Goal: Task Accomplishment & Management: Use online tool/utility

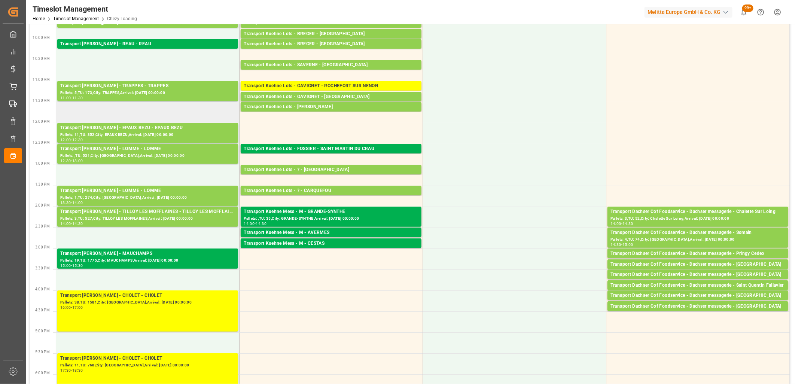
scroll to position [166, 0]
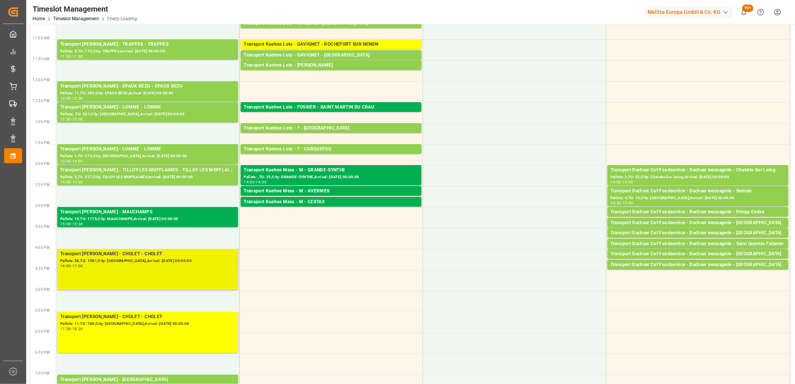
click at [128, 263] on div "Pallets: 38,TU: 1581,City: CHOLET,Arrival: 2025-09-23 00:00:00" at bounding box center [147, 261] width 175 height 6
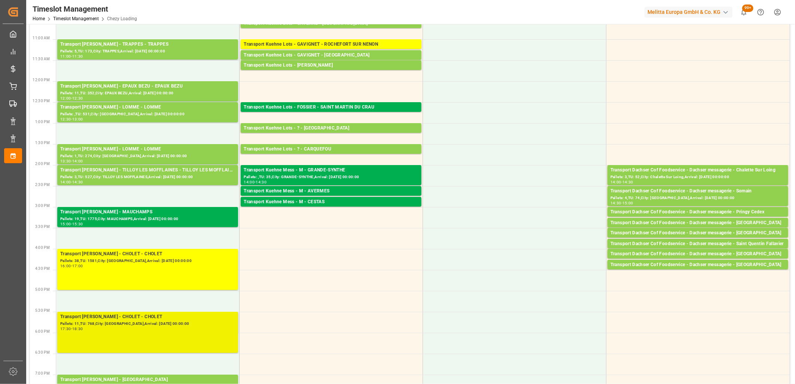
click at [141, 319] on div "Transport Delisle - CHOLET - CHOLET" at bounding box center [147, 316] width 175 height 7
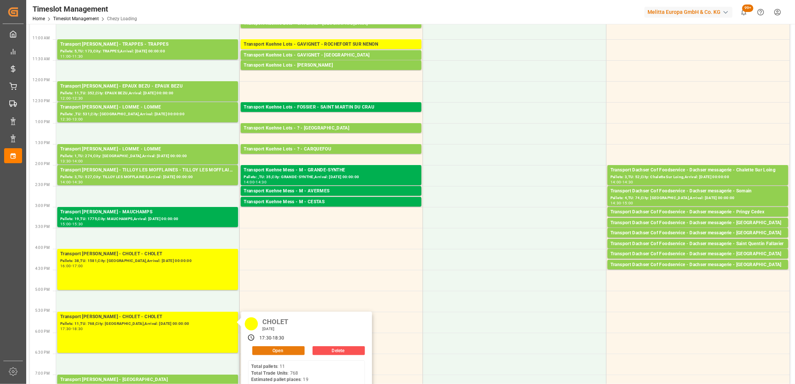
click at [260, 353] on button "Open" at bounding box center [278, 350] width 52 height 9
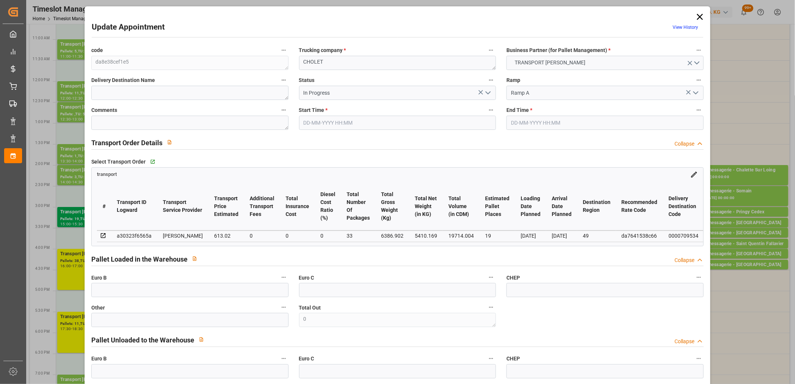
type input "19-09-2025 17:30"
type input "19-09-2025 18:30"
type input "18-09-2025 13:41"
type input "18-09-2025 11:41"
type input "[DATE]"
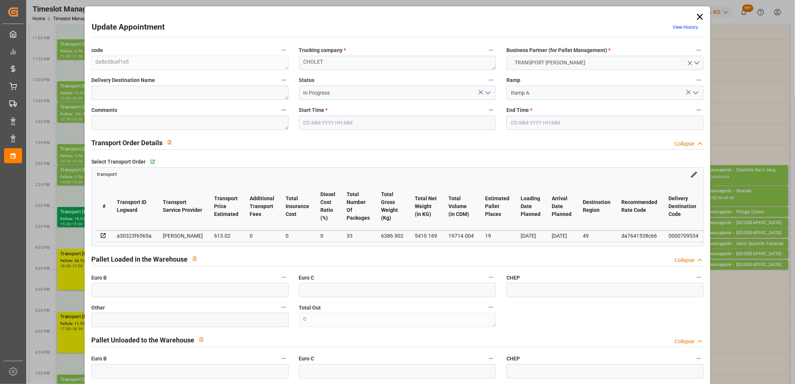
type input "[DATE]"
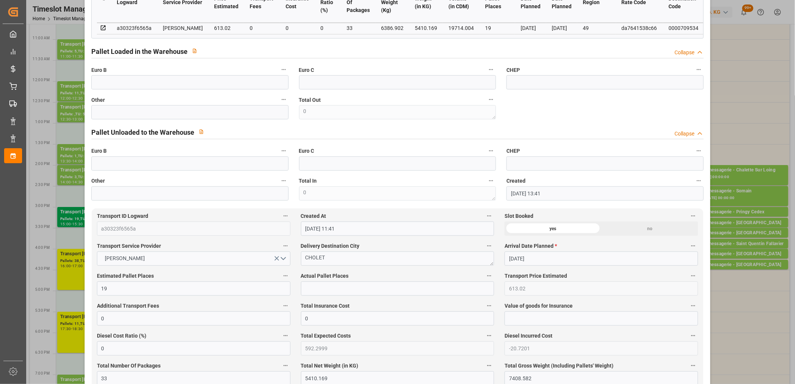
scroll to position [0, 0]
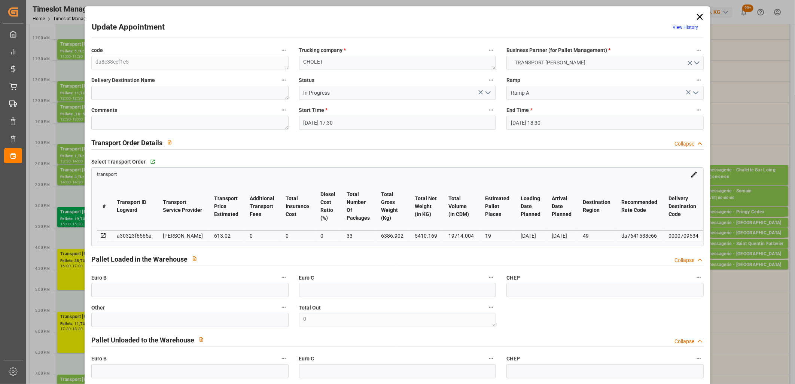
click at [489, 93] on icon "open menu" at bounding box center [488, 92] width 9 height 9
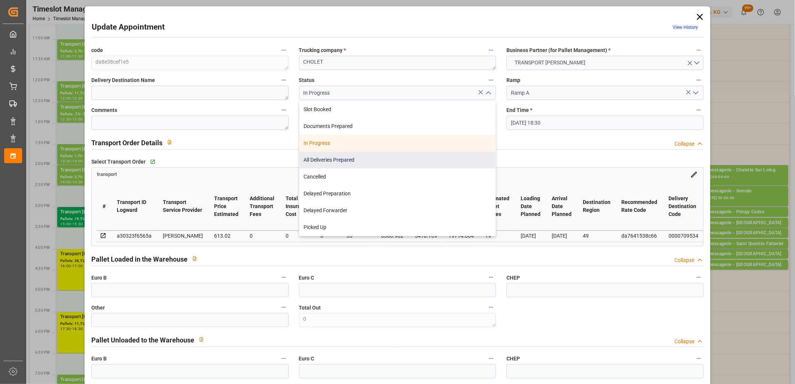
click at [441, 155] on div "All Deliveries Prepared" at bounding box center [397, 160] width 196 height 17
type input "All Deliveries Prepared"
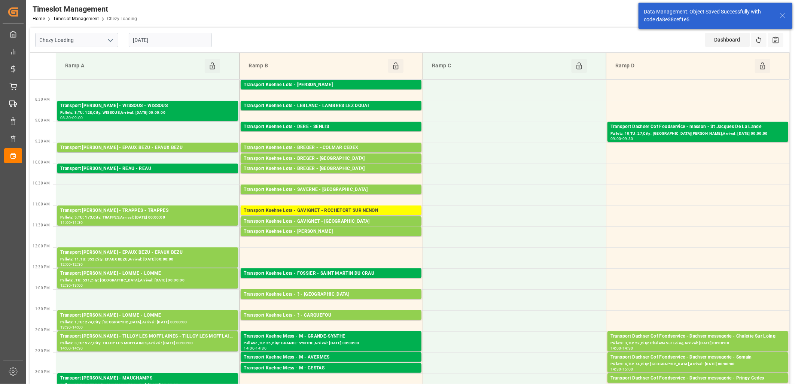
click at [181, 40] on input "[DATE]" at bounding box center [170, 40] width 83 height 14
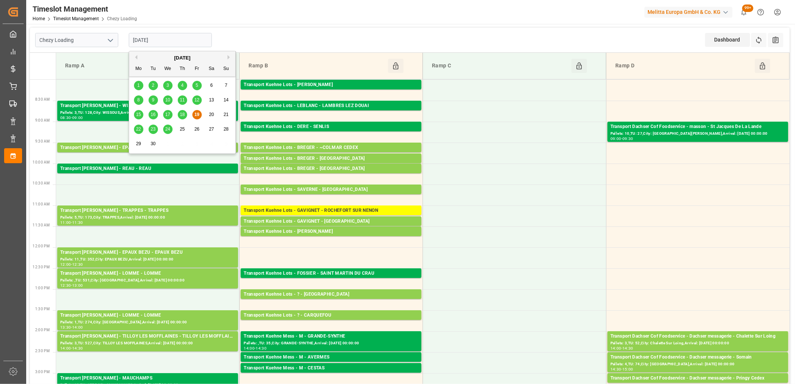
click at [140, 126] on span "22" at bounding box center [138, 128] width 5 height 5
type input "22-09-2025"
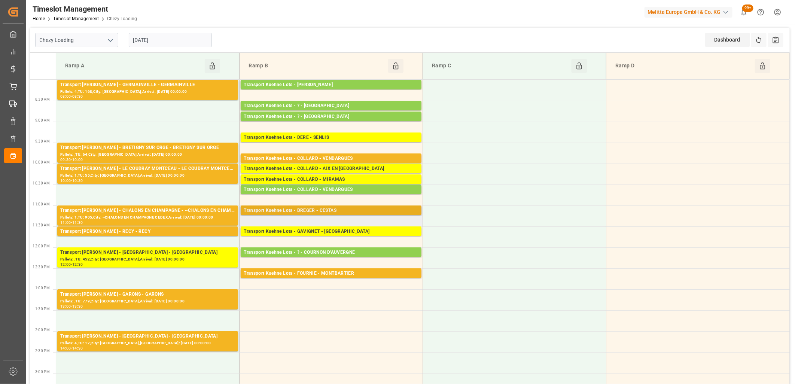
click at [323, 211] on div "Transport Kuehne Lots - BREGER - CESTAS" at bounding box center [331, 210] width 175 height 7
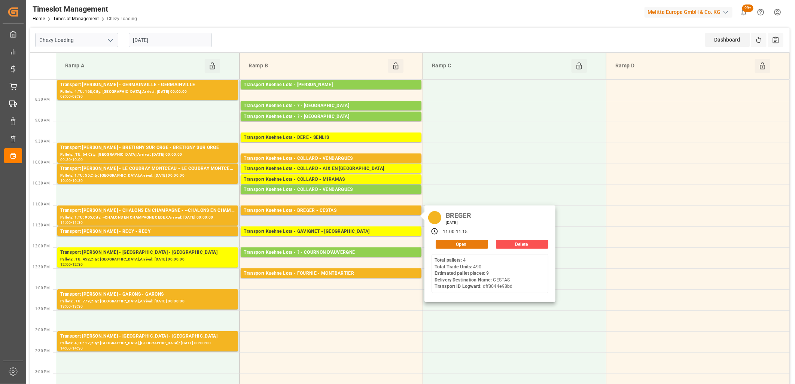
click at [447, 246] on button "Open" at bounding box center [462, 244] width 52 height 9
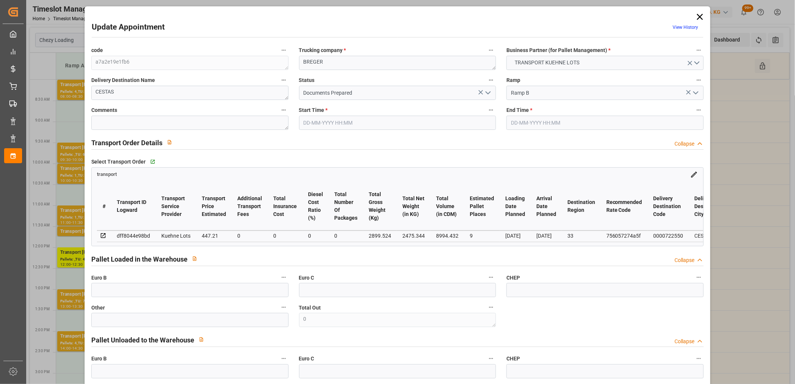
type input "22-09-2025 11:00"
type input "22-09-2025 11:15"
type input "18-09-2025 15:54"
type input "[DATE] 11:35"
type input "[DATE]"
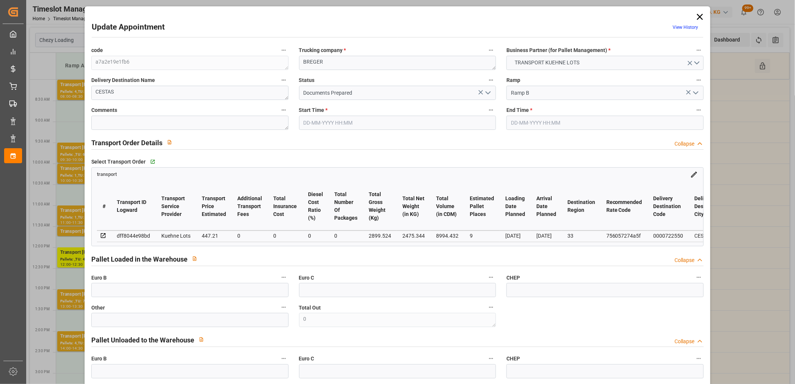
type input "[DATE]"
click at [487, 92] on icon "open menu" at bounding box center [488, 92] width 9 height 9
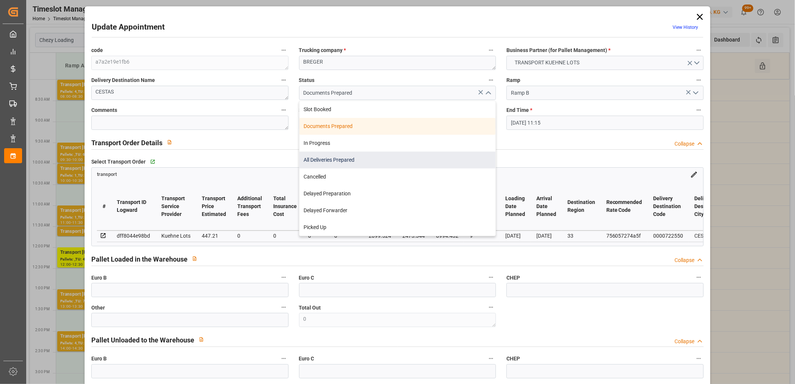
click at [418, 165] on div "All Deliveries Prepared" at bounding box center [397, 160] width 196 height 17
type input "All Deliveries Prepared"
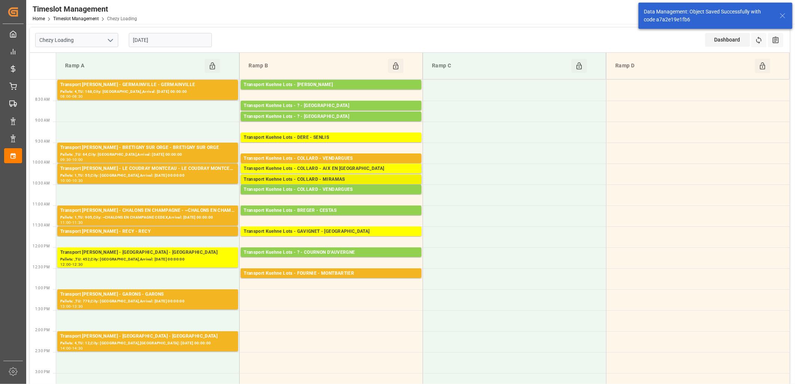
click at [341, 177] on div "Transport Kuehne Lots - COLLARD - MIRAMAS" at bounding box center [331, 179] width 175 height 7
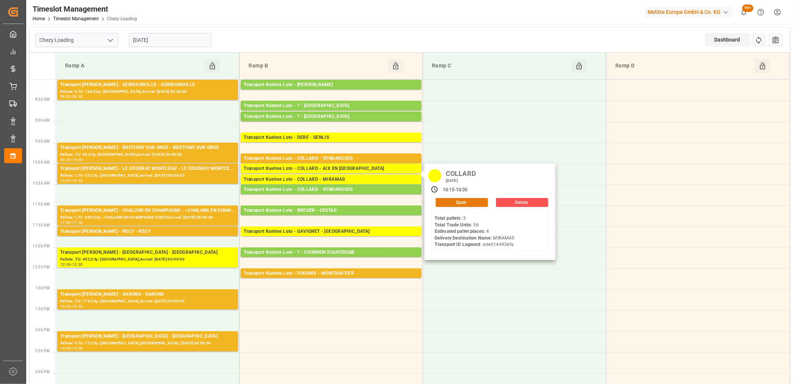
click at [446, 202] on button "Open" at bounding box center [462, 202] width 52 height 9
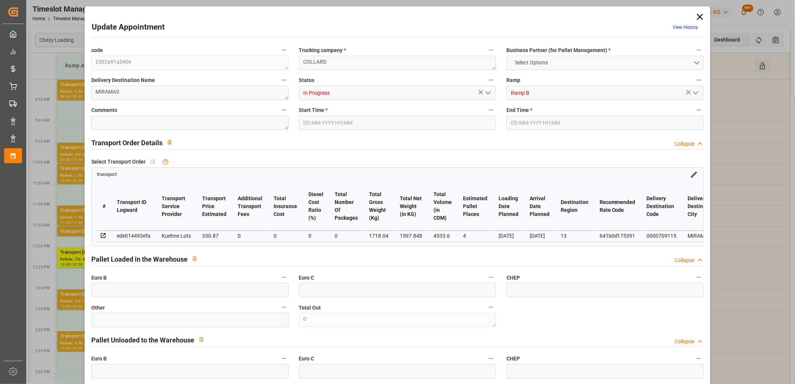
type input "4"
type input "330.87"
type input "0"
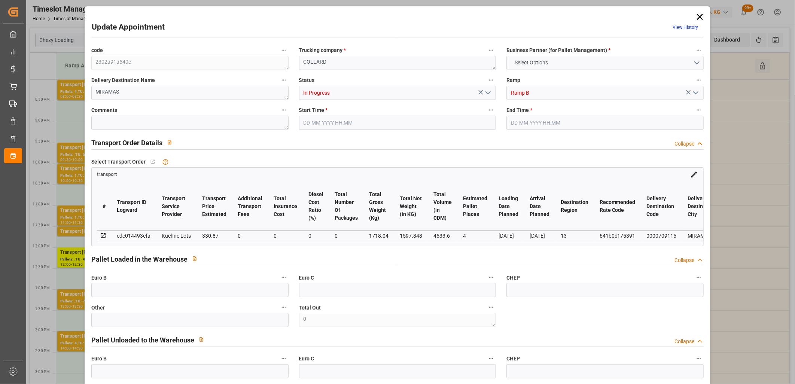
type input "330.87"
type input "0"
type input "1597.848"
type input "1907"
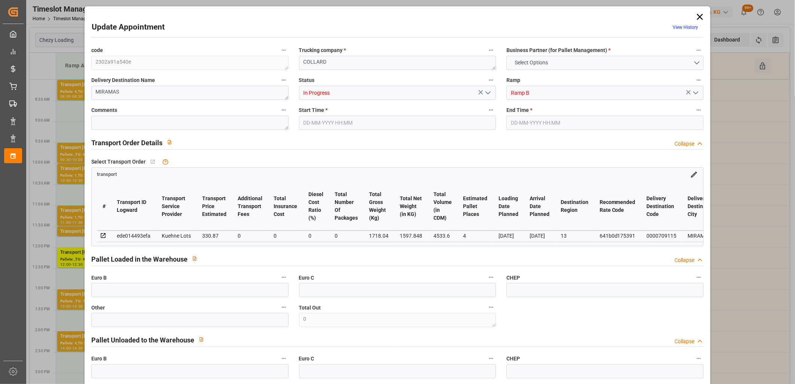
type input "4533.6"
type input "13"
type input "3"
type input "56"
type input "4"
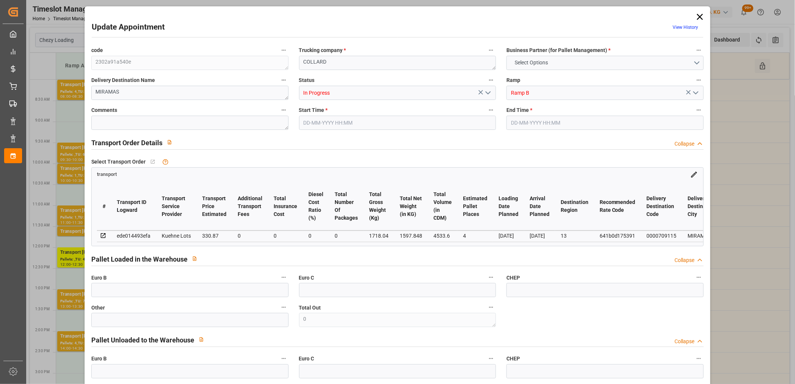
type input "101"
type input "1718.04"
type input "0"
type input "4710.8598"
type input "0"
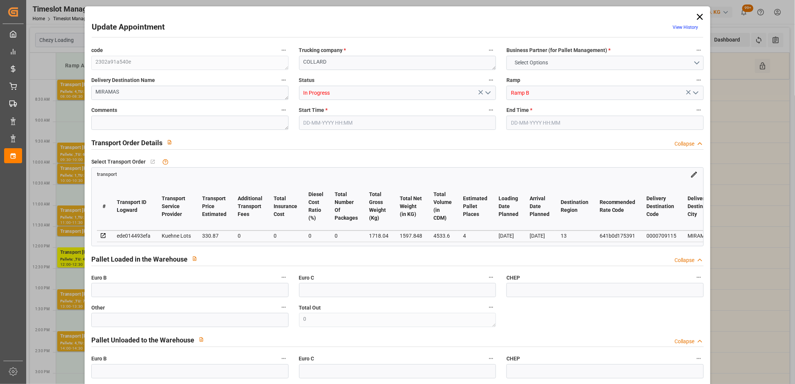
type input "0"
type input "21"
type input "35"
type input "[DATE] 10:15"
type input "[DATE] 10:30"
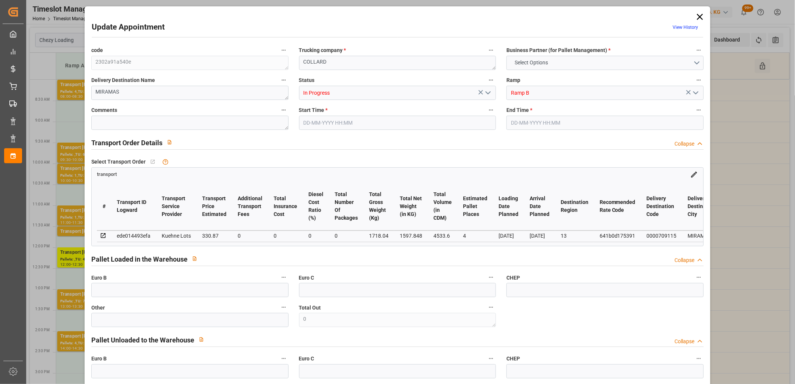
type input "[DATE] 15:53"
type input "18-09-2025 11:34"
type input "[DATE]"
click at [484, 95] on icon "open menu" at bounding box center [488, 92] width 9 height 9
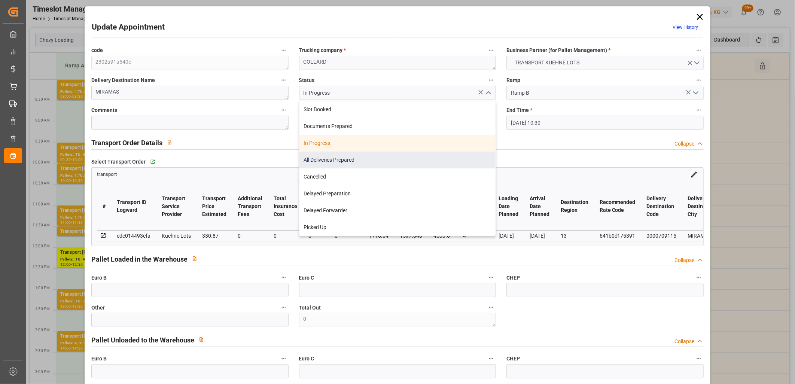
click at [457, 154] on div "All Deliveries Prepared" at bounding box center [397, 160] width 196 height 17
type input "All Deliveries Prepared"
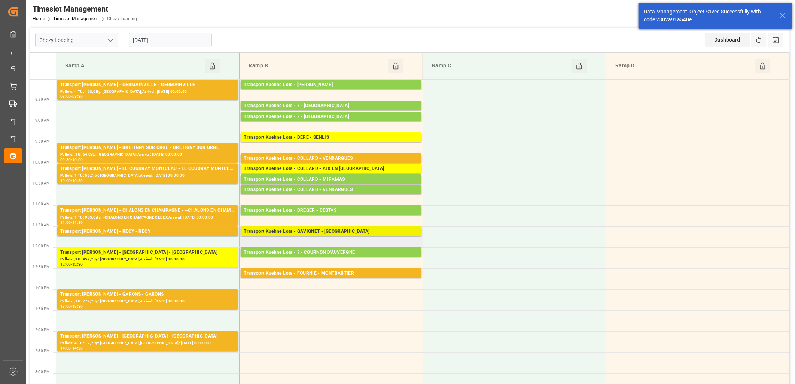
click at [356, 232] on div "Transport [PERSON_NAME] Lots - GAVIGNET - [GEOGRAPHIC_DATA]" at bounding box center [331, 231] width 175 height 7
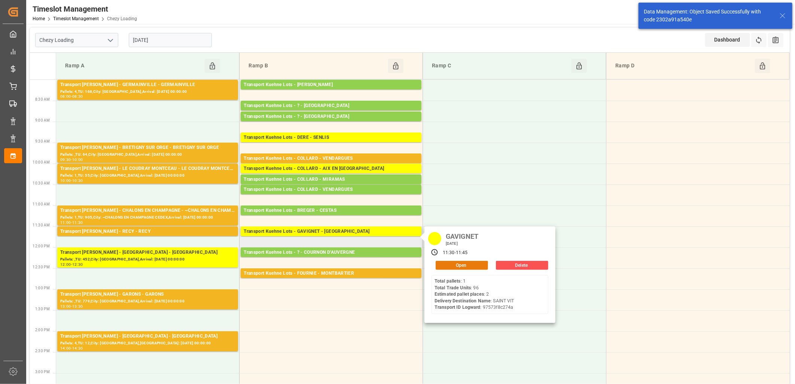
click at [442, 265] on button "Open" at bounding box center [462, 265] width 52 height 9
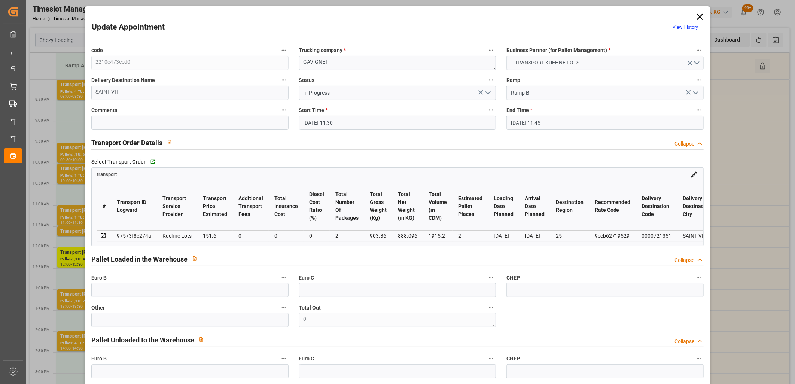
click at [485, 94] on icon "open menu" at bounding box center [488, 92] width 9 height 9
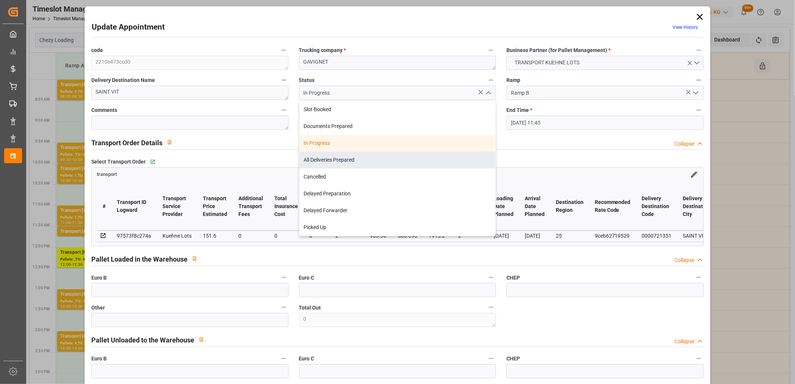
click at [439, 154] on div "All Deliveries Prepared" at bounding box center [397, 160] width 196 height 17
type input "All Deliveries Prepared"
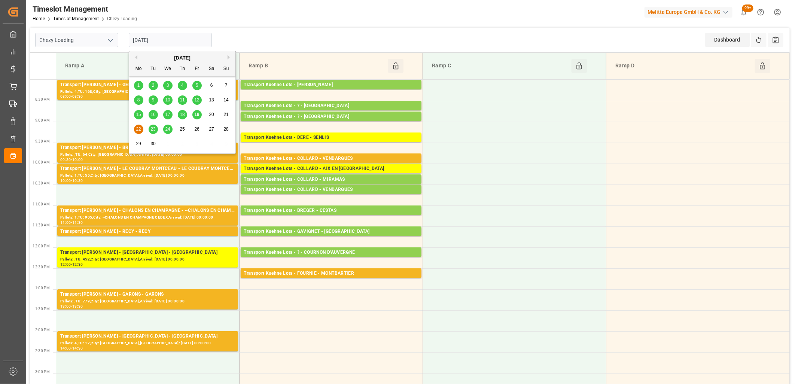
click at [184, 36] on input "[DATE]" at bounding box center [170, 40] width 83 height 14
click at [197, 112] on span "19" at bounding box center [196, 114] width 5 height 5
type input "[DATE]"
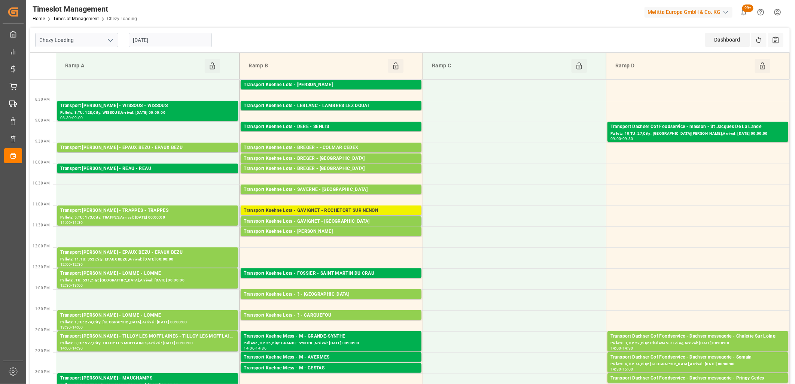
click at [284, 213] on div "Transport Kuehne Lots - GAVIGNET - ROCHEFORT SUR NENON" at bounding box center [331, 210] width 175 height 7
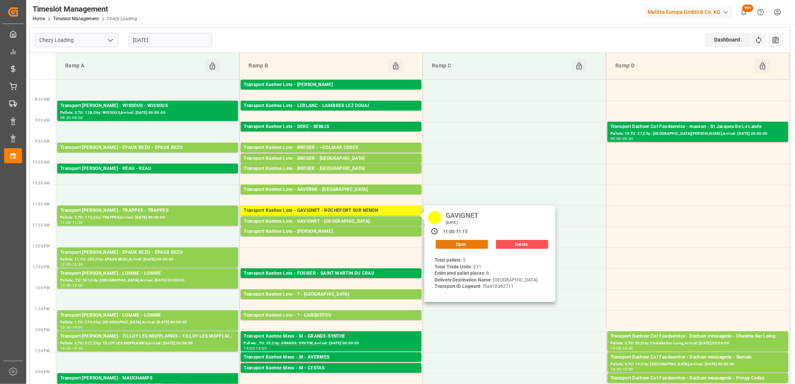
click at [452, 241] on button "Open" at bounding box center [462, 244] width 52 height 9
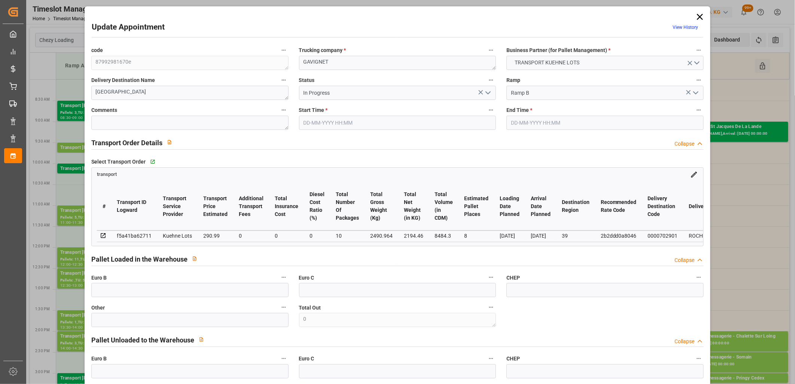
type input "19-09-2025 11:00"
type input "19-09-2025 11:15"
type input "17-09-2025 13:04"
type input "17-09-2025 11:25"
type input "[DATE]"
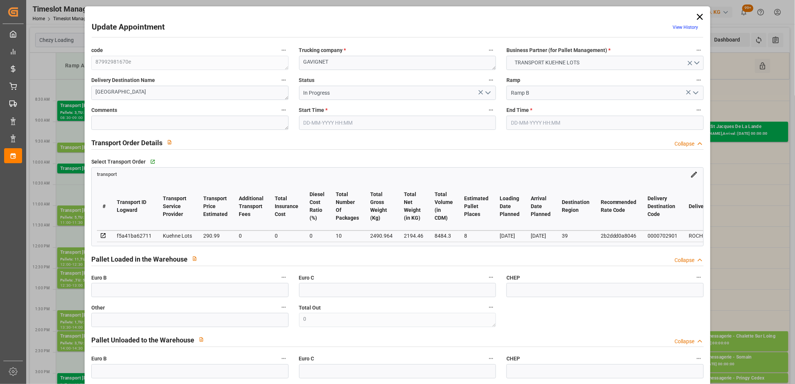
type input "[DATE]"
click at [487, 90] on icon "open menu" at bounding box center [488, 92] width 9 height 9
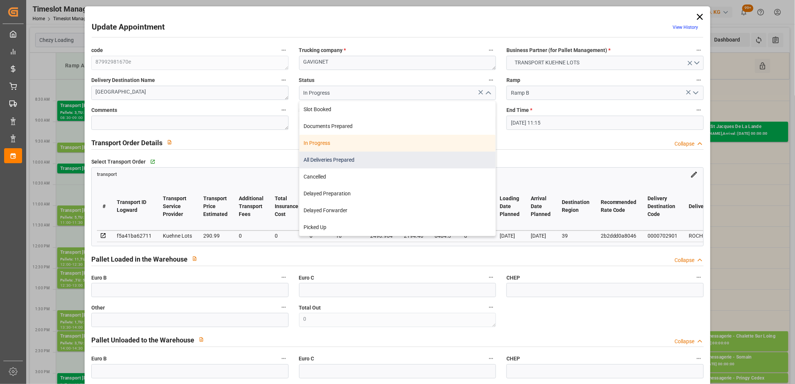
click at [446, 158] on div "All Deliveries Prepared" at bounding box center [397, 160] width 196 height 17
type input "All Deliveries Prepared"
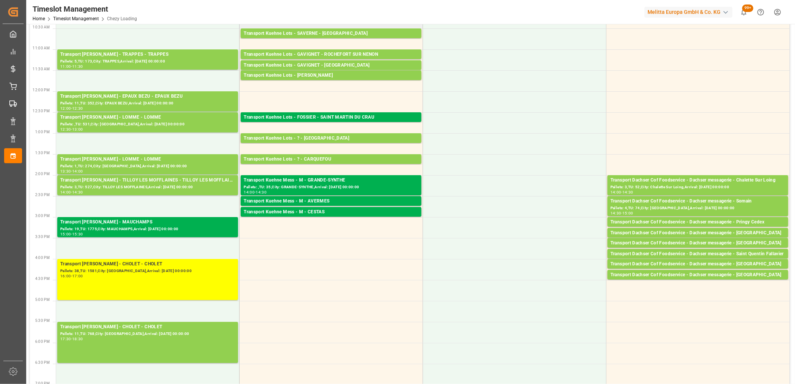
scroll to position [208, 0]
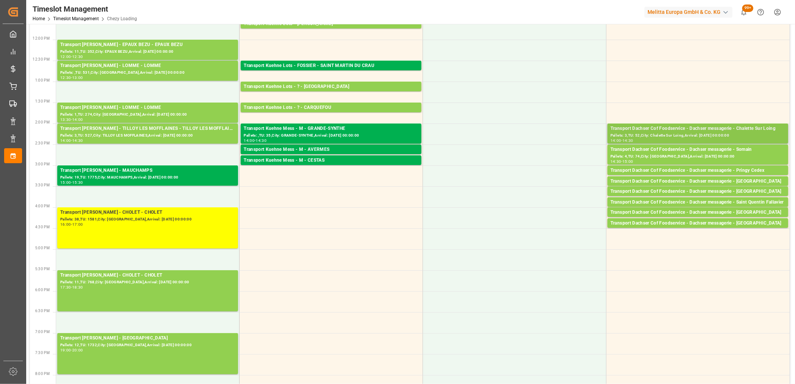
click at [639, 134] on div "Pallets: 3,TU: 52,City: Chalette Sur Loing,Arrival: [DATE] 00:00:00" at bounding box center [697, 135] width 175 height 6
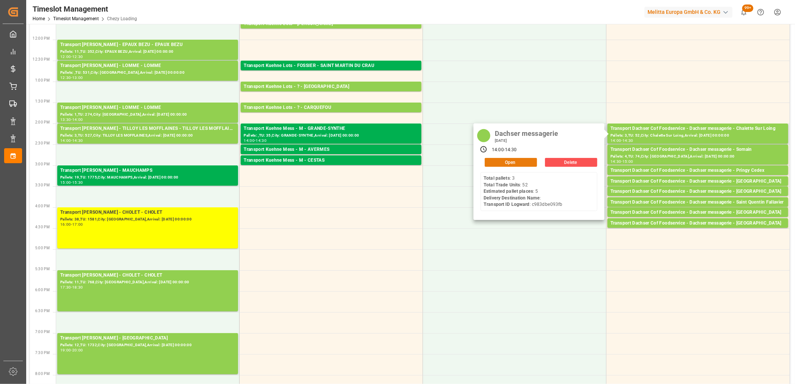
click at [503, 161] on button "Open" at bounding box center [511, 162] width 52 height 9
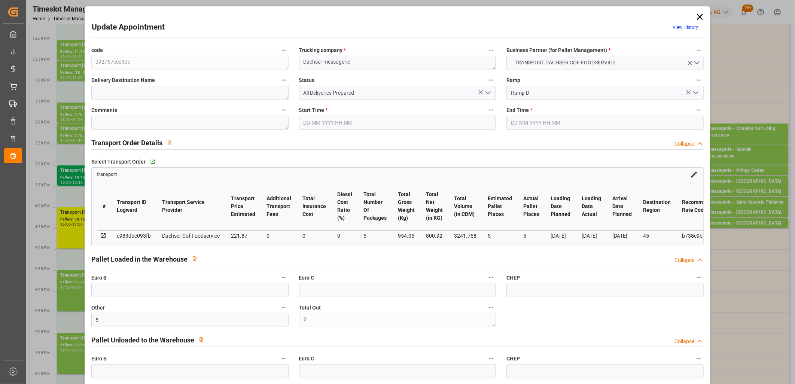
type input "19-09-2025 14:00"
type input "19-09-2025 14:30"
type input "18-09-2025 12:22"
type input "18-09-2025 12:00"
type input "[DATE]"
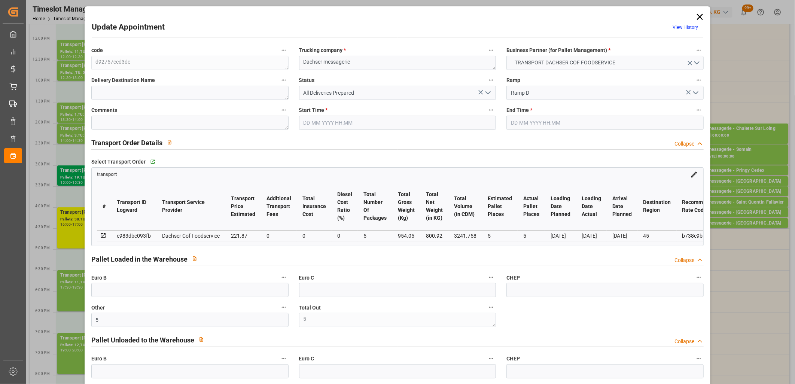
type input "[DATE]"
click at [486, 91] on icon "open menu" at bounding box center [488, 92] width 9 height 9
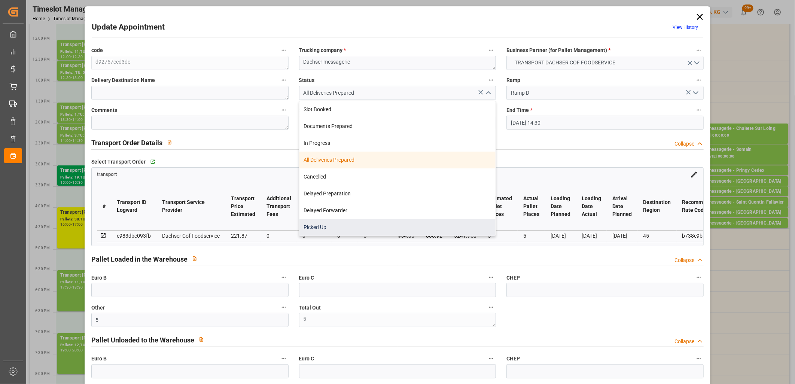
click at [422, 223] on div "Picked Up" at bounding box center [397, 227] width 196 height 17
type input "Picked Up"
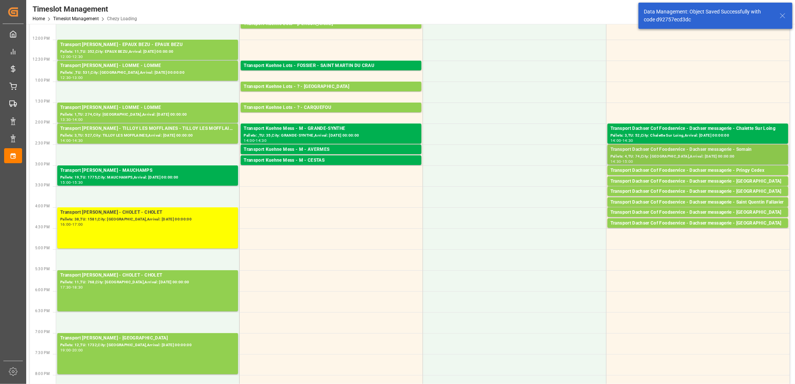
click at [661, 159] on div "Pallets: 4,TU: 74,City: [GEOGRAPHIC_DATA],Arrival: [DATE] 00:00:00" at bounding box center [697, 156] width 175 height 6
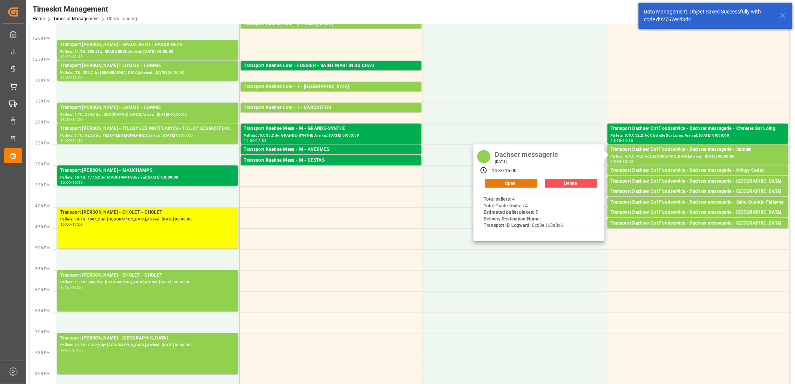
click at [532, 180] on button "Open" at bounding box center [511, 183] width 52 height 9
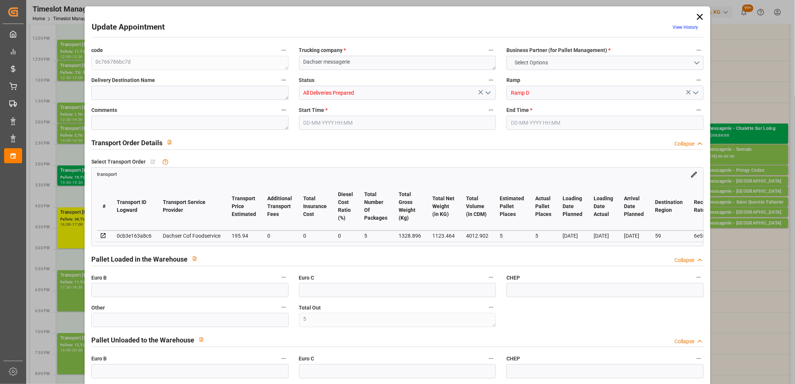
type input "5"
type input "195.94"
type input "0"
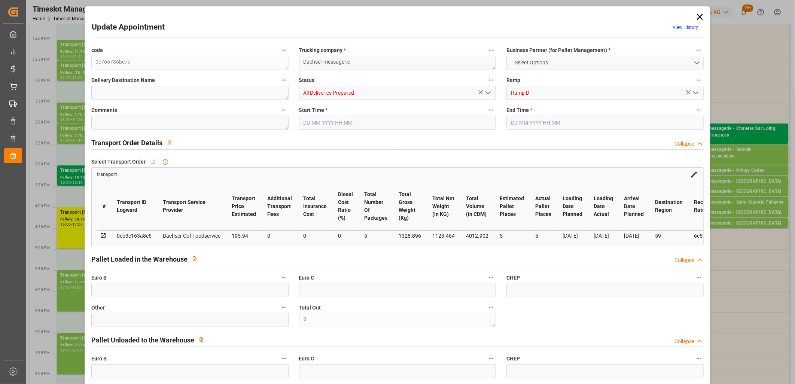
type input "0"
type input "192.4915"
type input "-3.4485"
type input "5"
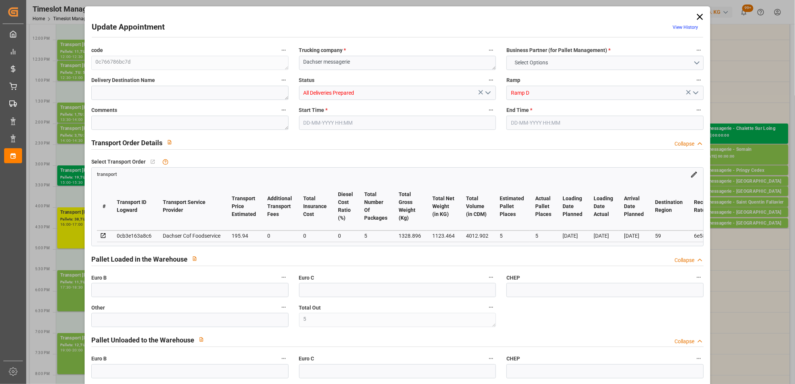
type input "1123.464"
type input "1452.456"
type input "4012.902"
type input "59"
type input "4"
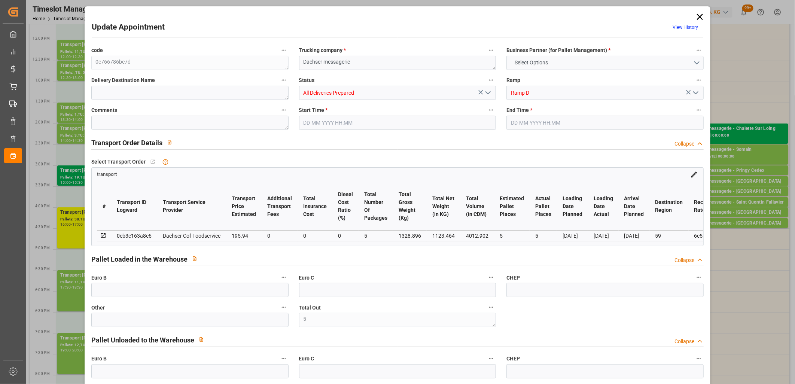
type input "74"
type input "5"
type input "101"
type input "1328.896"
type input "0"
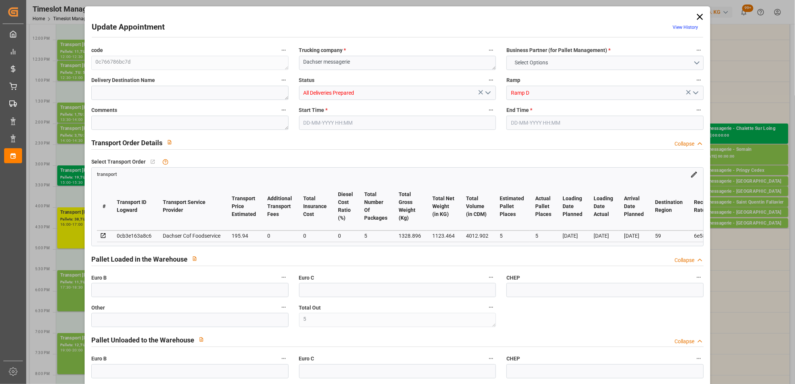
type input "4710.8598"
type input "0"
type input "21"
type input "35"
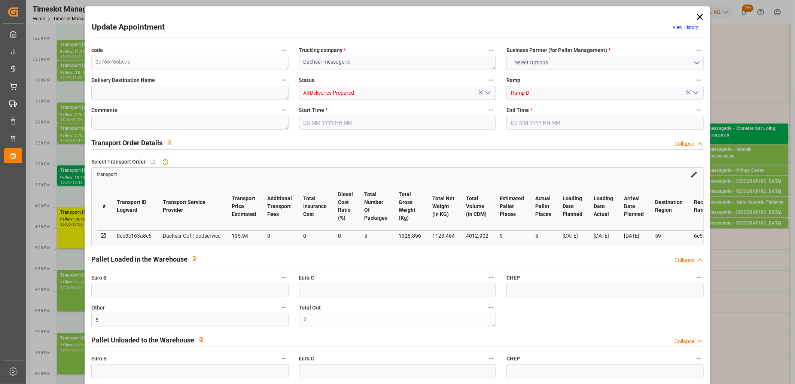
type input "19-09-2025 14:30"
type input "19-09-2025 15:00"
type input "18-09-2025 12:22"
type input "18-09-2025 12:00"
type input "[DATE]"
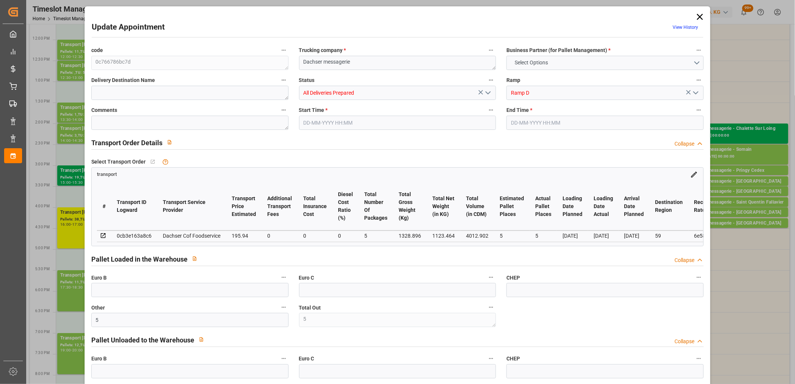
type input "[DATE]"
click at [484, 95] on icon "open menu" at bounding box center [488, 92] width 9 height 9
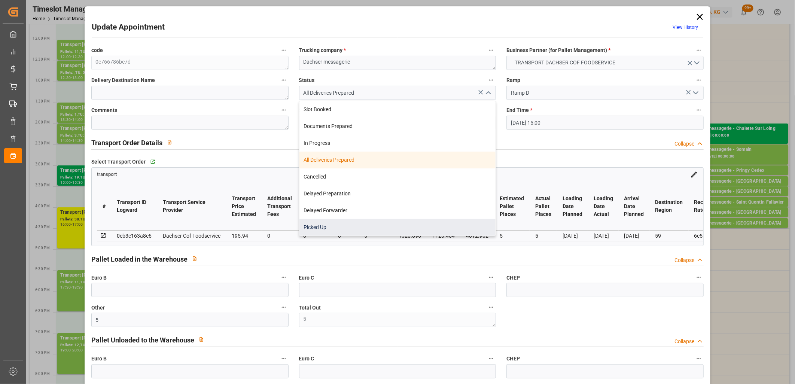
click at [437, 221] on div "Picked Up" at bounding box center [397, 227] width 196 height 17
type input "Picked Up"
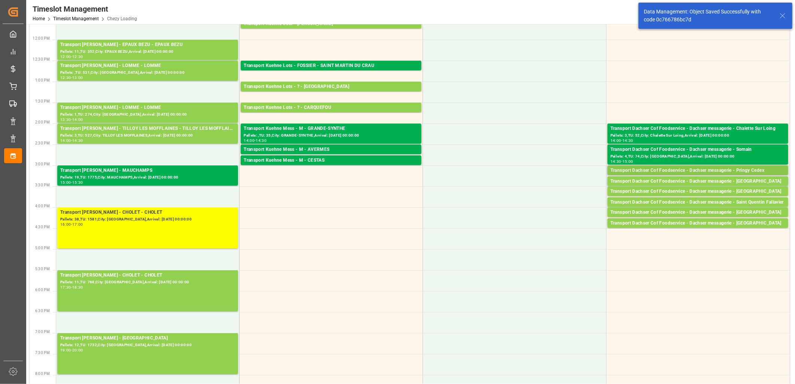
click at [671, 168] on div "Transport Dachser Cof Foodservice - Dachser messagerie - Pringy Cedex" at bounding box center [697, 170] width 175 height 7
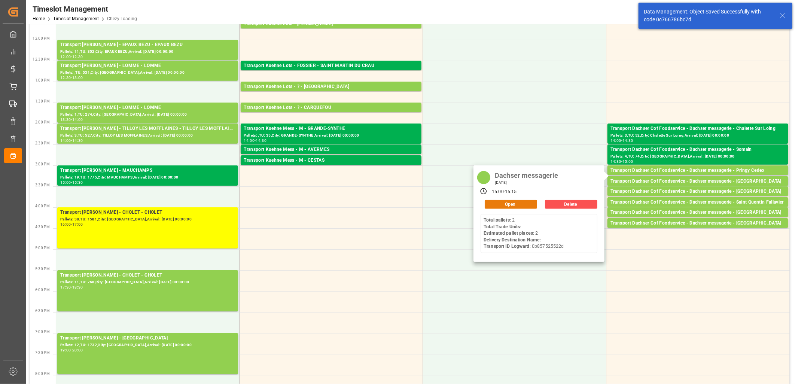
click at [528, 200] on button "Open" at bounding box center [511, 204] width 52 height 9
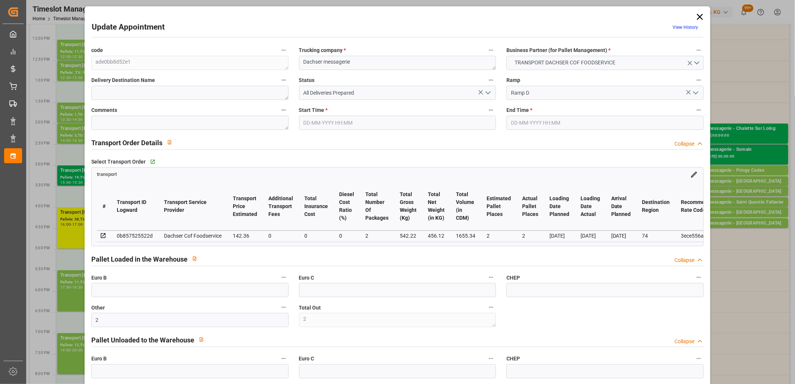
type input "19-09-2025 15:00"
type input "19-09-2025 15:15"
type input "18-09-2025 12:23"
type input "18-09-2025 12:00"
type input "[DATE]"
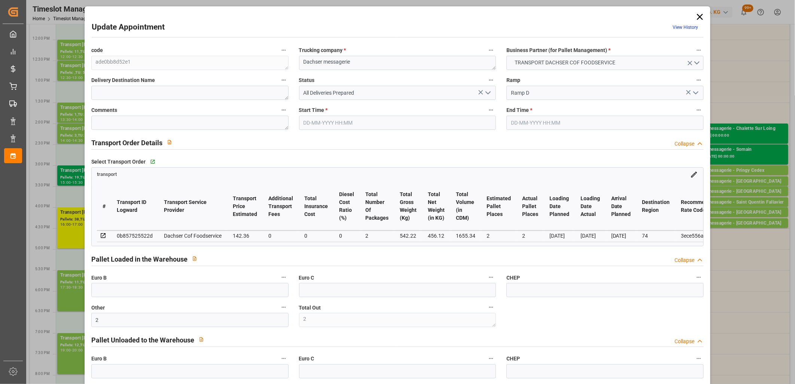
type input "[DATE]"
click at [487, 94] on polyline "open menu" at bounding box center [488, 93] width 4 height 2
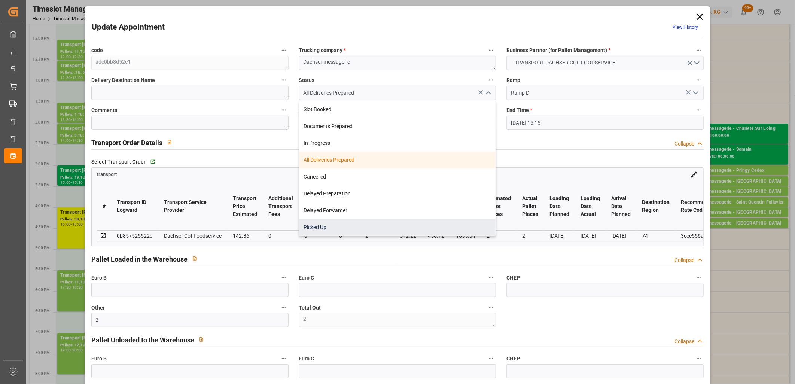
click at [420, 224] on div "Picked Up" at bounding box center [397, 227] width 196 height 17
type input "Picked Up"
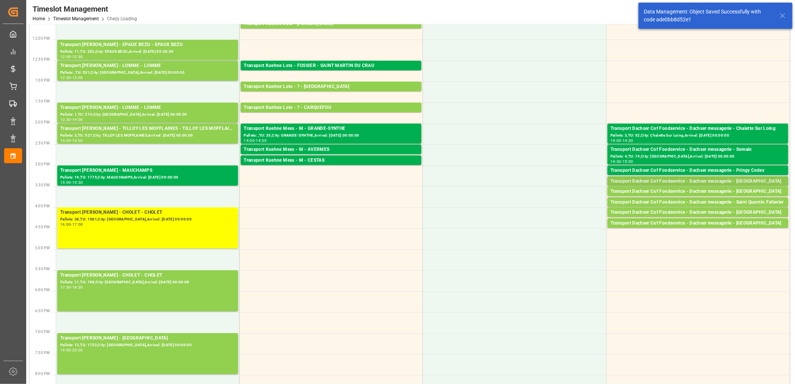
click at [665, 182] on div "Transport Dachser Cof Foodservice - Dachser messagerie - [GEOGRAPHIC_DATA][PERS…" at bounding box center [697, 181] width 175 height 7
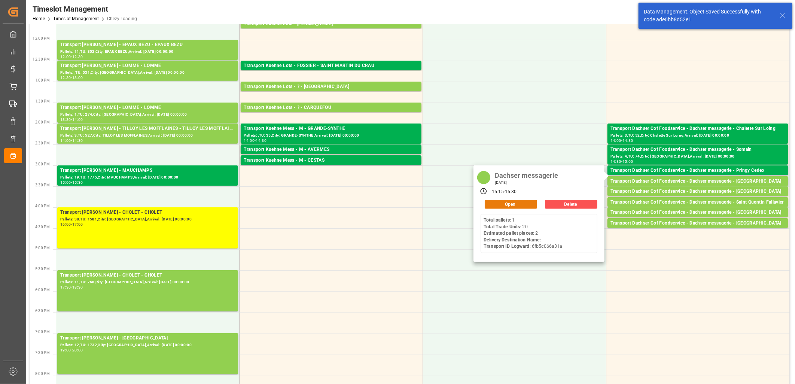
click at [521, 203] on button "Open" at bounding box center [511, 204] width 52 height 9
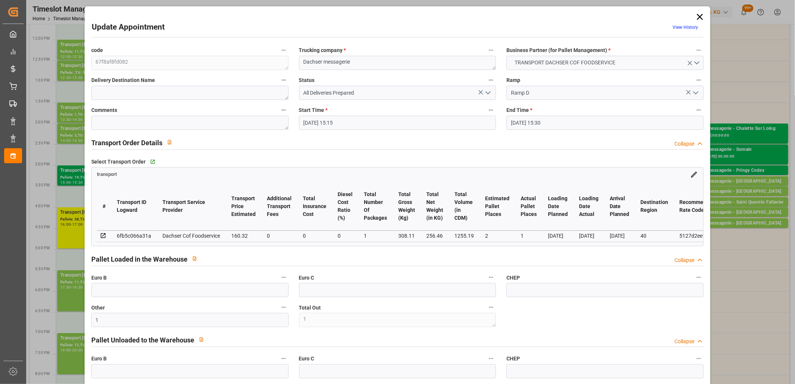
click at [487, 92] on icon "open menu" at bounding box center [488, 92] width 9 height 9
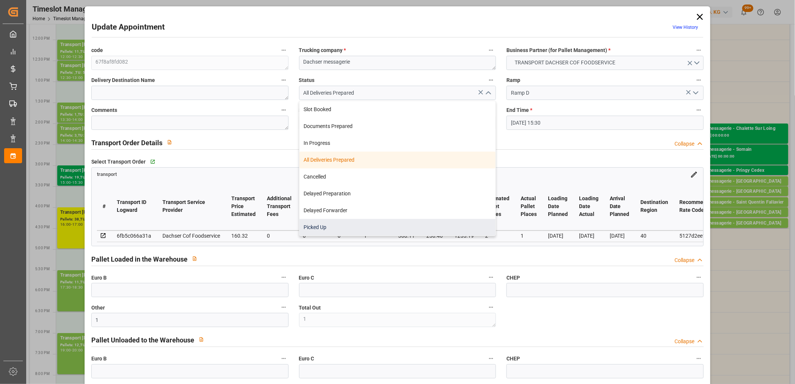
click at [446, 219] on div "Picked Up" at bounding box center [397, 227] width 196 height 17
type input "Picked Up"
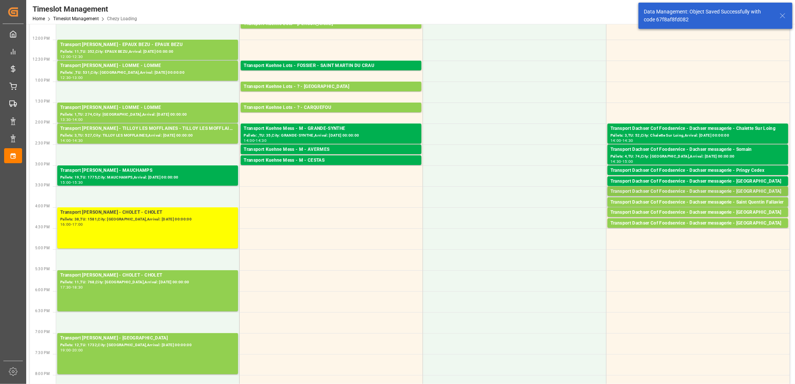
click at [680, 191] on div "Transport Dachser Cof Foodservice - Dachser messagerie - [GEOGRAPHIC_DATA][PERS…" at bounding box center [697, 191] width 175 height 7
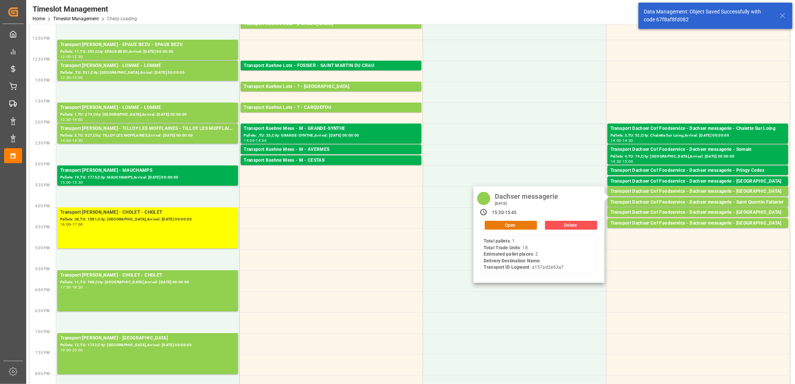
click at [526, 227] on button "Open" at bounding box center [511, 225] width 52 height 9
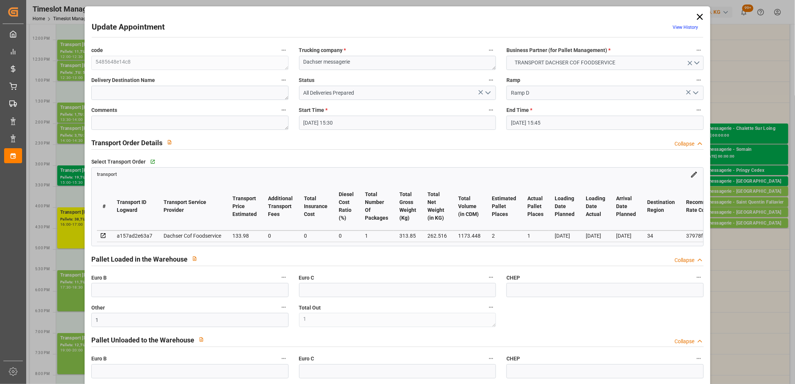
click at [486, 92] on polyline "open menu" at bounding box center [488, 93] width 4 height 2
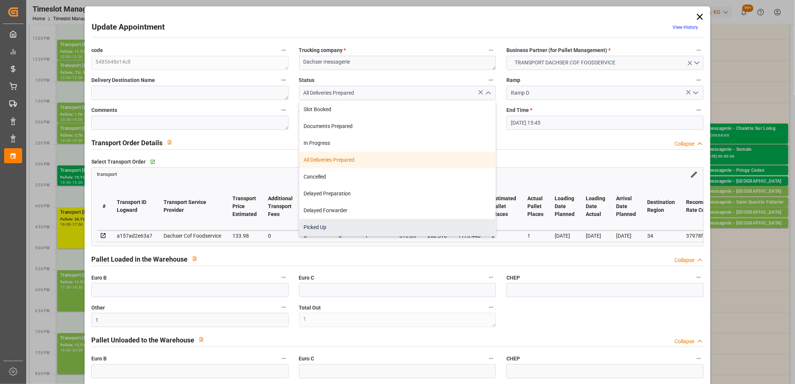
click at [412, 225] on div "Picked Up" at bounding box center [397, 227] width 196 height 17
type input "Picked Up"
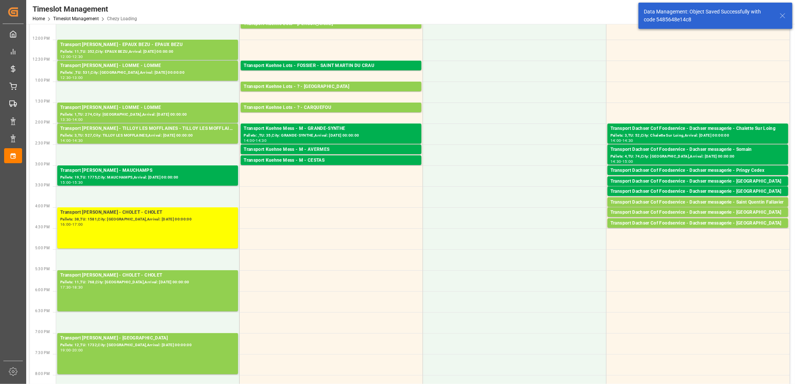
click at [657, 203] on div "Transport Dachser Cof Foodservice - Dachser messagerie - Saint Quentin Fallavier" at bounding box center [697, 202] width 175 height 7
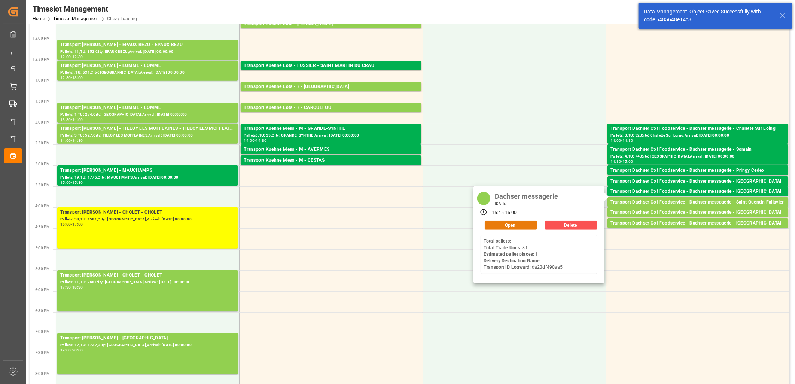
click at [533, 226] on button "Open" at bounding box center [511, 225] width 52 height 9
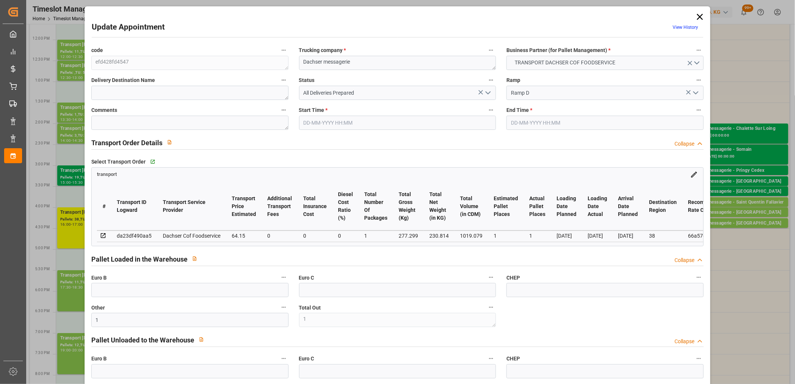
type input "19-09-2025 15:45"
type input "19-09-2025 16:00"
type input "18-09-2025 12:25"
type input "18-09-2025 12:00"
type input "[DATE]"
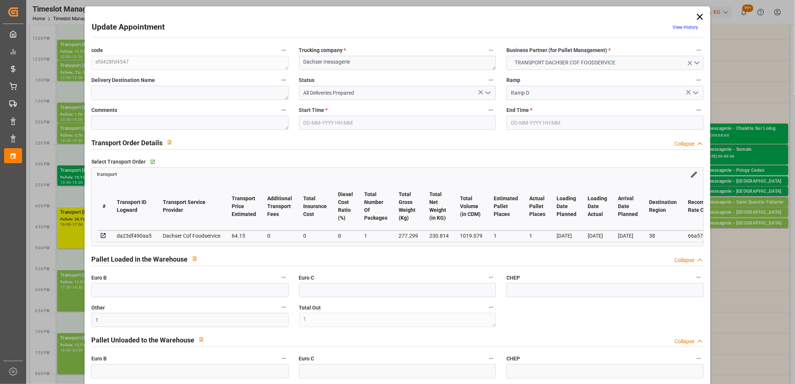
type input "[DATE]"
click at [485, 94] on icon "open menu" at bounding box center [488, 92] width 9 height 9
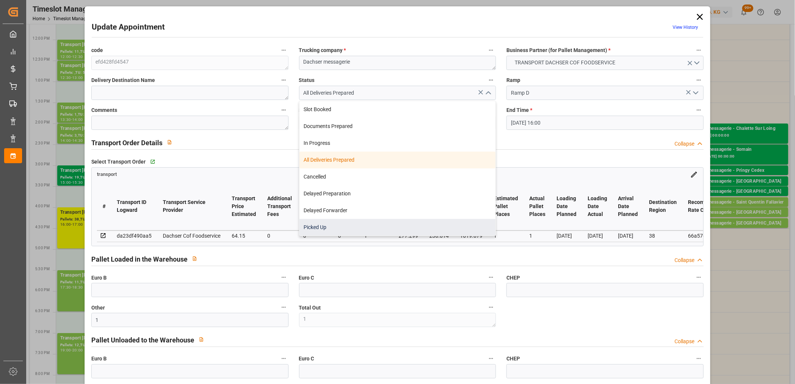
click at [423, 225] on div "Picked Up" at bounding box center [397, 227] width 196 height 17
type input "Picked Up"
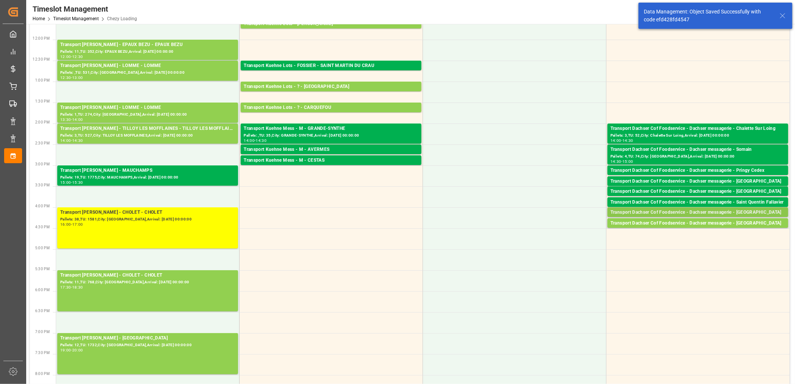
click at [660, 213] on div "Transport Dachser Cof Foodservice - Dachser messagerie - [GEOGRAPHIC_DATA]" at bounding box center [697, 212] width 175 height 7
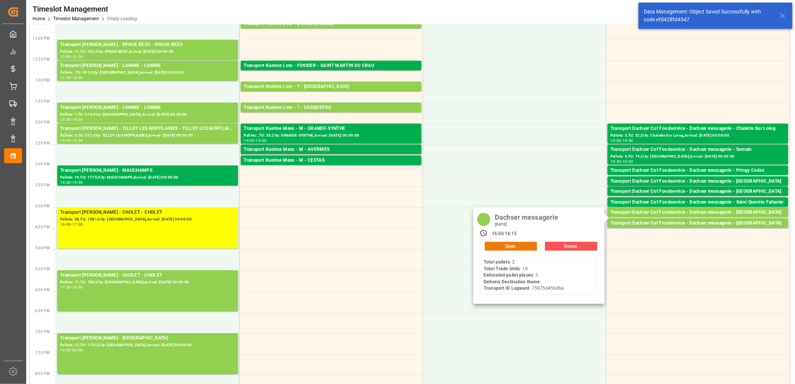
click at [522, 245] on button "Open" at bounding box center [511, 246] width 52 height 9
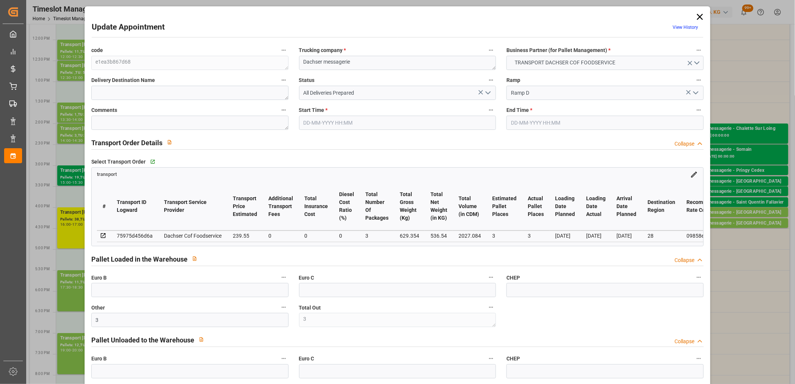
type input "19-09-2025 16:00"
type input "19-09-2025 16:15"
type input "18-09-2025 12:26"
type input "18-09-2025 12:00"
type input "[DATE]"
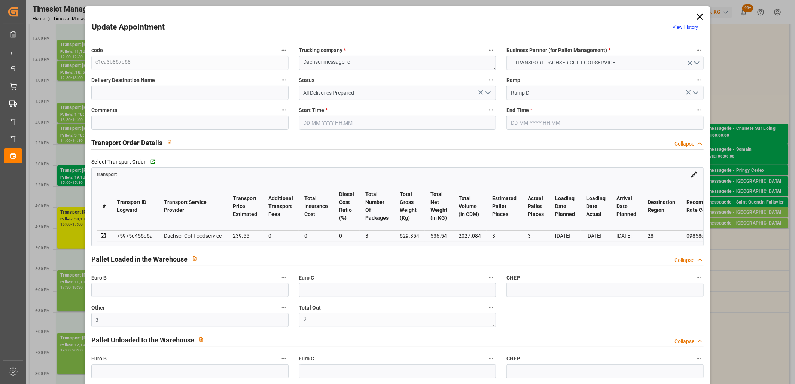
type input "[DATE]"
click at [485, 94] on icon "open menu" at bounding box center [488, 92] width 9 height 9
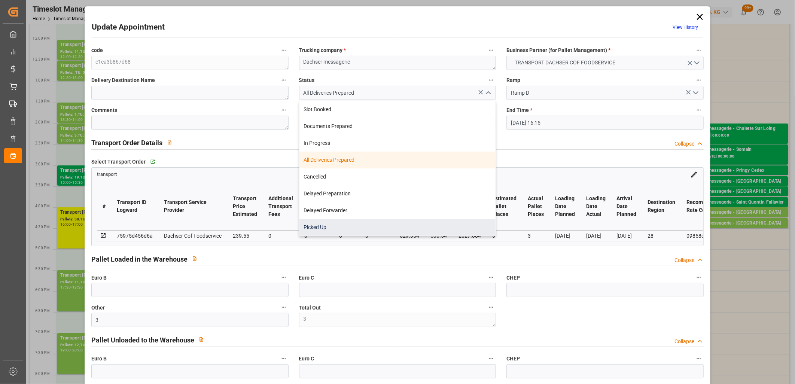
click at [427, 229] on div "Picked Up" at bounding box center [397, 227] width 196 height 17
type input "Picked Up"
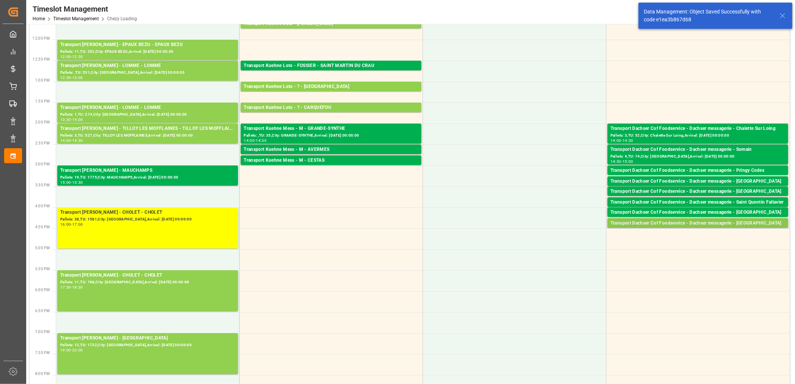
click at [670, 225] on div "Transport Dachser Cof Foodservice - Dachser messagerie - [GEOGRAPHIC_DATA]" at bounding box center [697, 223] width 175 height 7
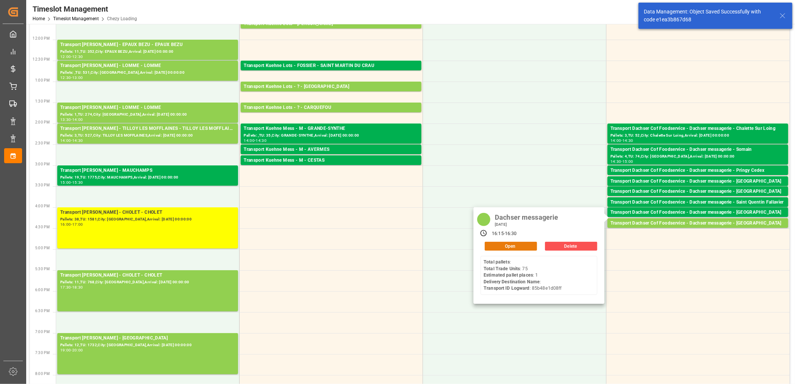
click at [527, 246] on button "Open" at bounding box center [511, 246] width 52 height 9
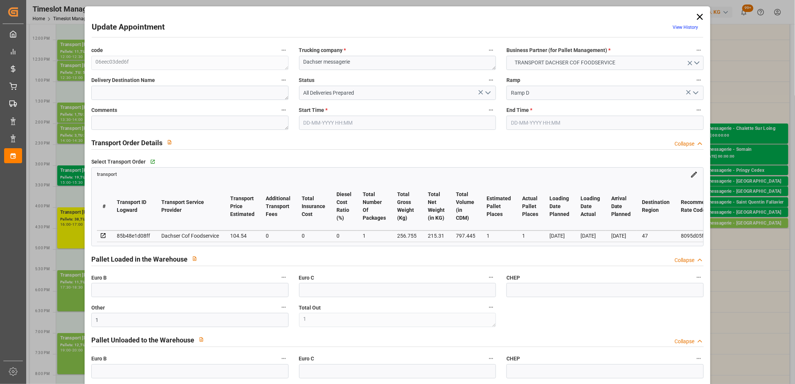
type input "19-09-2025 16:15"
type input "19-09-2025 16:30"
type input "18-09-2025 12:26"
type input "18-09-2025 12:00"
type input "[DATE]"
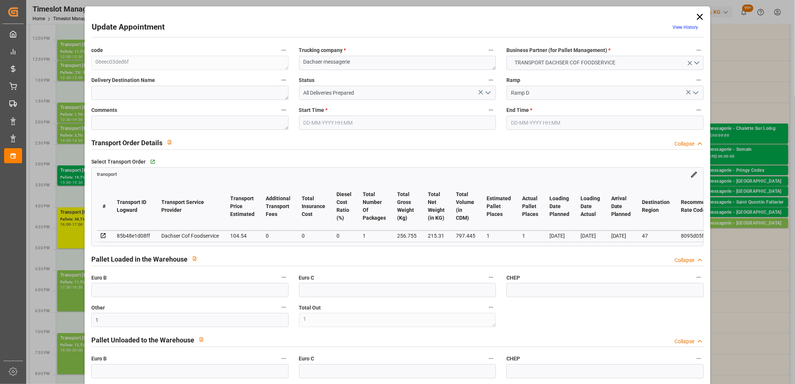
type input "[DATE]"
click at [487, 95] on icon "open menu" at bounding box center [488, 92] width 9 height 9
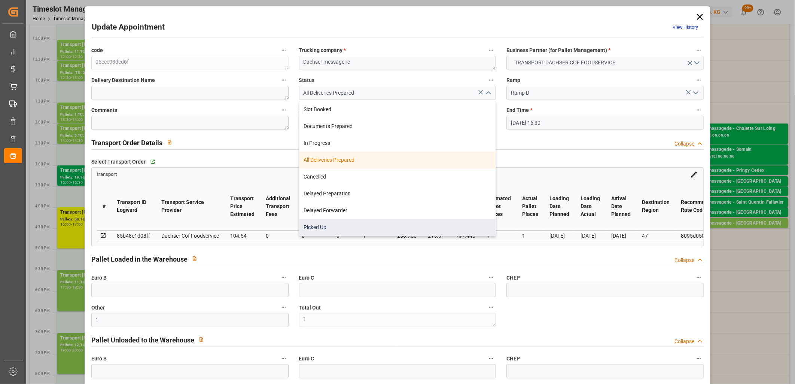
click at [426, 222] on div "Picked Up" at bounding box center [397, 227] width 196 height 17
type input "Picked Up"
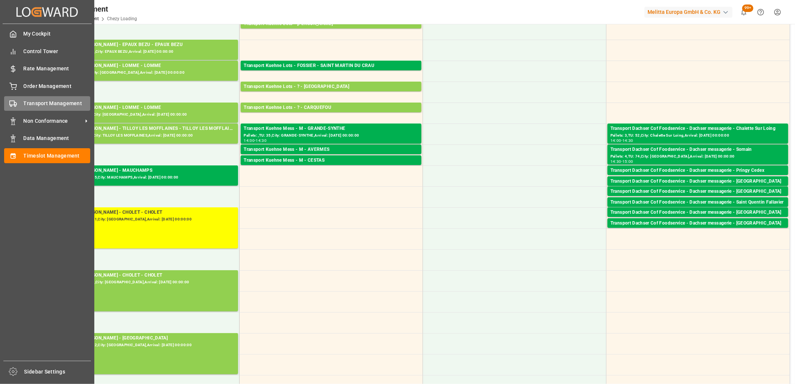
click at [24, 100] on span "Transport Management" at bounding box center [57, 104] width 67 height 8
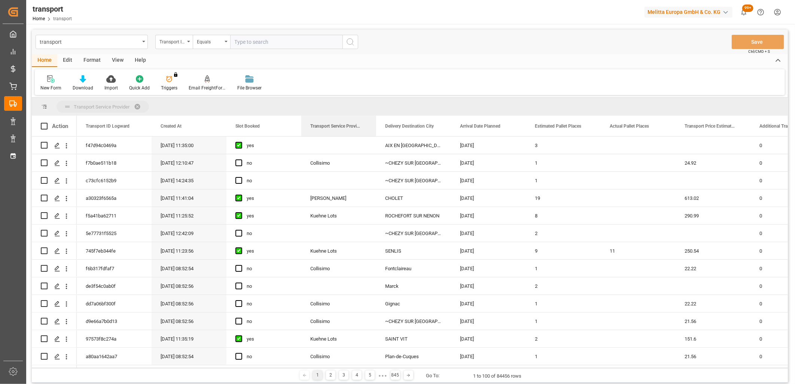
drag, startPoint x: 321, startPoint y: 129, endPoint x: 321, endPoint y: 106, distance: 23.6
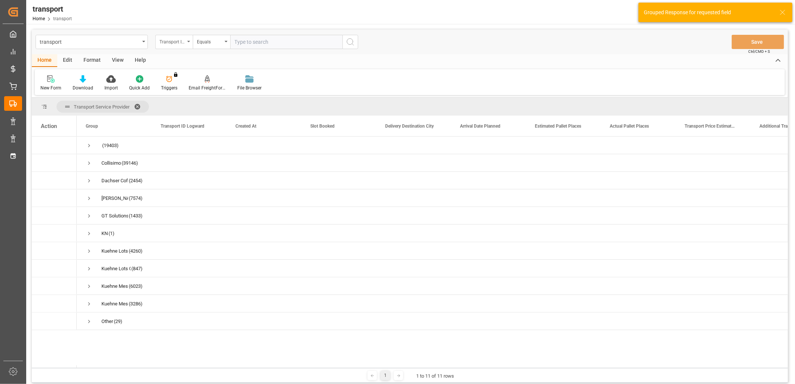
click at [188, 43] on div "Transport ID Logward" at bounding box center [173, 42] width 37 height 14
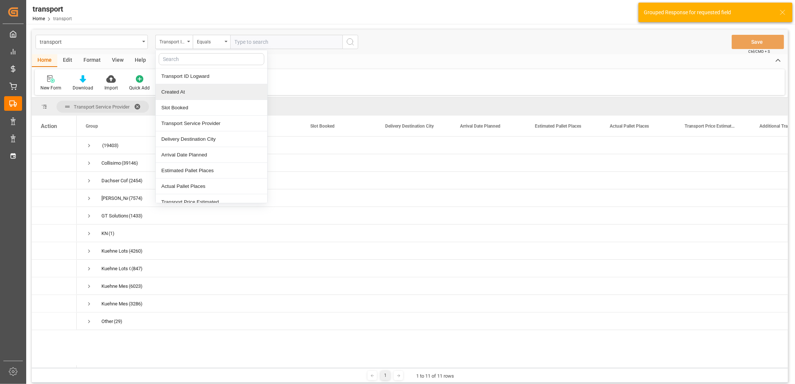
click at [189, 89] on div "Created At" at bounding box center [212, 92] width 112 height 16
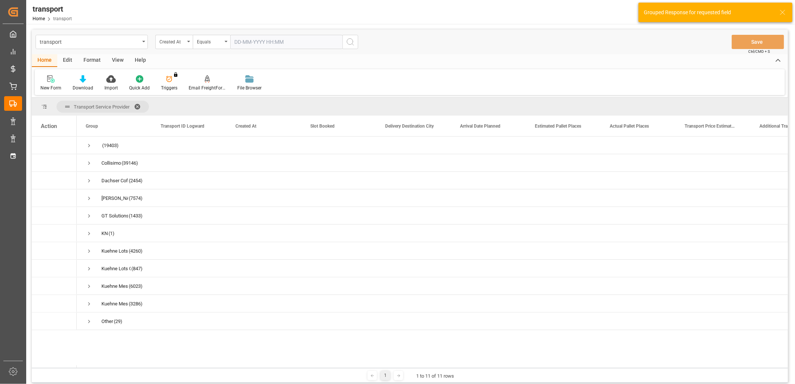
click at [249, 37] on input "text" at bounding box center [286, 42] width 112 height 14
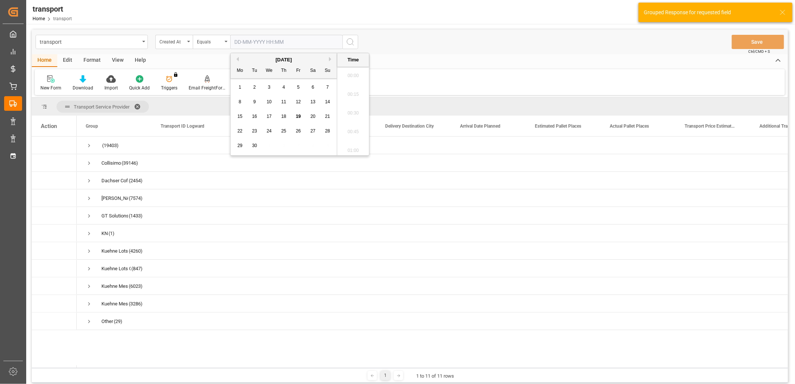
scroll to position [919, 0]
click at [281, 116] on div "18" at bounding box center [283, 116] width 9 height 9
type input "18-09-2025 00:00"
click at [353, 40] on circle "search button" at bounding box center [350, 42] width 6 height 6
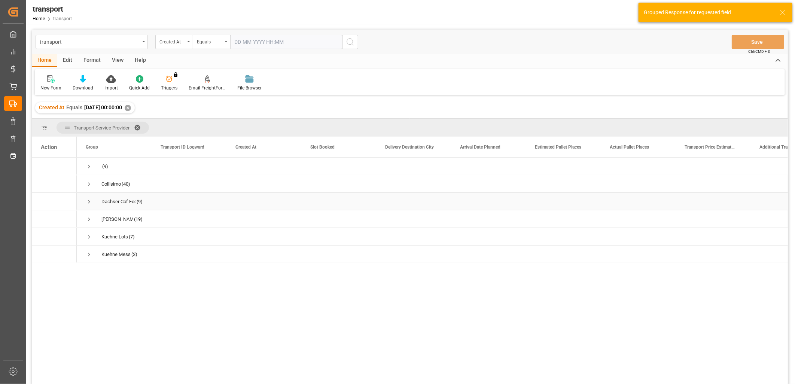
click at [89, 201] on span "Press SPACE to select this row." at bounding box center [89, 201] width 7 height 7
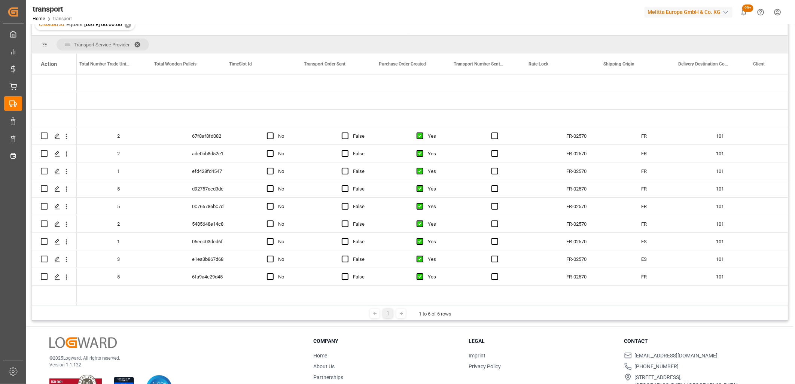
scroll to position [0, 1866]
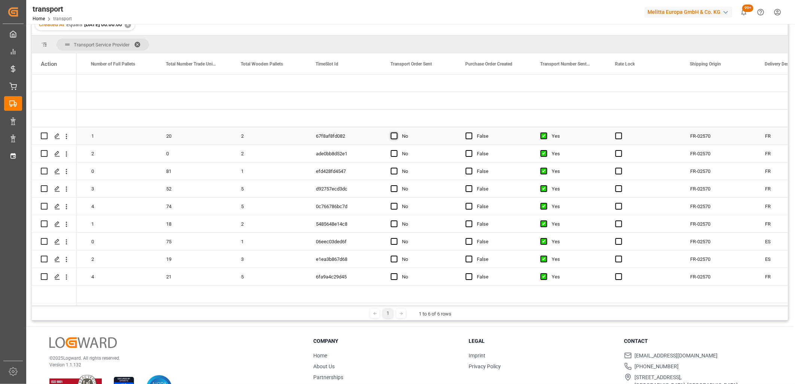
click at [395, 135] on span "Press SPACE to select this row." at bounding box center [394, 135] width 7 height 7
click at [396, 132] on input "Press SPACE to select this row." at bounding box center [396, 132] width 0 height 0
click at [394, 155] on span "Press SPACE to select this row." at bounding box center [394, 153] width 7 height 7
click at [396, 150] on input "Press SPACE to select this row." at bounding box center [396, 150] width 0 height 0
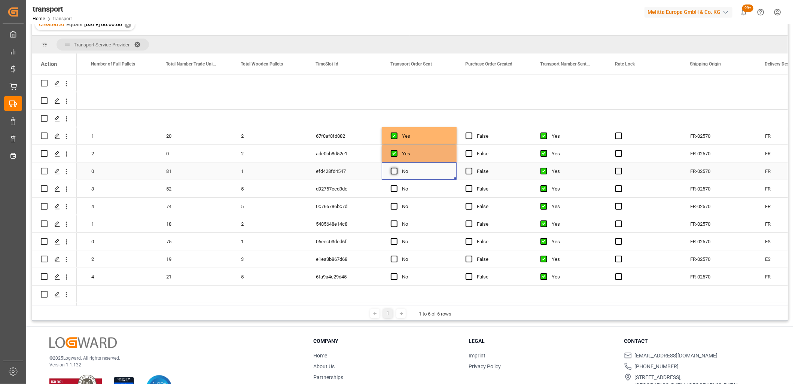
click at [392, 173] on span "Press SPACE to select this row." at bounding box center [394, 171] width 7 height 7
click at [396, 168] on input "Press SPACE to select this row." at bounding box center [396, 168] width 0 height 0
click at [392, 186] on span "Press SPACE to select this row." at bounding box center [394, 188] width 7 height 7
click at [396, 185] on input "Press SPACE to select this row." at bounding box center [396, 185] width 0 height 0
click at [391, 204] on span "Press SPACE to select this row." at bounding box center [394, 206] width 7 height 7
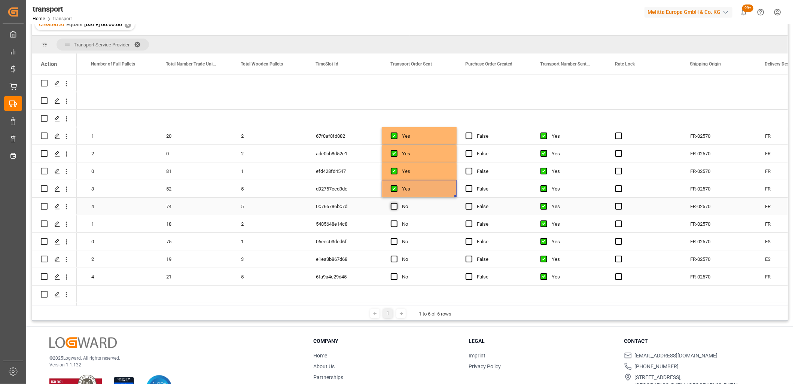
click at [396, 203] on input "Press SPACE to select this row." at bounding box center [396, 203] width 0 height 0
click at [391, 225] on span "Press SPACE to select this row." at bounding box center [394, 223] width 7 height 7
click at [396, 220] on input "Press SPACE to select this row." at bounding box center [396, 220] width 0 height 0
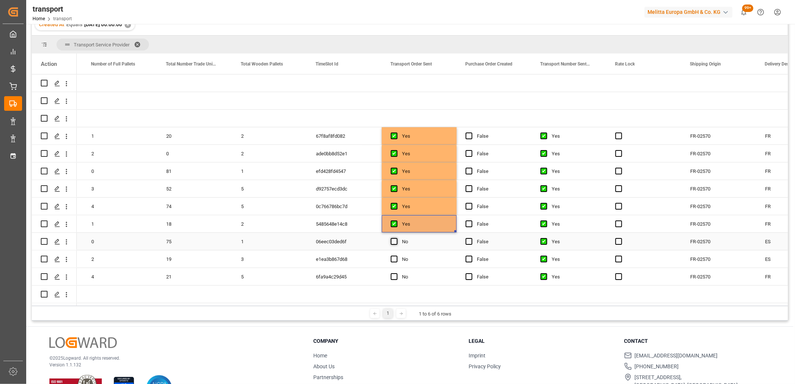
click at [394, 241] on span "Press SPACE to select this row." at bounding box center [394, 241] width 7 height 7
click at [396, 238] on input "Press SPACE to select this row." at bounding box center [396, 238] width 0 height 0
click at [394, 260] on span "Press SPACE to select this row." at bounding box center [394, 259] width 7 height 7
click at [396, 256] on input "Press SPACE to select this row." at bounding box center [396, 256] width 0 height 0
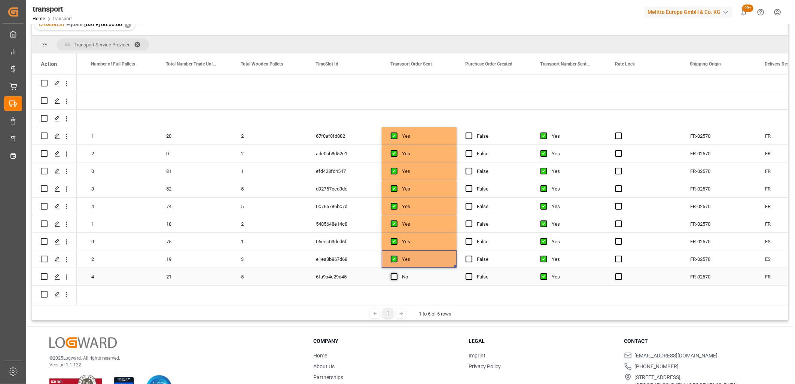
click at [393, 275] on span "Press SPACE to select this row." at bounding box center [394, 276] width 7 height 7
click at [396, 273] on input "Press SPACE to select this row." at bounding box center [396, 273] width 0 height 0
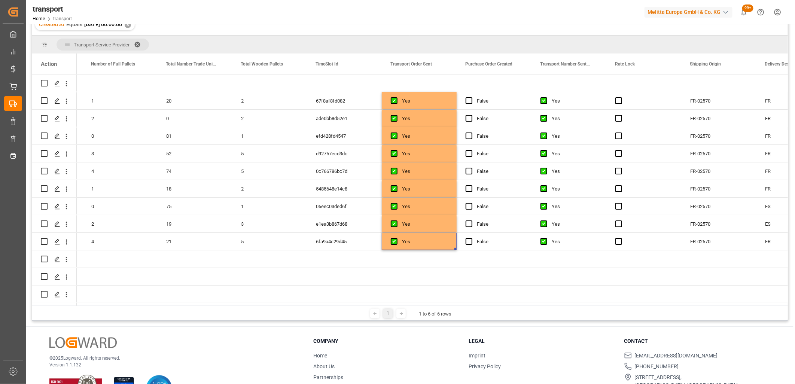
scroll to position [0, 0]
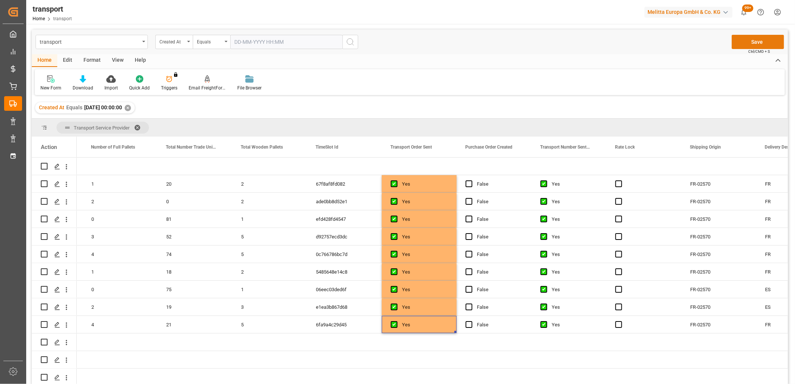
click at [765, 46] on button "Save" at bounding box center [758, 42] width 52 height 14
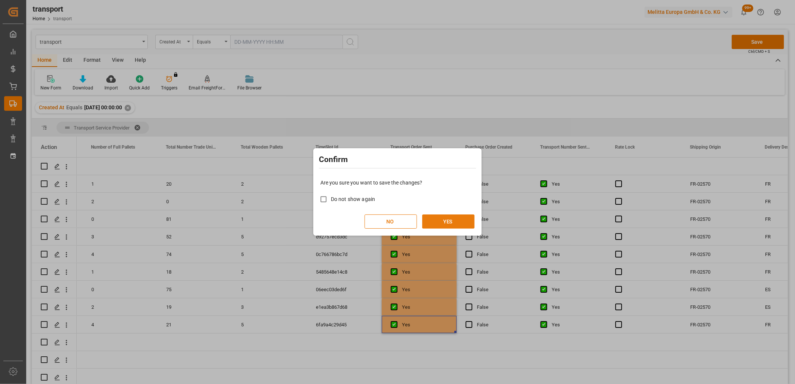
click at [431, 222] on button "YES" at bounding box center [448, 221] width 52 height 14
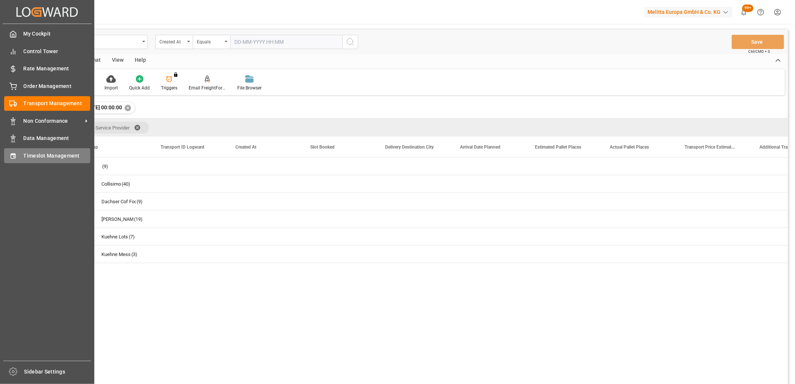
click at [21, 159] on div "Timeslot Management Timeslot Management" at bounding box center [47, 155] width 86 height 15
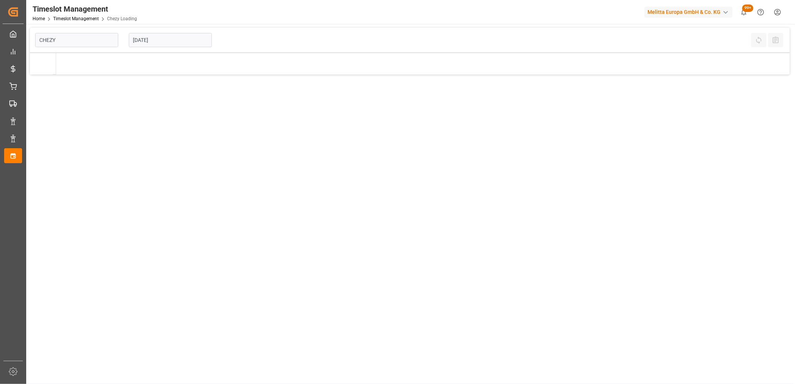
type input "Chezy Loading"
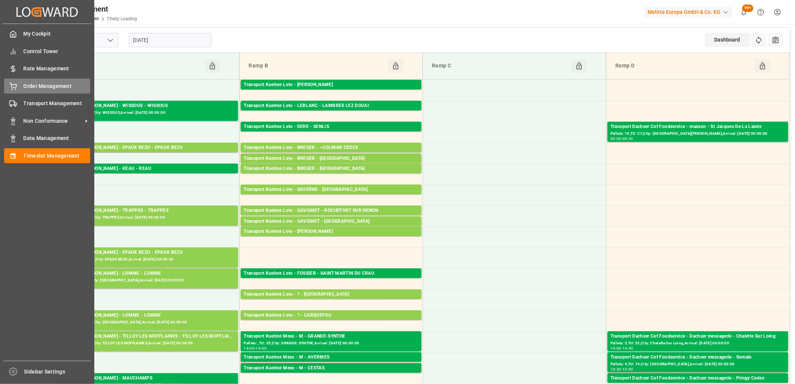
click at [15, 89] on icon at bounding box center [12, 86] width 7 height 7
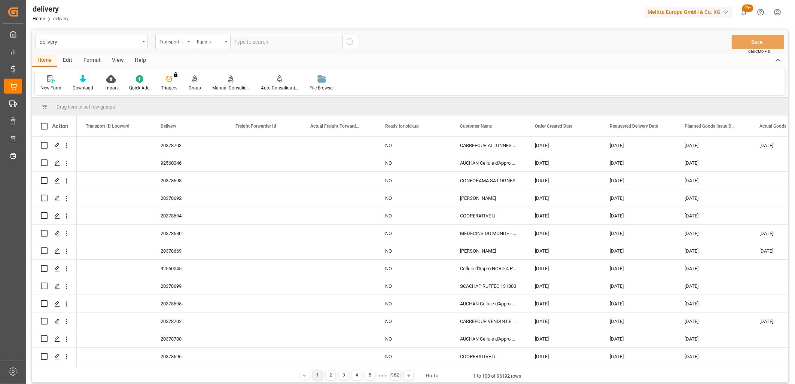
click at [192, 79] on icon at bounding box center [194, 78] width 5 height 6
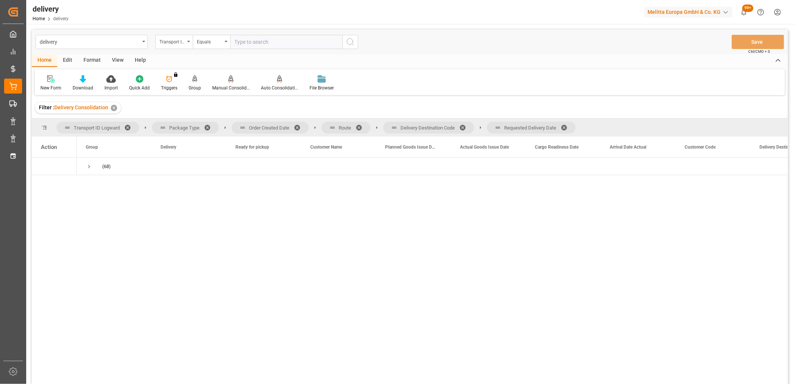
click at [568, 125] on span at bounding box center [567, 127] width 12 height 7
click at [463, 125] on span at bounding box center [465, 127] width 12 height 7
click at [359, 126] on span at bounding box center [362, 127] width 12 height 7
click at [299, 126] on span at bounding box center [300, 127] width 12 height 7
click at [88, 166] on span "Press SPACE to select this row." at bounding box center [89, 166] width 7 height 7
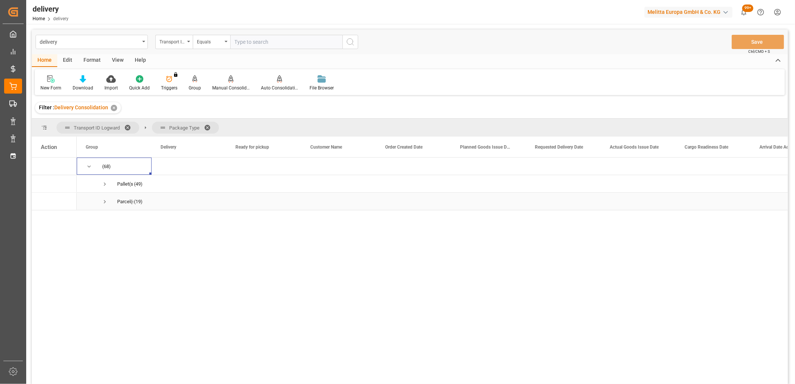
click at [103, 203] on span "Press SPACE to select this row." at bounding box center [104, 201] width 7 height 7
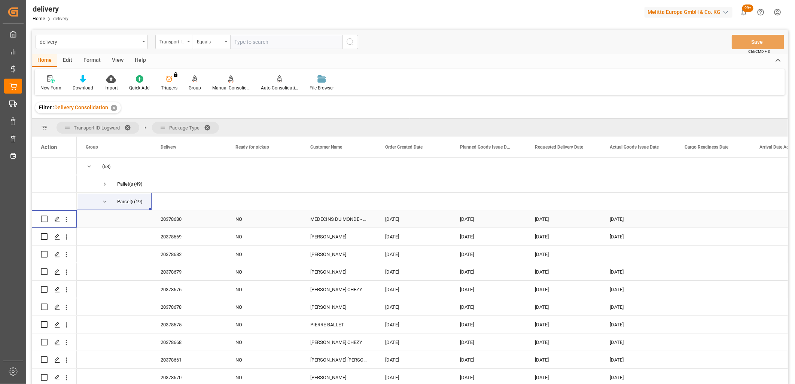
click at [44, 219] on input "Press Space to toggle row selection (unchecked)" at bounding box center [44, 219] width 7 height 7
checkbox input "true"
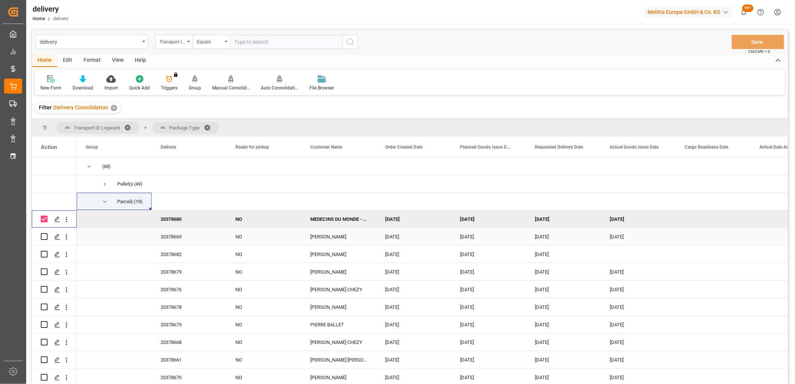
click at [42, 238] on input "Press Space to toggle row selection (unchecked)" at bounding box center [44, 236] width 7 height 7
checkbox input "true"
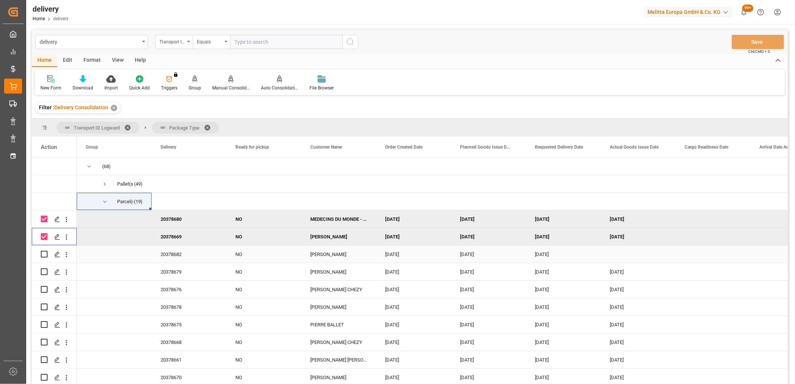
click at [42, 256] on input "Press Space to toggle row selection (unchecked)" at bounding box center [44, 254] width 7 height 7
checkbox input "true"
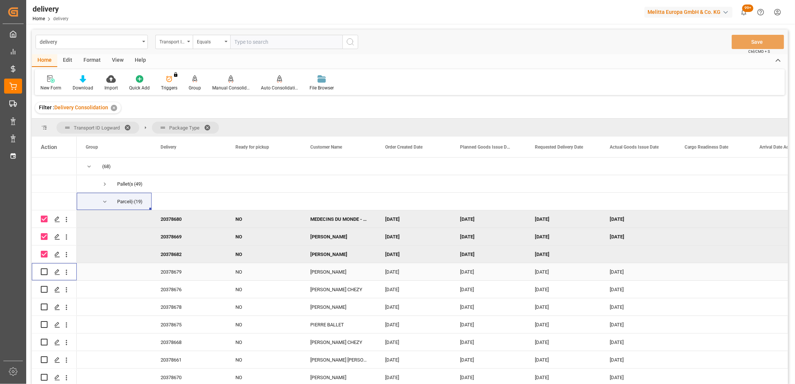
click at [43, 272] on input "Press Space to toggle row selection (unchecked)" at bounding box center [44, 271] width 7 height 7
checkbox input "true"
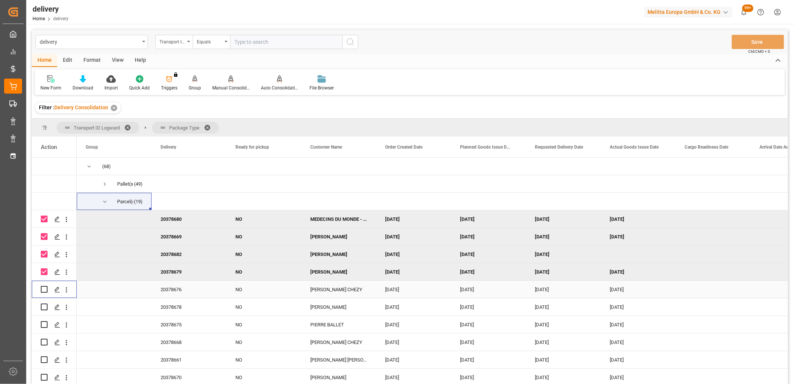
click at [43, 292] on input "Press Space to toggle row selection (unchecked)" at bounding box center [44, 289] width 7 height 7
checkbox input "true"
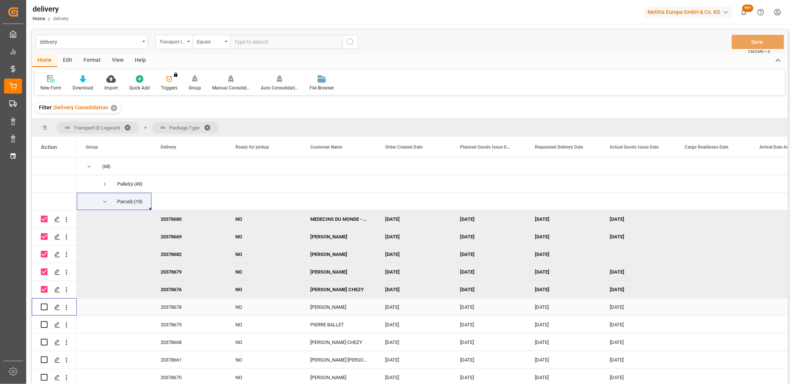
click at [44, 308] on input "Press Space to toggle row selection (unchecked)" at bounding box center [44, 307] width 7 height 7
checkbox input "true"
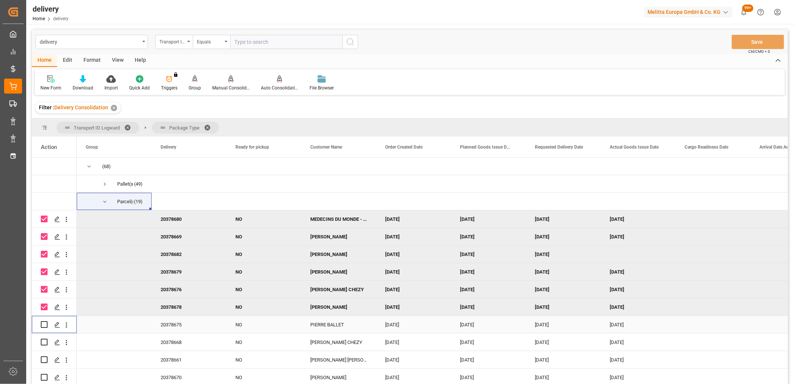
click at [45, 325] on input "Press Space to toggle row selection (unchecked)" at bounding box center [44, 324] width 7 height 7
checkbox input "true"
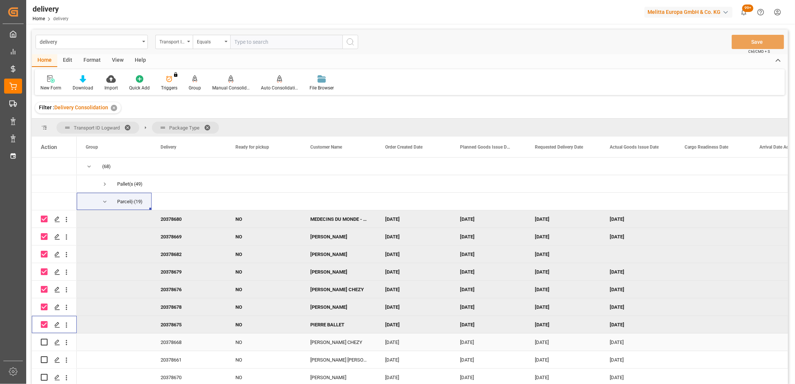
click at [42, 342] on input "Press Space to toggle row selection (unchecked)" at bounding box center [44, 342] width 7 height 7
checkbox input "true"
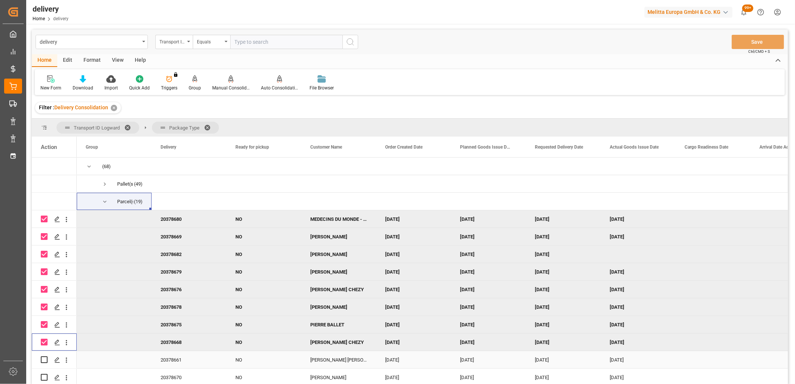
click at [42, 361] on input "Press Space to toggle row selection (unchecked)" at bounding box center [44, 359] width 7 height 7
checkbox input "true"
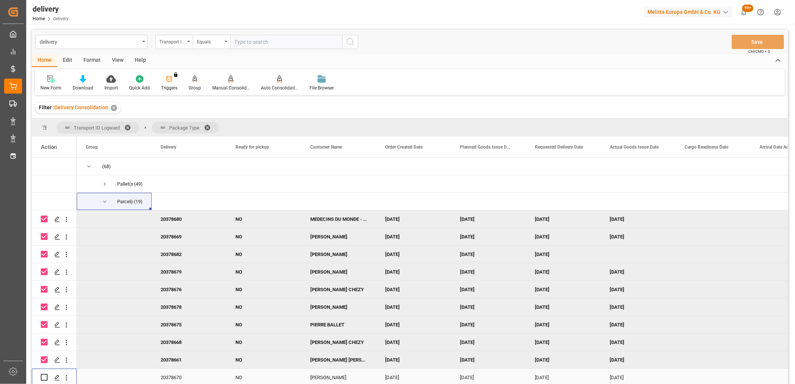
click at [41, 376] on input "Press Space to toggle row selection (unchecked)" at bounding box center [44, 377] width 7 height 7
checkbox input "true"
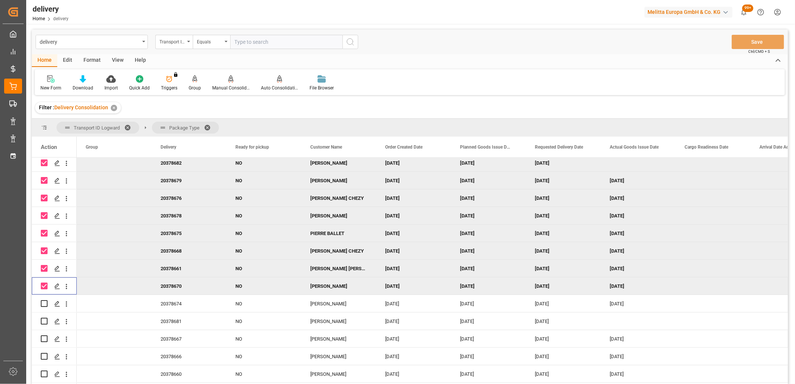
scroll to position [125, 0]
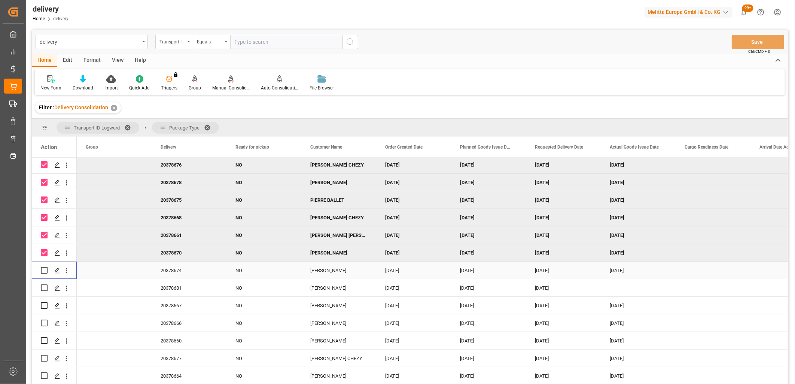
click at [44, 272] on input "Press Space to toggle row selection (unchecked)" at bounding box center [44, 270] width 7 height 7
checkbox input "true"
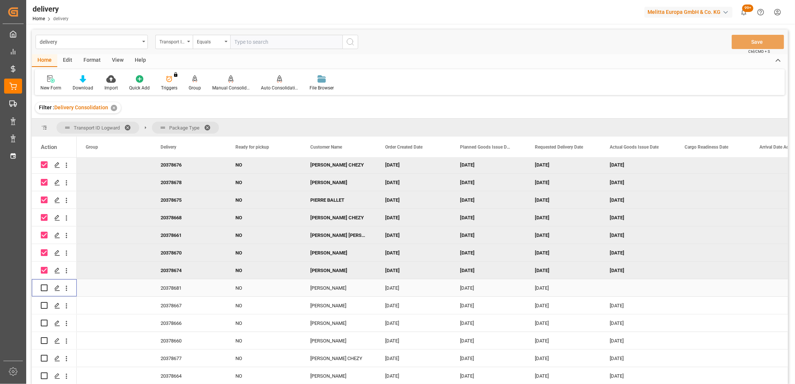
drag, startPoint x: 43, startPoint y: 286, endPoint x: 43, endPoint y: 306, distance: 20.6
click at [43, 287] on input "Press Space to toggle row selection (unchecked)" at bounding box center [44, 287] width 7 height 7
checkbox input "true"
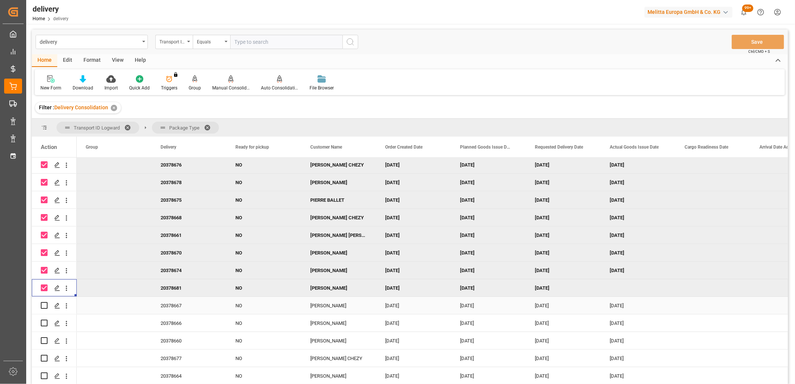
click at [43, 306] on input "Press Space to toggle row selection (unchecked)" at bounding box center [44, 305] width 7 height 7
checkbox input "true"
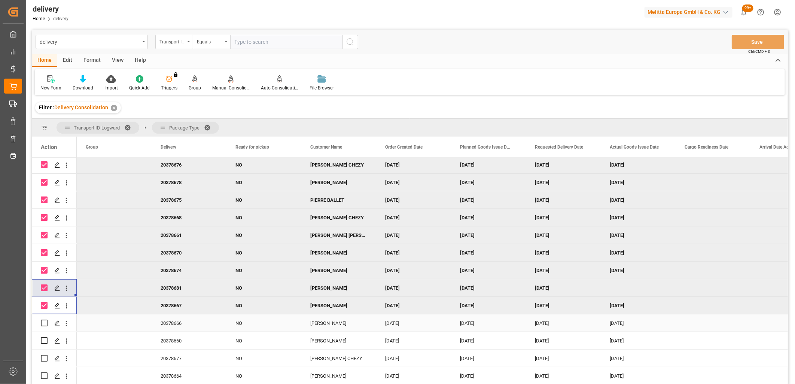
click at [44, 323] on input "Press Space to toggle row selection (unchecked)" at bounding box center [44, 323] width 7 height 7
checkbox input "true"
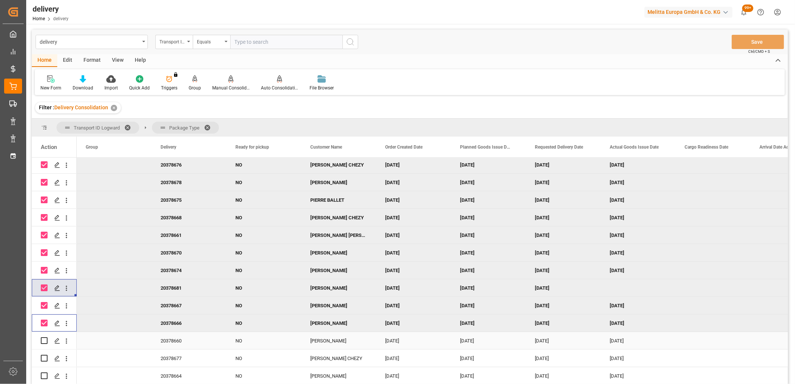
click at [44, 343] on input "Press Space to toggle row selection (unchecked)" at bounding box center [44, 340] width 7 height 7
checkbox input "true"
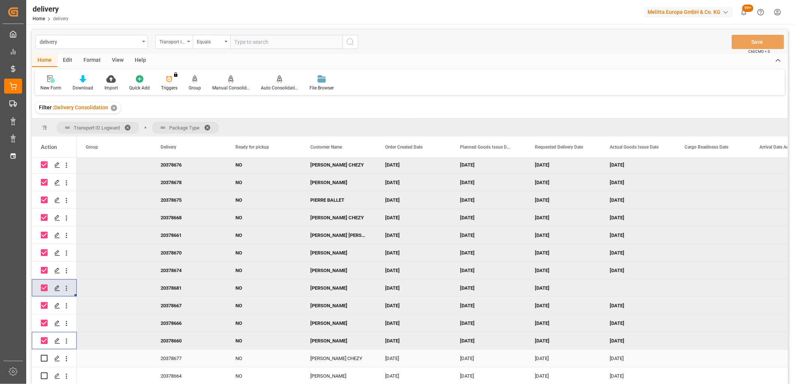
click at [43, 356] on input "Press Space to toggle row selection (unchecked)" at bounding box center [44, 358] width 7 height 7
checkbox input "true"
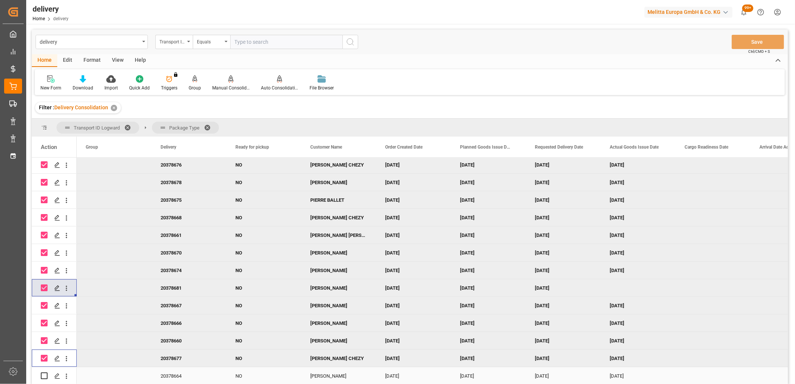
click at [44, 375] on input "Press Space to toggle row selection (unchecked)" at bounding box center [44, 375] width 7 height 7
checkbox input "true"
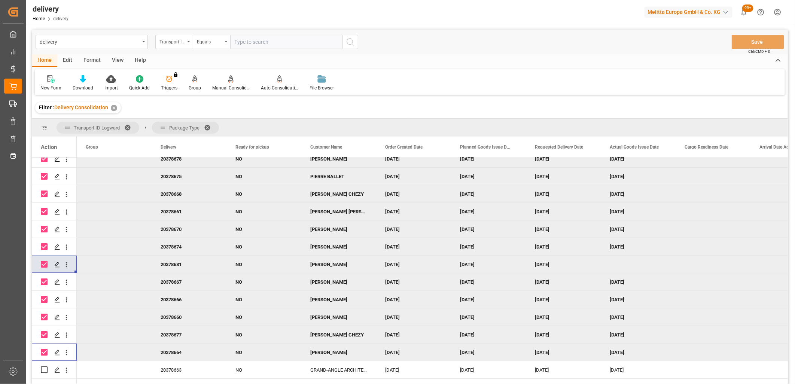
scroll to position [160, 0]
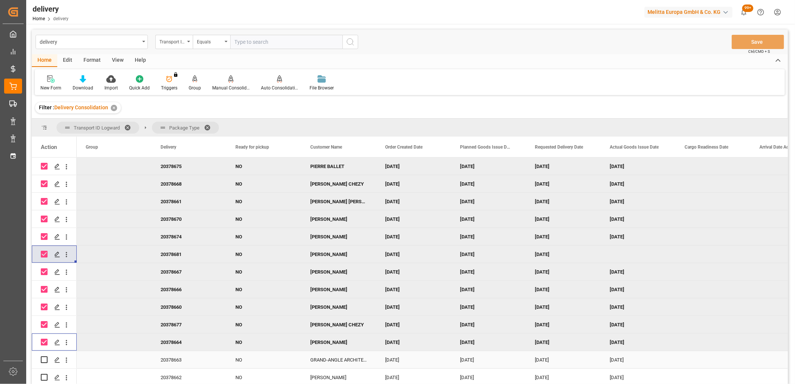
click at [45, 356] on input "Press Space to toggle row selection (unchecked)" at bounding box center [44, 359] width 7 height 7
checkbox input "true"
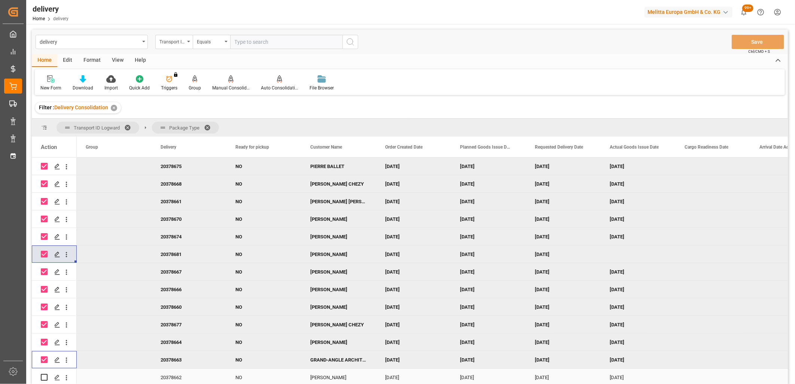
click at [43, 378] on input "Press Space to toggle row selection (unchecked)" at bounding box center [44, 377] width 7 height 7
checkbox input "true"
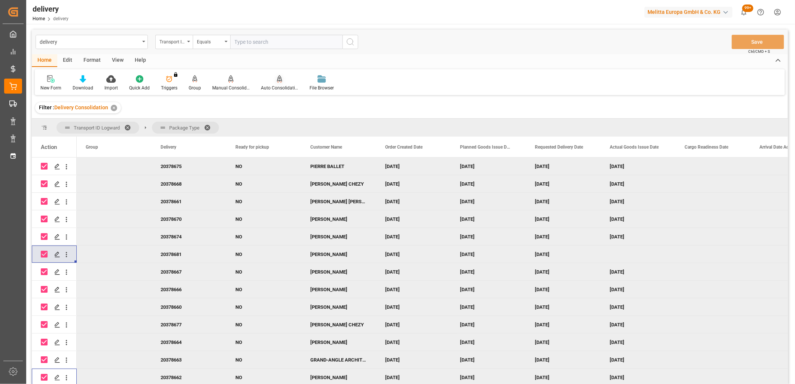
click at [277, 75] on icon at bounding box center [279, 78] width 5 height 7
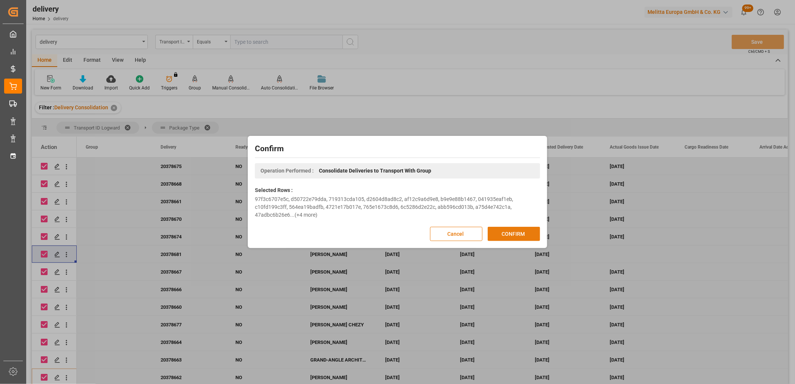
click at [511, 227] on div "Cancel CONFIRM" at bounding box center [397, 234] width 285 height 14
click at [510, 230] on button "CONFIRM" at bounding box center [514, 234] width 52 height 14
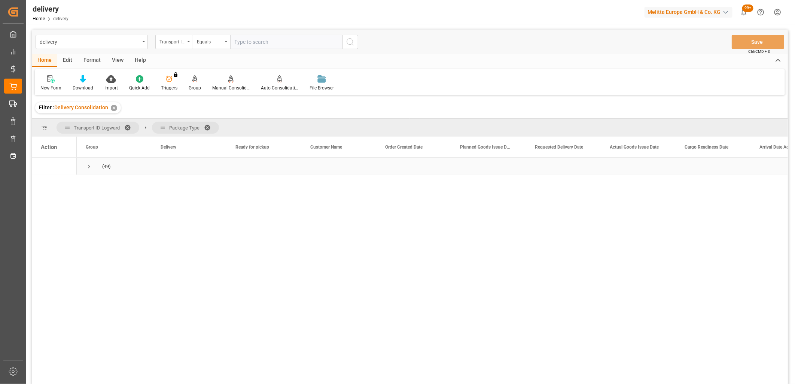
click at [89, 166] on span "Press SPACE to select this row." at bounding box center [89, 166] width 7 height 7
click at [104, 183] on span "Press SPACE to select this row." at bounding box center [104, 184] width 7 height 7
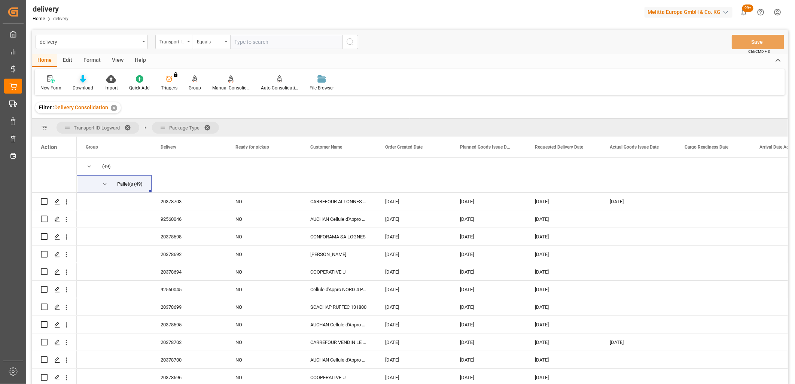
click at [80, 80] on icon at bounding box center [83, 78] width 6 height 7
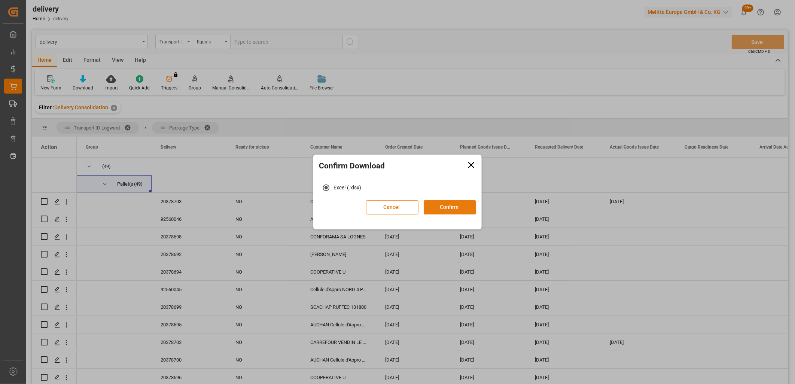
click at [439, 207] on button "Confirm" at bounding box center [450, 207] width 52 height 14
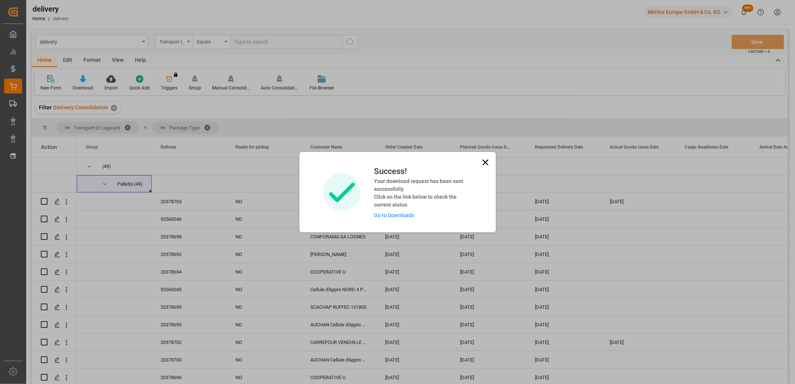
click at [397, 214] on link "Go to Downloads" at bounding box center [394, 215] width 40 height 6
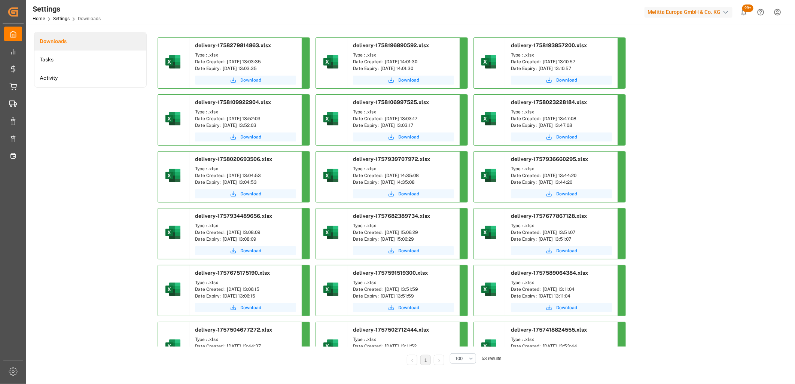
click at [253, 80] on span "Download" at bounding box center [250, 80] width 21 height 7
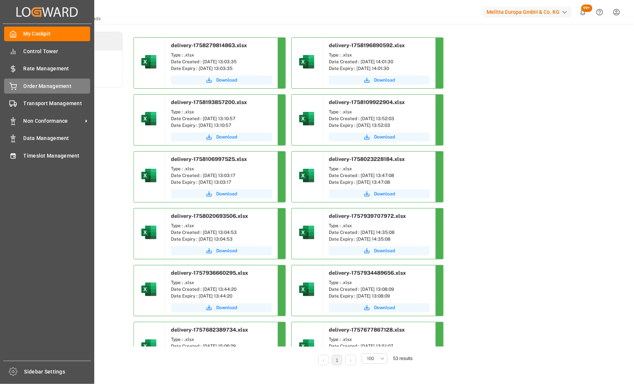
click at [10, 85] on icon at bounding box center [12, 86] width 7 height 7
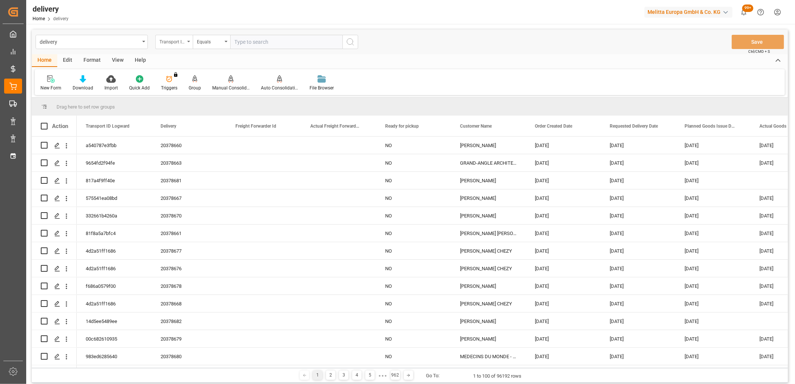
click at [182, 45] on div "Transport ID Logward" at bounding box center [171, 41] width 25 height 9
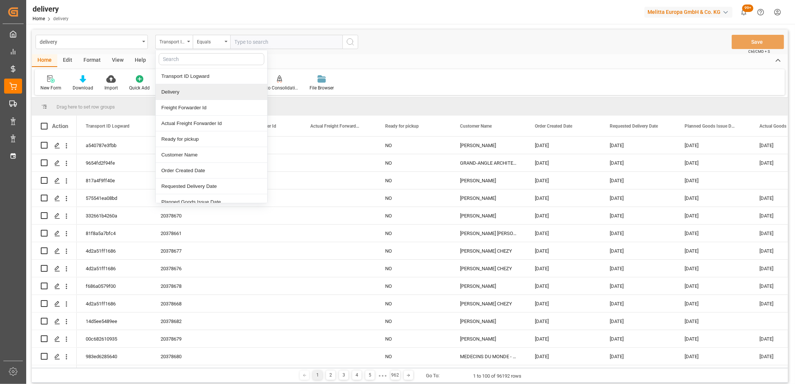
click at [179, 87] on div "Delivery" at bounding box center [212, 92] width 112 height 16
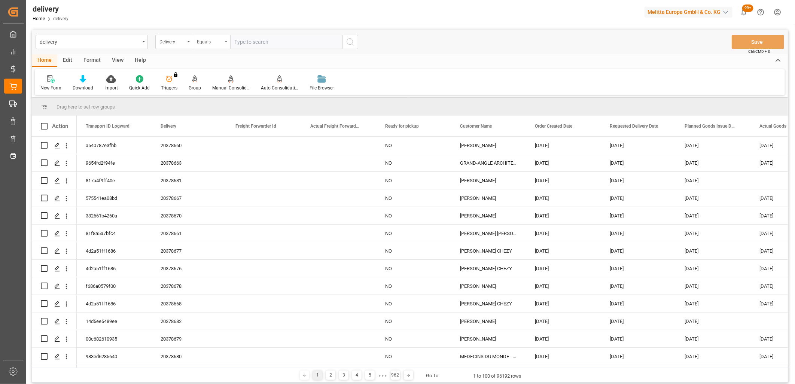
click at [213, 42] on div "Equals" at bounding box center [209, 41] width 25 height 9
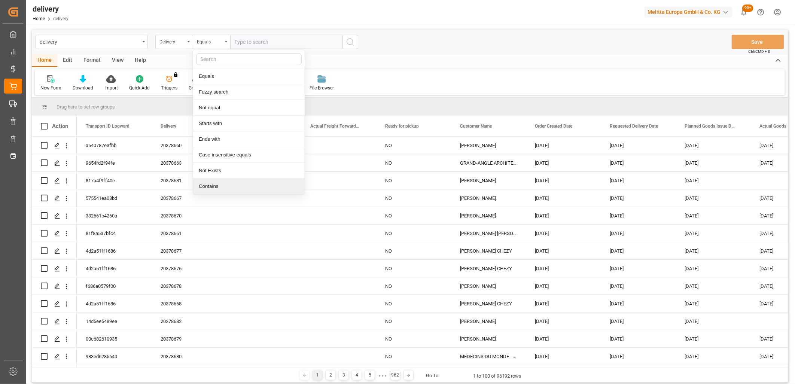
click at [205, 184] on div "Contains" at bounding box center [249, 187] width 112 height 16
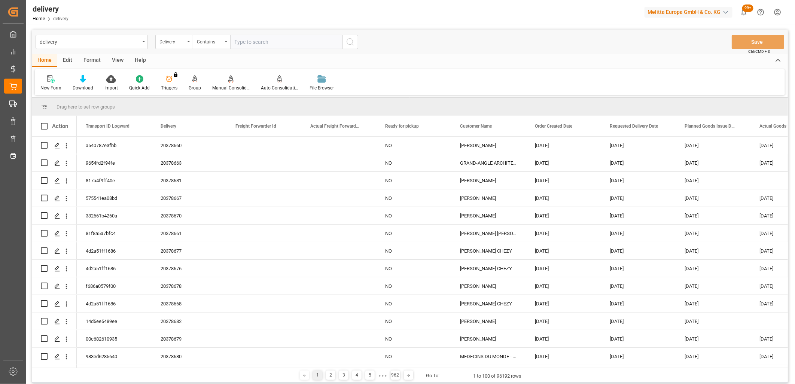
click at [241, 42] on input "text" at bounding box center [286, 42] width 112 height 14
paste input "20378692,20378504,20378634,20378694,20378696,20378693,0,0,0,0,0,0,0,0,0,0,0,0"
type input "20378692,20378504,20378634,20378694,20378696,20378693,0,0,0,0,0,0,0,0,0,0,0,0"
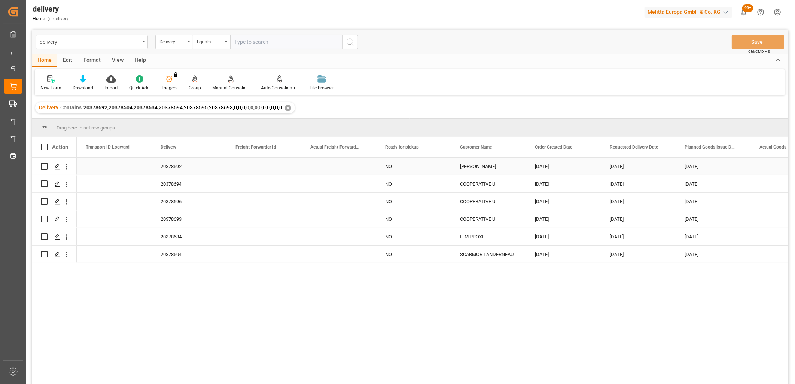
click at [43, 165] on input "Press Space to toggle row selection (unchecked)" at bounding box center [44, 166] width 7 height 7
checkbox input "true"
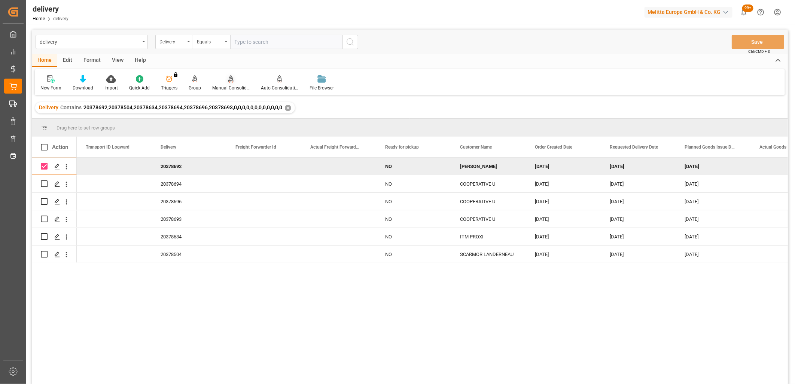
click at [227, 85] on div "Manual Consolidation" at bounding box center [230, 88] width 37 height 7
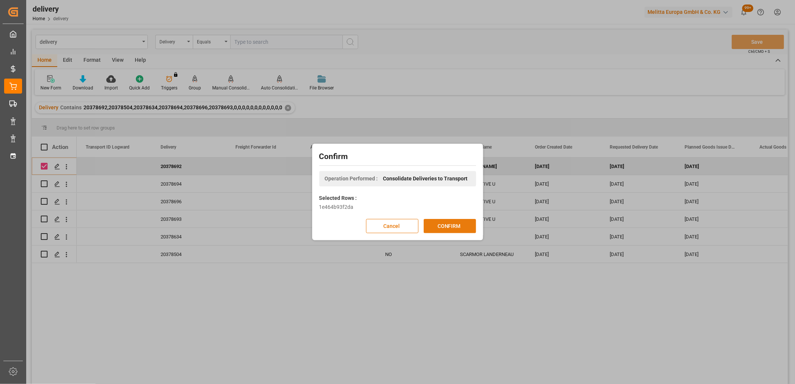
click at [428, 221] on button "CONFIRM" at bounding box center [450, 226] width 52 height 14
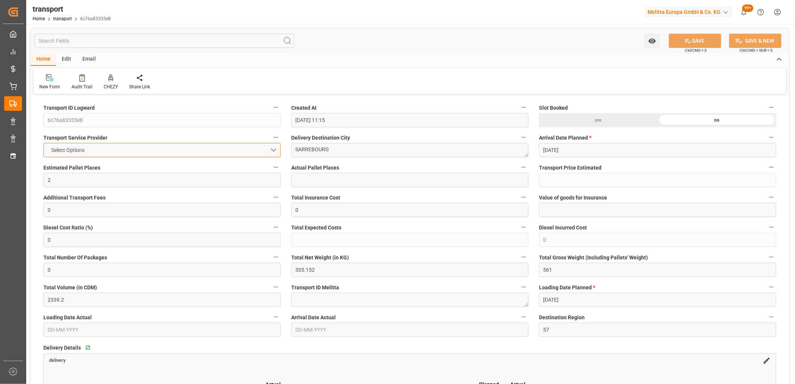
click at [141, 150] on button "Select Options" at bounding box center [161, 150] width 237 height 14
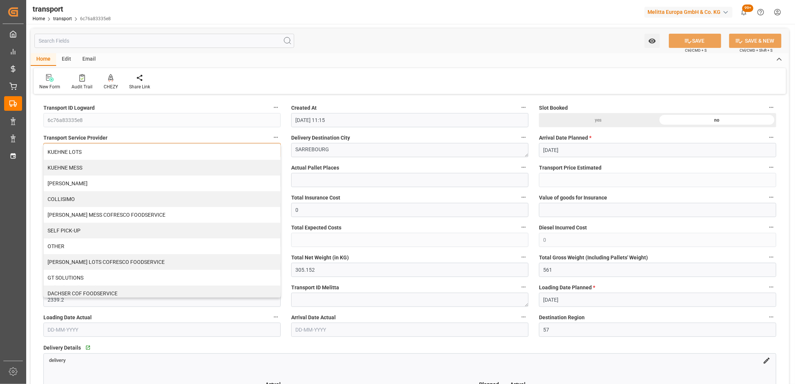
click at [141, 150] on div "KUEHNE LOTS" at bounding box center [162, 152] width 237 height 16
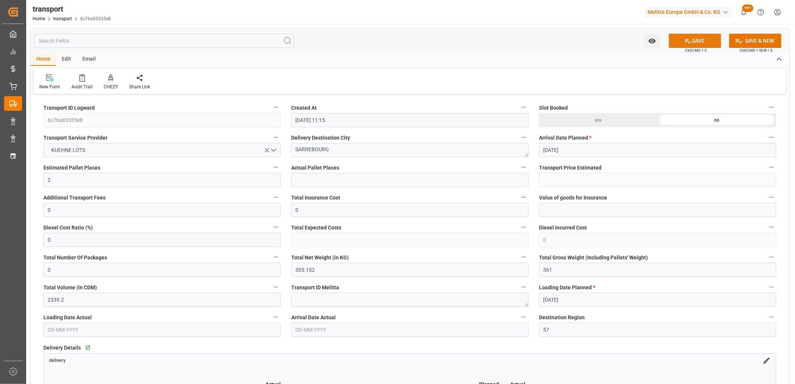
click at [706, 43] on button "SAVE" at bounding box center [695, 41] width 52 height 14
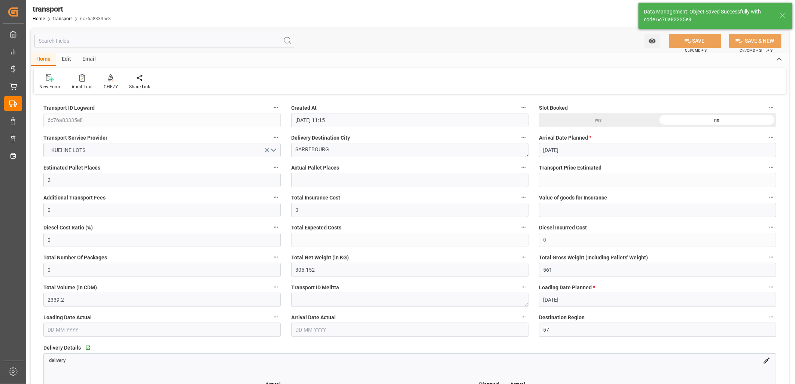
type input "141.18"
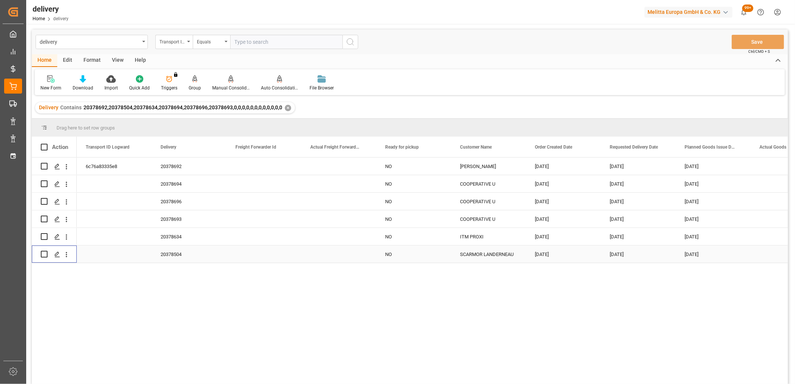
click at [43, 256] on input "Press Space to toggle row selection (unchecked)" at bounding box center [44, 254] width 7 height 7
checkbox input "true"
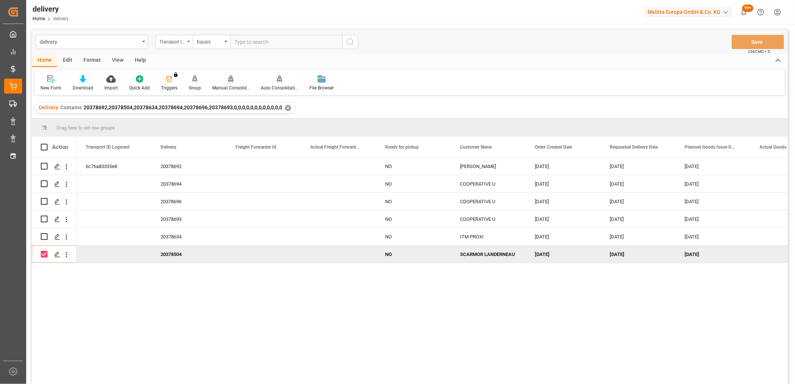
click at [228, 80] on icon at bounding box center [230, 78] width 5 height 6
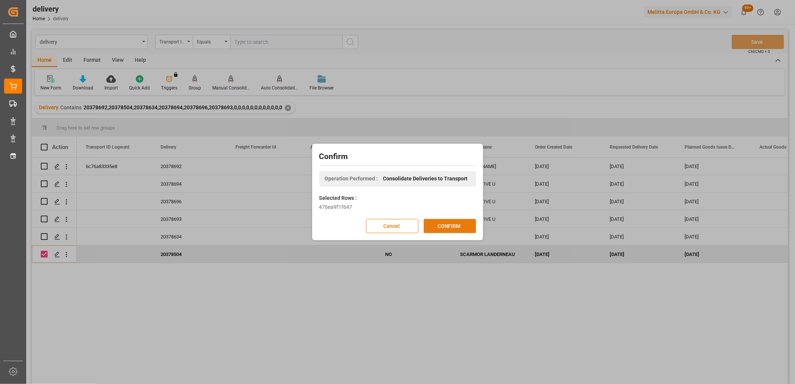
click at [439, 226] on button "CONFIRM" at bounding box center [450, 226] width 52 height 14
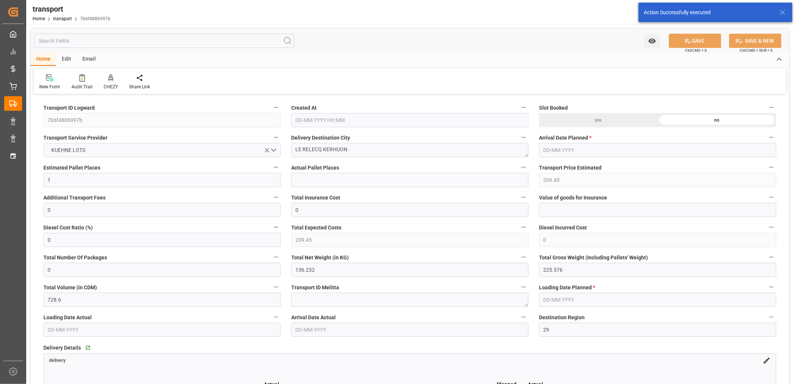
type input "[DATE] 11:16"
type input "[DATE]"
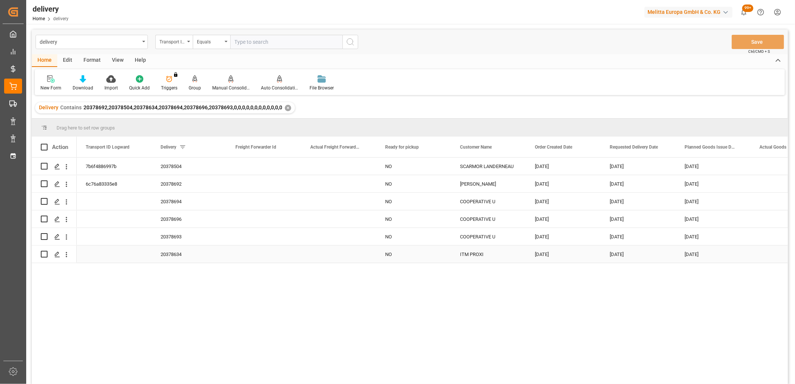
click at [44, 253] on input "Press Space to toggle row selection (unchecked)" at bounding box center [44, 254] width 7 height 7
checkbox input "true"
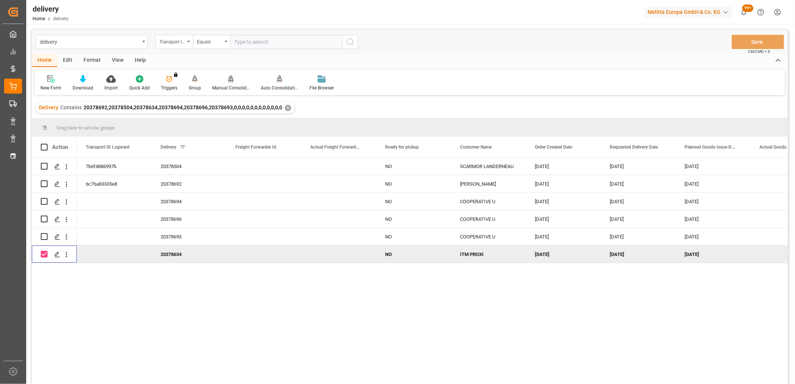
click at [228, 80] on icon at bounding box center [230, 78] width 5 height 7
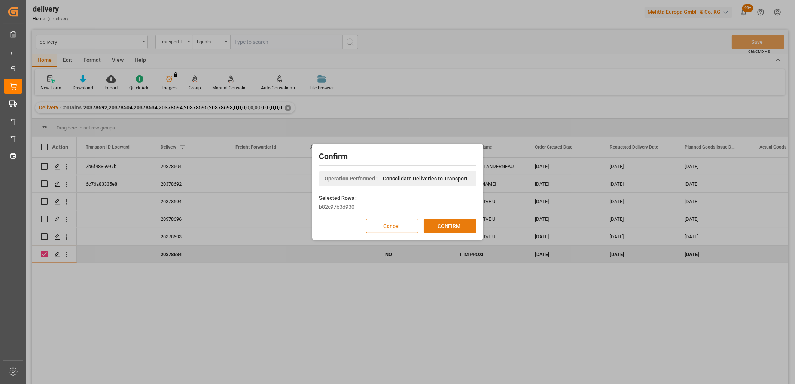
click at [440, 225] on button "CONFIRM" at bounding box center [450, 226] width 52 height 14
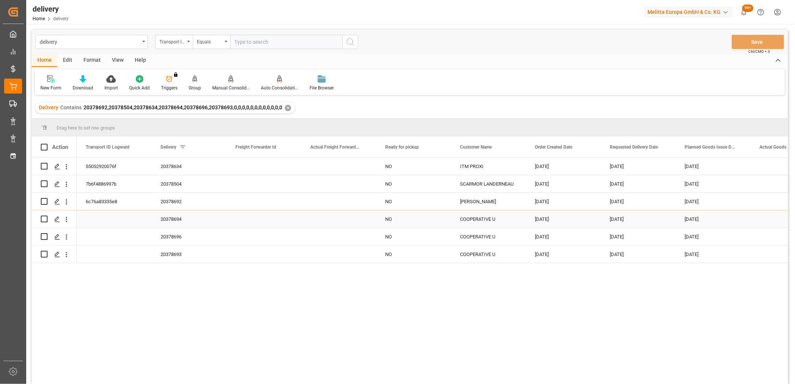
click at [45, 219] on input "Press Space to toggle row selection (unchecked)" at bounding box center [44, 219] width 7 height 7
checkbox input "true"
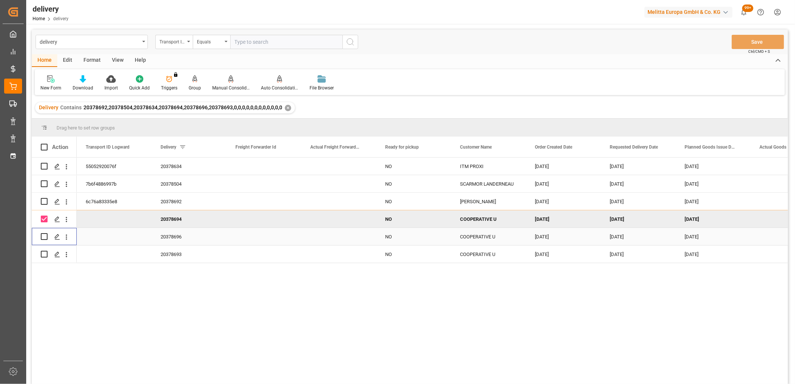
click at [44, 236] on input "Press Space to toggle row selection (unchecked)" at bounding box center [44, 236] width 7 height 7
checkbox input "true"
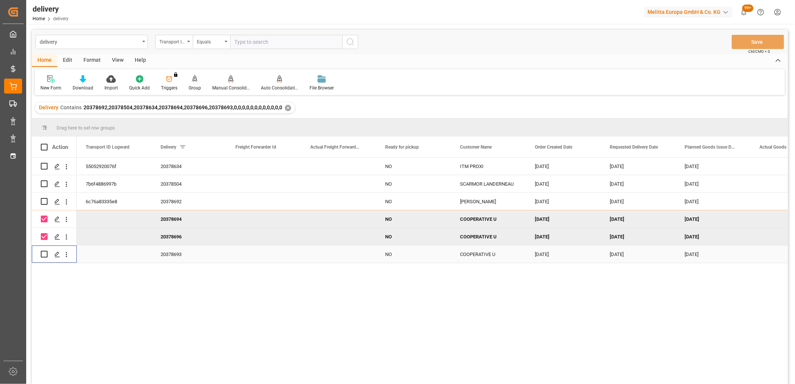
click at [43, 253] on input "Press Space to toggle row selection (unchecked)" at bounding box center [44, 254] width 7 height 7
checkbox input "true"
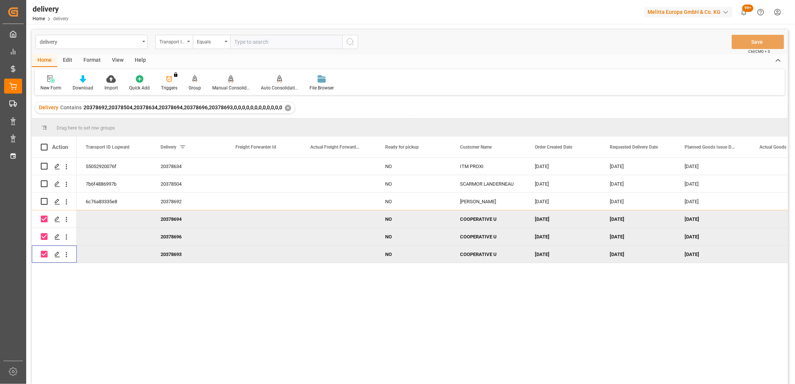
click at [229, 82] on icon at bounding box center [230, 78] width 5 height 7
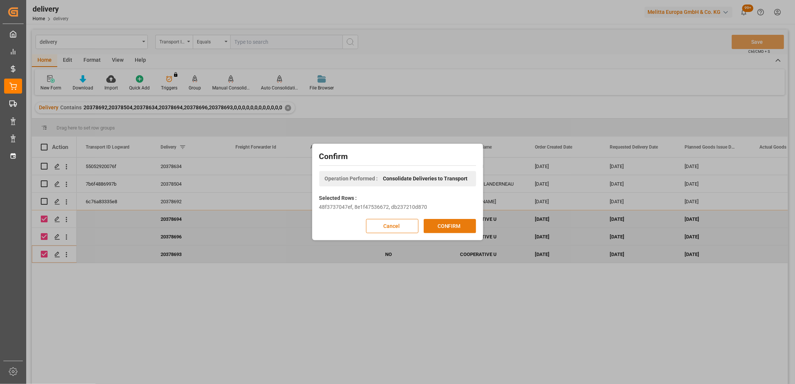
click at [446, 229] on button "CONFIRM" at bounding box center [450, 226] width 52 height 14
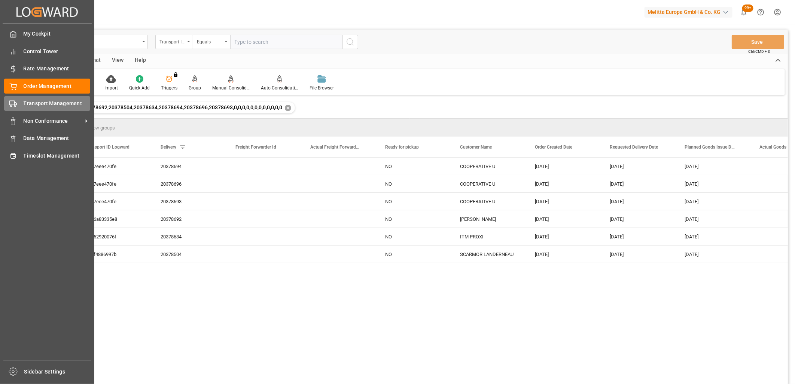
click at [17, 102] on div "Transport Management Transport Management" at bounding box center [47, 103] width 86 height 15
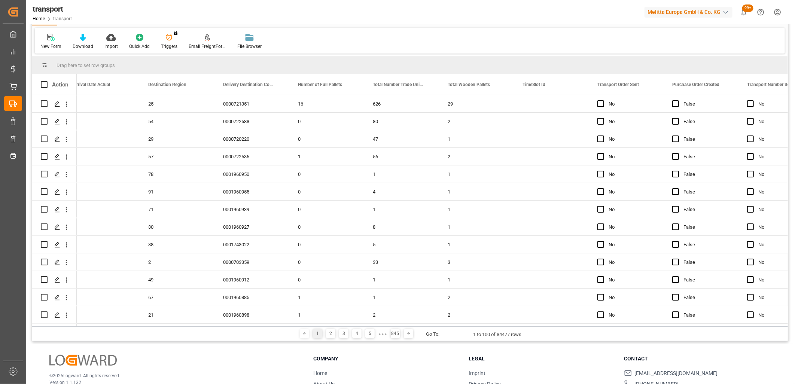
scroll to position [0, 1746]
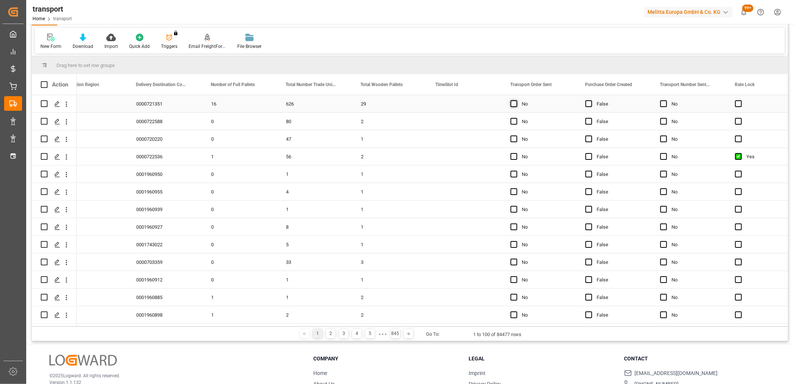
click at [513, 104] on span "Press SPACE to select this row." at bounding box center [513, 103] width 7 height 7
click at [516, 100] on input "Press SPACE to select this row." at bounding box center [516, 100] width 0 height 0
click at [515, 121] on span "Press SPACE to select this row." at bounding box center [513, 121] width 7 height 7
click at [516, 118] on input "Press SPACE to select this row." at bounding box center [516, 118] width 0 height 0
click at [513, 140] on span "Press SPACE to select this row." at bounding box center [513, 138] width 7 height 7
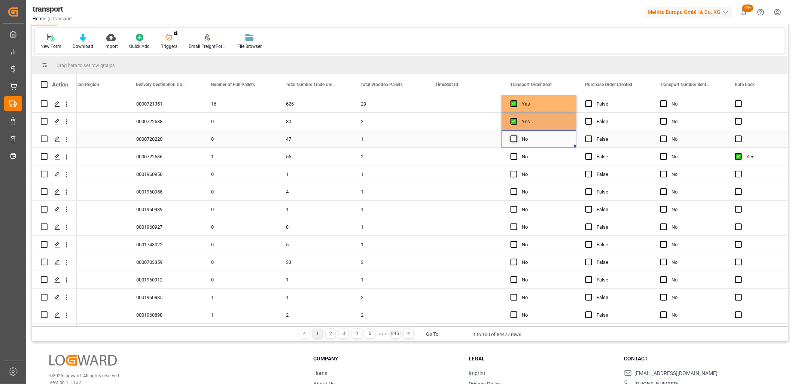
click at [516, 135] on input "Press SPACE to select this row." at bounding box center [516, 135] width 0 height 0
click at [513, 154] on span "Press SPACE to select this row." at bounding box center [513, 156] width 7 height 7
click at [516, 153] on input "Press SPACE to select this row." at bounding box center [516, 153] width 0 height 0
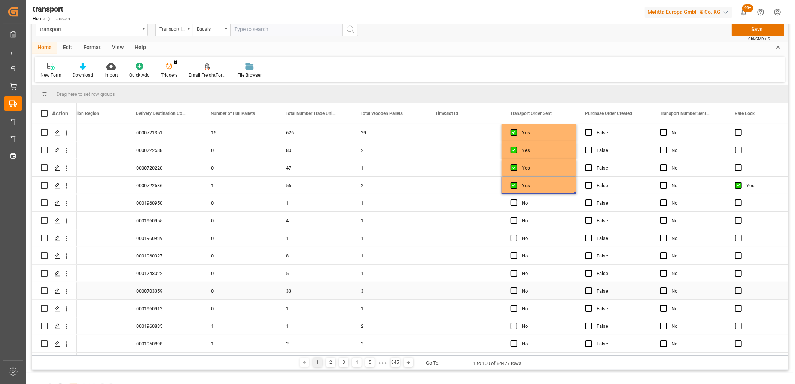
scroll to position [0, 0]
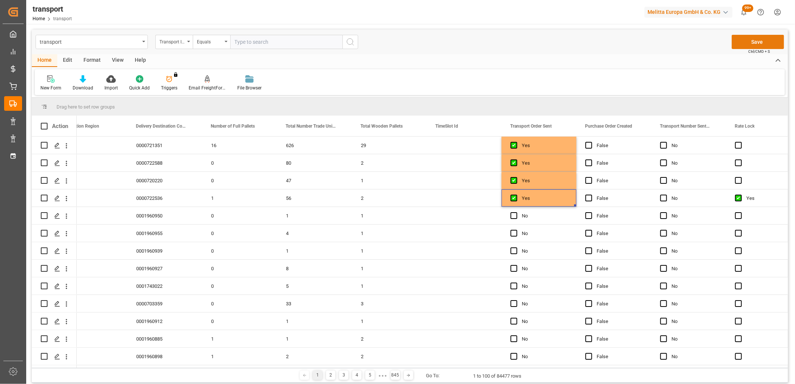
click at [754, 44] on button "Save" at bounding box center [758, 42] width 52 height 14
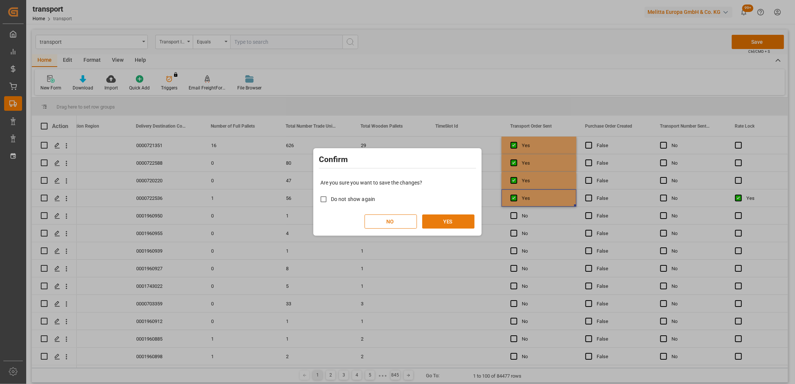
click at [454, 220] on button "YES" at bounding box center [448, 221] width 52 height 14
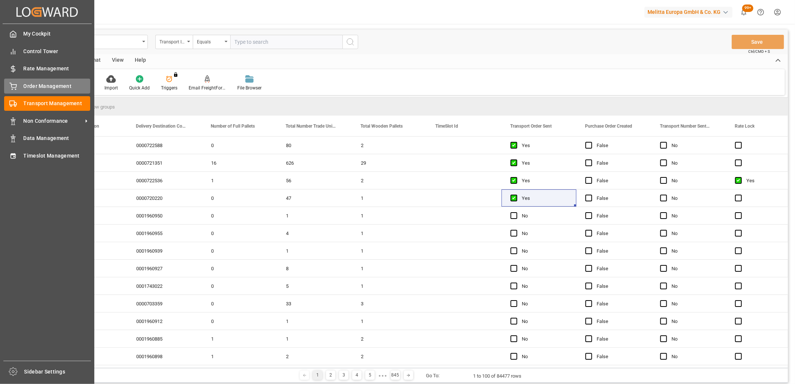
click at [19, 87] on div "Order Management Order Management" at bounding box center [47, 86] width 86 height 15
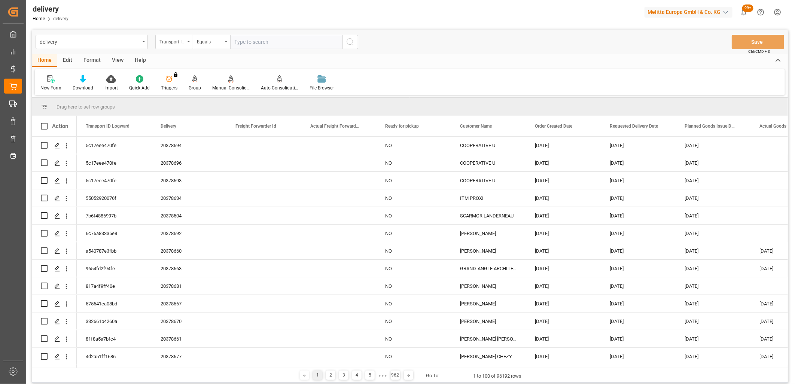
click at [179, 45] on div "Transport ID Logward" at bounding box center [173, 42] width 37 height 14
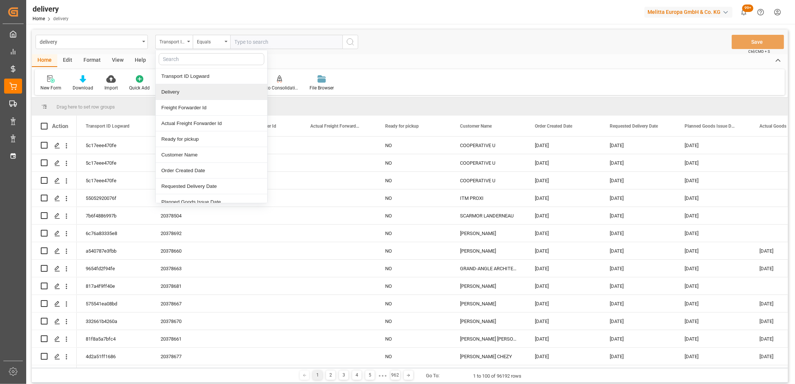
click at [184, 92] on div "Delivery" at bounding box center [212, 92] width 112 height 16
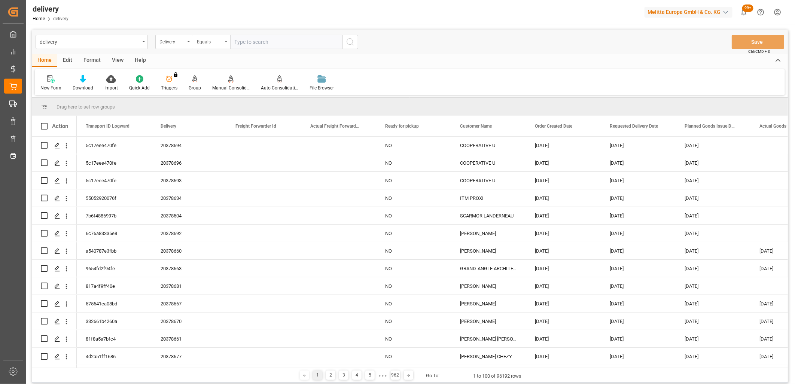
click at [211, 41] on div "Equals" at bounding box center [209, 41] width 25 height 9
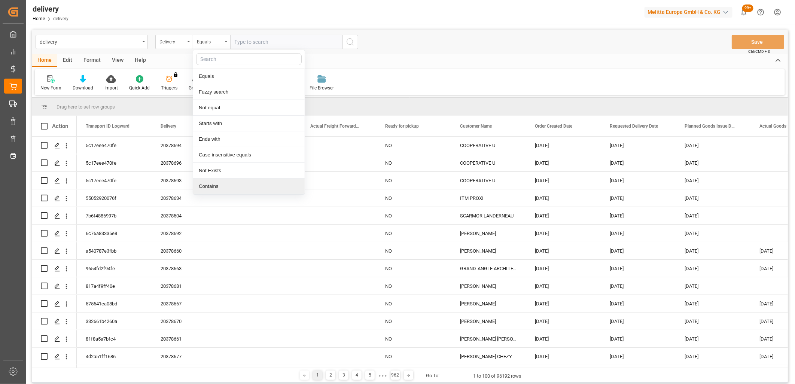
click at [214, 183] on div "Contains" at bounding box center [249, 187] width 112 height 16
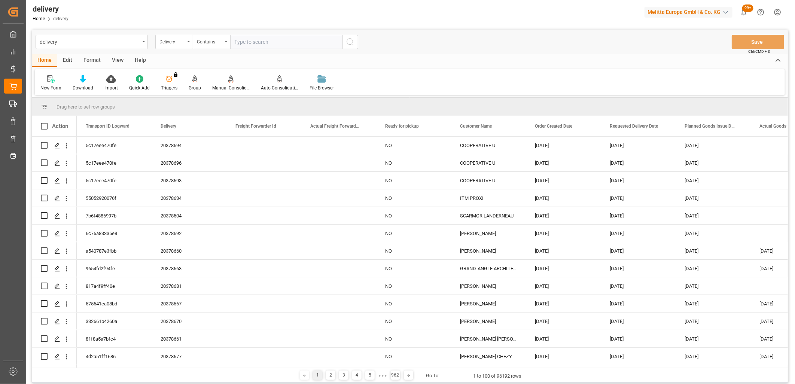
click at [249, 44] on input "text" at bounding box center [286, 42] width 112 height 14
paste input "20378683,20378684,20378688,20378687,20378690,20378689,92560045,20378691,0,0,0,0…"
type input "20378683,20378684,20378688,20378687,20378690,20378689,92560045,20378691,0,0,0,0…"
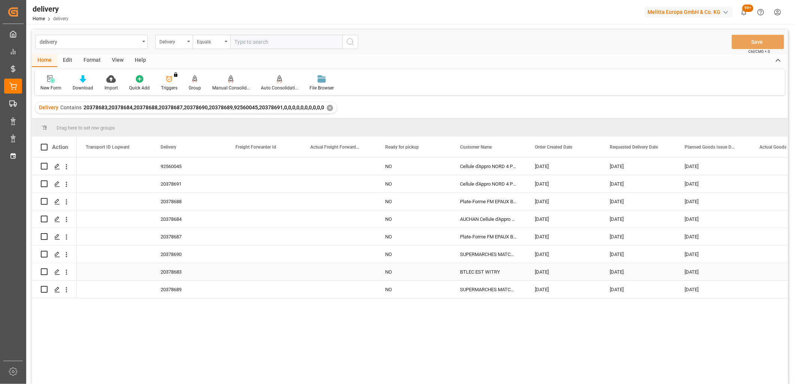
click at [46, 271] on input "Press Space to toggle row selection (unchecked)" at bounding box center [44, 271] width 7 height 7
checkbox input "true"
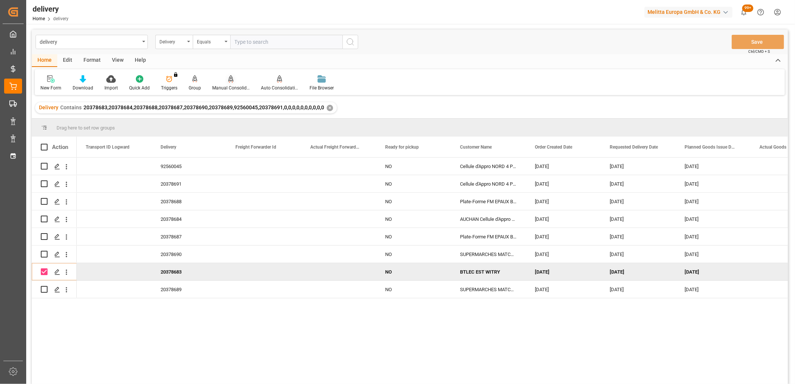
click at [228, 79] on icon at bounding box center [230, 78] width 5 height 7
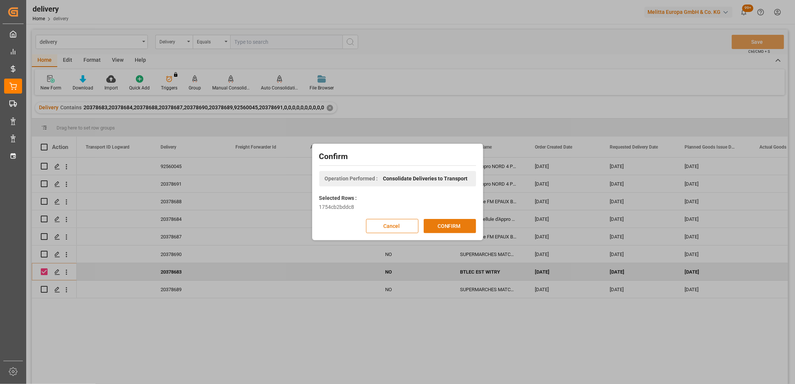
click at [433, 225] on button "CONFIRM" at bounding box center [450, 226] width 52 height 14
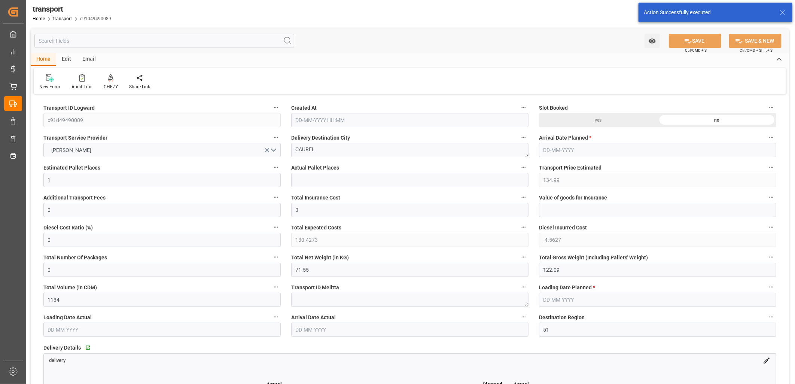
type input "[DATE] 11:19"
type input "[DATE]"
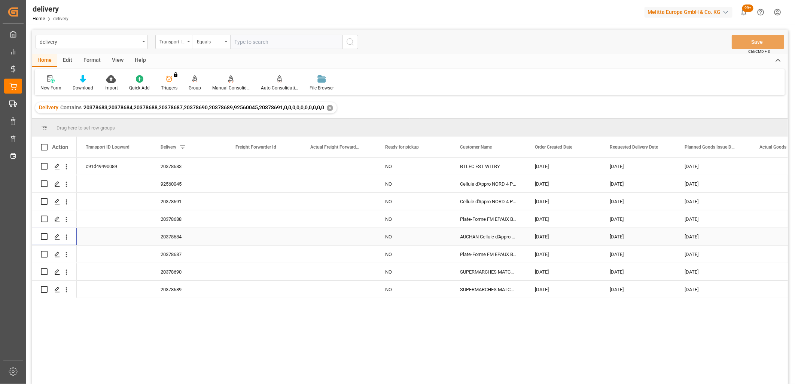
click at [42, 238] on input "Press Space to toggle row selection (unchecked)" at bounding box center [44, 236] width 7 height 7
checkbox input "true"
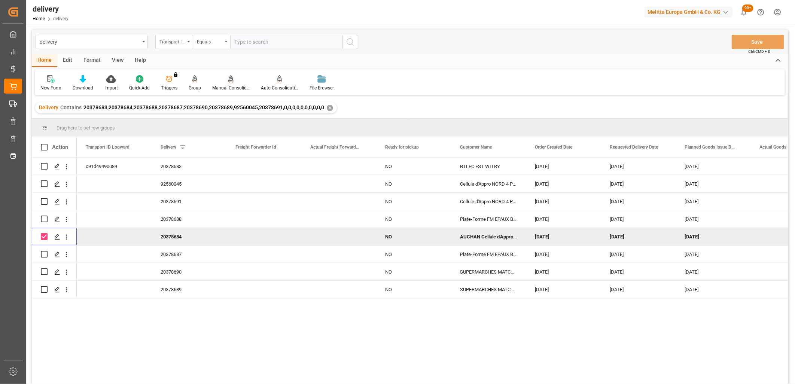
click at [228, 77] on icon at bounding box center [230, 78] width 5 height 7
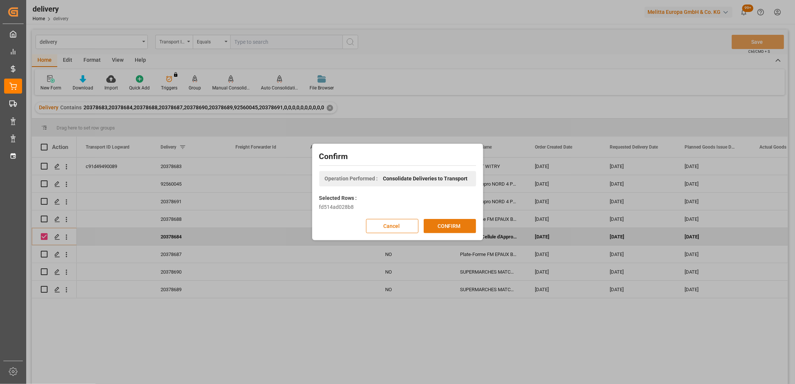
click at [437, 223] on button "CONFIRM" at bounding box center [450, 226] width 52 height 14
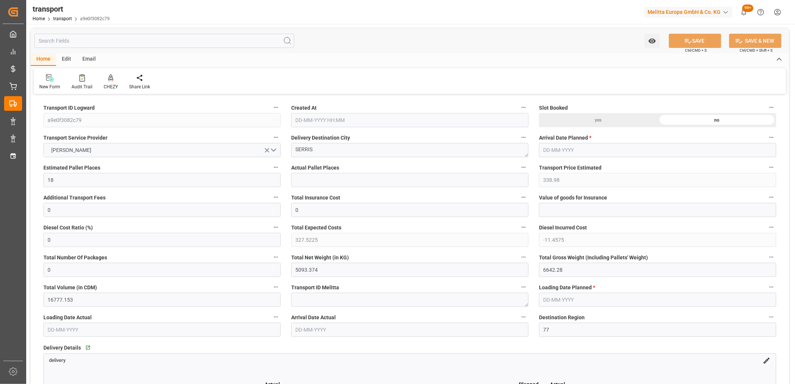
type input "[DATE] 11:19"
type input "[DATE]"
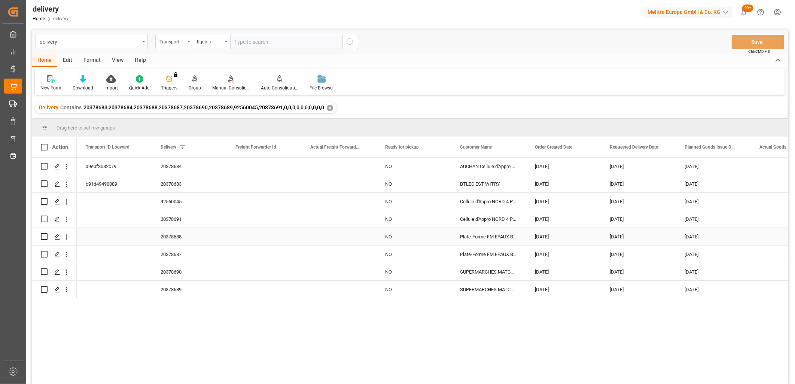
click at [44, 237] on input "Press Space to toggle row selection (unchecked)" at bounding box center [44, 236] width 7 height 7
checkbox input "true"
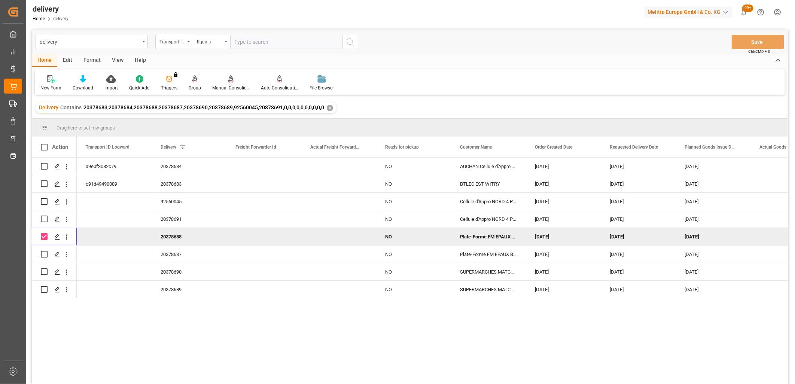
click at [227, 83] on div "Manual Consolidation" at bounding box center [231, 83] width 49 height 16
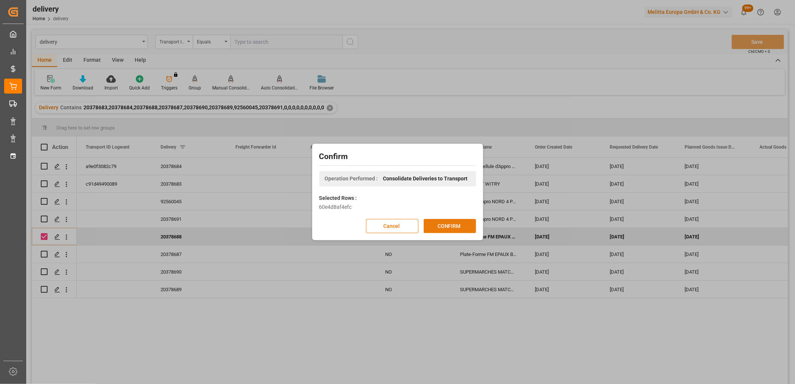
click at [432, 222] on button "CONFIRM" at bounding box center [450, 226] width 52 height 14
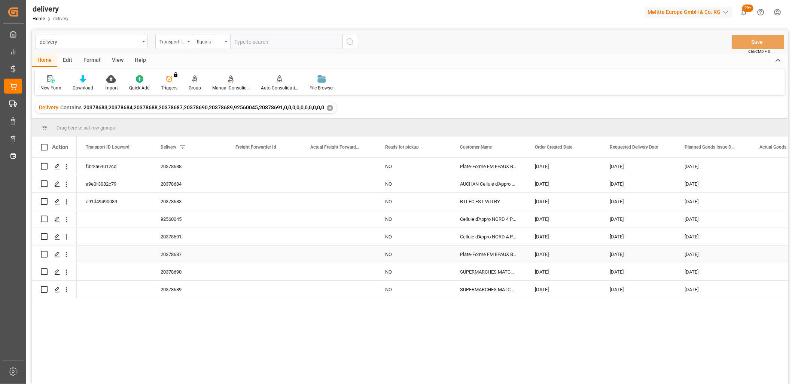
click at [43, 253] on input "Press Space to toggle row selection (unchecked)" at bounding box center [44, 254] width 7 height 7
checkbox input "true"
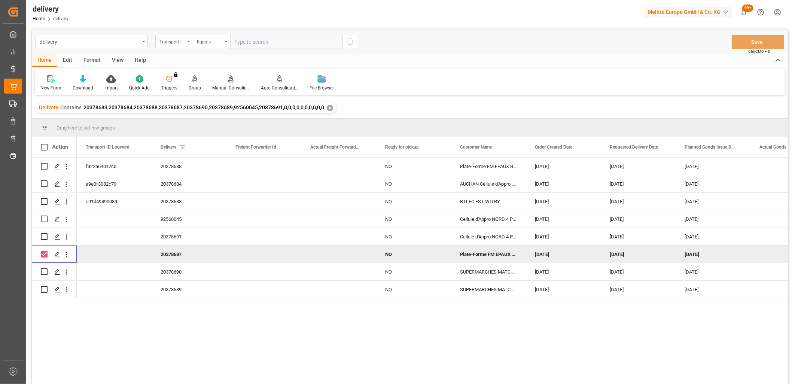
click at [229, 81] on icon at bounding box center [230, 78] width 5 height 7
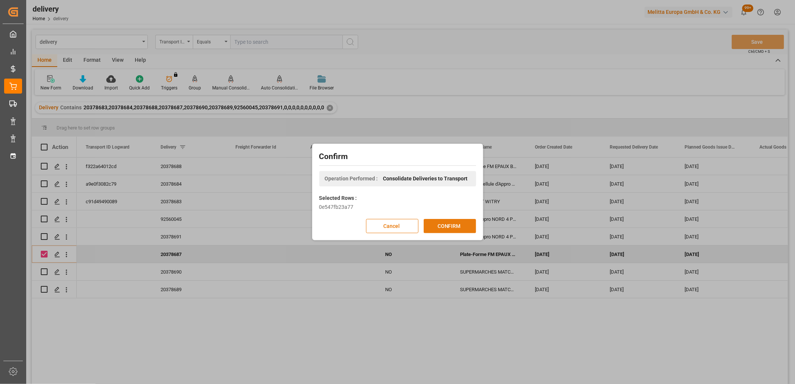
click at [446, 225] on button "CONFIRM" at bounding box center [450, 226] width 52 height 14
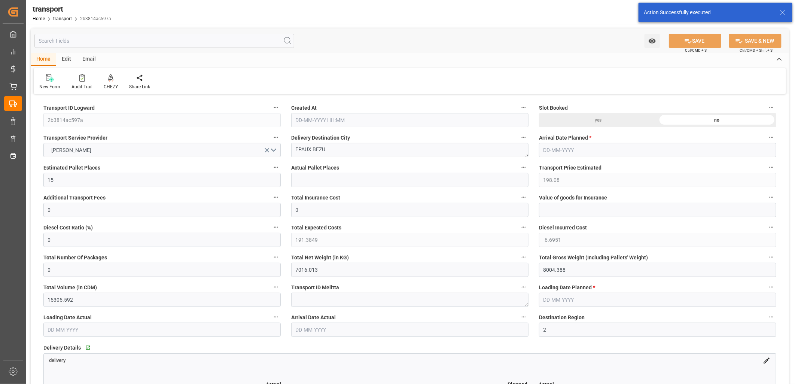
type input "19-09-2025 11:19"
type input "[DATE]"
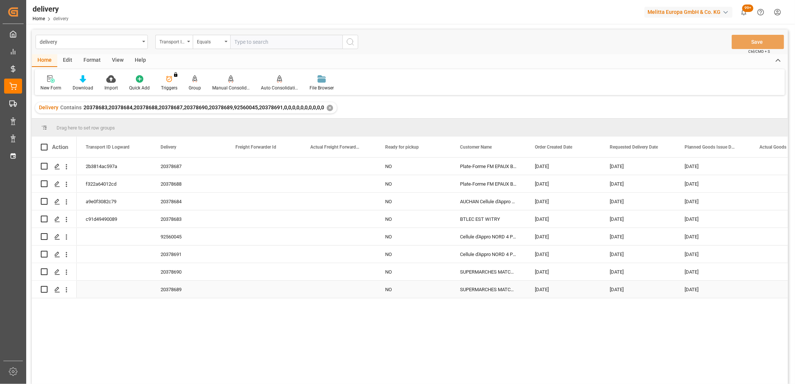
click at [44, 288] on input "Press Space to toggle row selection (unchecked)" at bounding box center [44, 289] width 7 height 7
checkbox input "true"
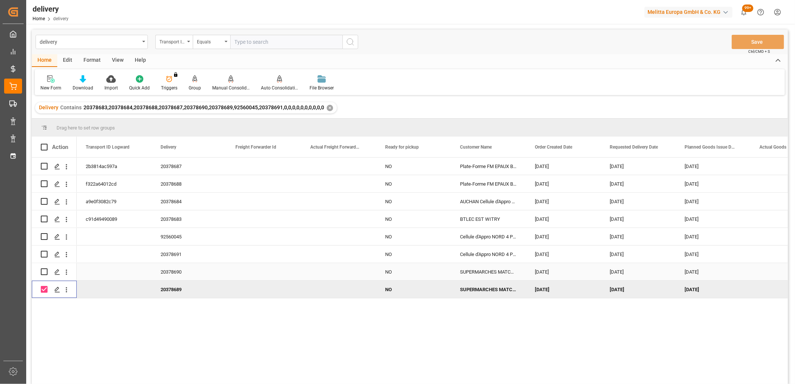
click at [43, 269] on input "Press Space to toggle row selection (unchecked)" at bounding box center [44, 271] width 7 height 7
checkbox input "true"
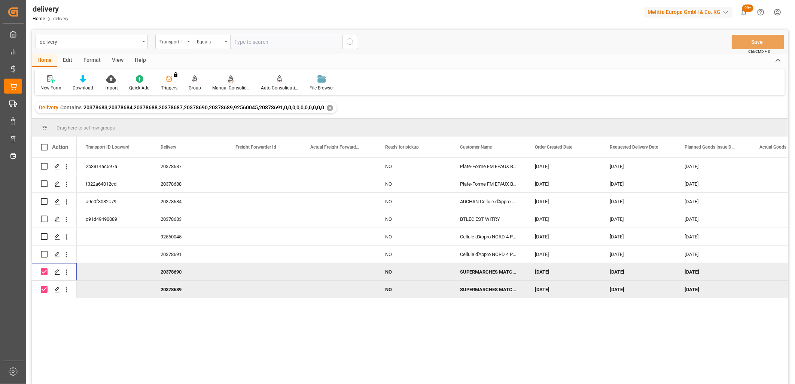
click at [228, 83] on div "Manual Consolidation" at bounding box center [231, 83] width 49 height 16
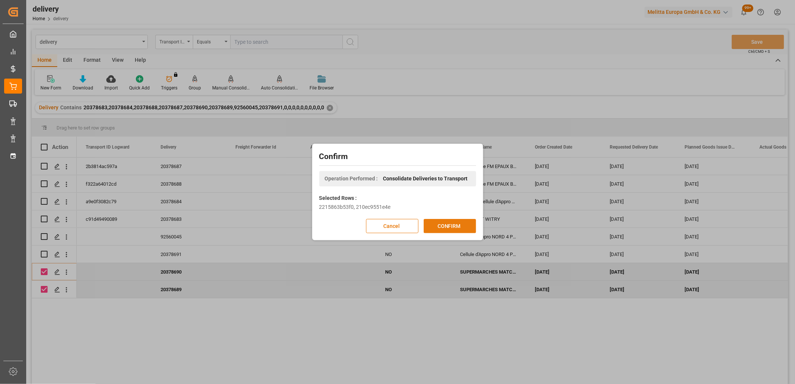
click at [433, 221] on button "CONFIRM" at bounding box center [450, 226] width 52 height 14
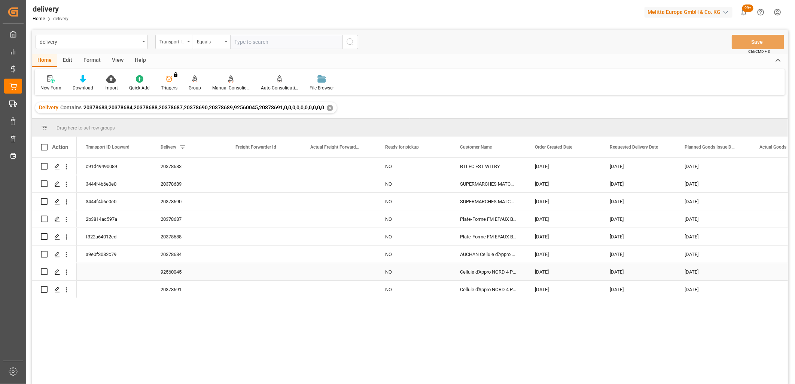
click at [46, 270] on input "Press Space to toggle row selection (unchecked)" at bounding box center [44, 271] width 7 height 7
checkbox input "true"
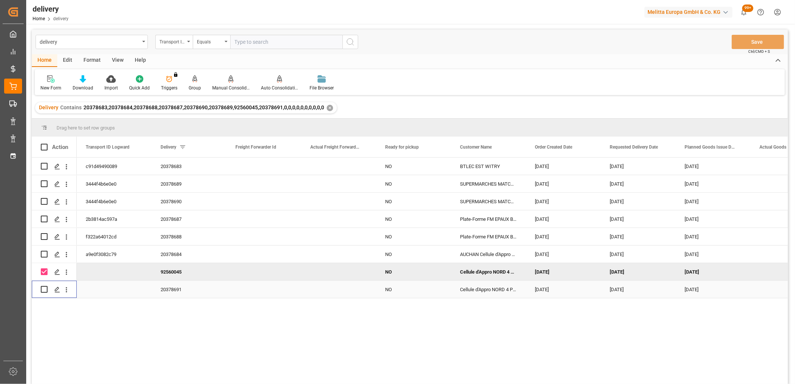
click at [46, 288] on input "Press Space to toggle row selection (unchecked)" at bounding box center [44, 289] width 7 height 7
checkbox input "true"
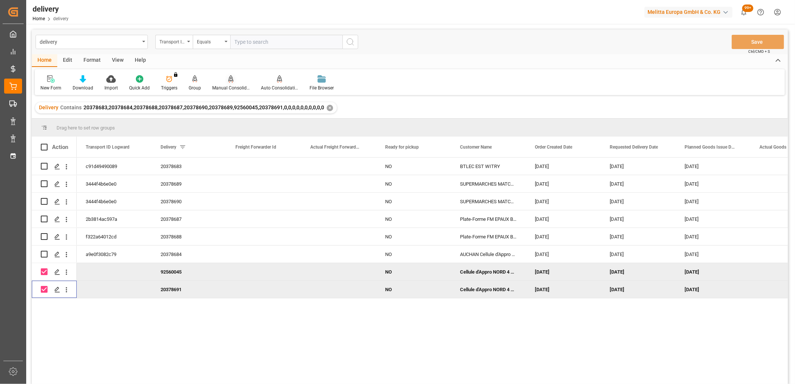
click at [231, 81] on icon at bounding box center [230, 78] width 5 height 6
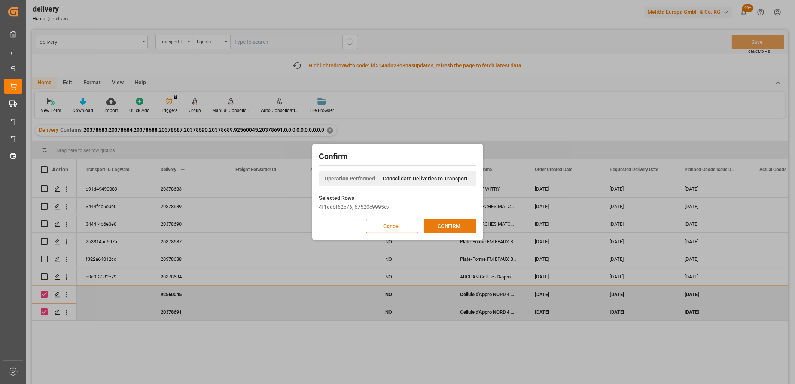
click at [443, 224] on button "CONFIRM" at bounding box center [450, 226] width 52 height 14
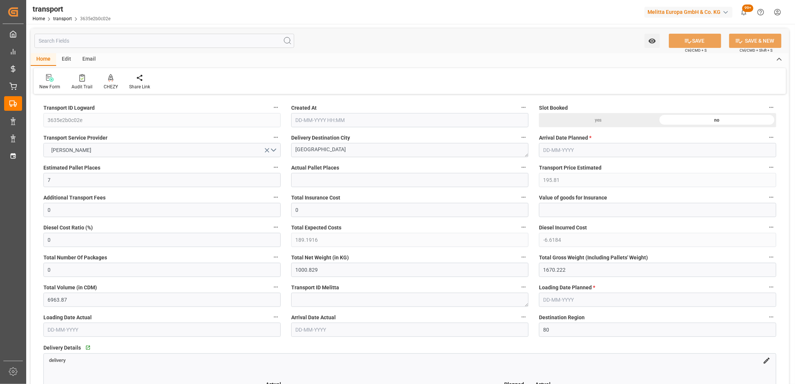
type input "[DATE] 11:20"
type input "[DATE]"
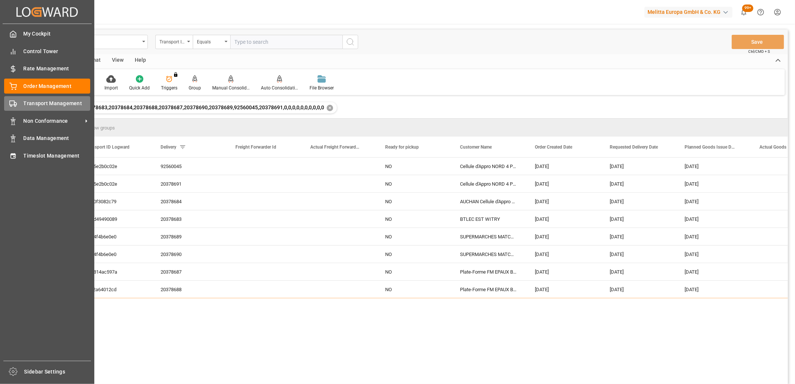
click at [17, 109] on div "Transport Management Transport Management" at bounding box center [47, 103] width 86 height 15
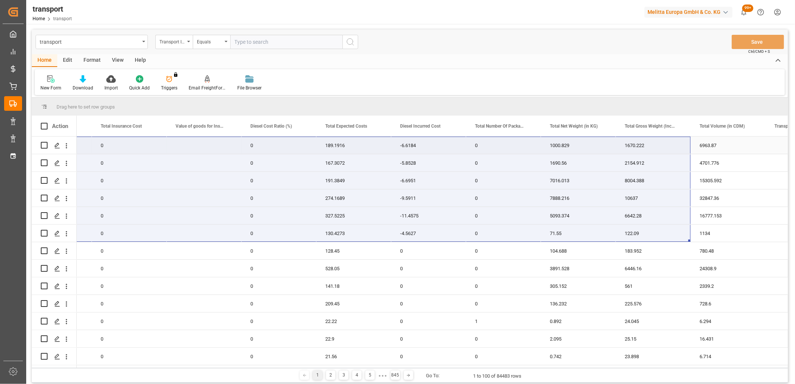
drag, startPoint x: 88, startPoint y: 236, endPoint x: 644, endPoint y: 148, distance: 562.7
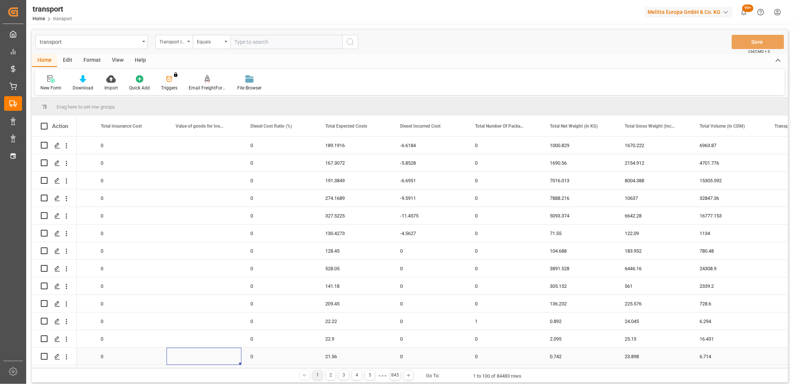
click at [192, 360] on div "Press SPACE to select this row." at bounding box center [204, 356] width 75 height 17
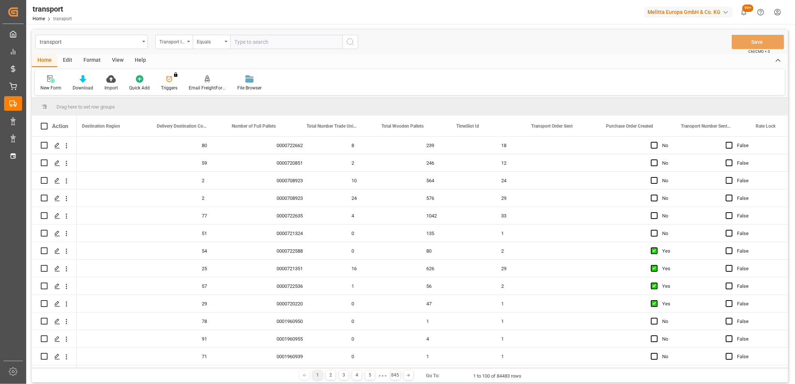
scroll to position [0, 1725]
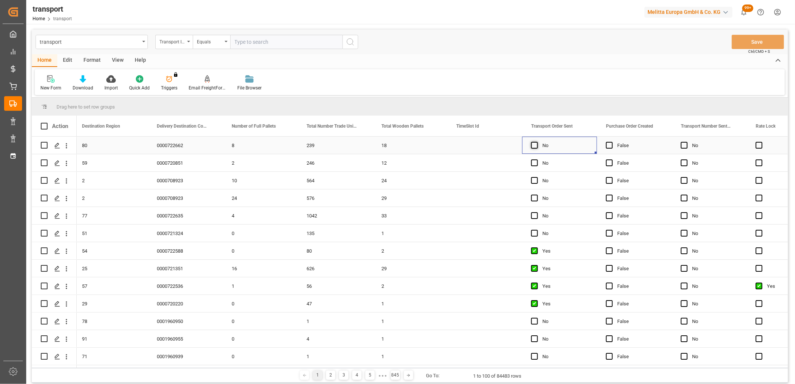
click at [533, 147] on span "Press SPACE to select this row." at bounding box center [534, 145] width 7 height 7
click at [537, 142] on input "Press SPACE to select this row." at bounding box center [537, 142] width 0 height 0
click at [534, 162] on span "Press SPACE to select this row." at bounding box center [534, 162] width 7 height 7
click at [537, 159] on input "Press SPACE to select this row." at bounding box center [537, 159] width 0 height 0
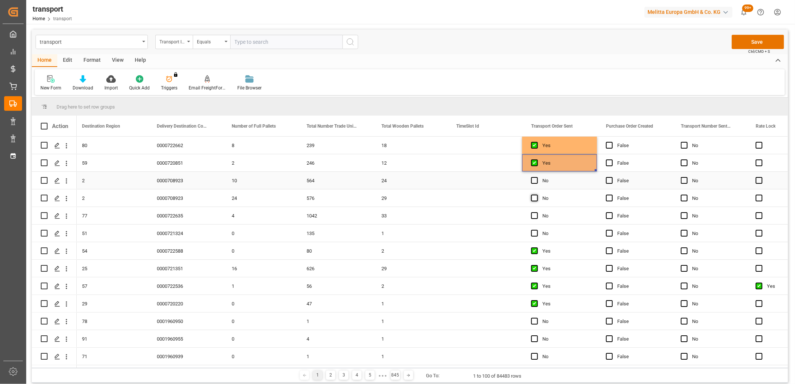
drag, startPoint x: 535, startPoint y: 180, endPoint x: 533, endPoint y: 196, distance: 17.0
click at [535, 180] on span "Press SPACE to select this row." at bounding box center [534, 180] width 7 height 7
click at [537, 177] on input "Press SPACE to select this row." at bounding box center [537, 177] width 0 height 0
click at [533, 199] on span "Press SPACE to select this row." at bounding box center [534, 198] width 7 height 7
click at [537, 195] on input "Press SPACE to select this row." at bounding box center [537, 195] width 0 height 0
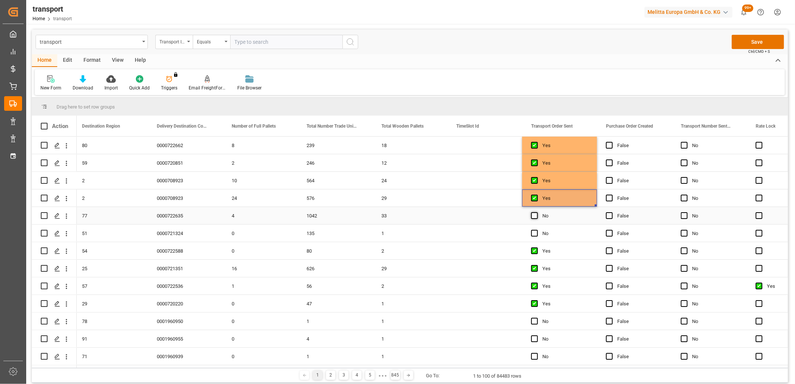
click at [533, 214] on span "Press SPACE to select this row." at bounding box center [534, 215] width 7 height 7
click at [537, 212] on input "Press SPACE to select this row." at bounding box center [537, 212] width 0 height 0
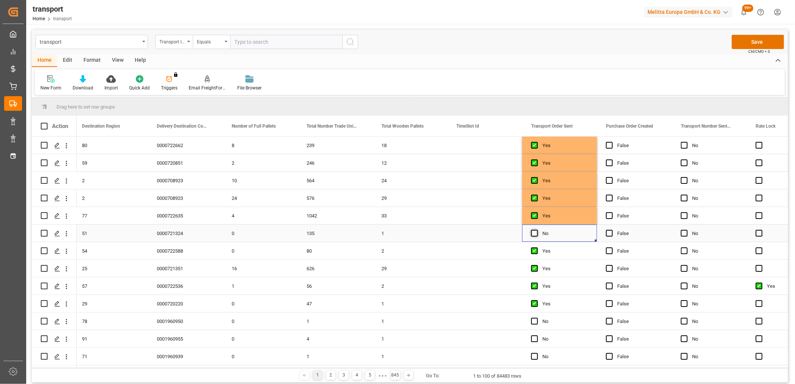
click at [533, 231] on span "Press SPACE to select this row." at bounding box center [534, 233] width 7 height 7
click at [537, 230] on input "Press SPACE to select this row." at bounding box center [537, 230] width 0 height 0
click at [753, 43] on button "Save" at bounding box center [758, 42] width 52 height 14
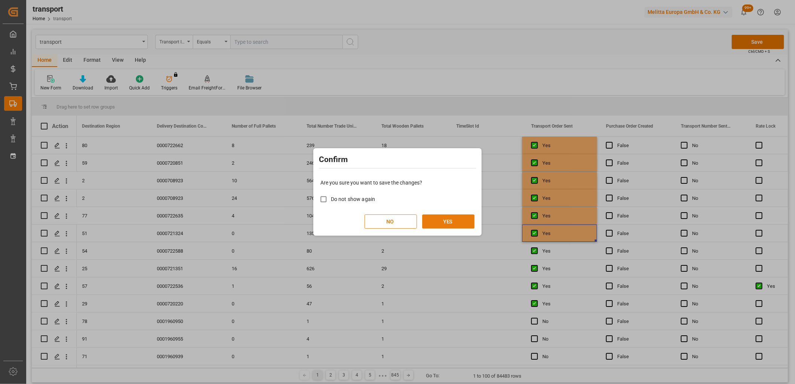
click at [451, 221] on button "YES" at bounding box center [448, 221] width 52 height 14
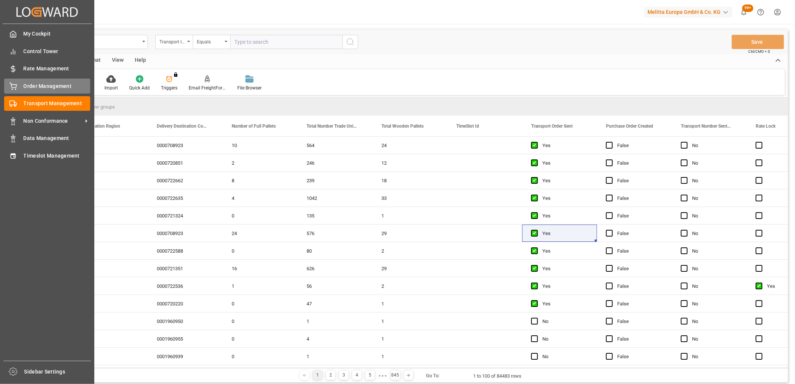
click at [9, 83] on icon at bounding box center [12, 86] width 7 height 7
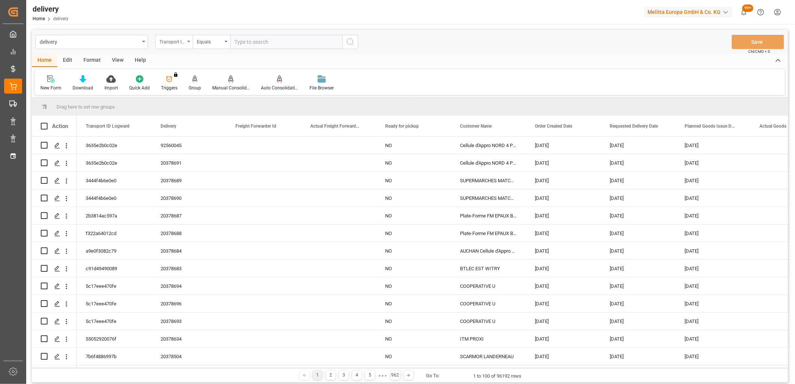
click at [184, 45] on div "Transport ID Logward" at bounding box center [171, 41] width 25 height 9
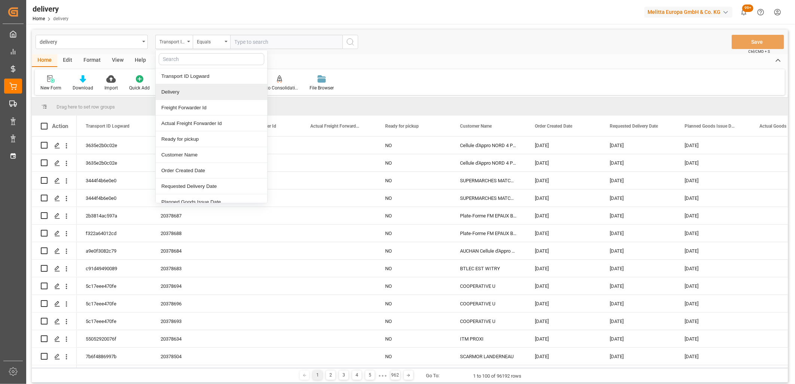
click at [173, 86] on div "Delivery" at bounding box center [212, 92] width 112 height 16
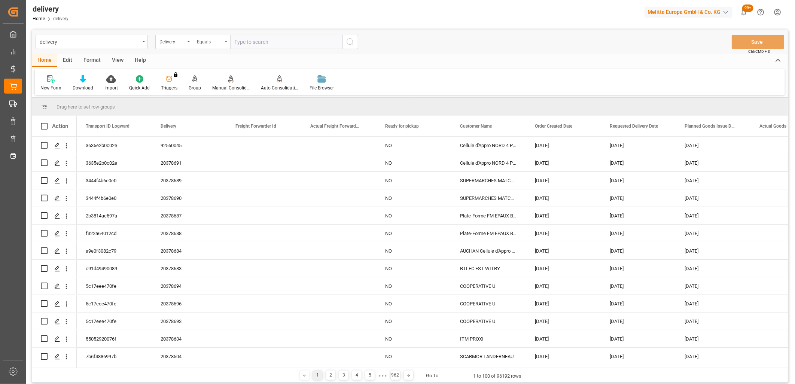
click at [212, 44] on div "Equals" at bounding box center [209, 41] width 25 height 9
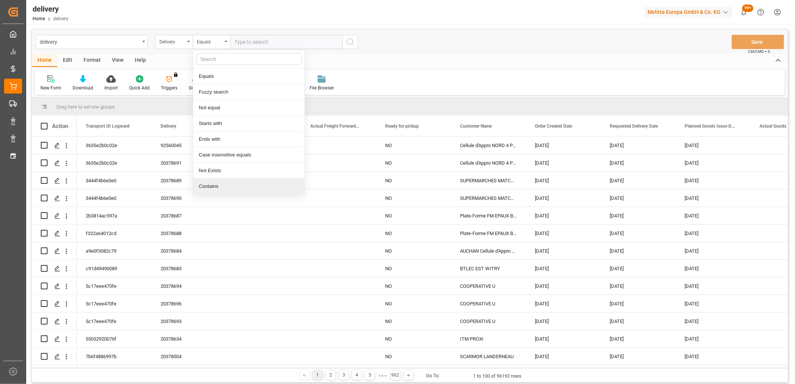
click at [199, 182] on div "Contains" at bounding box center [249, 187] width 112 height 16
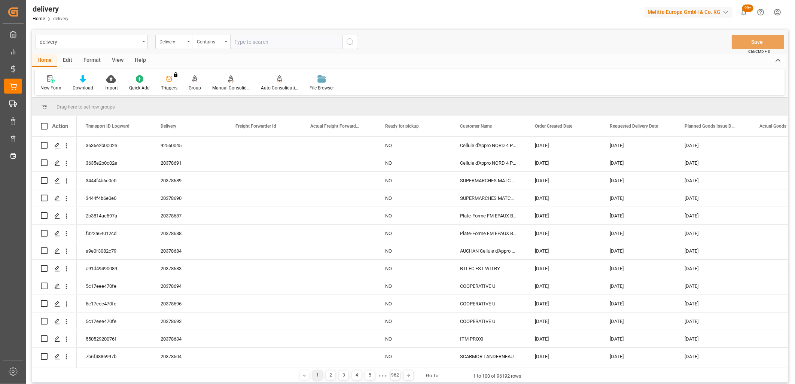
click at [238, 41] on input "text" at bounding box center [286, 42] width 112 height 14
type input "20378686,92559269"
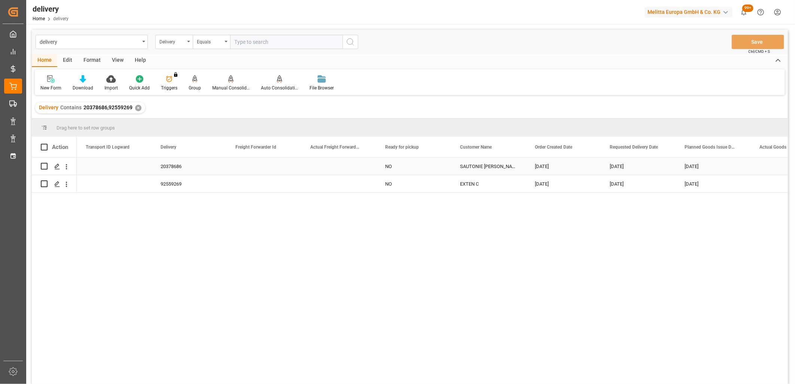
click at [42, 167] on input "Press Space to toggle row selection (unchecked)" at bounding box center [44, 166] width 7 height 7
checkbox input "true"
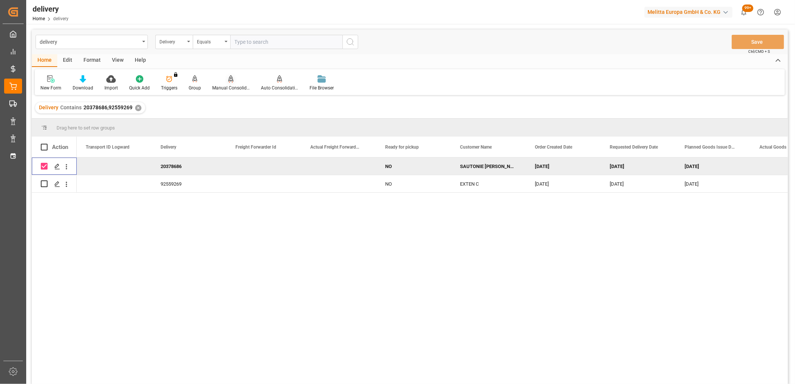
click at [229, 82] on icon at bounding box center [230, 78] width 5 height 7
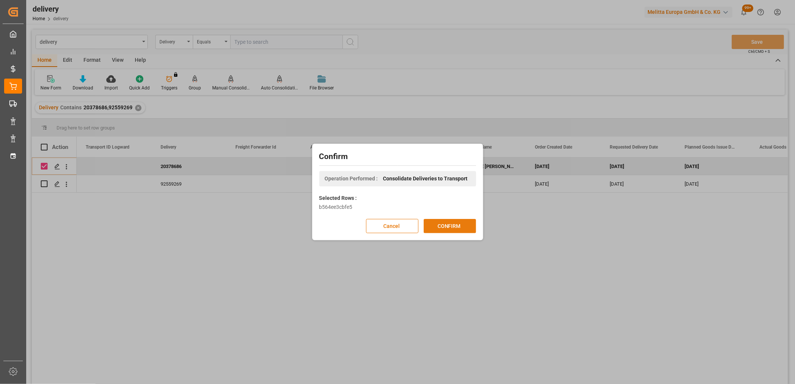
click at [455, 226] on button "CONFIRM" at bounding box center [450, 226] width 52 height 14
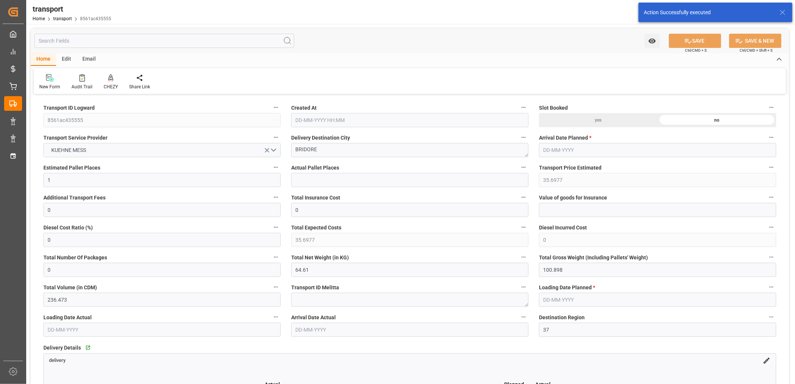
type input "[DATE] 11:22"
type input "[DATE]"
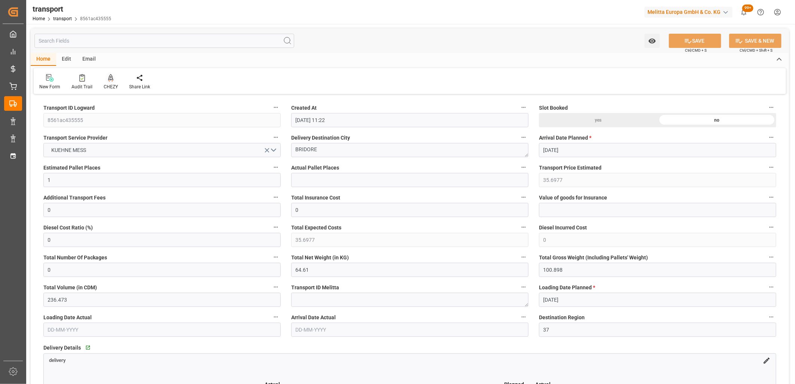
click at [109, 76] on icon at bounding box center [110, 77] width 5 height 7
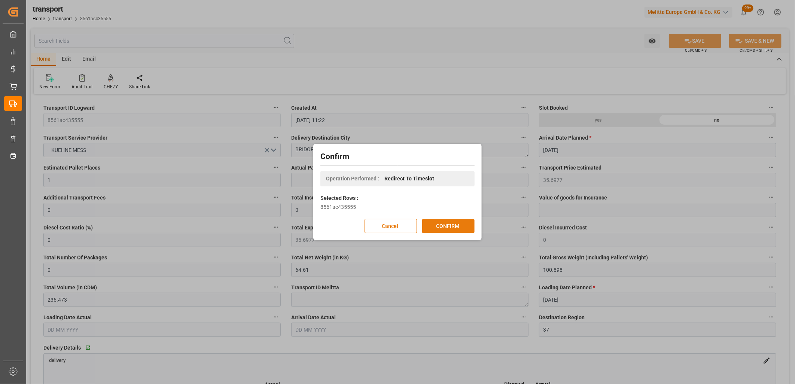
click at [444, 228] on button "CONFIRM" at bounding box center [448, 226] width 52 height 14
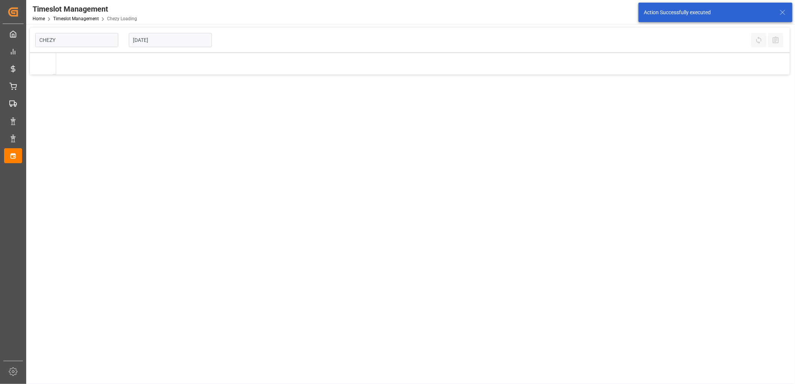
type input "Chezy Loading"
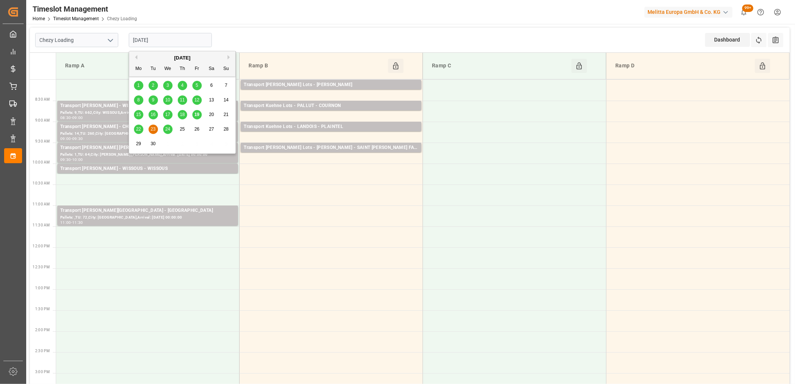
click at [195, 39] on input "[DATE]" at bounding box center [170, 40] width 83 height 14
click at [139, 129] on span "22" at bounding box center [138, 128] width 5 height 5
type input "[DATE]"
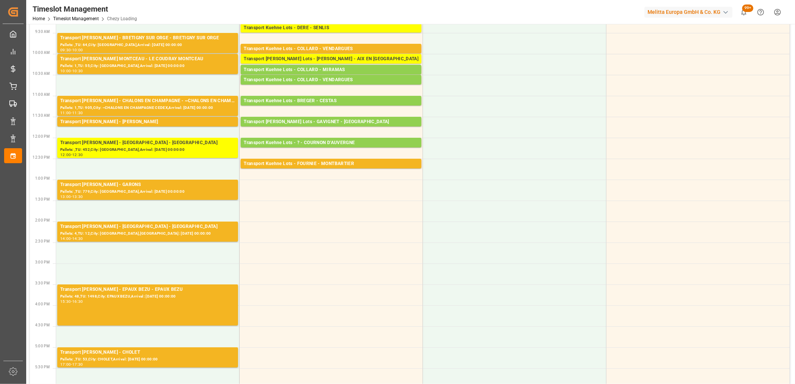
scroll to position [125, 0]
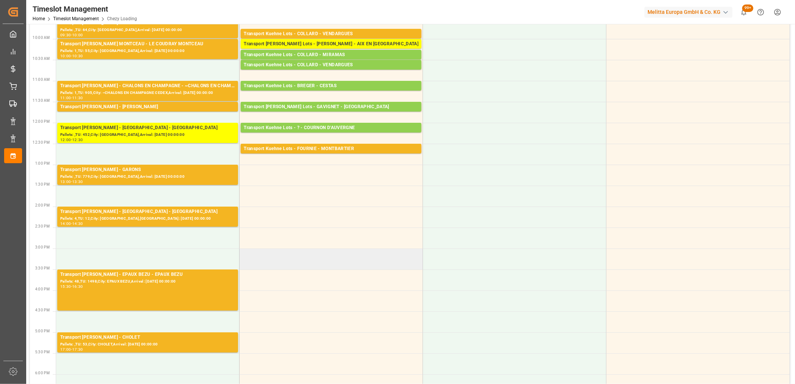
click at [287, 253] on td at bounding box center [331, 258] width 183 height 21
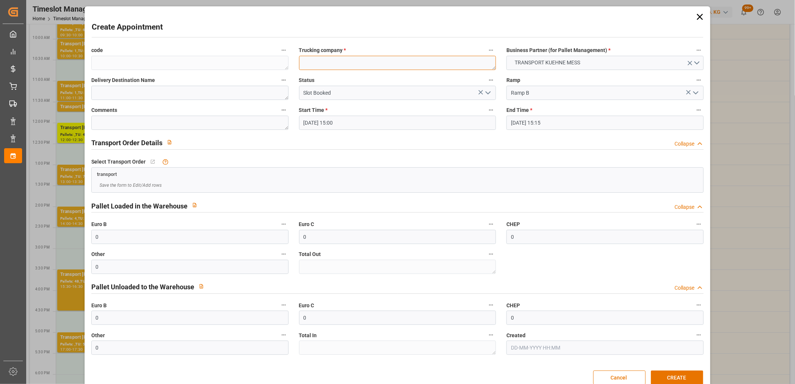
click at [338, 65] on textarea at bounding box center [397, 63] width 197 height 14
type textarea "m"
click at [675, 376] on button "CREATE" at bounding box center [677, 377] width 52 height 14
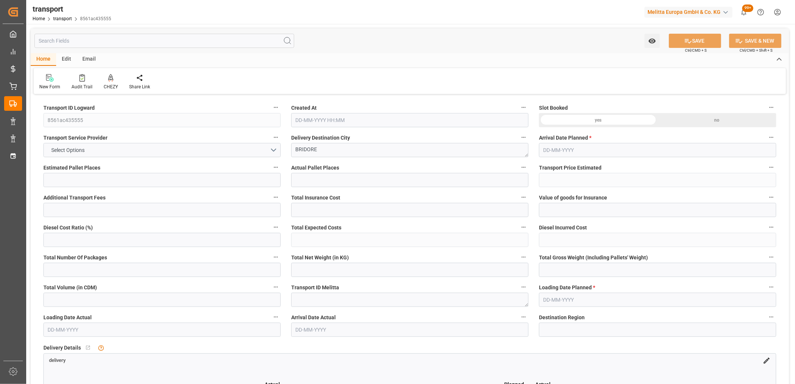
type input "1"
type input "35.6977"
type input "0"
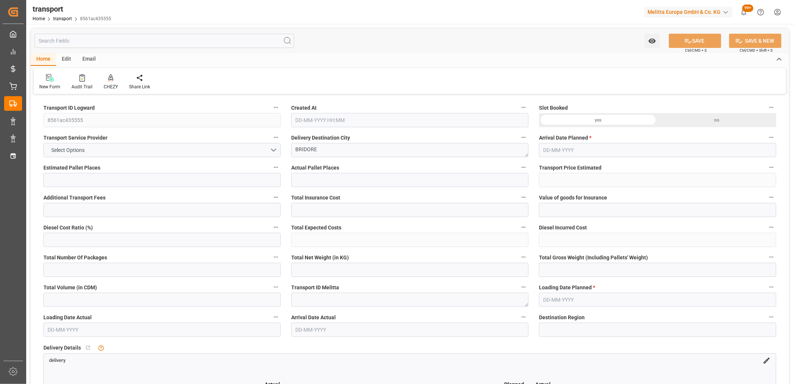
type input "35.6977"
type input "0"
type input "64.61"
type input "100.898"
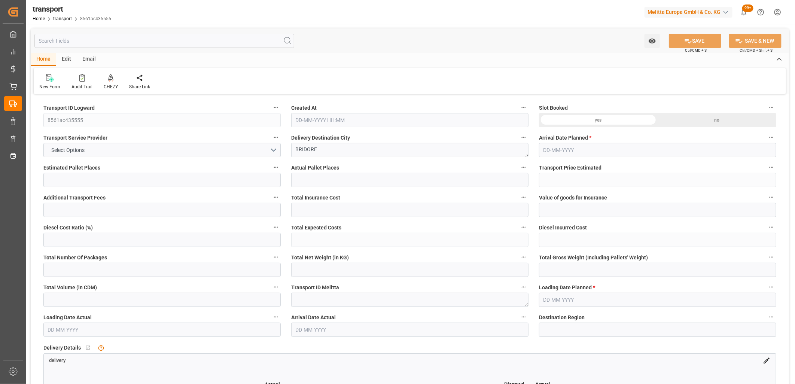
type input "236.473"
type input "37"
type input "0"
type input "19"
type input "1"
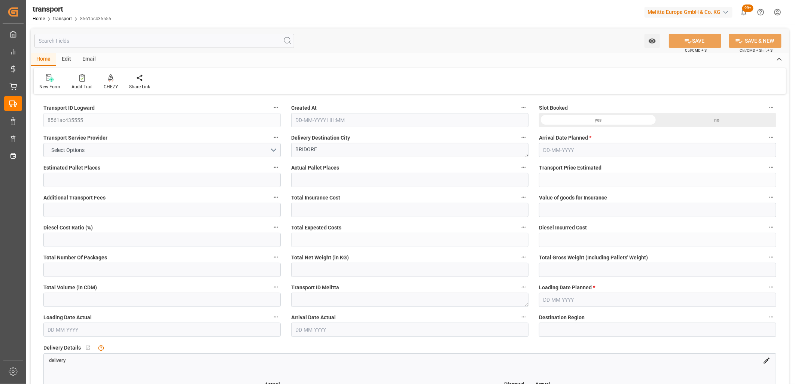
type input "101"
type input "77.898"
type input "0"
type input "4710.8598"
type input "0"
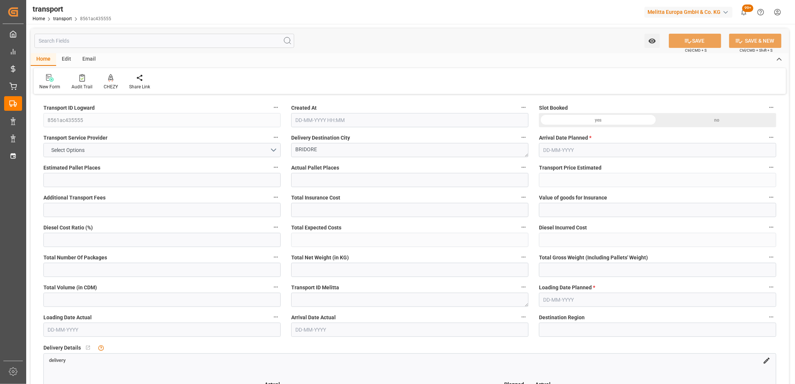
type input "0"
type input "21"
type input "35"
type input "19-09-2025 11:22"
type input "[DATE]"
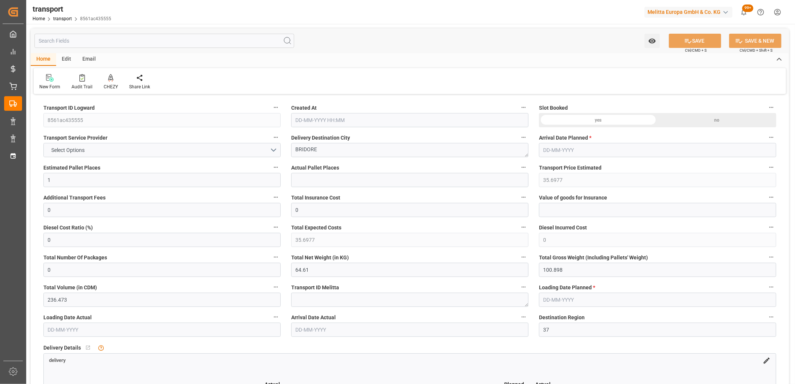
type input "[DATE]"
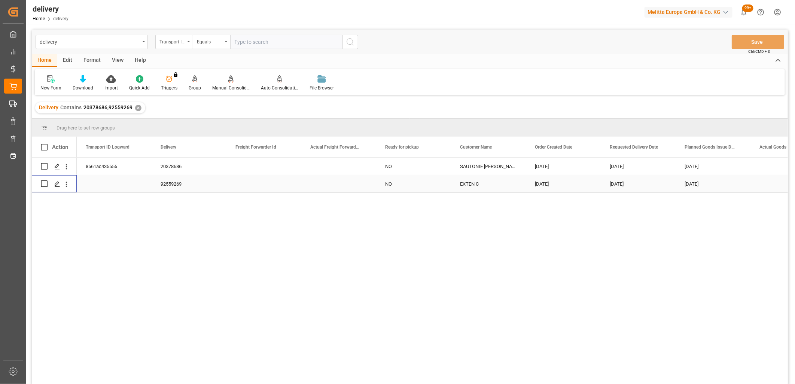
click at [44, 184] on input "Press Space to toggle row selection (unchecked)" at bounding box center [44, 183] width 7 height 7
checkbox input "true"
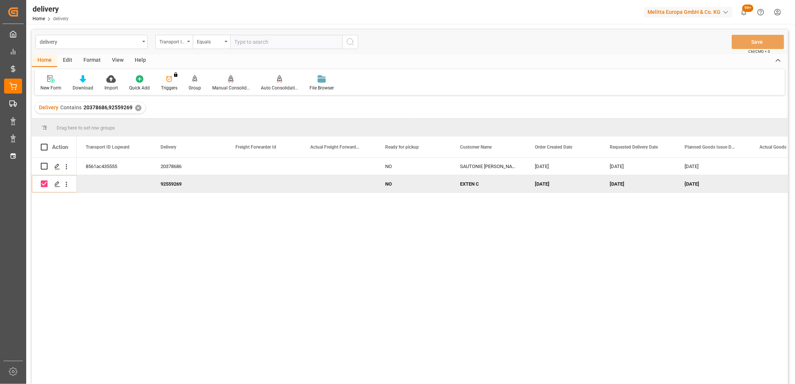
click at [228, 79] on icon at bounding box center [230, 78] width 5 height 7
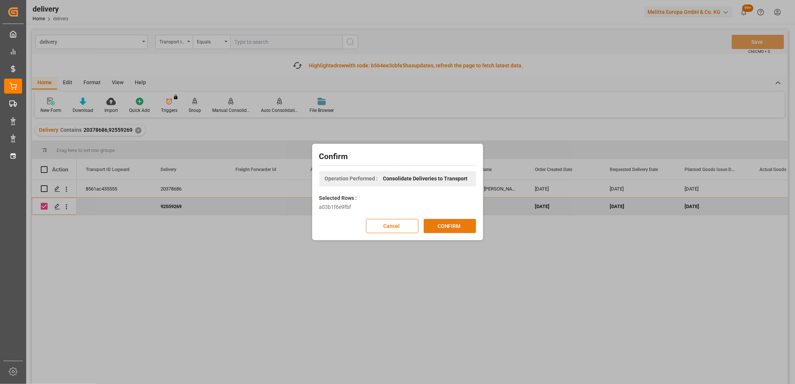
click at [436, 225] on button "CONFIRM" at bounding box center [450, 226] width 52 height 14
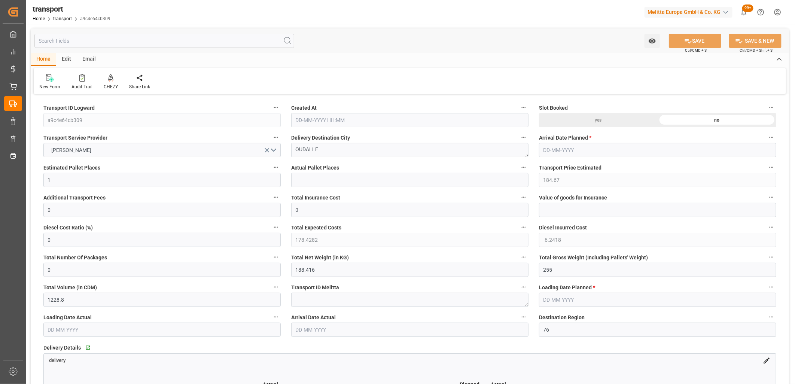
type input "[DATE] 11:24"
type input "[DATE]"
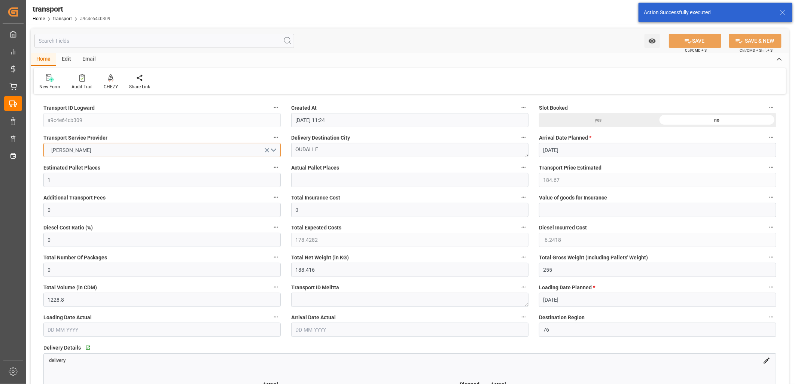
click at [122, 149] on button "[PERSON_NAME]" at bounding box center [161, 150] width 237 height 14
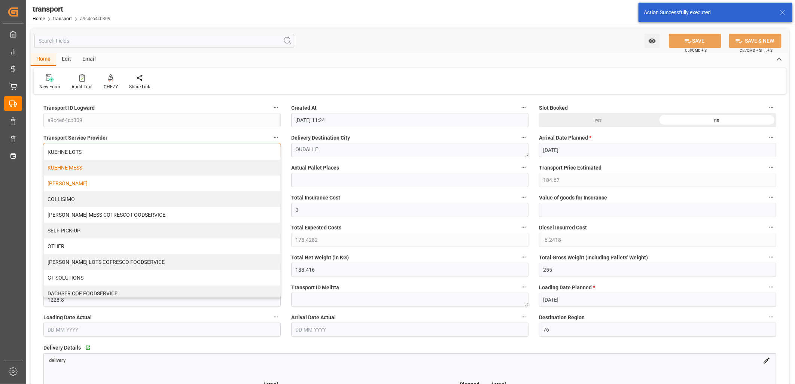
click at [115, 171] on div "KUEHNE MESS" at bounding box center [162, 168] width 237 height 16
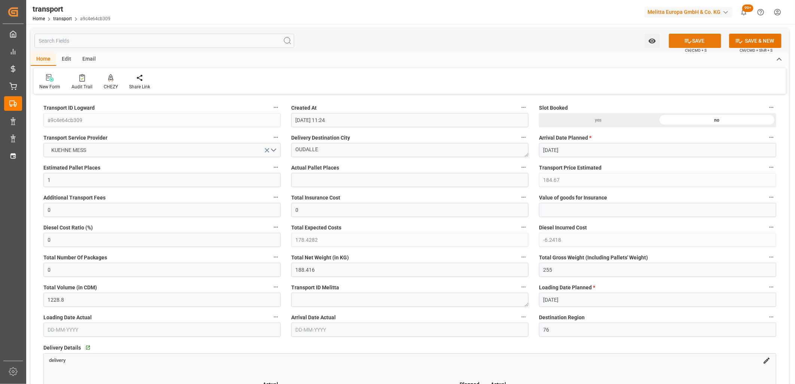
click at [681, 42] on button "SAVE" at bounding box center [695, 41] width 52 height 14
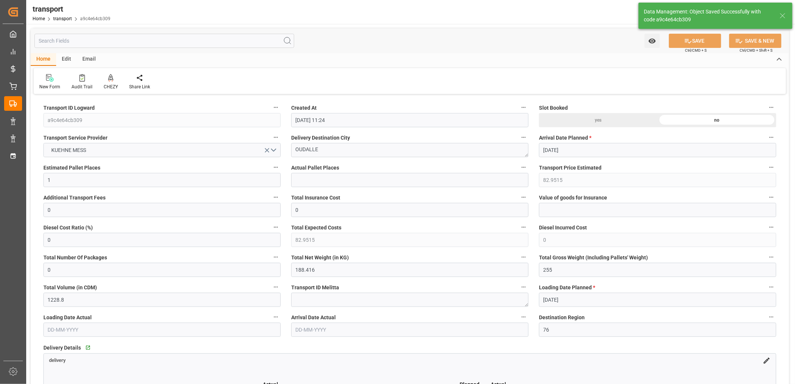
type input "82.9515"
type input "0"
click at [110, 76] on icon at bounding box center [110, 77] width 5 height 6
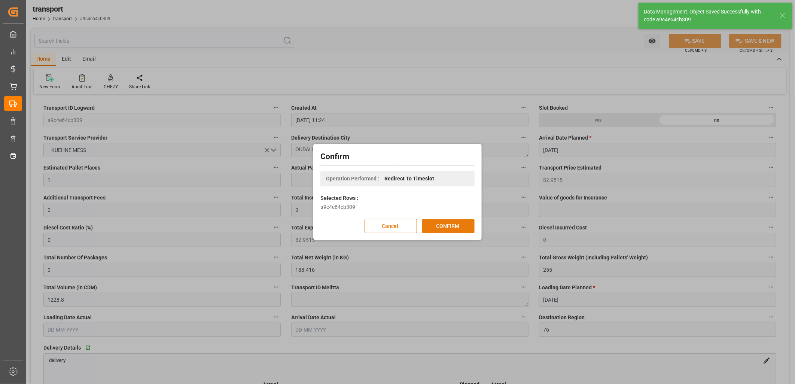
click at [440, 226] on button "CONFIRM" at bounding box center [448, 226] width 52 height 14
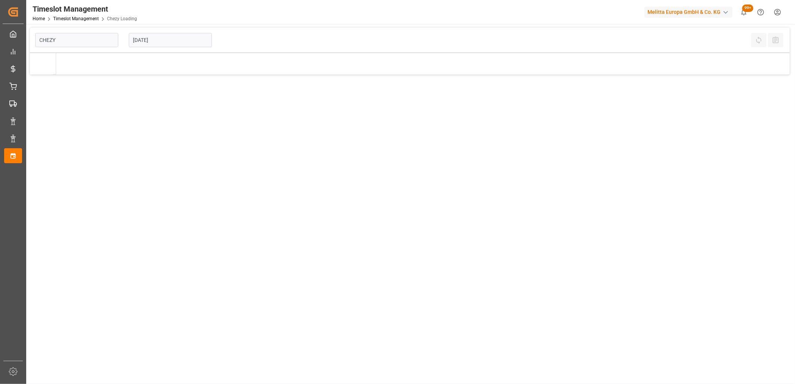
type input "Chezy Loading"
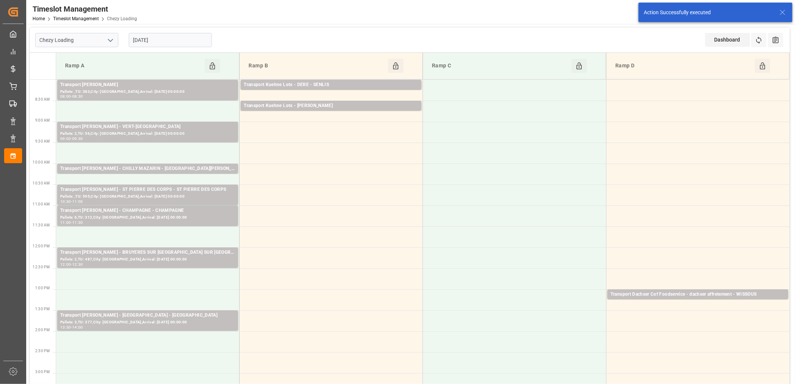
click at [187, 37] on input "[DATE]" at bounding box center [170, 40] width 83 height 14
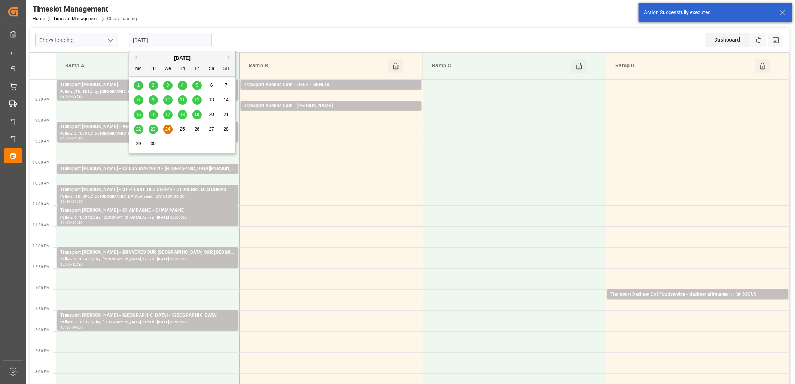
click at [136, 131] on span "22" at bounding box center [138, 128] width 5 height 5
type input "[DATE]"
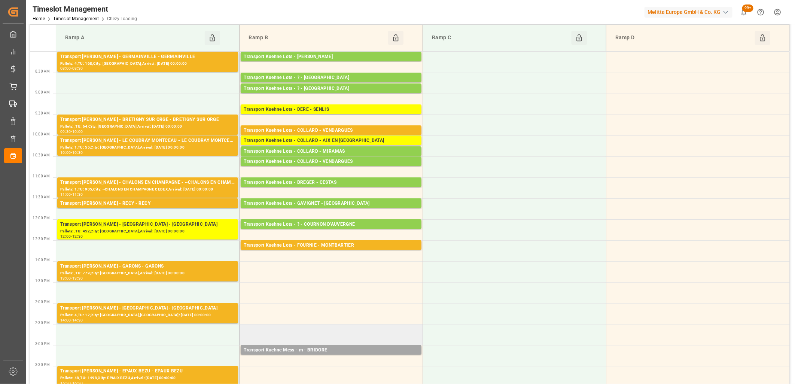
scroll to position [42, 0]
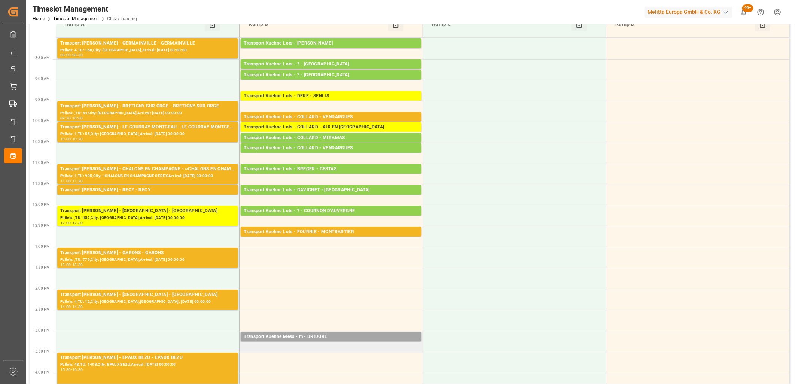
click at [308, 346] on td "Transport Kuehne Mess - m - BRIDORE Pallets: ,TU: 19,City: [GEOGRAPHIC_DATA],Ar…" at bounding box center [331, 342] width 183 height 21
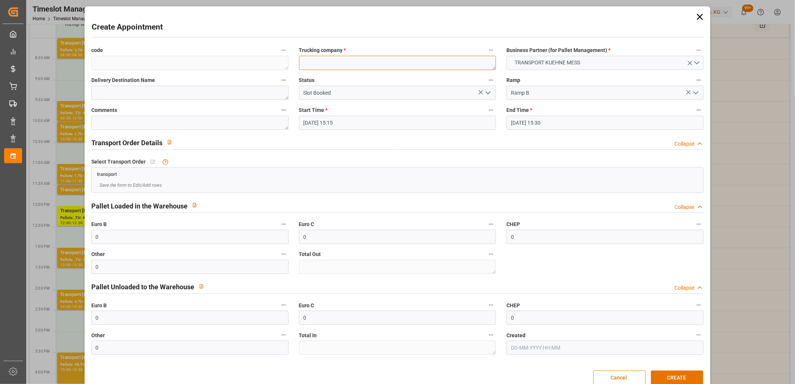
click at [354, 66] on textarea at bounding box center [397, 63] width 197 height 14
type textarea "m"
click at [662, 377] on button "CREATE" at bounding box center [677, 377] width 52 height 14
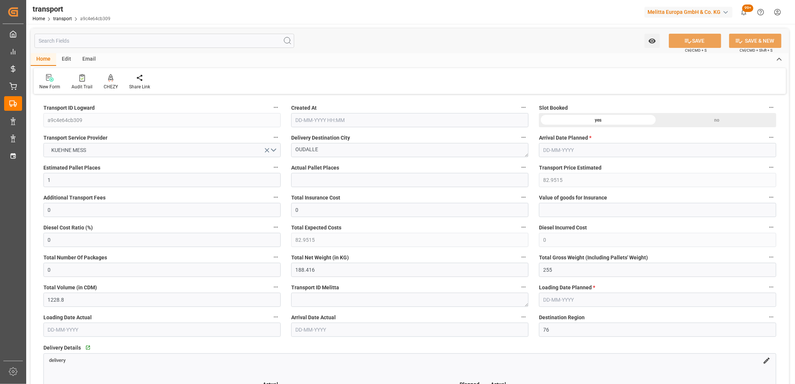
type input "[DATE] 11:24"
type input "[DATE]"
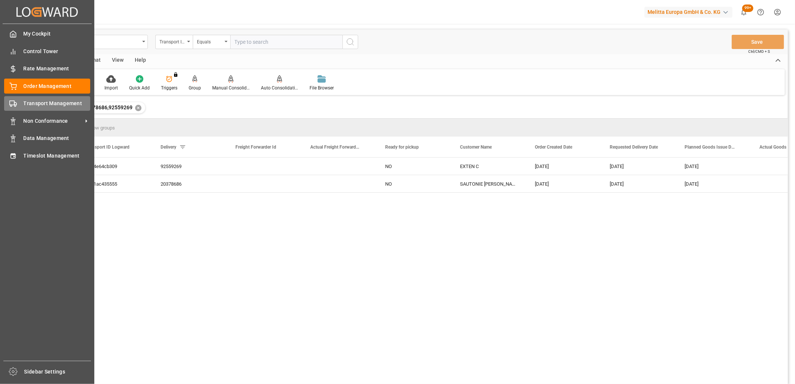
click at [13, 104] on rect at bounding box center [12, 103] width 4 height 4
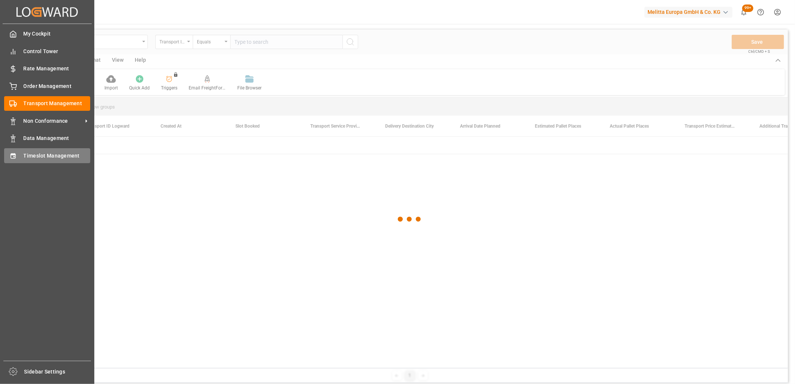
click at [22, 157] on div "Timeslot Management Timeslot Management" at bounding box center [47, 155] width 86 height 15
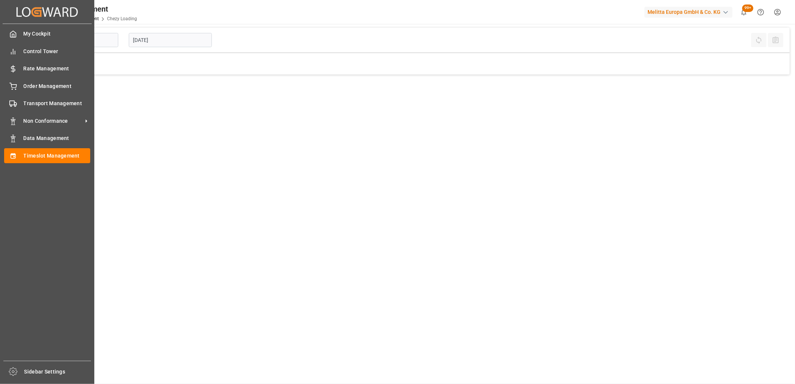
type input "Chezy Loading"
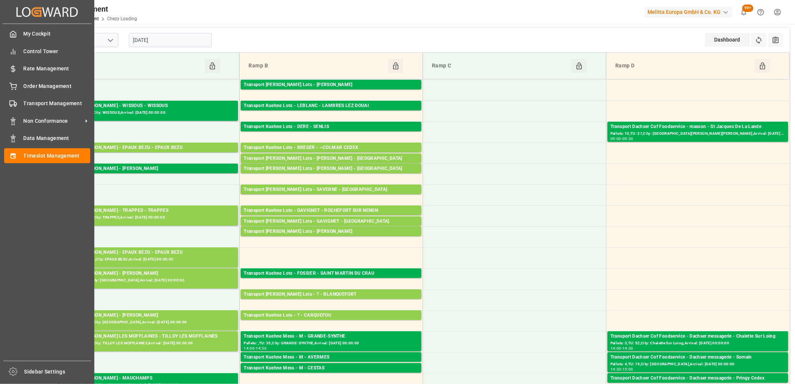
click at [3, 87] on div "My Cockpit My Cockpit Control Tower Control Tower Rate Management Rate Manageme…" at bounding box center [47, 192] width 89 height 337
click at [11, 85] on icon at bounding box center [13, 85] width 7 height 5
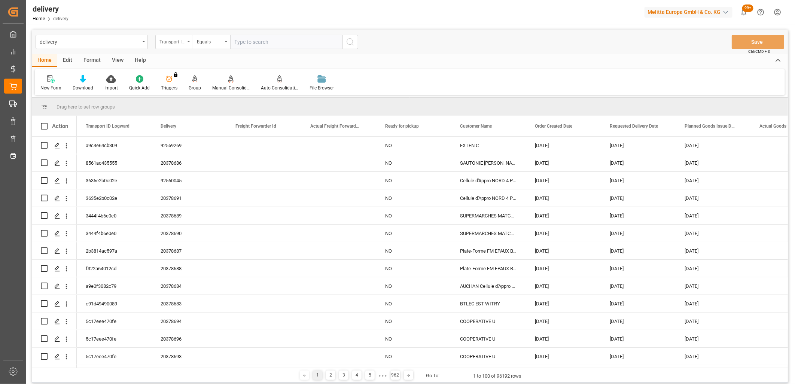
click at [186, 43] on div "Transport ID Logward" at bounding box center [173, 42] width 37 height 14
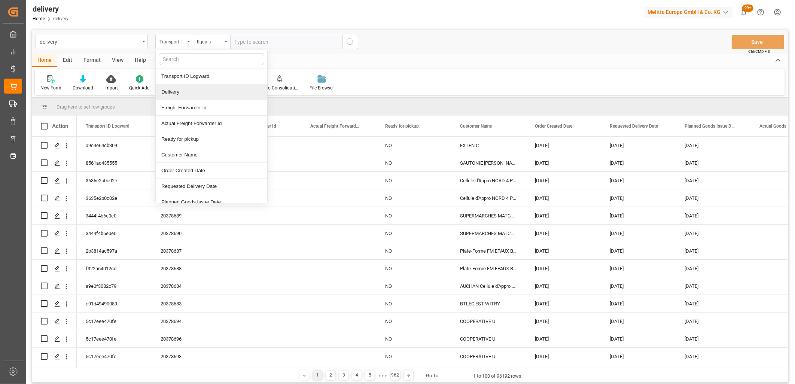
click at [183, 91] on div "Delivery" at bounding box center [212, 92] width 112 height 16
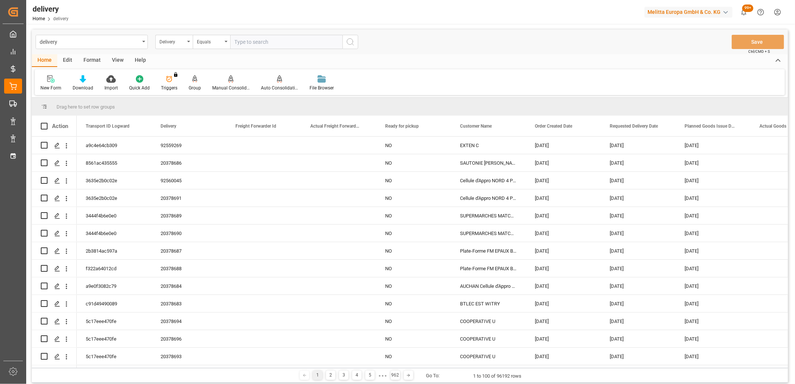
click at [257, 41] on input "text" at bounding box center [286, 42] width 112 height 14
click at [241, 39] on input "text" at bounding box center [286, 42] width 112 height 14
paste input "80003360,80003362,80003378,80003213,80003319,80003361,80003382,80003374,8000337…"
type input "80003360,80003362,80003378,80003213,80003319,80003361,80003382,80003374,8000337…"
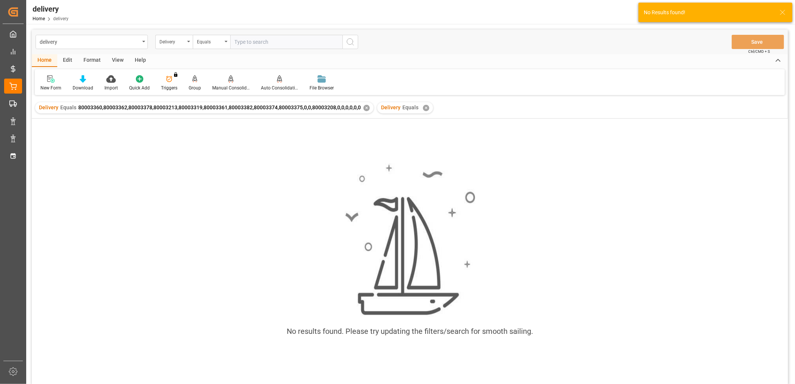
click at [423, 106] on div "✕" at bounding box center [426, 108] width 6 height 6
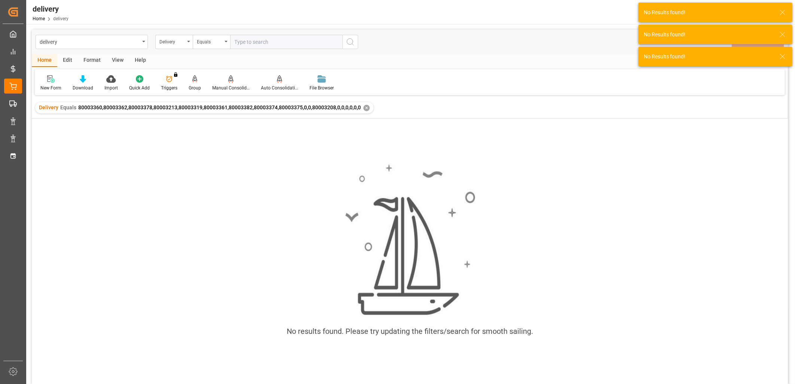
click at [364, 110] on div "✕" at bounding box center [366, 108] width 6 height 6
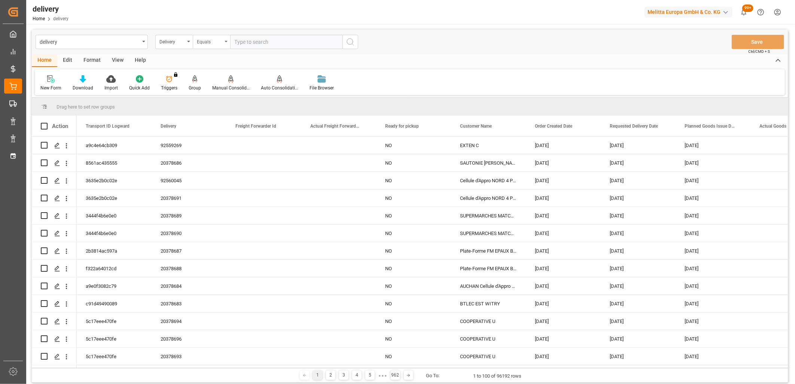
click at [211, 39] on div "Equals" at bounding box center [209, 41] width 25 height 9
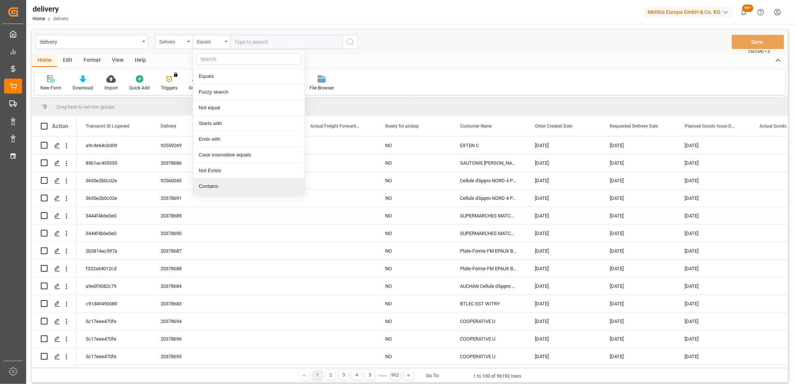
click at [201, 186] on div "Contains" at bounding box center [249, 187] width 112 height 16
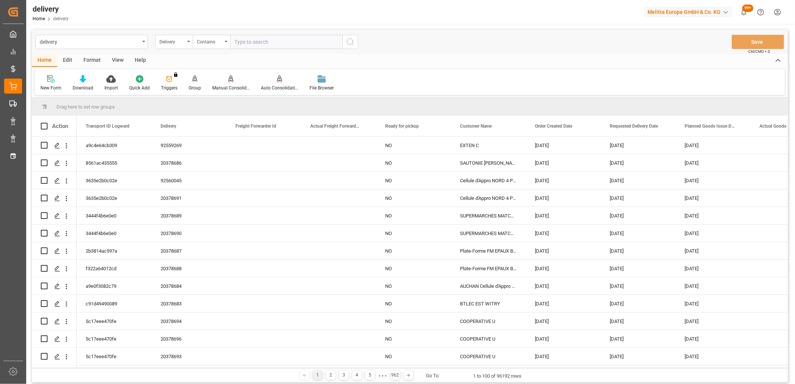
click at [248, 39] on input "text" at bounding box center [286, 42] width 112 height 14
paste input "80003360,80003362,80003378,80003213,80003319,80003361,80003382,80003374,8000337…"
type input "80003360,80003362,80003378,80003213,80003319,80003361,80003382,80003374,8000337…"
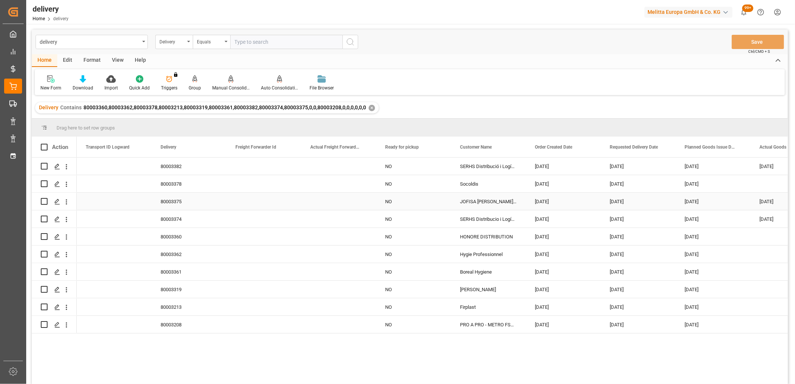
scroll to position [42, 0]
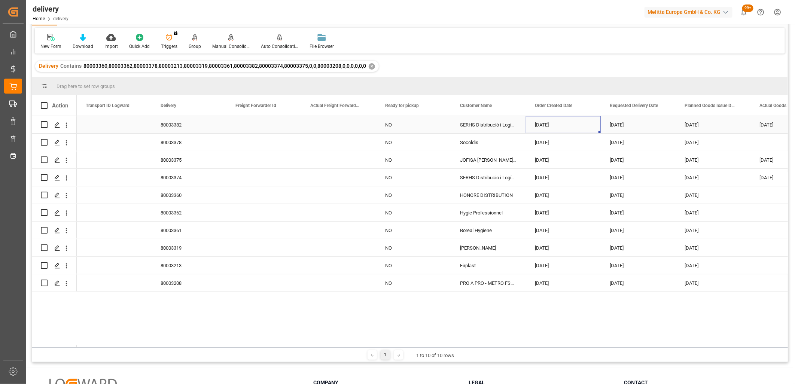
click at [543, 125] on div "[DATE]" at bounding box center [563, 124] width 75 height 17
drag, startPoint x: 599, startPoint y: 132, endPoint x: 597, endPoint y: 278, distance: 145.6
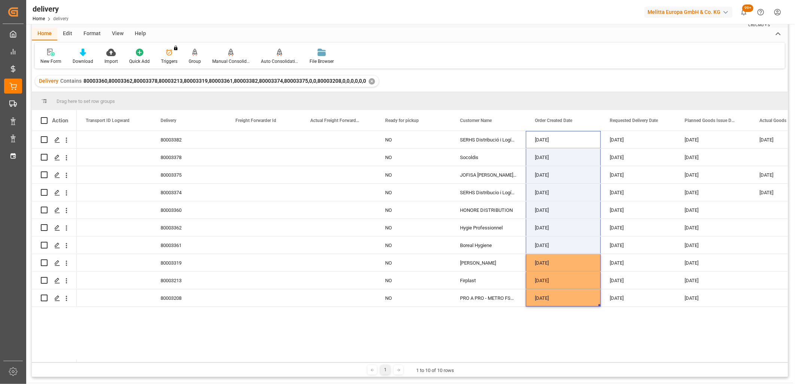
scroll to position [0, 0]
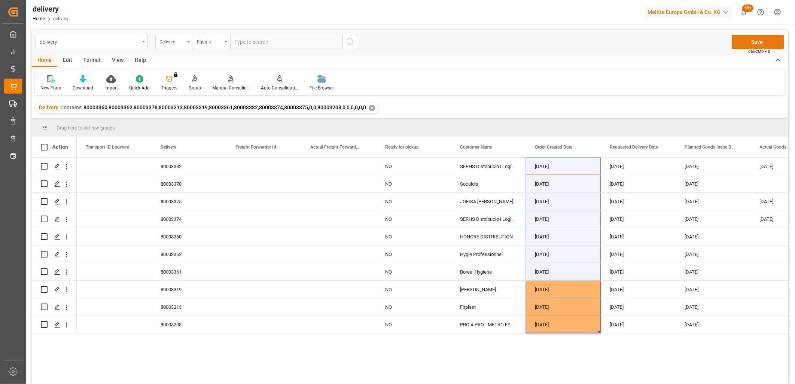
click at [752, 44] on button "Save" at bounding box center [758, 42] width 52 height 14
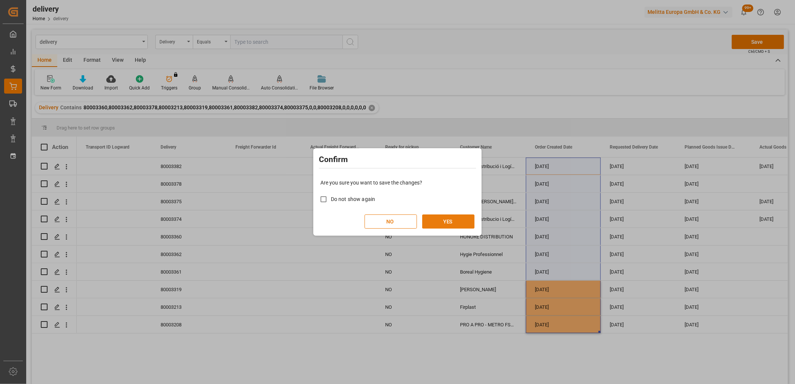
click at [451, 220] on button "YES" at bounding box center [448, 221] width 52 height 14
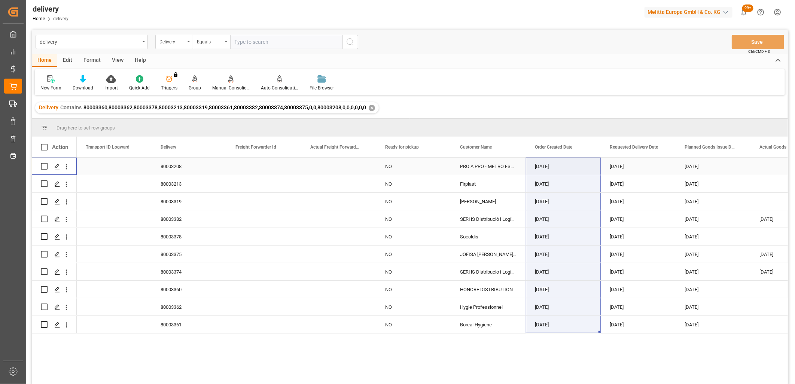
click at [43, 163] on input "Press Space to toggle row selection (unchecked)" at bounding box center [44, 166] width 7 height 7
checkbox input "true"
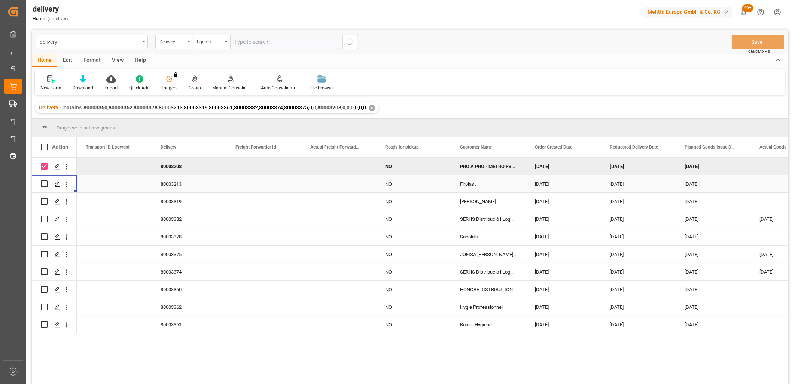
click at [48, 183] on div "Press SPACE to select this row." at bounding box center [54, 184] width 27 height 16
drag, startPoint x: 44, startPoint y: 180, endPoint x: 46, endPoint y: 191, distance: 10.6
click at [45, 184] on input "Press Space to toggle row selection (unchecked)" at bounding box center [44, 183] width 7 height 7
checkbox input "true"
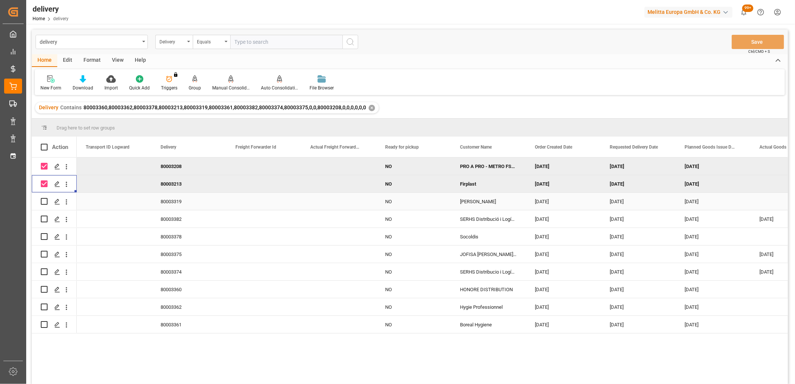
click at [45, 201] on input "Press Space to toggle row selection (unchecked)" at bounding box center [44, 201] width 7 height 7
checkbox input "true"
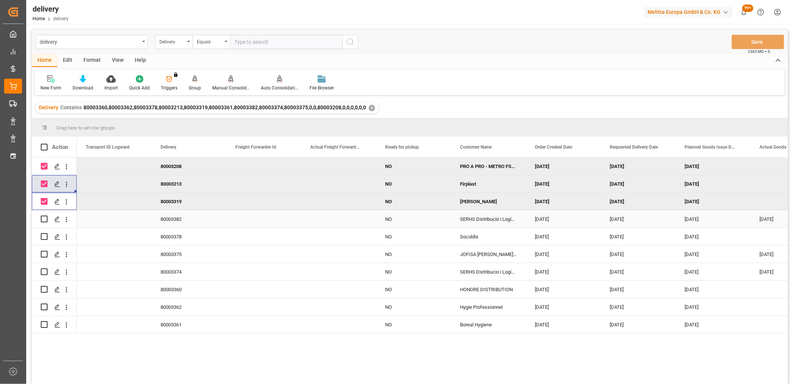
click at [45, 219] on input "Press Space to toggle row selection (unchecked)" at bounding box center [44, 219] width 7 height 7
checkbox input "true"
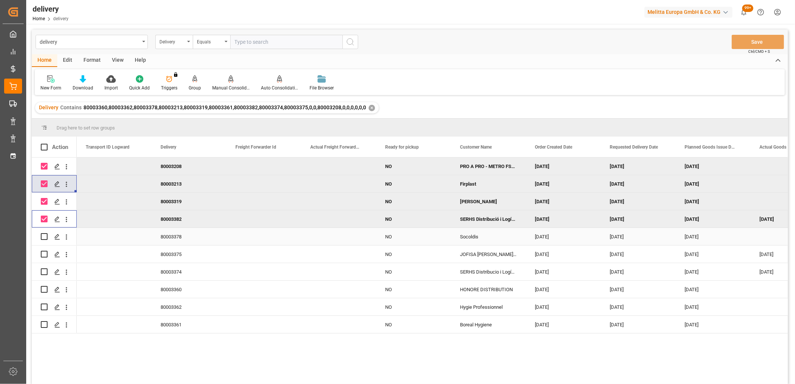
click at [43, 237] on input "Press Space to toggle row selection (unchecked)" at bounding box center [44, 236] width 7 height 7
checkbox input "true"
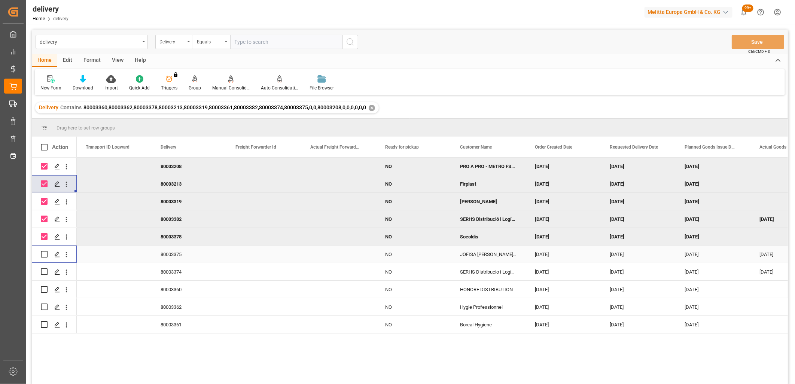
drag, startPoint x: 43, startPoint y: 256, endPoint x: 44, endPoint y: 260, distance: 4.2
click at [43, 256] on input "Press Space to toggle row selection (unchecked)" at bounding box center [44, 254] width 7 height 7
checkbox input "true"
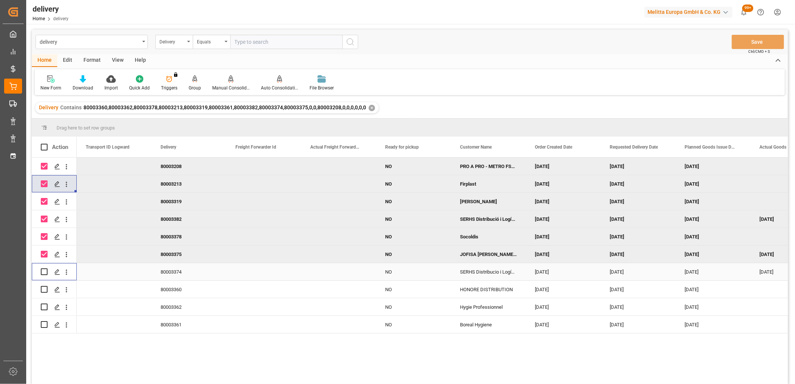
click at [44, 270] on input "Press Space to toggle row selection (unchecked)" at bounding box center [44, 271] width 7 height 7
checkbox input "true"
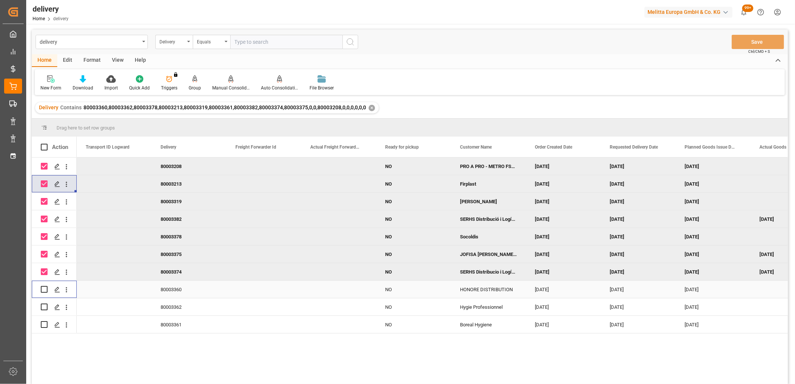
click at [42, 288] on input "Press Space to toggle row selection (unchecked)" at bounding box center [44, 289] width 7 height 7
checkbox input "true"
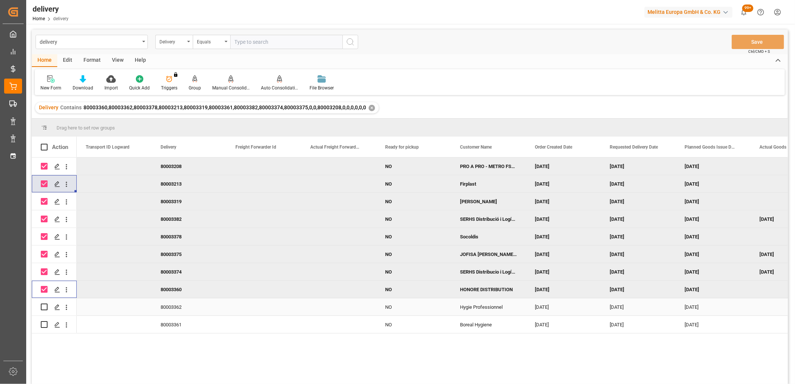
click at [43, 306] on input "Press Space to toggle row selection (unchecked)" at bounding box center [44, 307] width 7 height 7
checkbox input "true"
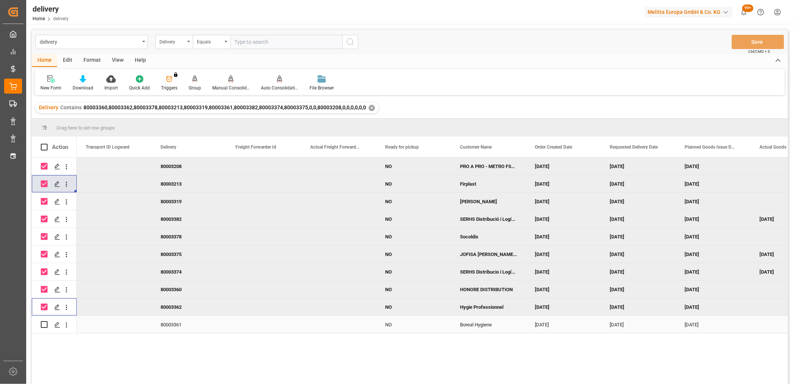
click at [43, 324] on input "Press Space to toggle row selection (unchecked)" at bounding box center [44, 324] width 7 height 7
checkbox input "true"
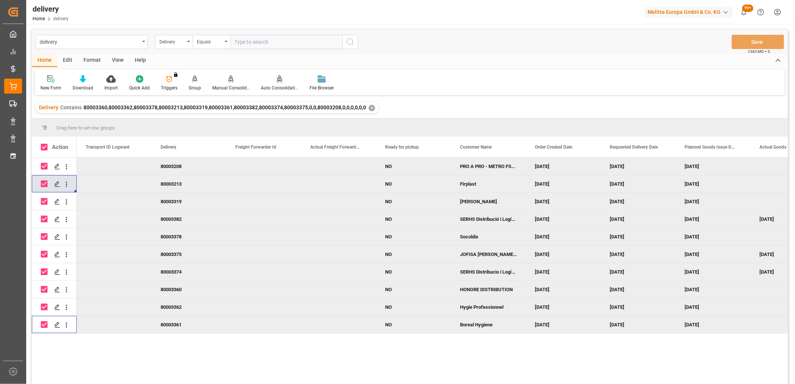
click at [279, 82] on icon at bounding box center [279, 78] width 5 height 7
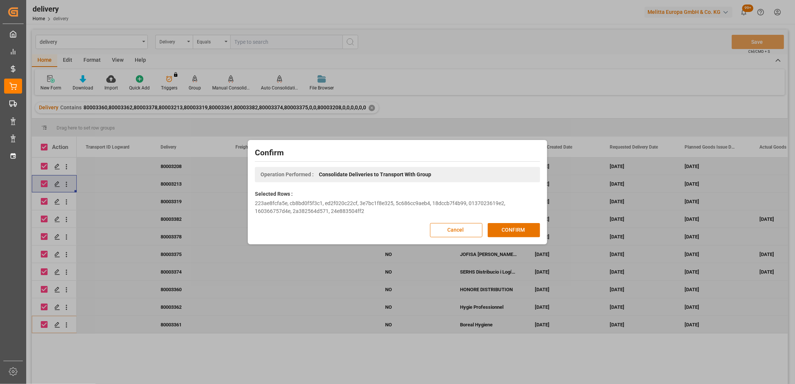
click at [507, 218] on div "Confirm Operation Performed : Consolidate Deliveries to Transport With Group Se…" at bounding box center [398, 192] width 296 height 101
click at [512, 226] on button "CONFIRM" at bounding box center [514, 230] width 52 height 14
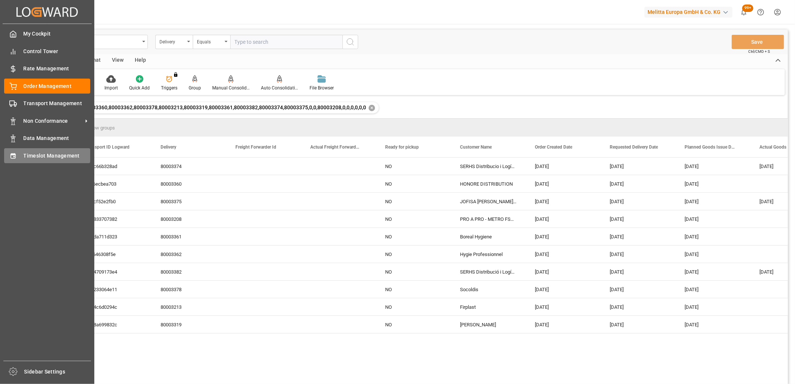
click at [14, 152] on icon at bounding box center [12, 155] width 7 height 7
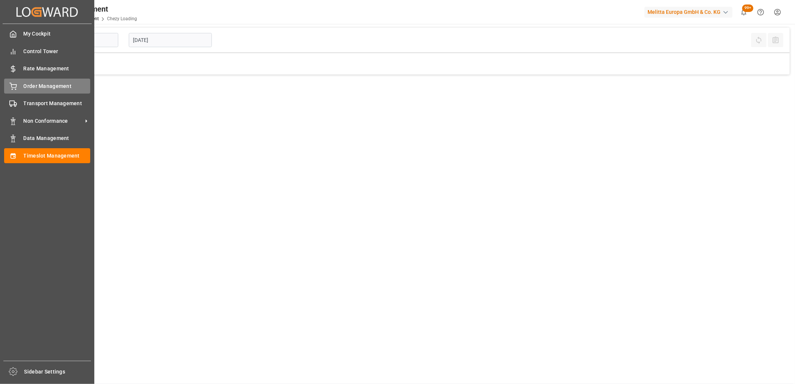
type input "Chezy Loading"
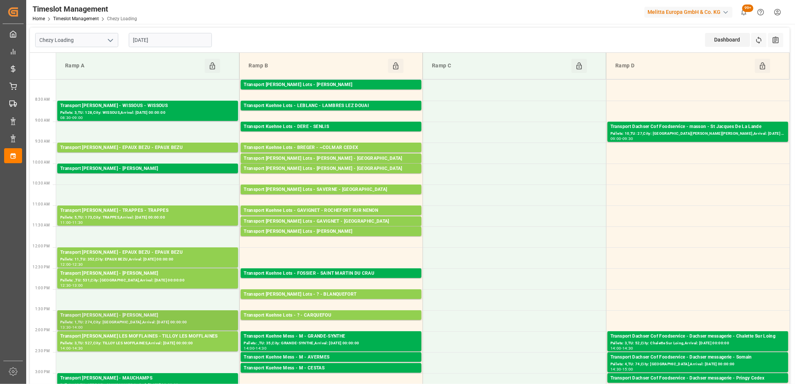
click at [147, 318] on div "Transport [PERSON_NAME] - [PERSON_NAME]" at bounding box center [147, 315] width 175 height 7
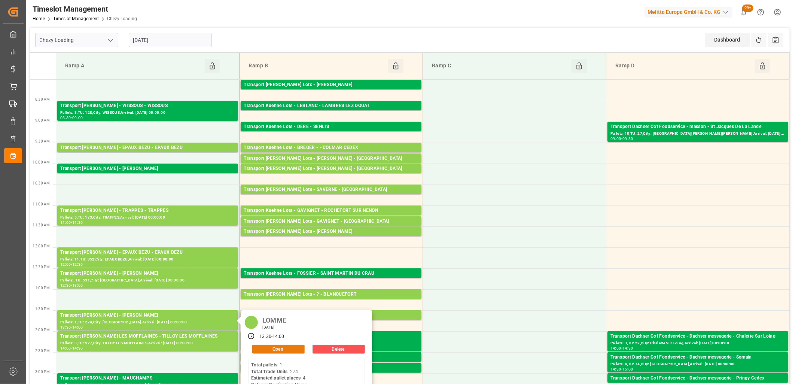
click at [263, 351] on button "Open" at bounding box center [278, 349] width 52 height 9
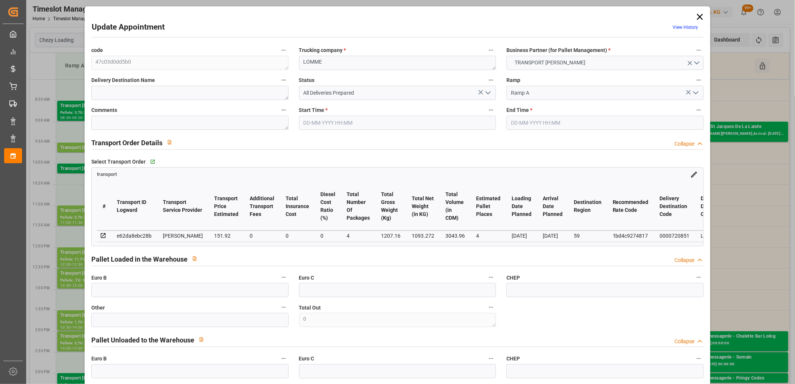
type input "4"
type input "151.92"
type input "0"
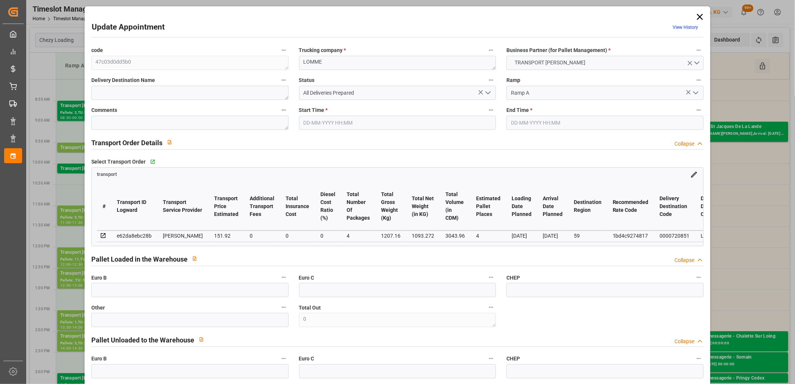
type input "146.7851"
type input "-5.1349"
type input "4"
type input "1093.272"
type input "1492.76"
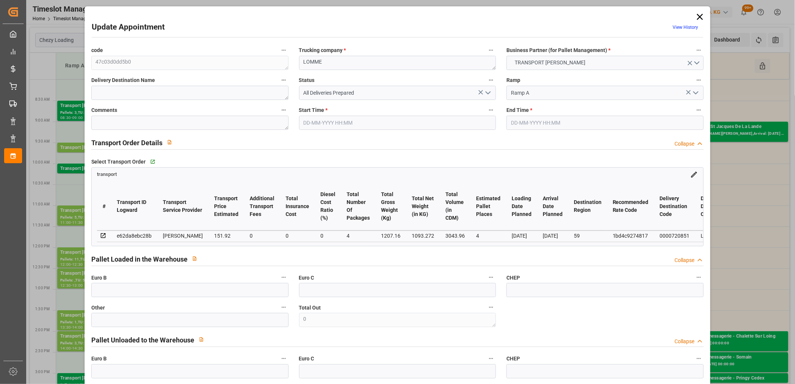
type input "3043.96"
type input "59"
type input "1"
type input "274"
type input "12"
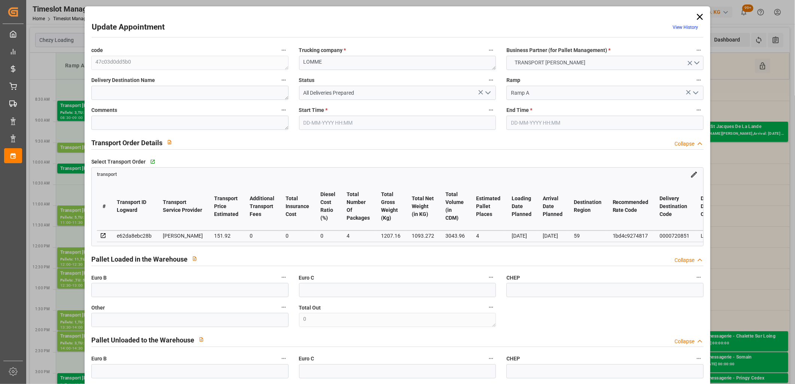
type input "101"
type input "1207.16"
type input "0"
type input "4710.8598"
type input "0"
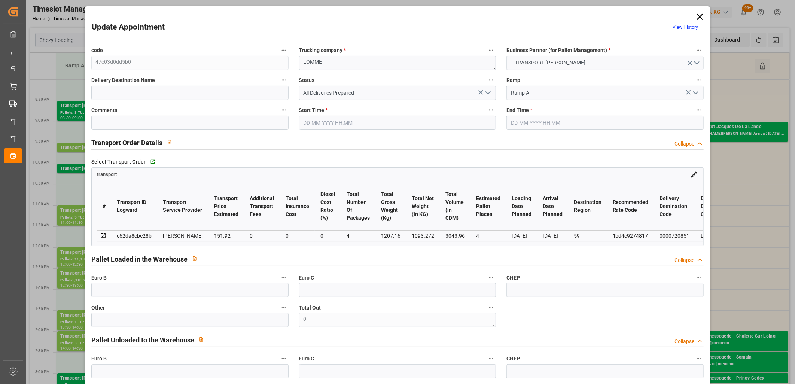
type input "0"
type input "21"
type input "35"
type input "19-09-2025 13:30"
type input "19-09-2025 14:00"
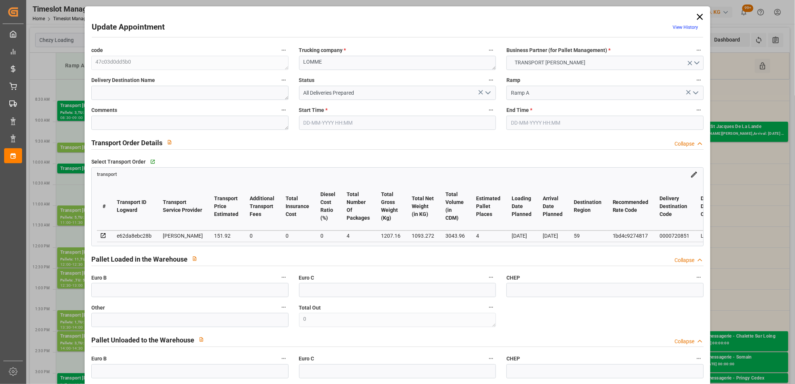
type input "18-09-2025 14:03"
type input "18-09-2025 11:42"
type input "23-09-2025"
type input "[DATE]"
click at [697, 19] on icon at bounding box center [700, 17] width 10 height 10
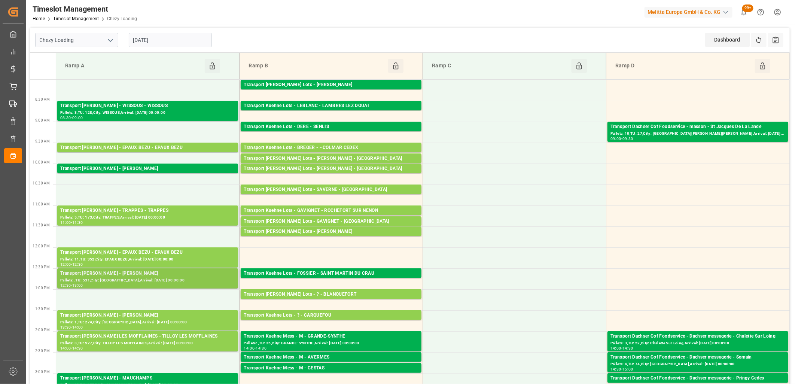
click at [140, 276] on div "Transport Delisle - LOMME - LOMME" at bounding box center [147, 273] width 175 height 7
click at [187, 318] on div "Transport Delisle - LOMME - LOMME" at bounding box center [147, 315] width 175 height 7
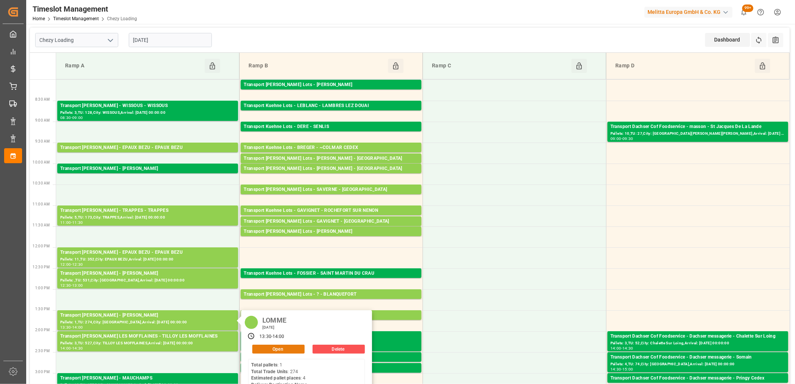
click at [293, 347] on button "Open" at bounding box center [278, 349] width 52 height 9
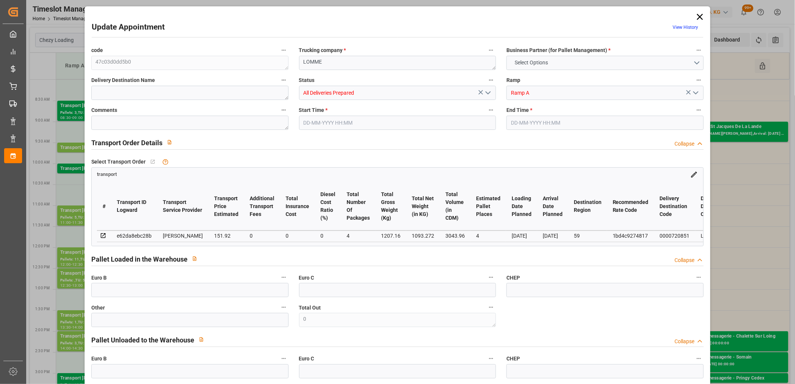
type input "4"
type input "151.92"
type input "0"
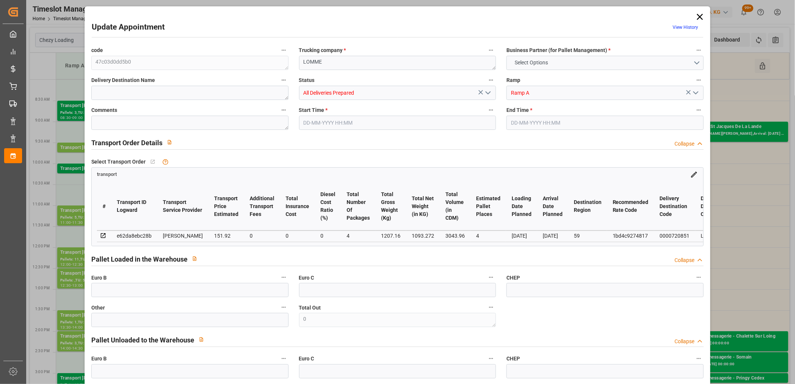
type input "146.7851"
type input "-5.1349"
type input "4"
type input "1093.272"
type input "1492.76"
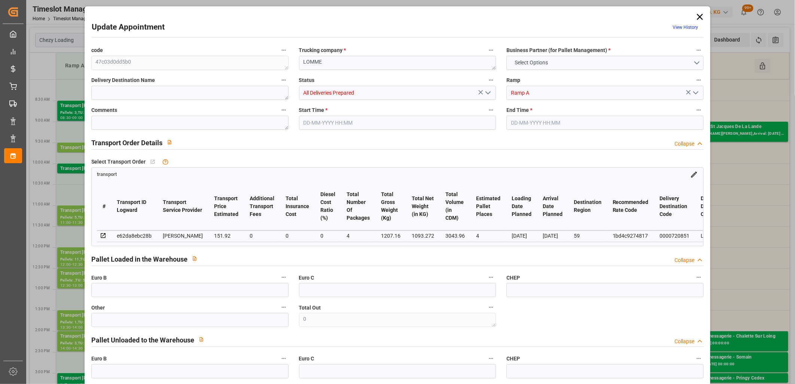
type input "3043.96"
type input "59"
type input "1"
type input "274"
type input "12"
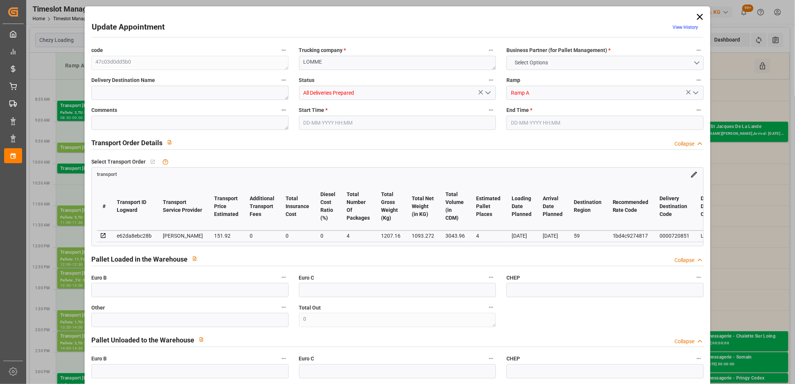
type input "101"
type input "1207.16"
type input "0"
type input "4710.8598"
type input "0"
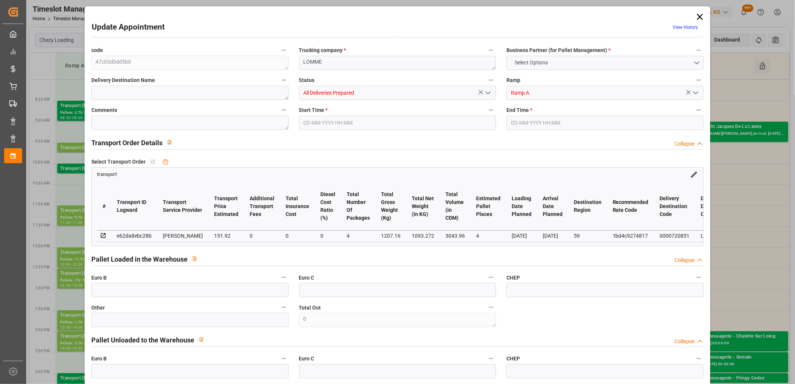
type input "0"
type input "21"
type input "35"
type input "19-09-2025 13:30"
type input "19-09-2025 14:00"
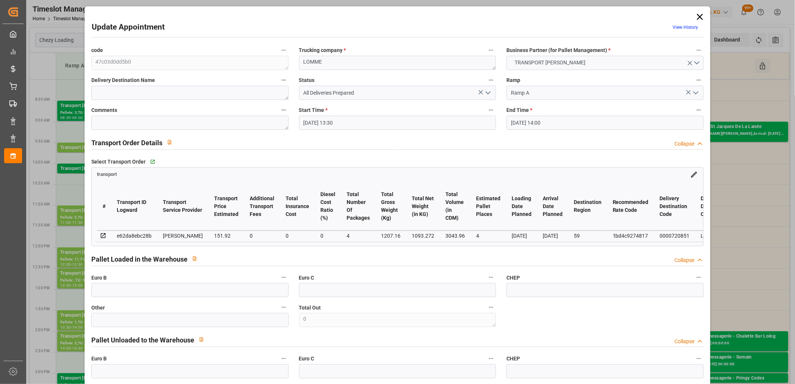
type input "18-09-2025 14:03"
type input "18-09-2025 11:42"
type input "[DATE]"
click at [698, 17] on icon at bounding box center [700, 17] width 6 height 6
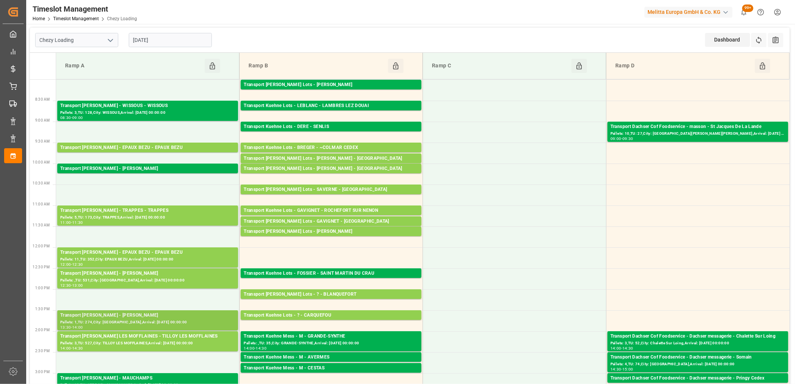
click at [167, 319] on div "Pallets: 1,TU: 274,City: [GEOGRAPHIC_DATA],Arrival: [DATE] 00:00:00" at bounding box center [147, 322] width 175 height 6
click at [196, 275] on div "Transport [PERSON_NAME] - [PERSON_NAME]" at bounding box center [147, 273] width 175 height 7
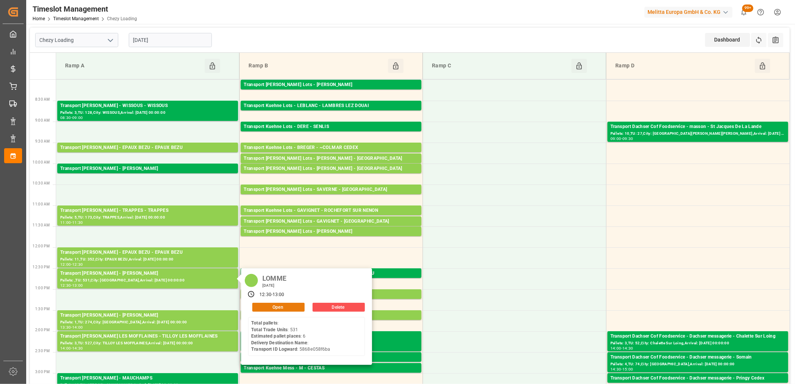
click at [265, 304] on button "Open" at bounding box center [278, 307] width 52 height 9
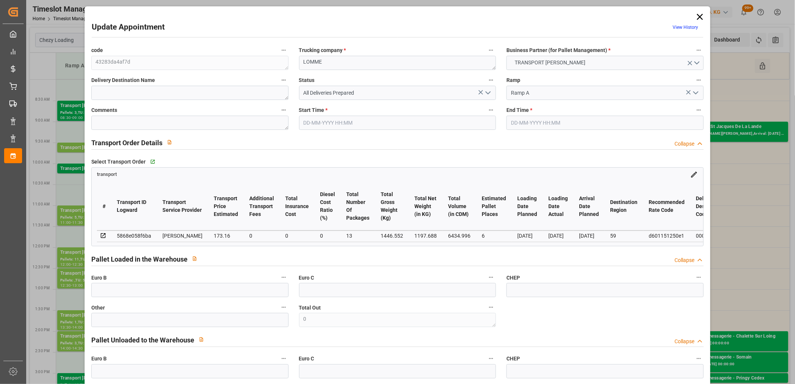
type input "19-09-2025 12:30"
type input "19-09-2025 13:00"
type input "17-09-2025 12:10"
type input "17-09-2025 11:37"
type input "[DATE]"
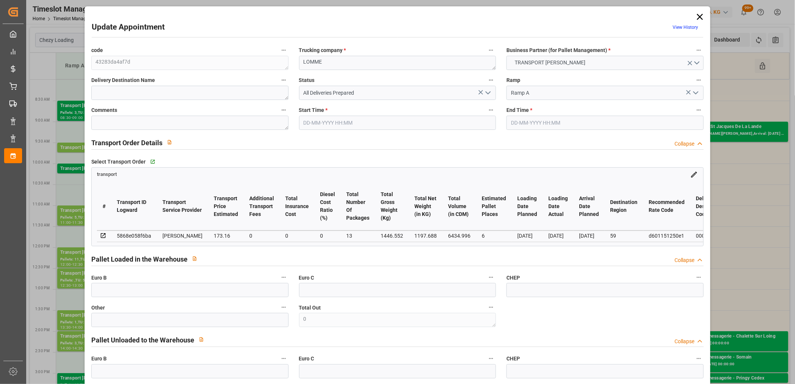
type input "[DATE]"
click at [700, 14] on icon at bounding box center [700, 17] width 6 height 6
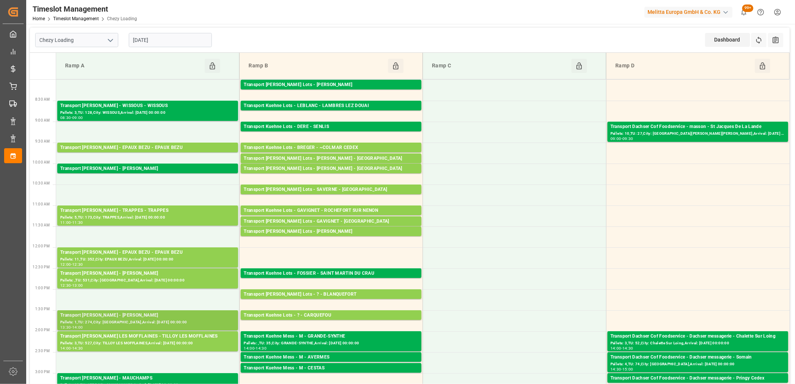
click at [128, 317] on div "Transport [PERSON_NAME] - [PERSON_NAME]" at bounding box center [147, 315] width 175 height 7
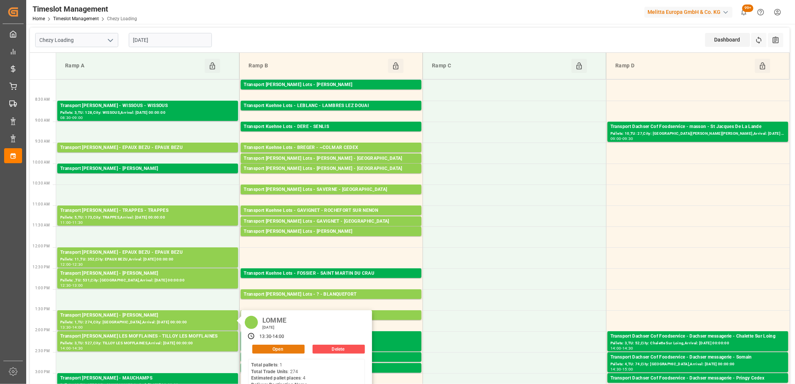
click at [287, 347] on button "Open" at bounding box center [278, 349] width 52 height 9
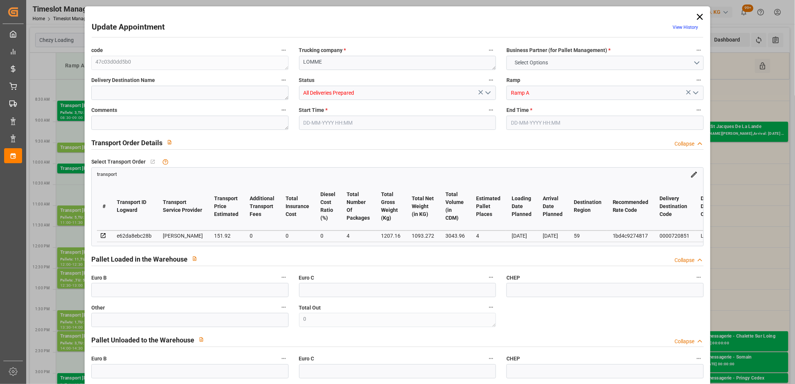
type input "4"
type input "151.92"
type input "0"
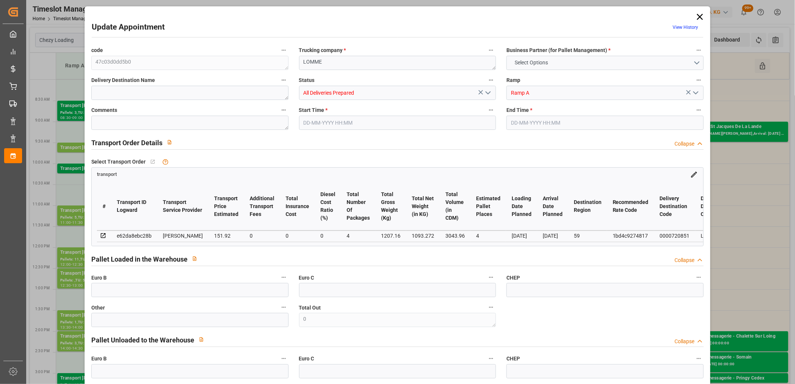
type input "146.7851"
type input "-5.1349"
type input "4"
type input "1093.272"
type input "1492.76"
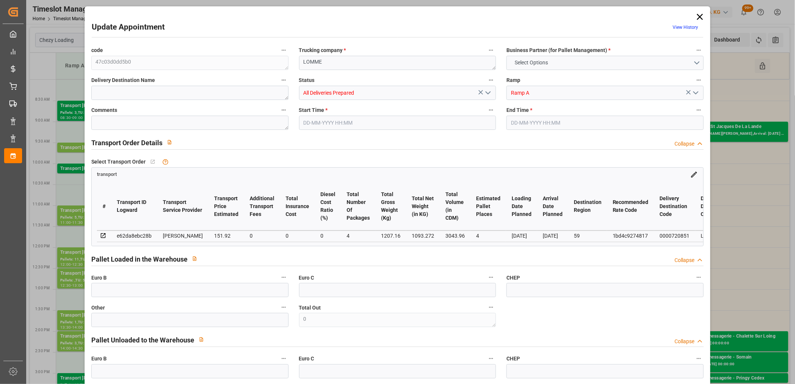
type input "3043.96"
type input "59"
type input "1"
type input "274"
type input "12"
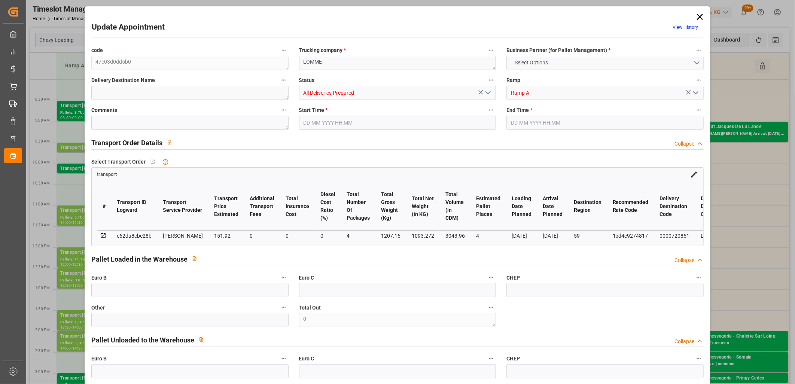
type input "101"
type input "1207.16"
type input "0"
type input "4710.8598"
type input "0"
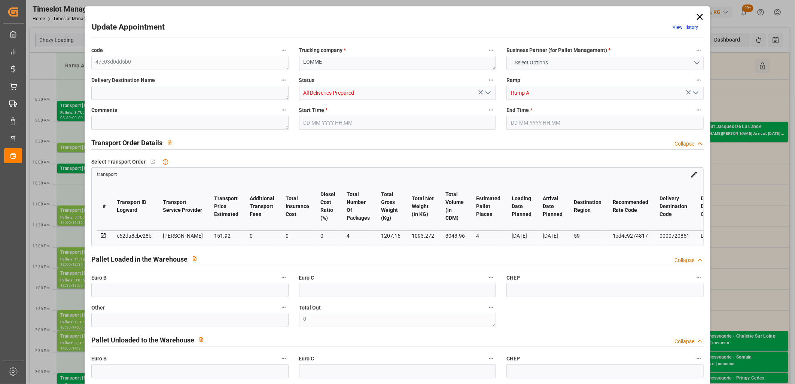
type input "0"
type input "21"
type input "35"
type input "19-09-2025 13:30"
type input "19-09-2025 14:00"
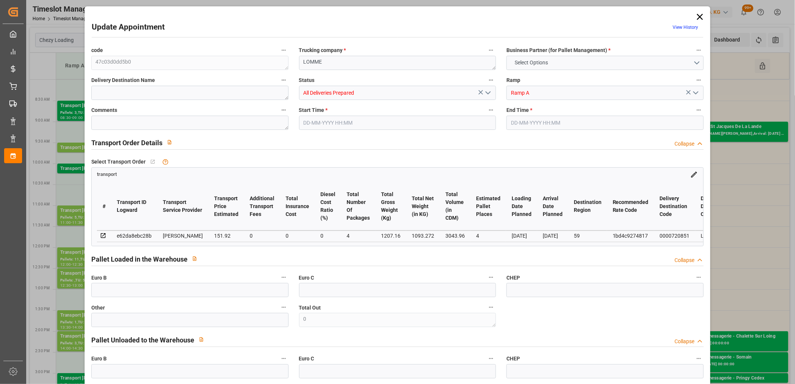
type input "18-09-2025 14:03"
type input "18-09-2025 11:42"
type input "[DATE]"
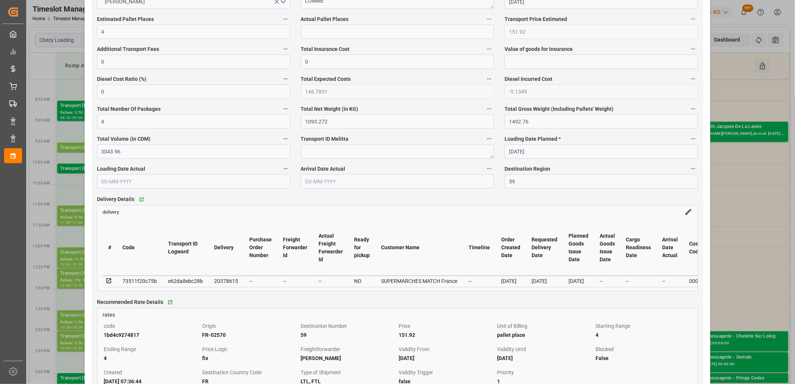
scroll to position [499, 0]
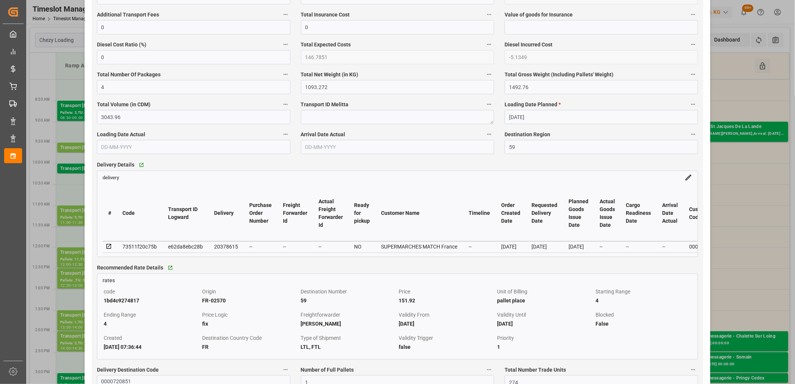
click at [227, 249] on div "20378615" at bounding box center [226, 246] width 24 height 9
copy div "20378615"
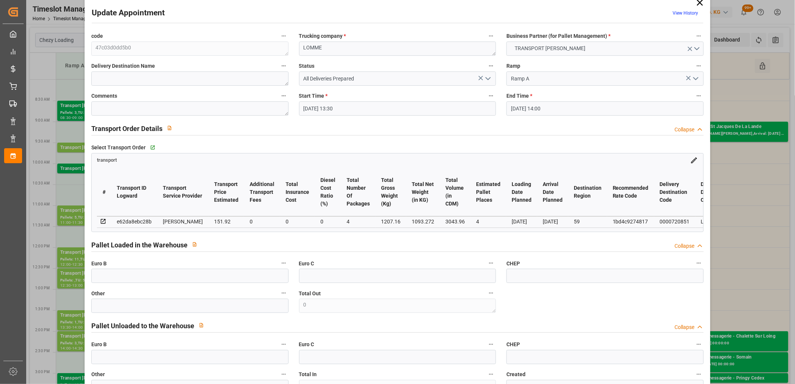
scroll to position [0, 0]
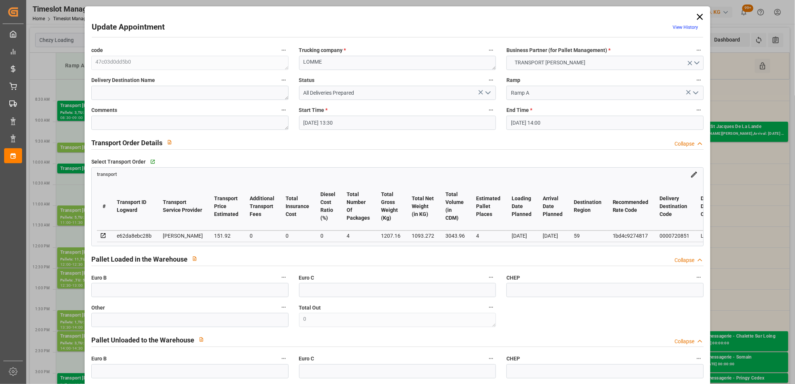
click at [698, 19] on icon at bounding box center [700, 17] width 10 height 10
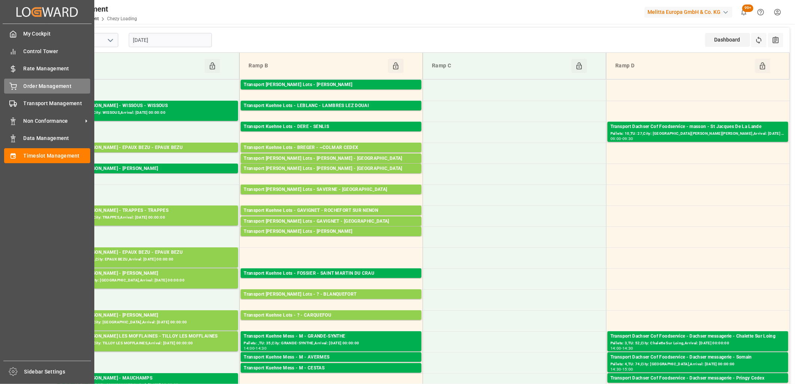
click at [8, 79] on div "Order Management Order Management" at bounding box center [47, 86] width 86 height 15
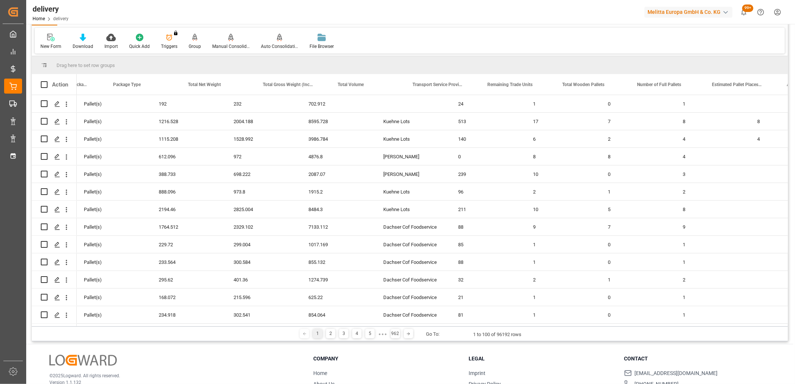
scroll to position [0, 2117]
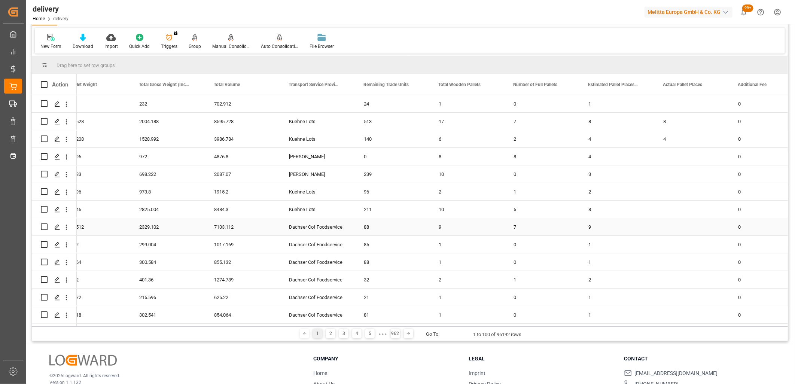
click at [305, 228] on div "Dachser Cof Foodservice" at bounding box center [317, 226] width 75 height 17
click at [344, 85] on span at bounding box center [342, 84] width 7 height 7
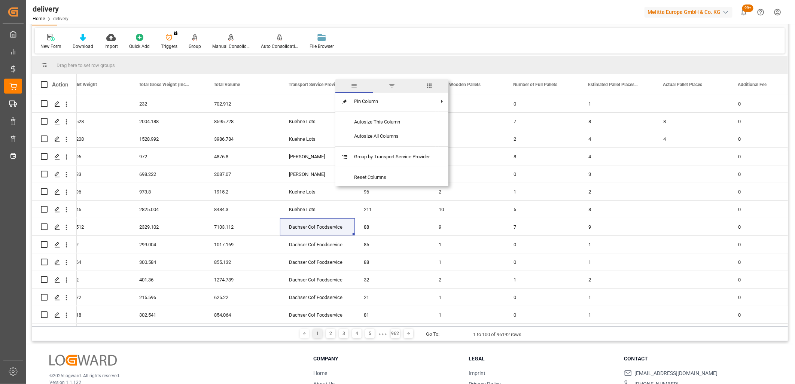
click at [391, 85] on span "filter" at bounding box center [391, 85] width 7 height 7
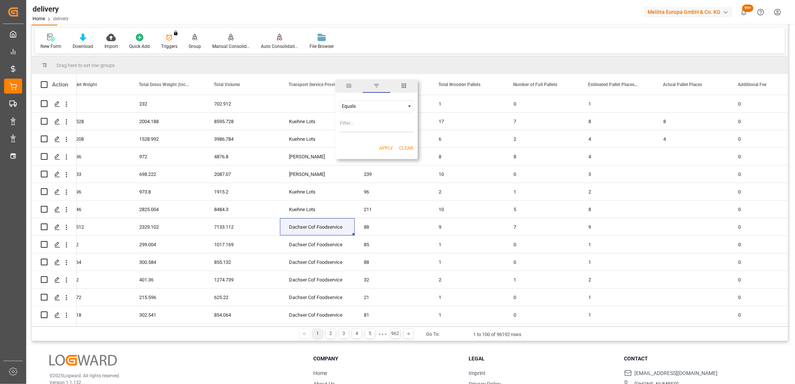
click at [376, 120] on input "Filter Value" at bounding box center [376, 125] width 73 height 15
type input "Dachser Cof Foodservice"
click at [383, 147] on button "Apply" at bounding box center [386, 147] width 14 height 7
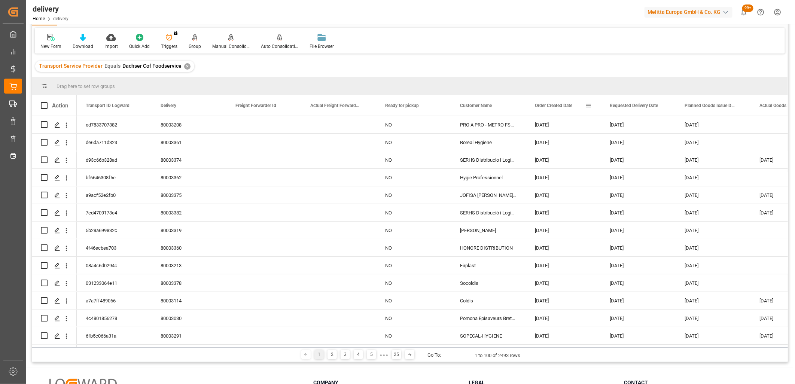
click at [588, 103] on span at bounding box center [588, 105] width 7 height 7
click at [598, 139] on input "date" at bounding box center [622, 145] width 73 height 15
click at [598, 143] on input "date" at bounding box center [622, 145] width 73 height 15
type input "2025-09-19"
click at [629, 170] on button "Apply" at bounding box center [632, 168] width 14 height 7
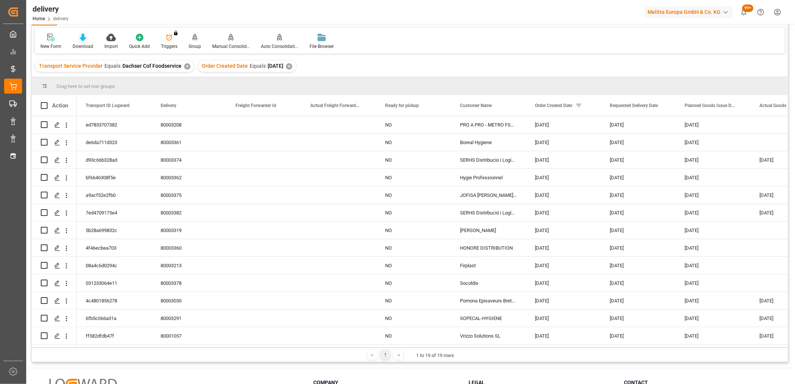
click at [83, 34] on icon at bounding box center [83, 37] width 6 height 7
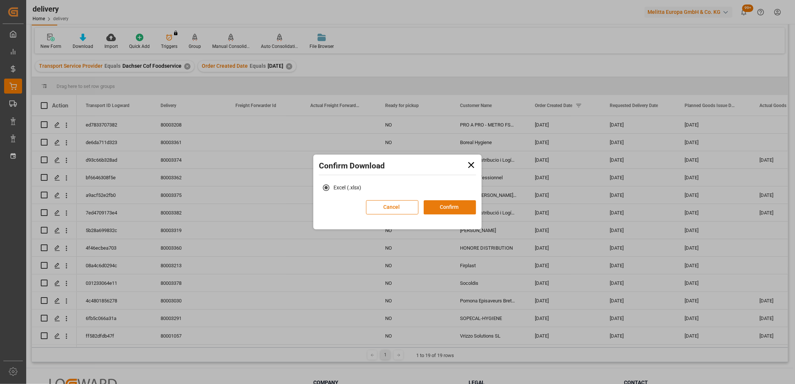
click at [449, 201] on button "Confirm" at bounding box center [450, 207] width 52 height 14
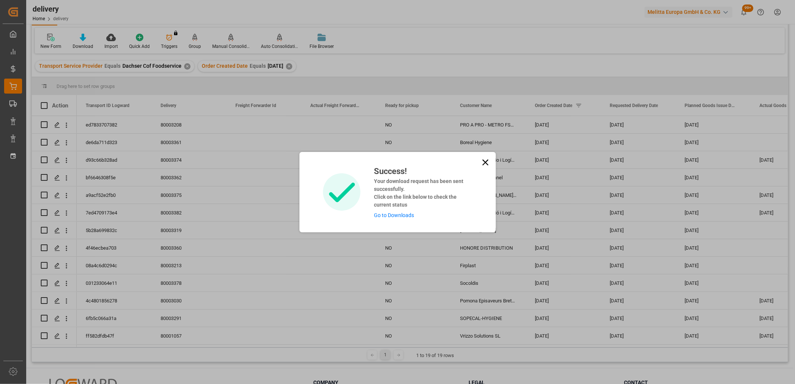
click at [412, 216] on link "Go to Downloads" at bounding box center [394, 215] width 40 height 6
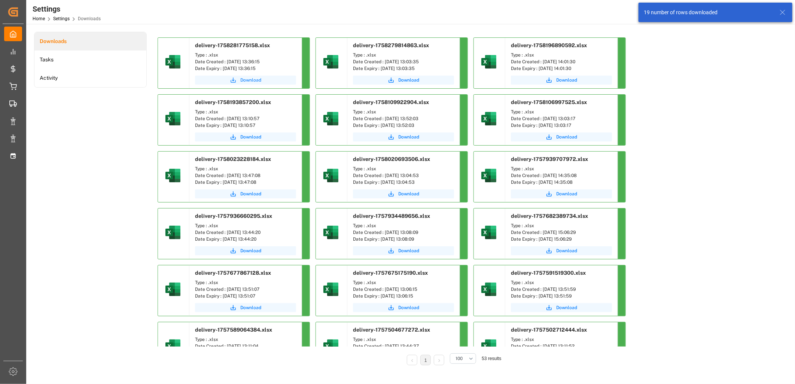
click at [250, 81] on span "Download" at bounding box center [250, 80] width 21 height 7
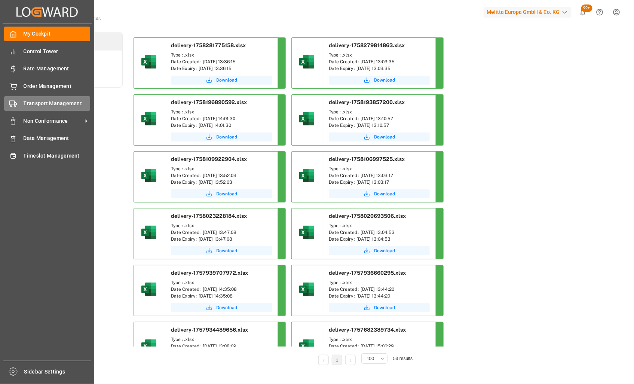
click at [13, 105] on icon at bounding box center [12, 103] width 7 height 7
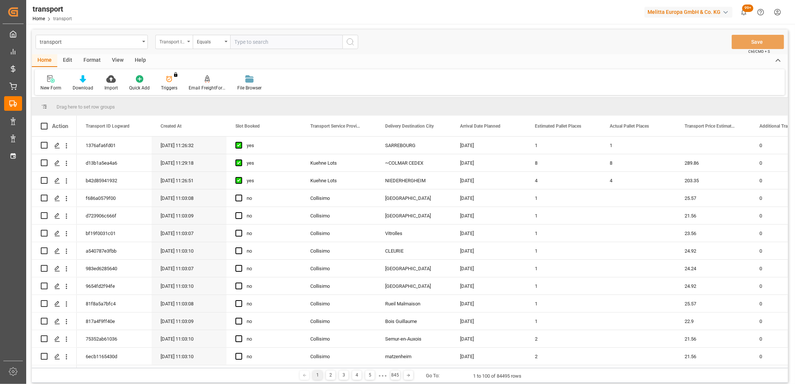
click at [173, 40] on div "Transport ID Logward" at bounding box center [171, 41] width 25 height 9
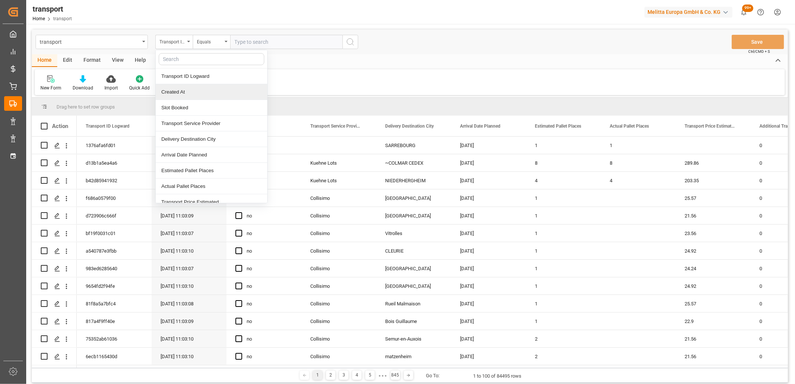
click at [174, 88] on div "Created At" at bounding box center [212, 92] width 112 height 16
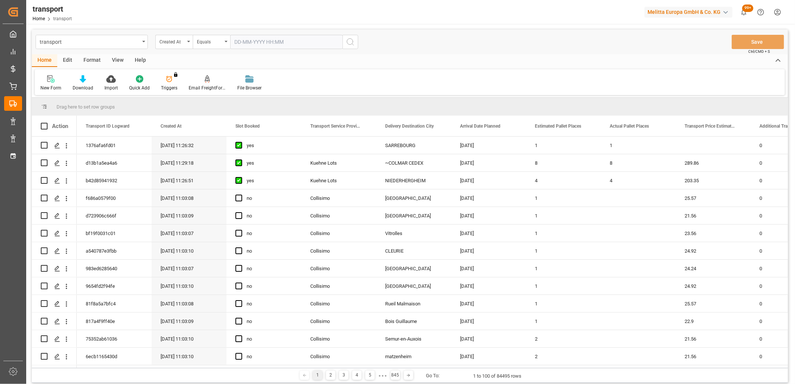
click at [239, 42] on input "text" at bounding box center [286, 42] width 112 height 14
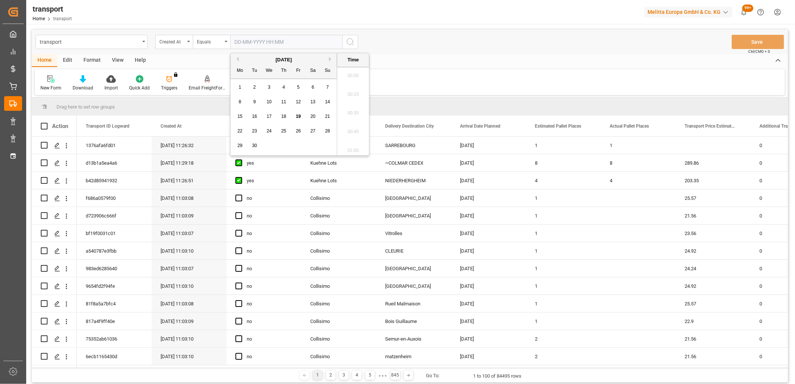
scroll to position [975, 0]
click at [300, 115] on span "19" at bounding box center [298, 116] width 5 height 5
type input "19-09-2025 00:00"
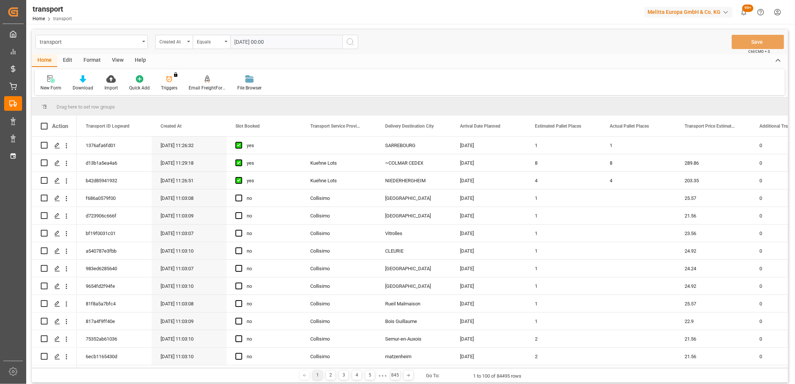
click at [347, 42] on circle "search button" at bounding box center [350, 42] width 6 height 6
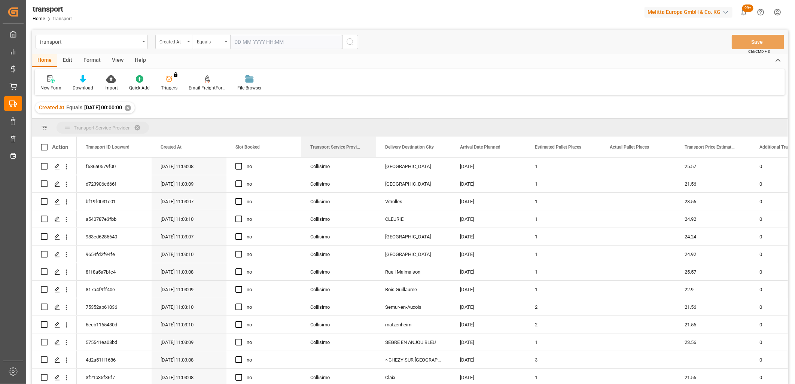
drag, startPoint x: 324, startPoint y: 150, endPoint x: 323, endPoint y: 124, distance: 25.9
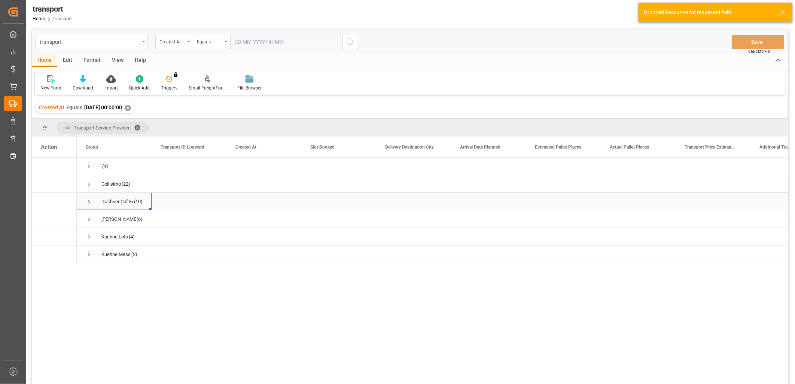
click at [90, 200] on span "Press SPACE to select this row." at bounding box center [89, 201] width 7 height 7
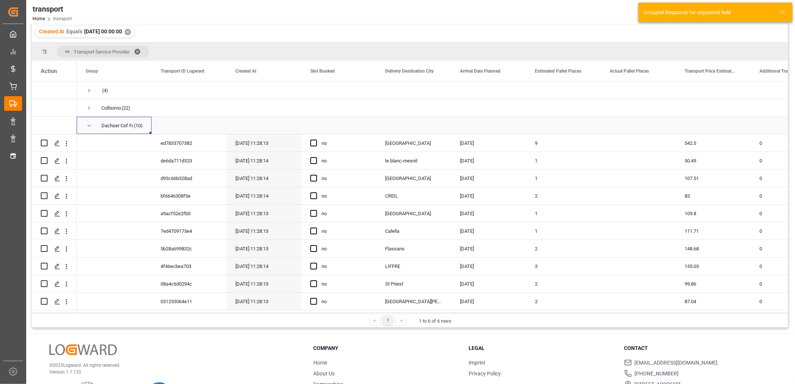
scroll to position [83, 0]
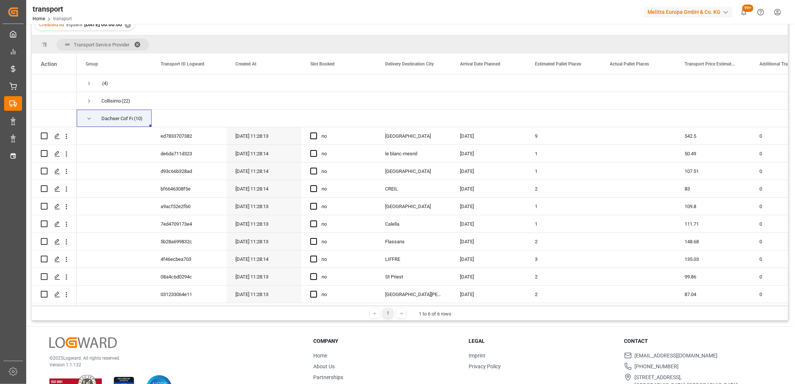
drag, startPoint x: 98, startPoint y: 305, endPoint x: 170, endPoint y: 308, distance: 72.3
click at [170, 308] on div "1 1 to 6 of 6 rows" at bounding box center [410, 313] width 756 height 15
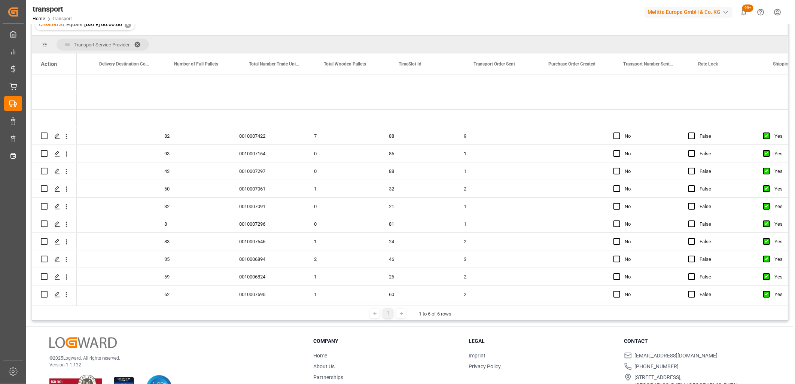
scroll to position [0, 1791]
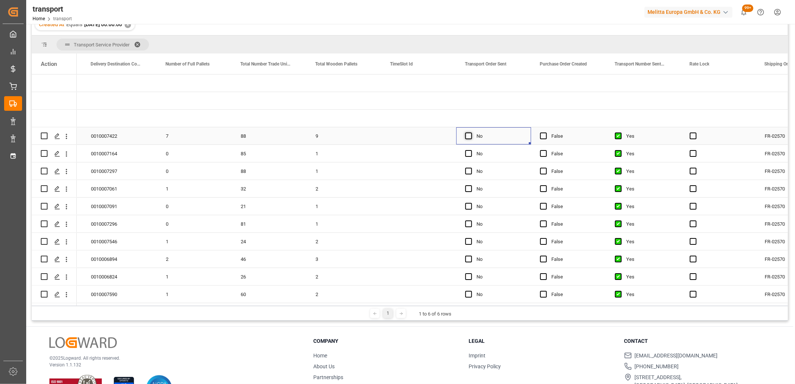
click at [467, 135] on span "Press SPACE to select this row." at bounding box center [468, 135] width 7 height 7
click at [471, 132] on input "Press SPACE to select this row." at bounding box center [471, 132] width 0 height 0
click at [469, 152] on span "Press SPACE to select this row." at bounding box center [468, 153] width 7 height 7
click at [471, 150] on input "Press SPACE to select this row." at bounding box center [471, 150] width 0 height 0
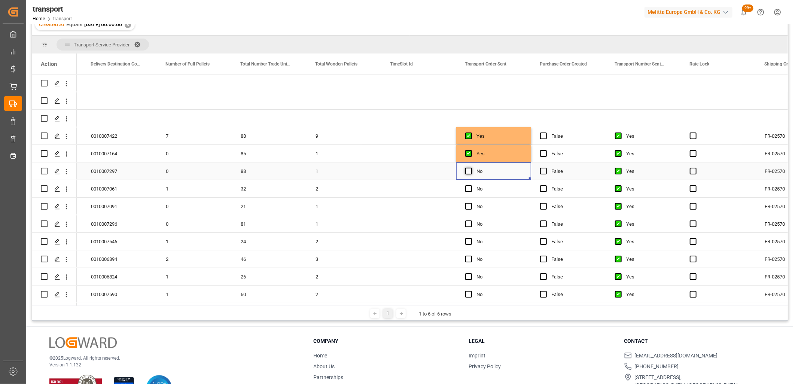
click at [468, 169] on span "Press SPACE to select this row." at bounding box center [468, 171] width 7 height 7
click at [471, 168] on input "Press SPACE to select this row." at bounding box center [471, 168] width 0 height 0
click at [468, 188] on span "Press SPACE to select this row." at bounding box center [468, 188] width 7 height 7
click at [471, 185] on input "Press SPACE to select this row." at bounding box center [471, 185] width 0 height 0
click at [468, 207] on span "Press SPACE to select this row." at bounding box center [468, 206] width 7 height 7
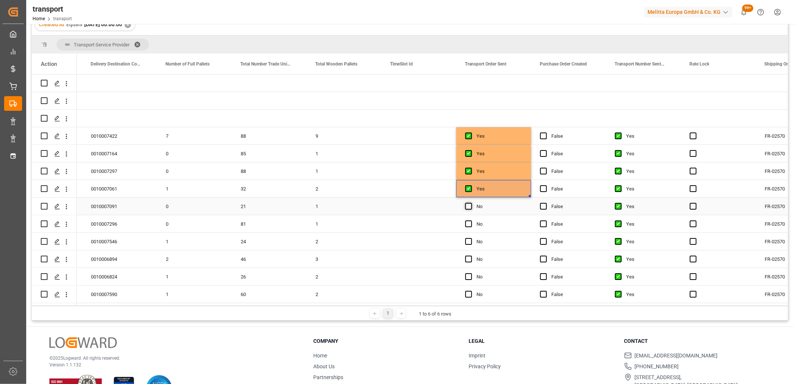
click at [471, 203] on input "Press SPACE to select this row." at bounding box center [471, 203] width 0 height 0
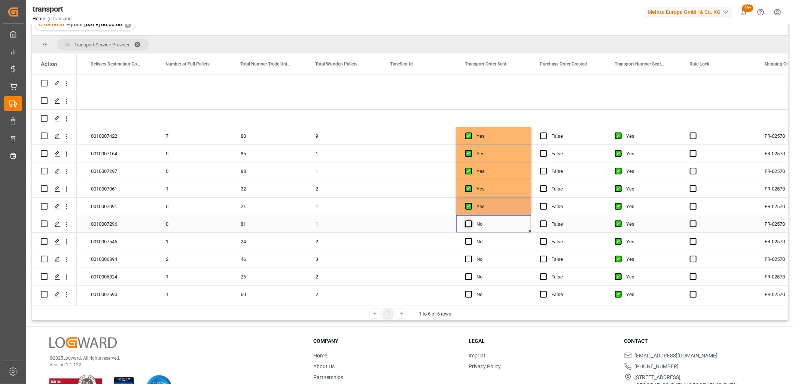
click at [469, 225] on span "Press SPACE to select this row." at bounding box center [468, 223] width 7 height 7
click at [471, 220] on input "Press SPACE to select this row." at bounding box center [471, 220] width 0 height 0
click at [469, 241] on span "Press SPACE to select this row." at bounding box center [468, 241] width 7 height 7
click at [471, 238] on input "Press SPACE to select this row." at bounding box center [471, 238] width 0 height 0
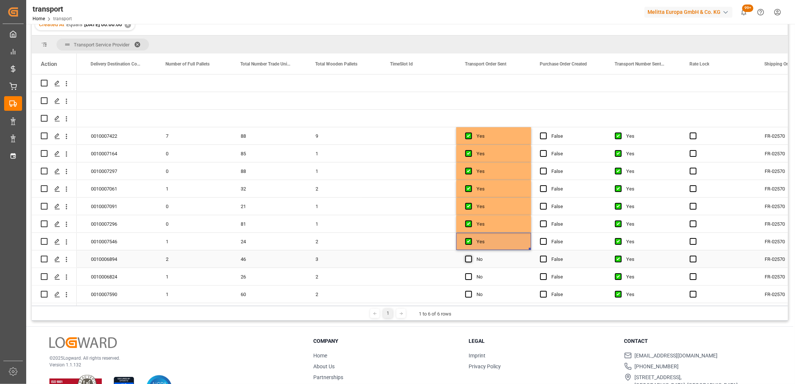
click at [469, 260] on span "Press SPACE to select this row." at bounding box center [468, 259] width 7 height 7
click at [471, 256] on input "Press SPACE to select this row." at bounding box center [471, 256] width 0 height 0
click at [468, 277] on span "Press SPACE to select this row." at bounding box center [468, 276] width 7 height 7
click at [471, 273] on input "Press SPACE to select this row." at bounding box center [471, 273] width 0 height 0
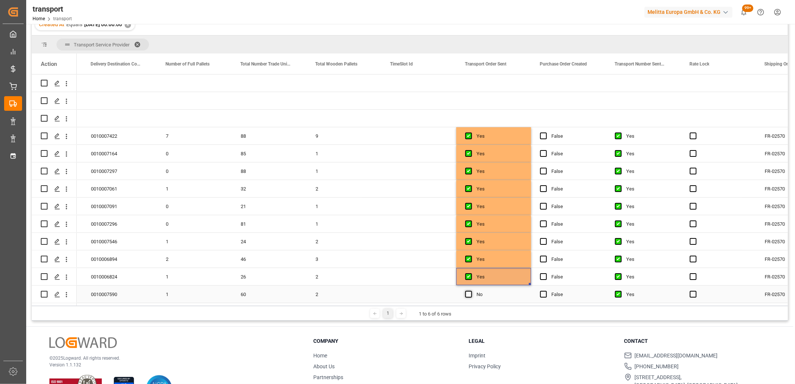
click at [468, 293] on span "Press SPACE to select this row." at bounding box center [468, 294] width 7 height 7
click at [471, 291] on input "Press SPACE to select this row." at bounding box center [471, 291] width 0 height 0
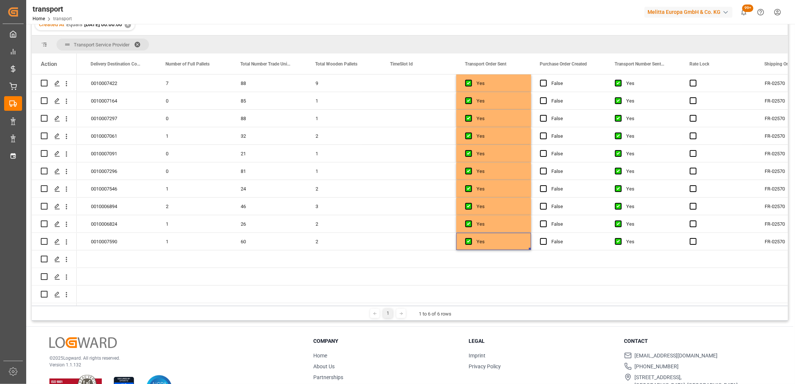
scroll to position [0, 0]
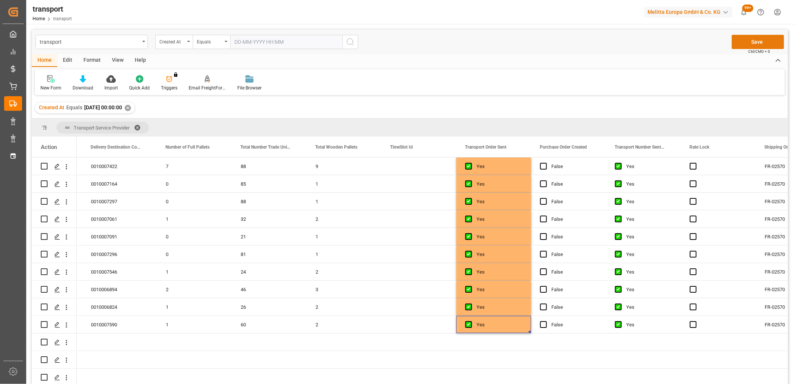
click at [755, 43] on button "Save" at bounding box center [758, 42] width 52 height 14
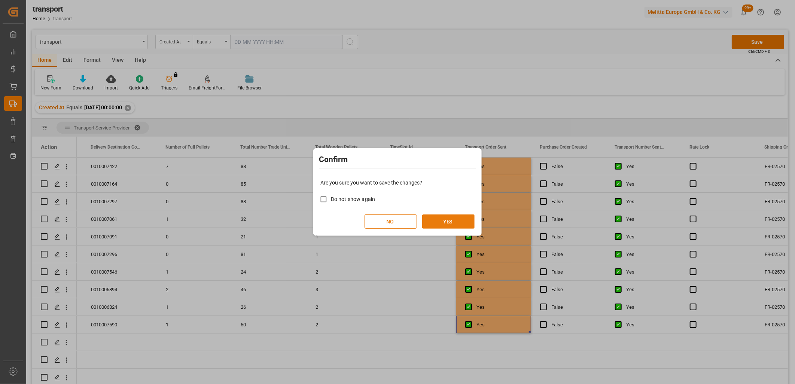
click at [442, 219] on button "YES" at bounding box center [448, 221] width 52 height 14
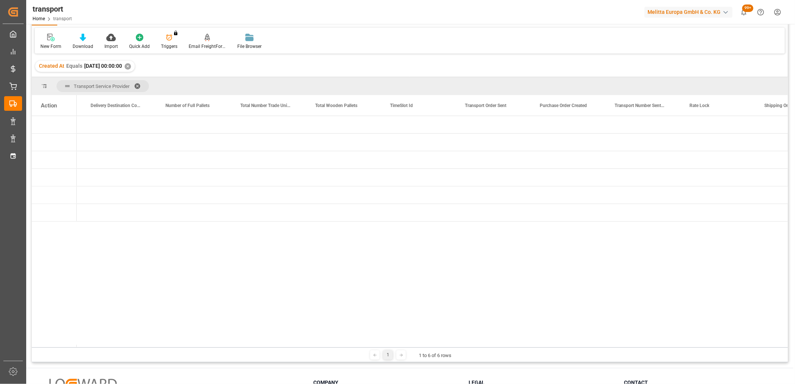
scroll to position [0, 1328]
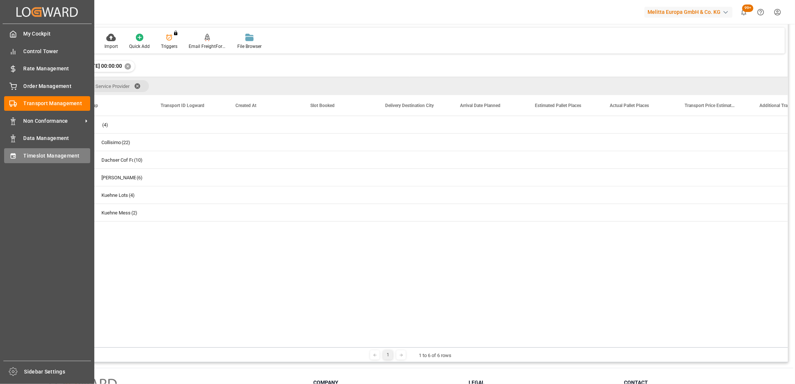
click at [16, 155] on icon at bounding box center [12, 155] width 7 height 7
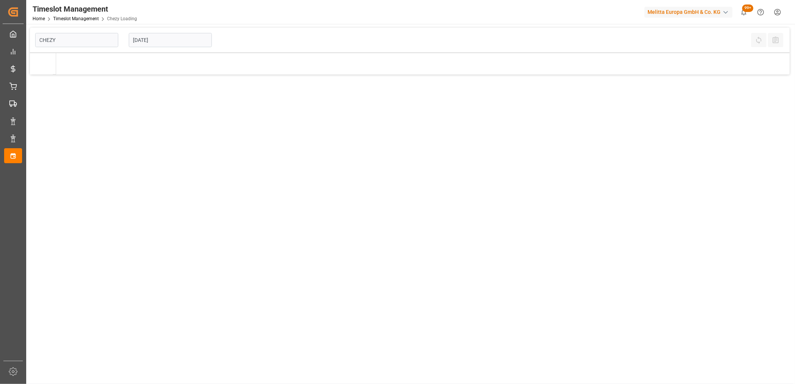
type input "Chezy Loading"
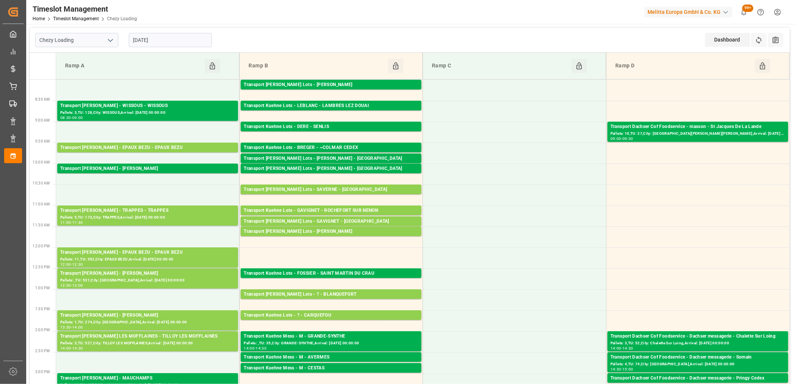
click at [200, 40] on input "[DATE]" at bounding box center [170, 40] width 83 height 14
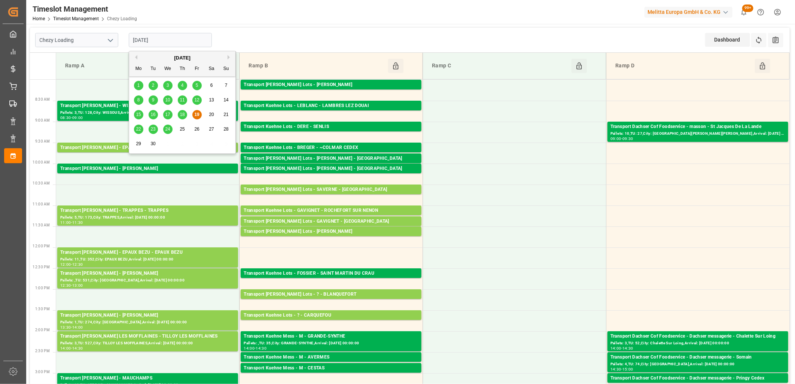
click at [136, 132] on span "22" at bounding box center [138, 128] width 5 height 5
type input "[DATE]"
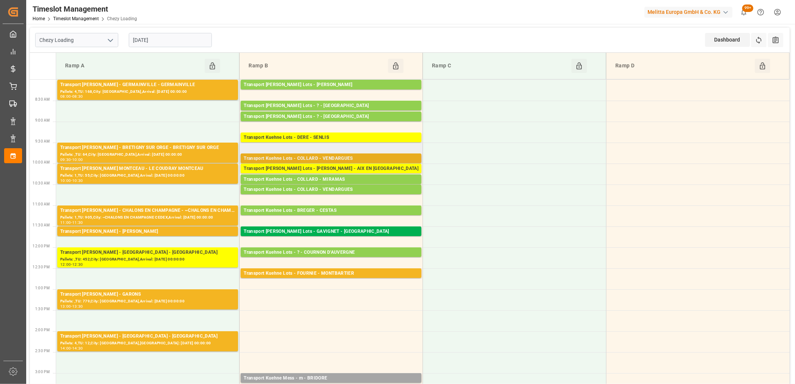
click at [324, 156] on div "Transport Kuehne Lots - COLLARD - VENDARGUES" at bounding box center [331, 158] width 175 height 7
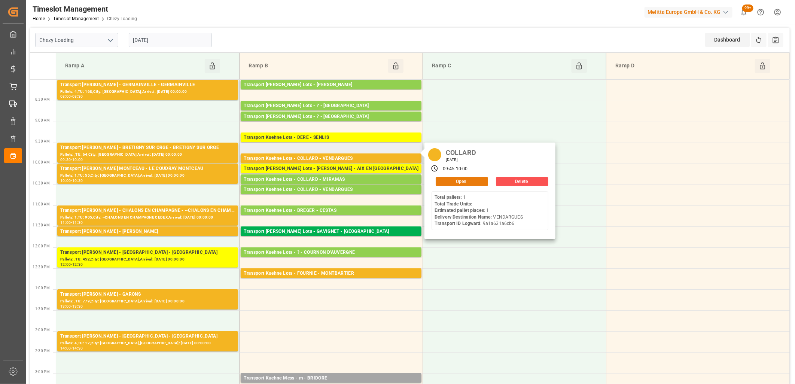
click at [440, 180] on button "Open" at bounding box center [462, 181] width 52 height 9
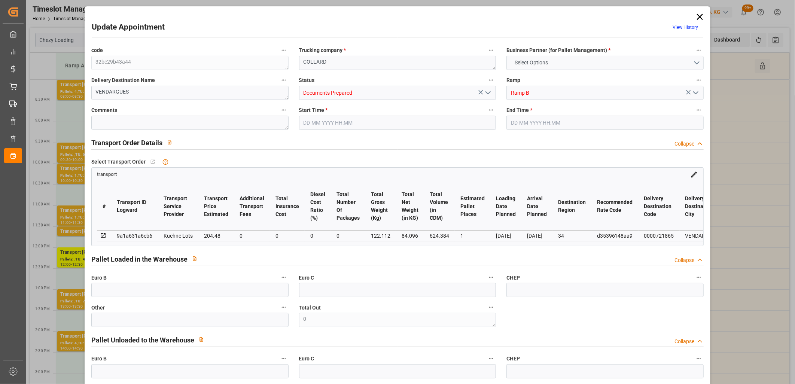
type input "1"
type input "204.48"
type input "0"
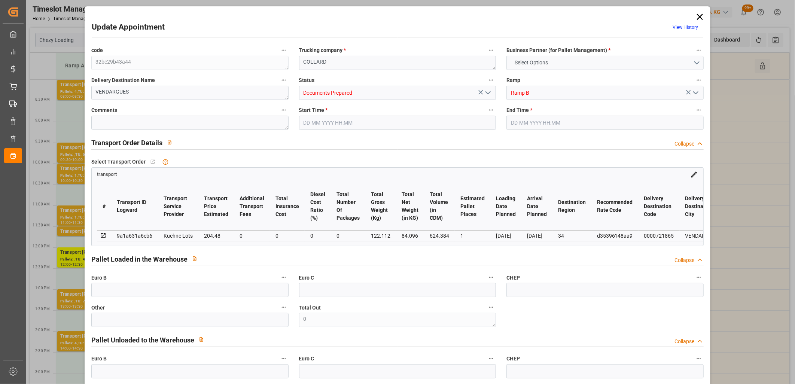
type input "204.48"
type input "0"
type input "84.096"
type input "150"
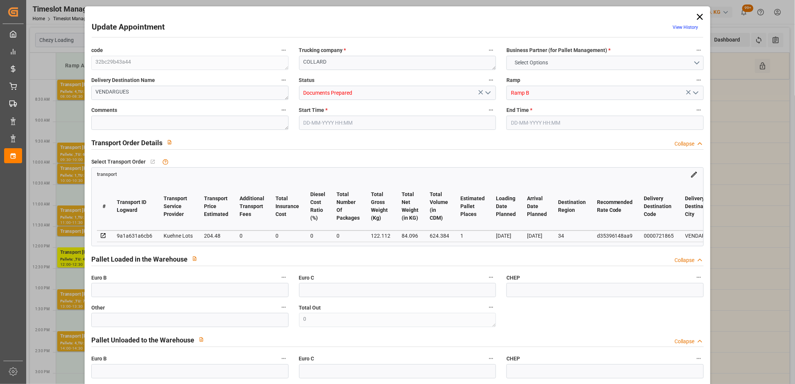
type input "624.384"
type input "34"
type input "1"
type input "0"
type input "1"
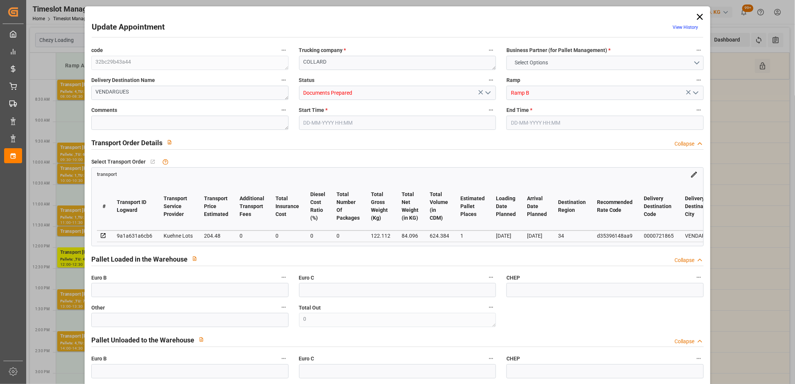
type input "101"
type input "122.112"
type input "0"
type input "4710.8598"
type input "0"
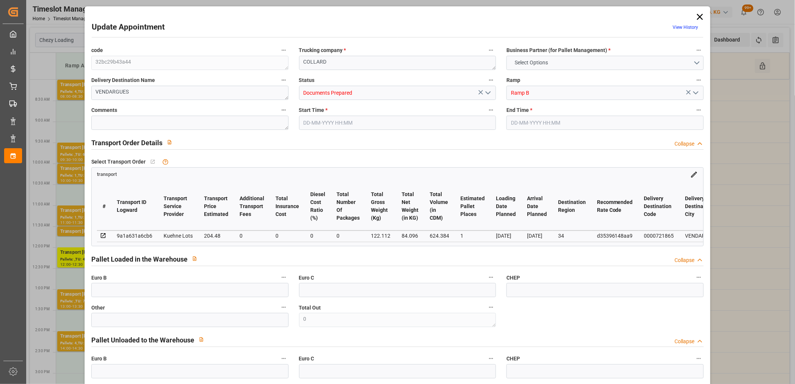
type input "0"
type input "21"
type input "35"
type input "22-09-2025 09:45"
type input "22-09-2025 10:00"
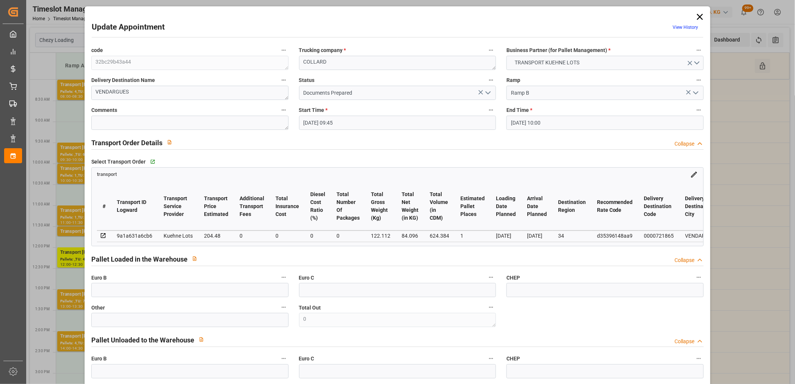
type input "17-09-2025 13:14"
type input "17-09-2025 11:27"
type input "[DATE]"
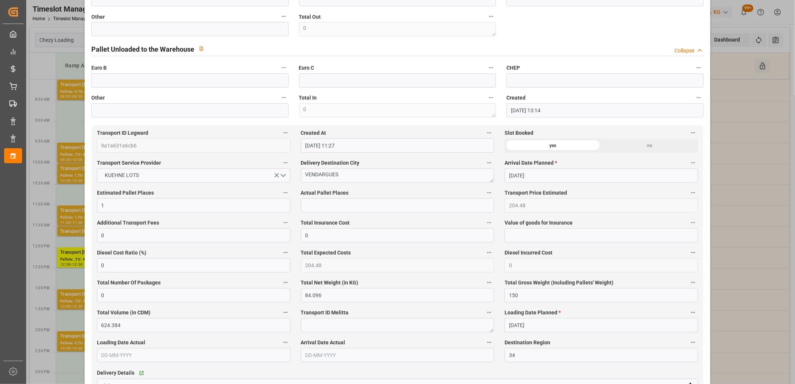
scroll to position [42, 0]
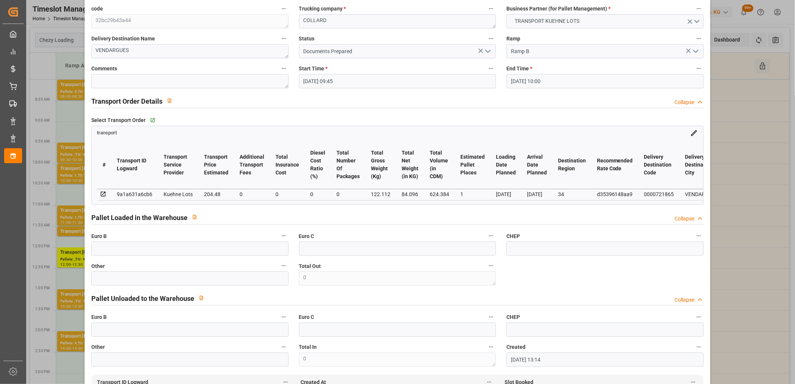
click at [485, 53] on icon "open menu" at bounding box center [488, 51] width 9 height 9
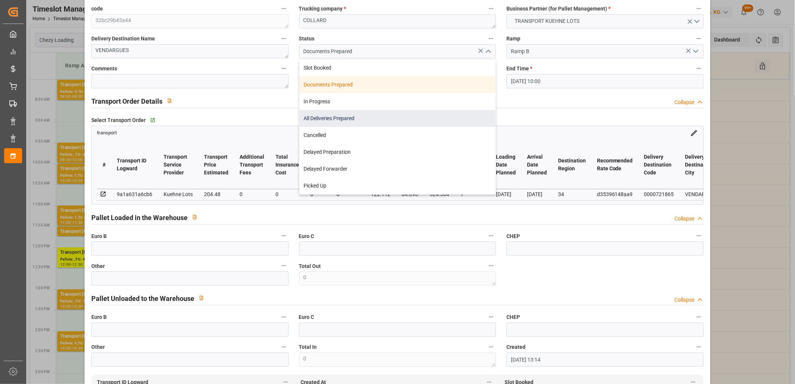
click at [431, 123] on div "All Deliveries Prepared" at bounding box center [397, 118] width 196 height 17
type input "All Deliveries Prepared"
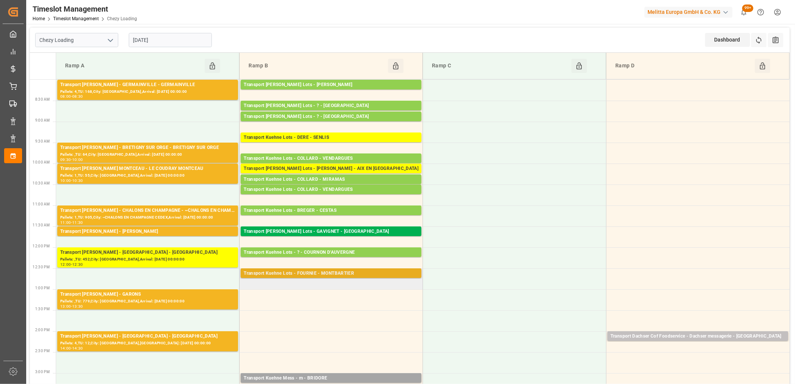
click at [348, 273] on div "Transport Kuehne Lots - FOURNIE - MONTBARTIER" at bounding box center [331, 273] width 175 height 7
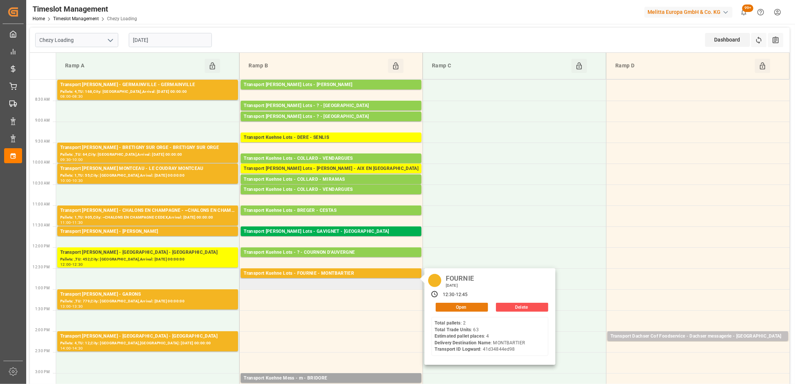
click at [454, 309] on button "Open" at bounding box center [462, 307] width 52 height 9
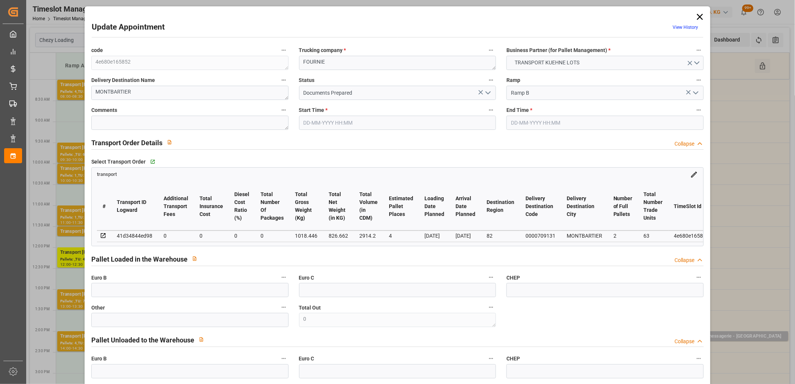
type input "22-09-2025 12:30"
type input "22-09-2025 12:45"
type input "18-09-2025 15:59"
type input "18-09-2025 11:37"
type input "[DATE]"
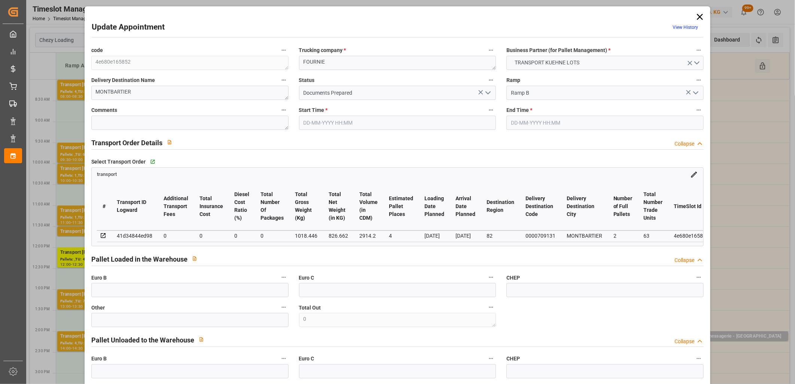
type input "[DATE]"
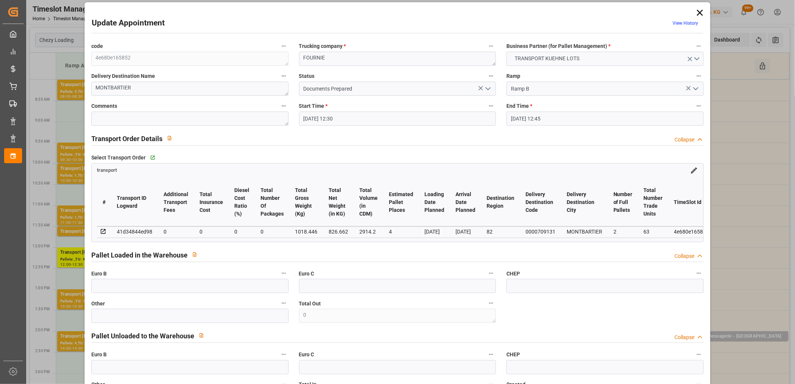
scroll to position [0, 0]
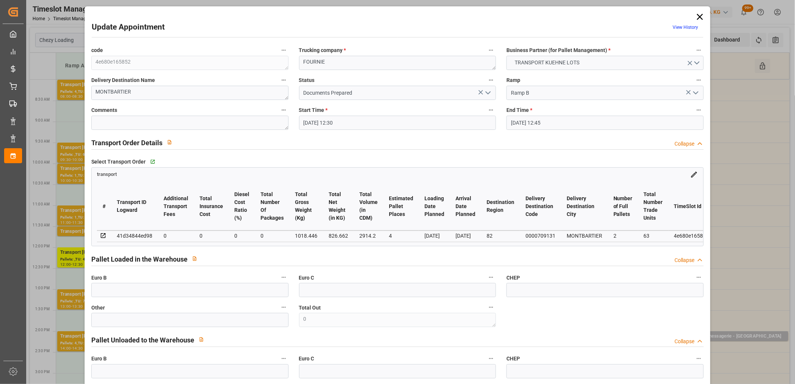
click at [485, 91] on icon "open menu" at bounding box center [488, 92] width 9 height 9
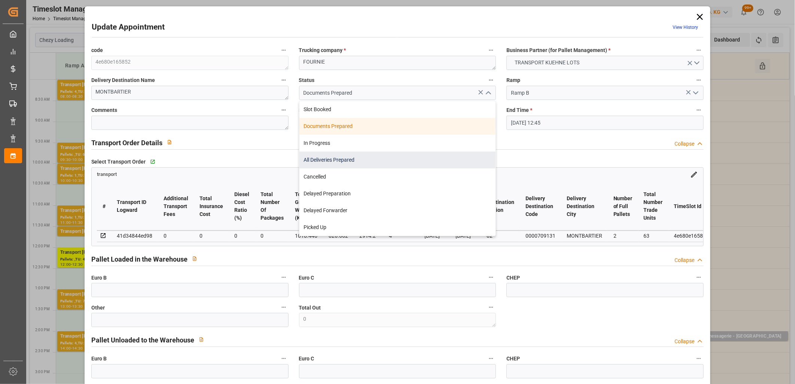
click at [460, 152] on div "All Deliveries Prepared" at bounding box center [397, 160] width 196 height 17
type input "All Deliveries Prepared"
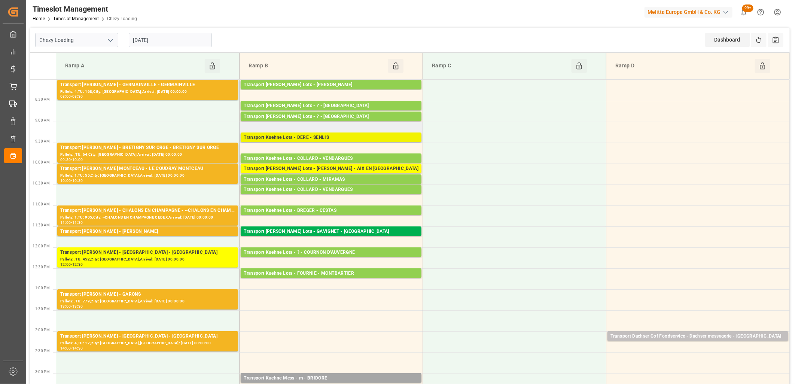
click at [321, 139] on div "Transport Kuehne Lots - DERE - SENLIS" at bounding box center [331, 137] width 175 height 7
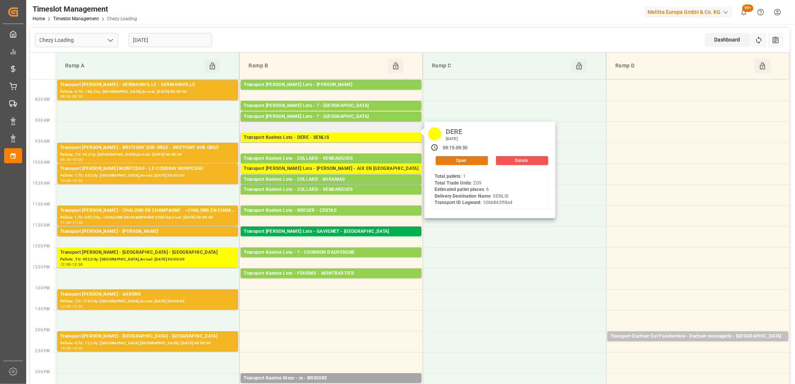
click at [450, 163] on button "Open" at bounding box center [462, 160] width 52 height 9
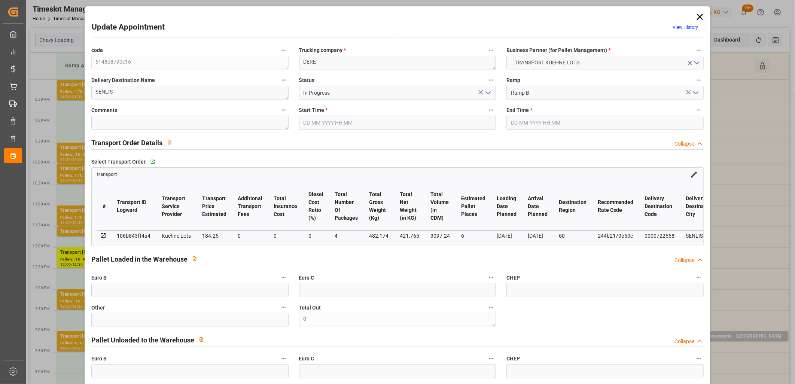
type input "22-09-2025 09:15"
type input "22-09-2025 09:30"
type input "17-09-2025 12:59"
type input "17-09-2025 11:28"
type input "[DATE]"
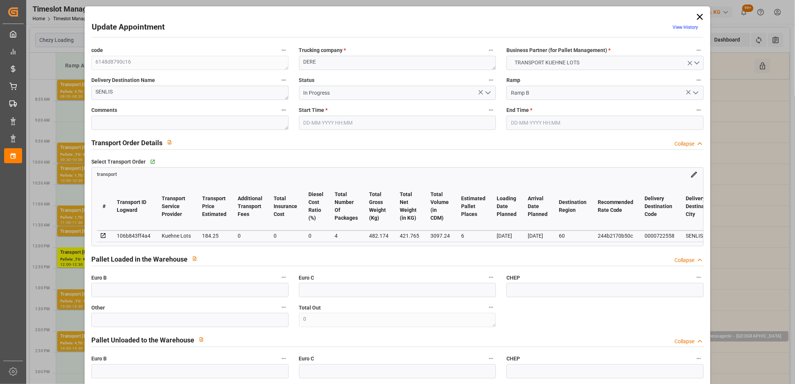
type input "[DATE]"
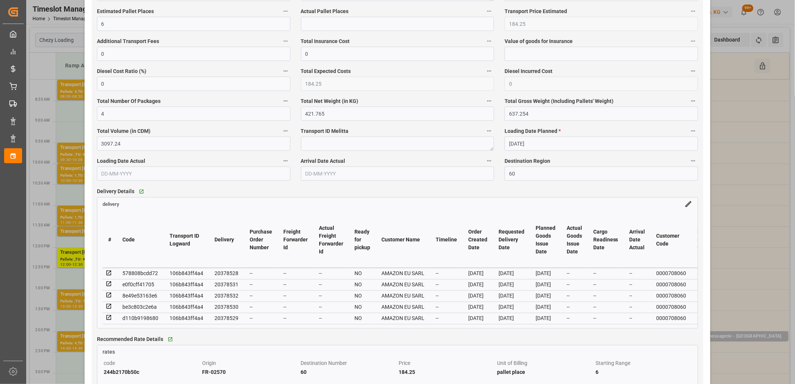
scroll to position [499, 0]
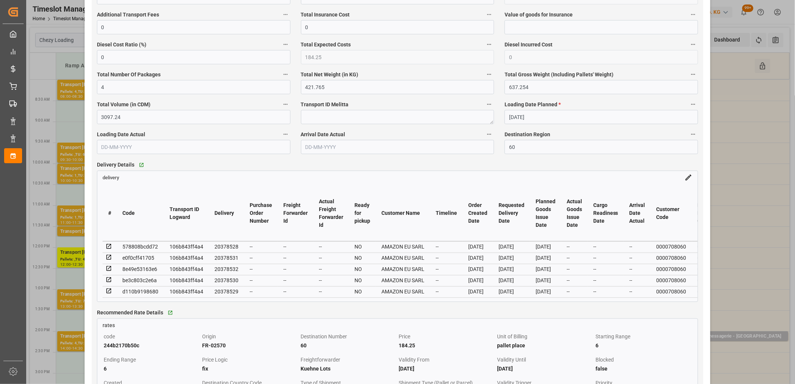
click at [110, 248] on icon at bounding box center [109, 246] width 7 height 7
click at [107, 281] on icon at bounding box center [109, 280] width 7 height 7
click at [107, 260] on icon at bounding box center [108, 257] width 5 height 5
click at [106, 271] on icon at bounding box center [109, 268] width 7 height 7
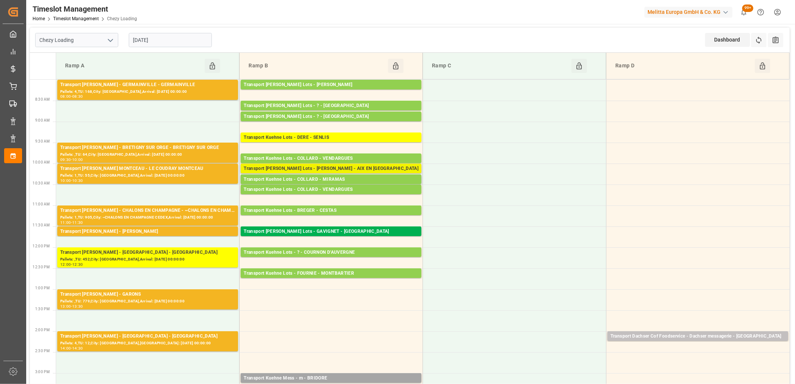
click at [298, 168] on div "Transport Kuehne Lots - COLLARD - AIX EN PROVENCE" at bounding box center [331, 168] width 175 height 7
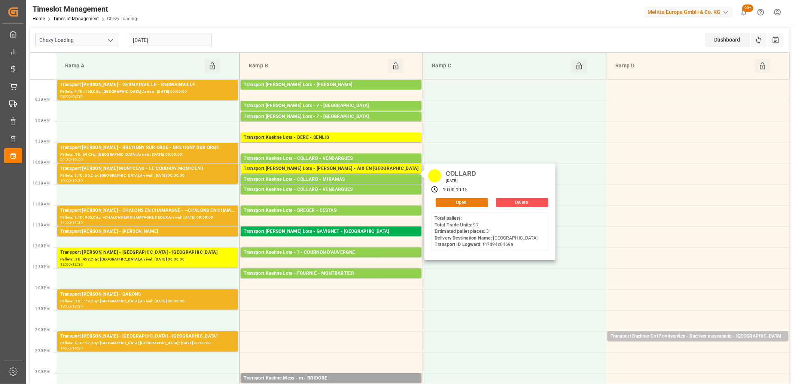
click at [471, 204] on button "Open" at bounding box center [462, 202] width 52 height 9
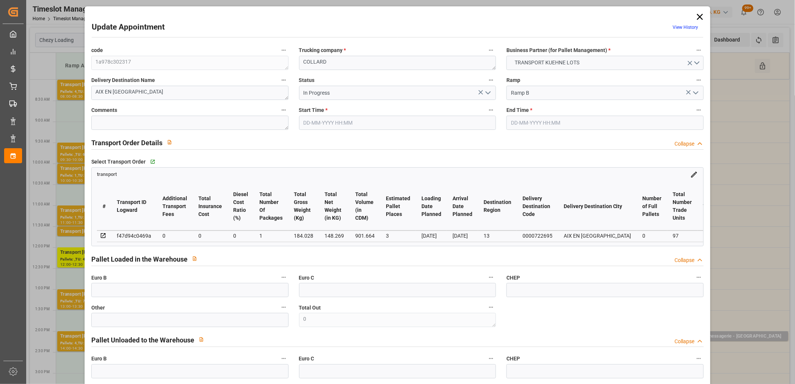
type input "22-09-2025 10:00"
type input "22-09-2025 10:15"
type input "18-09-2025 15:53"
type input "18-09-2025 11:35"
type input "[DATE]"
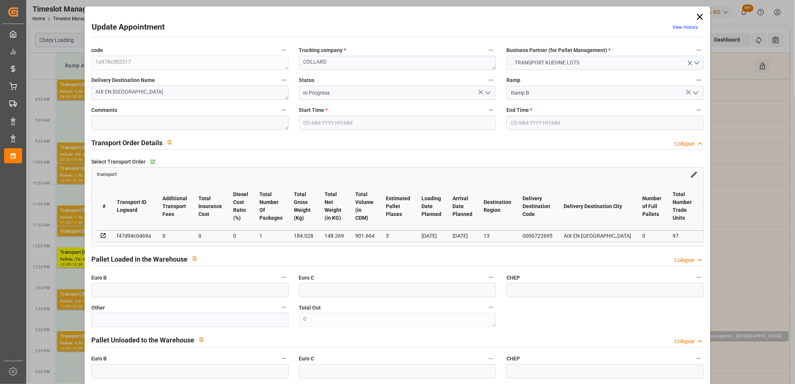
type input "[DATE]"
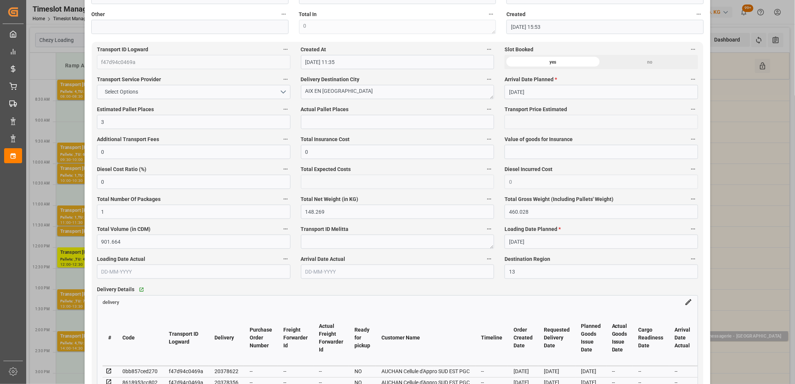
scroll to position [416, 0]
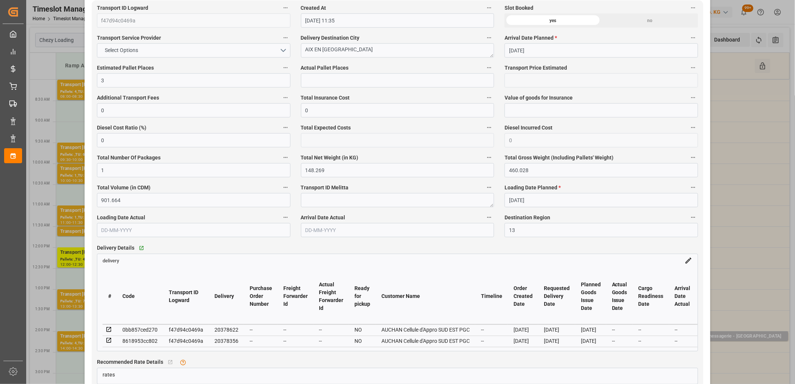
click at [107, 330] on icon at bounding box center [109, 329] width 7 height 7
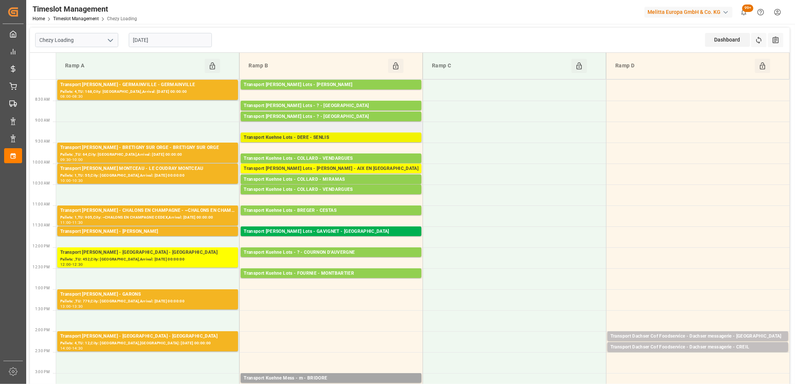
click at [312, 139] on div "Transport Kuehne Lots - DERE - SENLIS" at bounding box center [331, 137] width 175 height 7
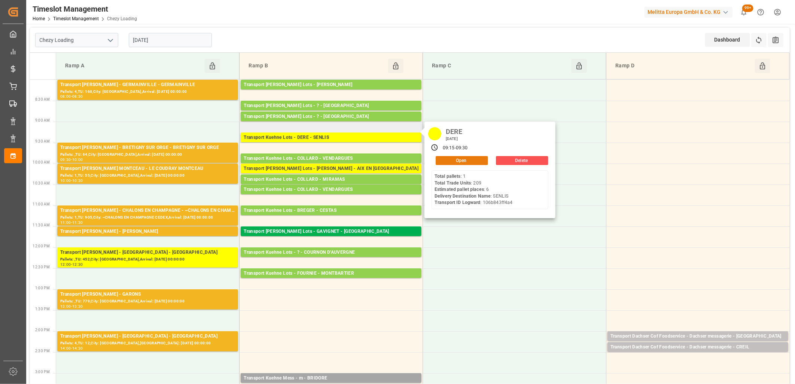
click at [453, 158] on button "Open" at bounding box center [462, 160] width 52 height 9
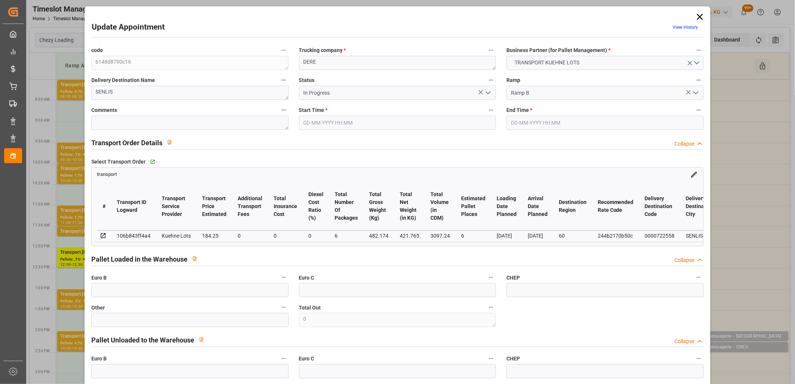
type input "22-09-2025 09:15"
type input "22-09-2025 09:30"
type input "17-09-2025 12:59"
type input "17-09-2025 11:28"
type input "[DATE]"
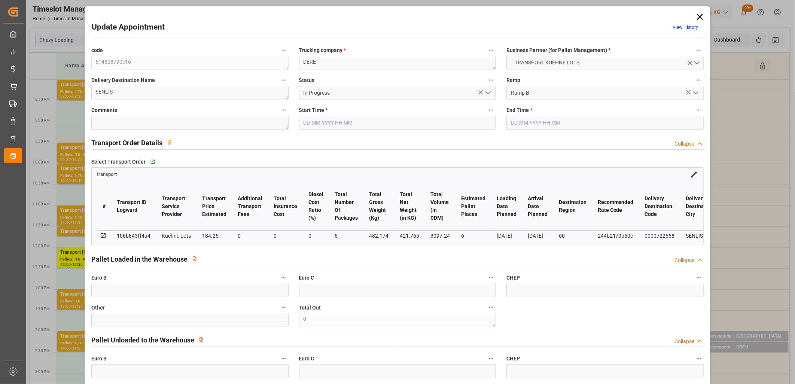
type input "[DATE]"
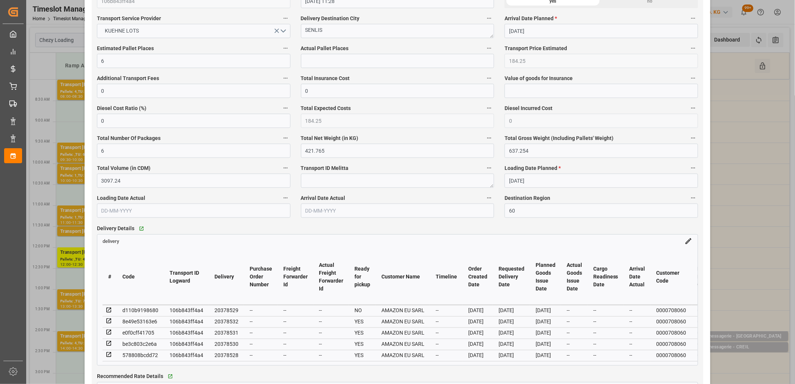
scroll to position [499, 0]
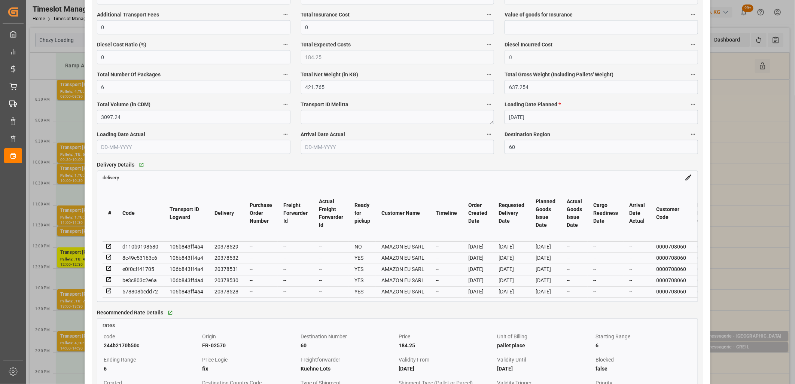
click at [108, 245] on icon at bounding box center [108, 246] width 5 height 5
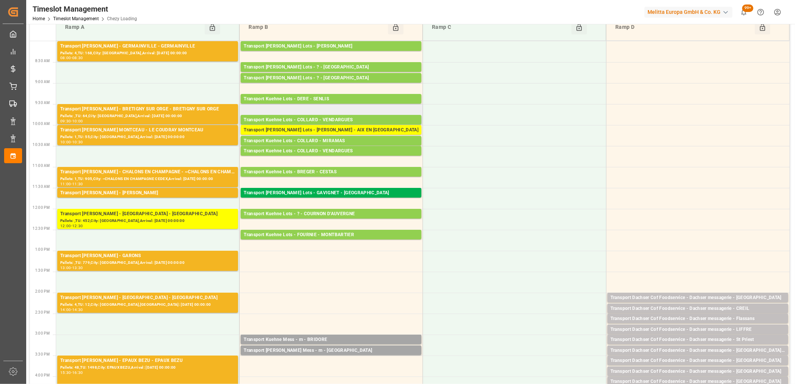
scroll to position [0, 0]
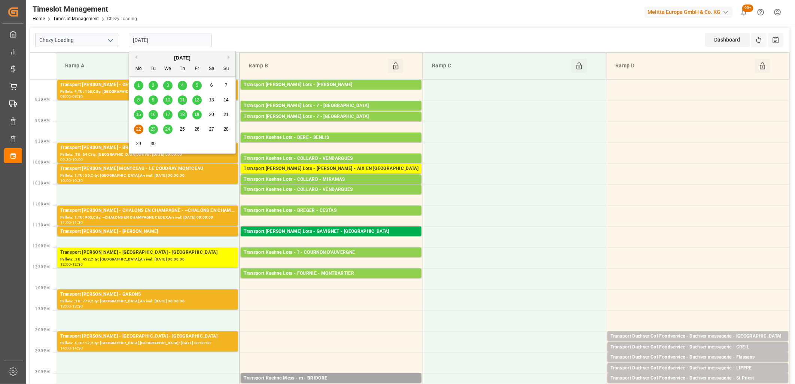
click at [177, 36] on input "[DATE]" at bounding box center [170, 40] width 83 height 14
click at [153, 129] on span "23" at bounding box center [152, 128] width 5 height 5
type input "[DATE]"
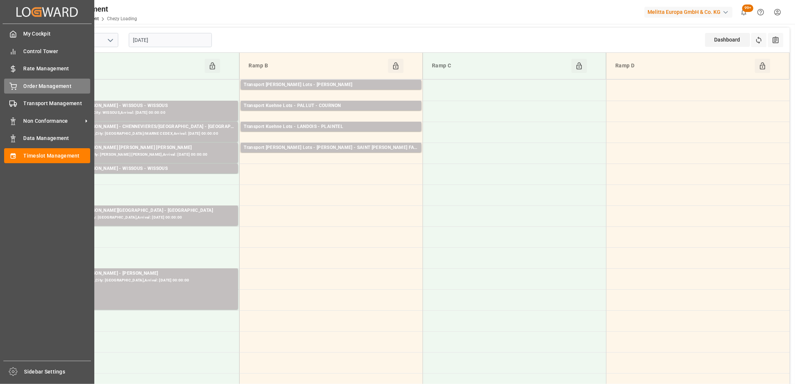
click at [16, 83] on icon at bounding box center [12, 86] width 7 height 7
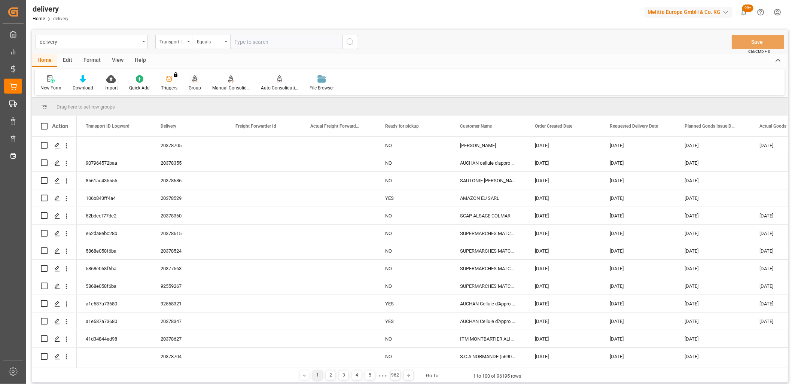
click at [193, 81] on icon at bounding box center [194, 78] width 5 height 7
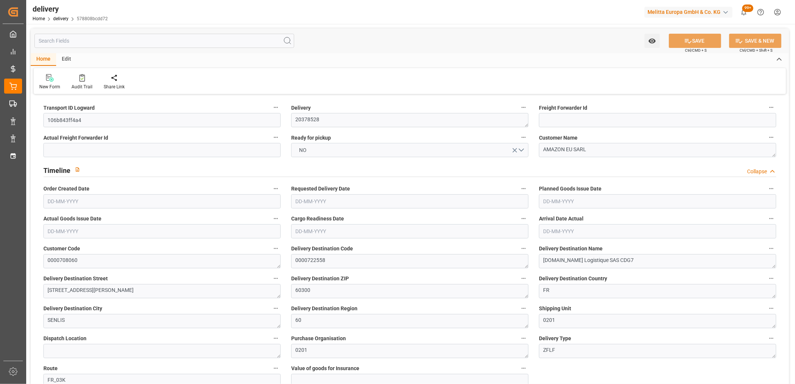
type input "[DATE]"
type input "[DATE] 11:01"
click at [386, 152] on button "NO" at bounding box center [409, 150] width 237 height 14
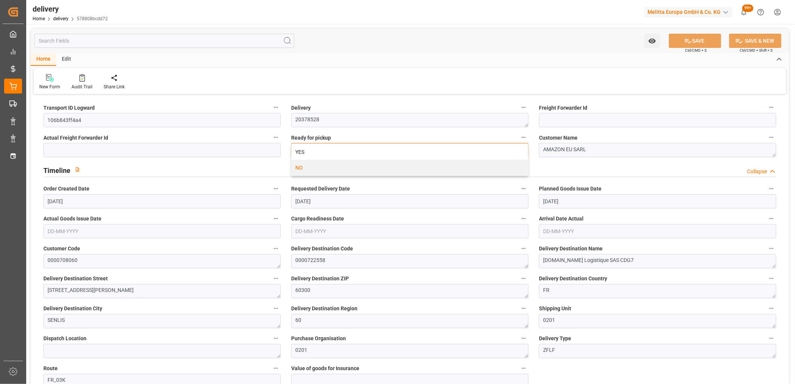
click at [386, 152] on div "YES" at bounding box center [410, 152] width 237 height 16
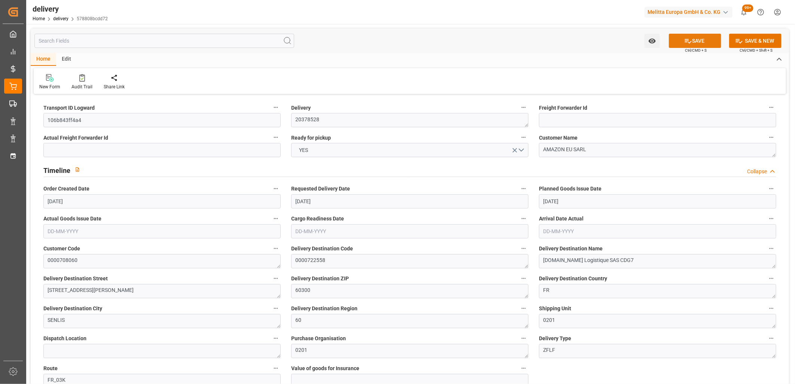
click at [700, 39] on button "SAVE" at bounding box center [695, 41] width 52 height 14
type input "1"
type input "21.804"
type input "49.628"
type input "131.392"
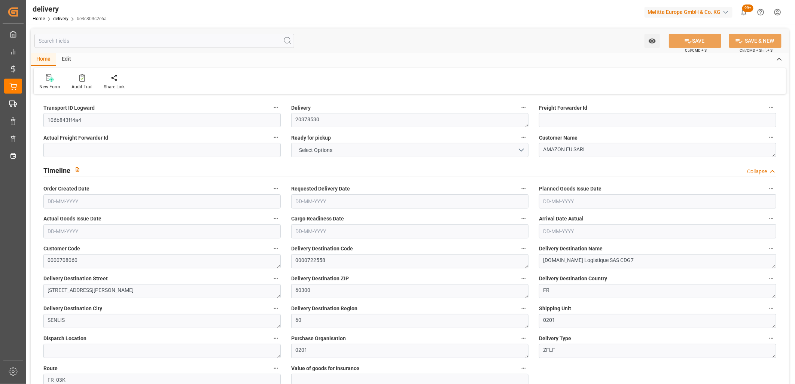
type input "18"
type input "1"
type input "0"
type input "1"
type input "0"
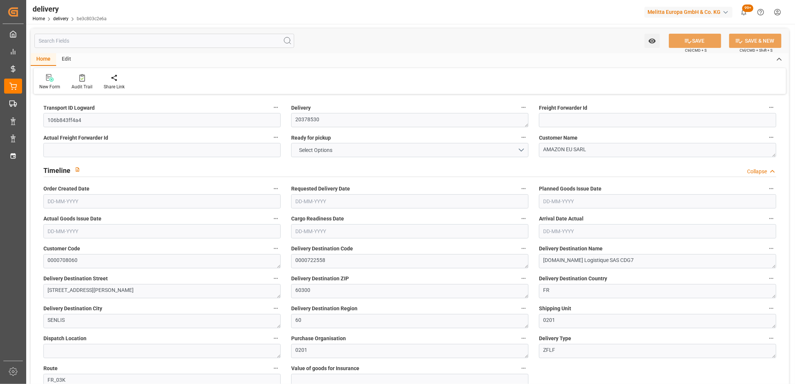
type input "0"
type input "30.7083"
type input "0"
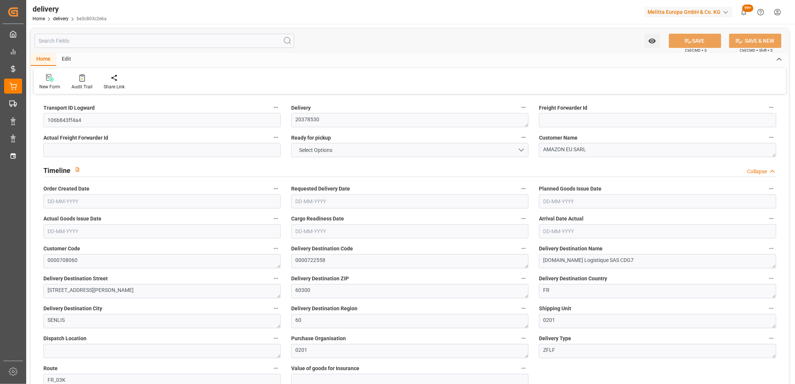
type input "6.48"
type input "1.5"
type input "1.3"
type input "0"
type input "1.5"
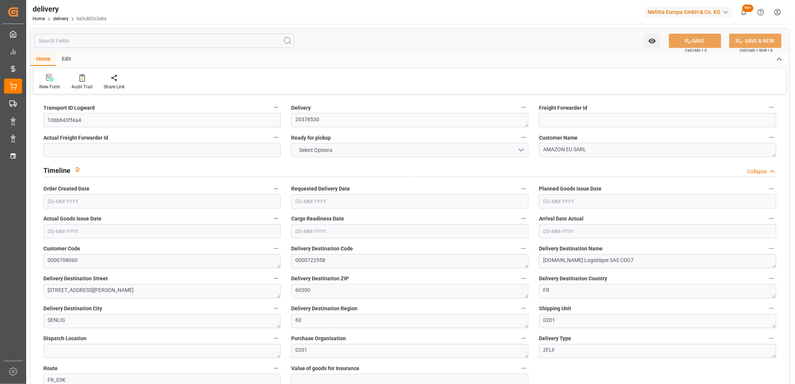
type input "26.628"
type input "101"
type input "15.9175"
type input "0.001"
type input "0"
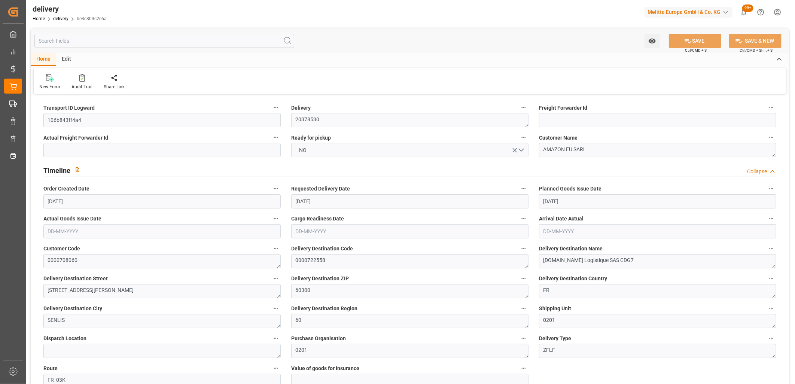
type input "[DATE]"
type input "[DATE] 11:01"
click at [334, 148] on button "NO" at bounding box center [409, 150] width 237 height 14
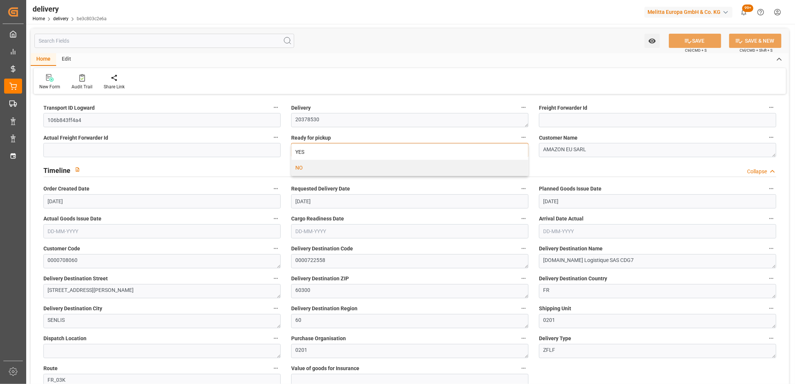
click at [334, 148] on div "YES" at bounding box center [410, 152] width 237 height 16
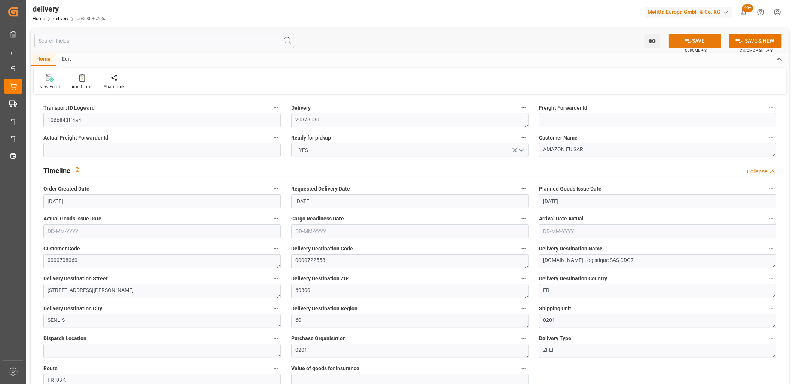
click at [698, 42] on button "SAVE" at bounding box center [695, 41] width 52 height 14
type input "1"
type input "96.924"
type input "120.999"
type input "178.28"
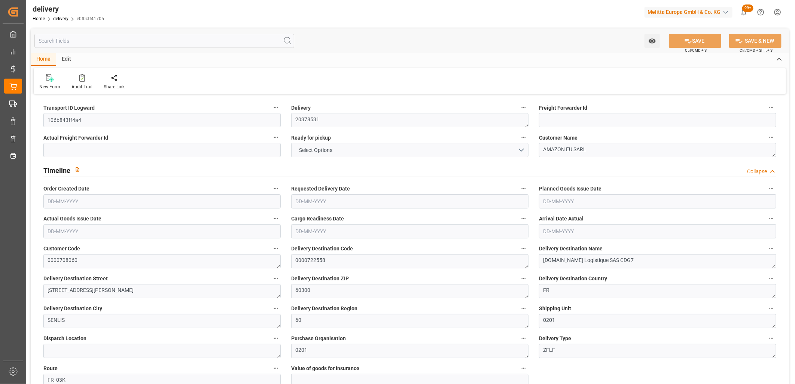
type input "19"
type input "1"
type input "0"
type input "1"
type input "0"
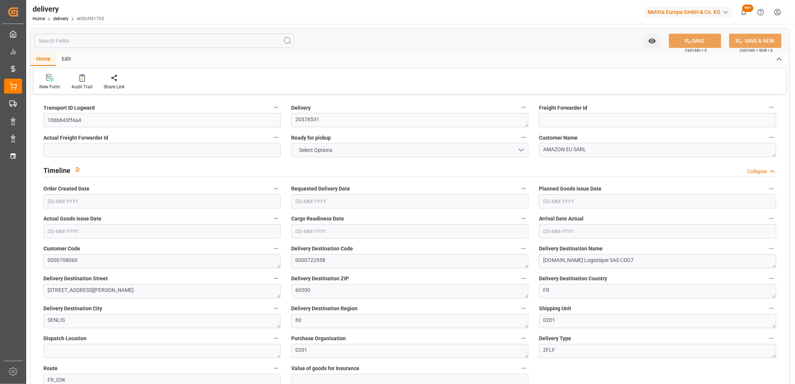
type input "0"
type input "30.7083"
type input "0"
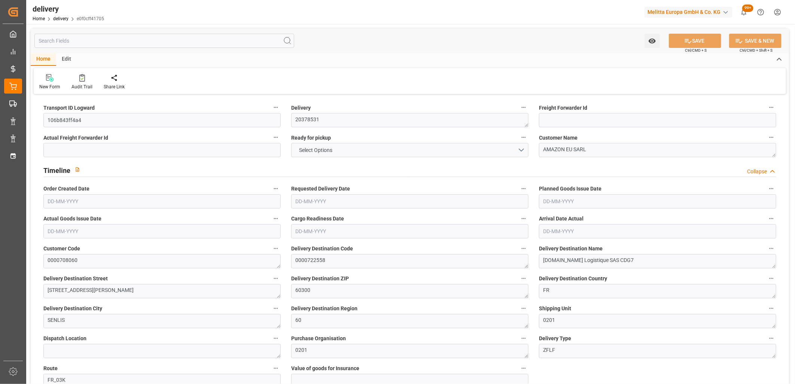
type input "6.84"
type input "1.5"
type input "1.3"
type input "0"
type input "1.5"
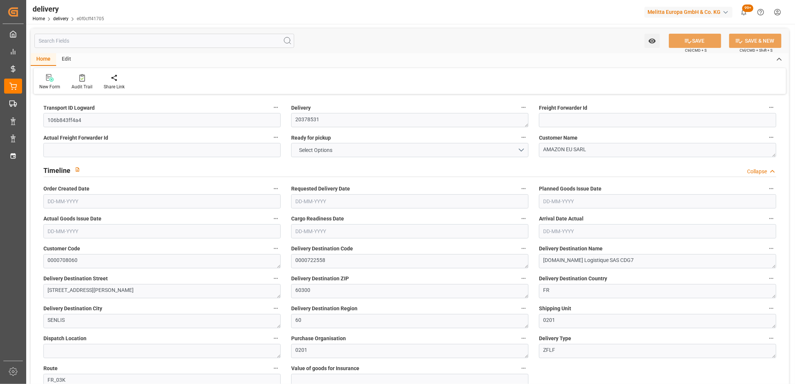
type input "97.999"
type input "101"
type input "21.5978"
type input "0.0014"
type input "0"
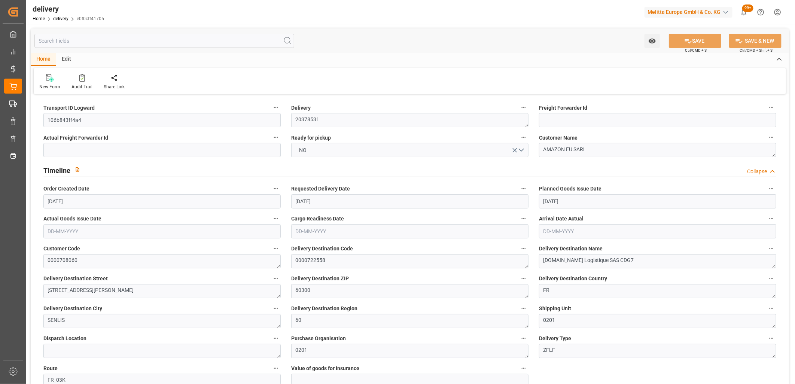
type input "[DATE]"
type input "[DATE] 11:01"
click at [328, 150] on button "NO" at bounding box center [409, 150] width 237 height 14
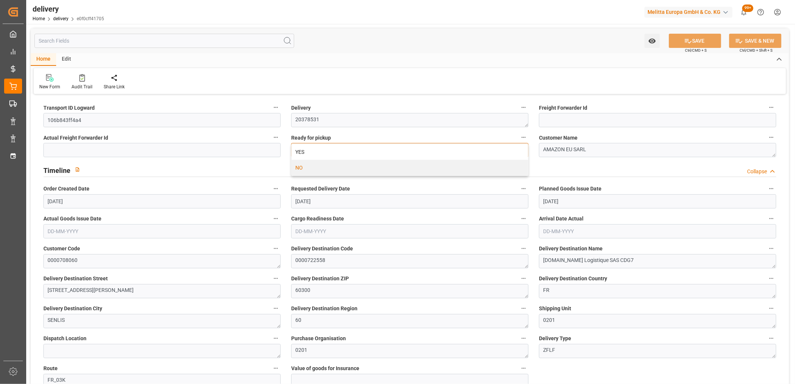
click at [328, 150] on div "YES" at bounding box center [410, 152] width 237 height 16
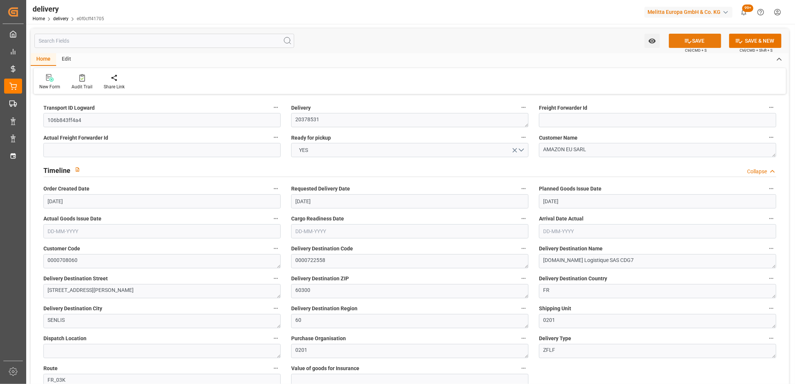
click at [695, 40] on button "SAVE" at bounding box center [695, 41] width 52 height 14
type input "1"
type input "32.536"
type input "55.96"
type input "76.4"
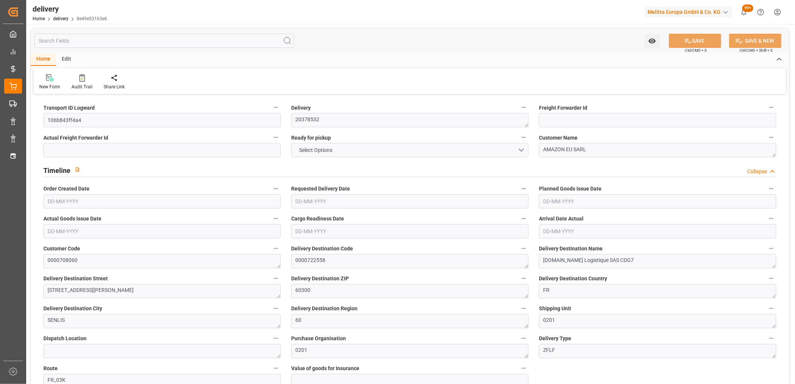
type input "8"
type input "1"
type input "0"
type input "1"
type input "0"
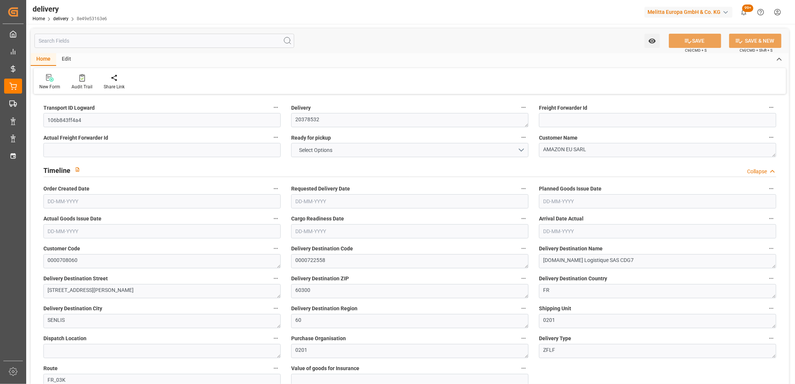
type input "0"
type input "30.7083"
type input "0"
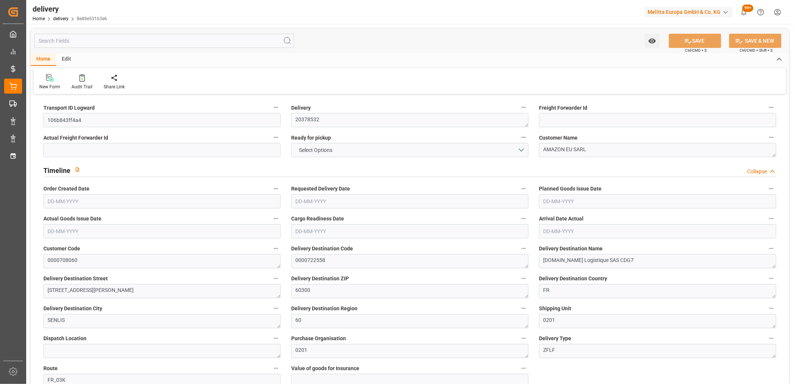
type input "2.88"
type input "1.5"
type input "1.3"
type input "0"
type input "1.5"
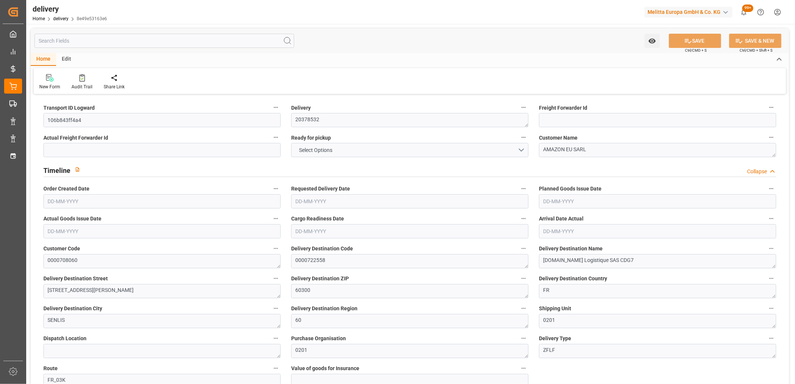
type input "32.96"
type input "101"
type input "9.2555"
type input "0.0006"
type input "0"
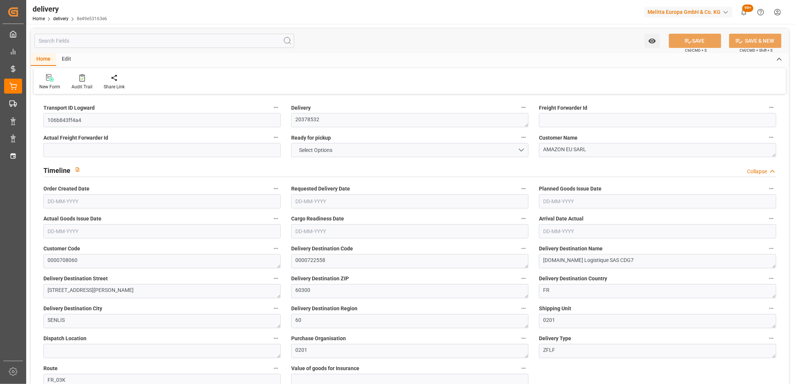
type input "[DATE]"
type input "[DATE] 11:01"
click at [310, 148] on span "NO" at bounding box center [303, 150] width 15 height 8
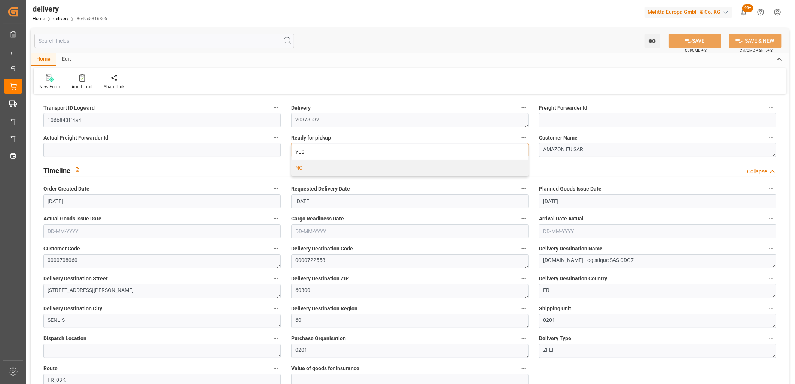
click at [310, 148] on div "YES" at bounding box center [410, 152] width 237 height 16
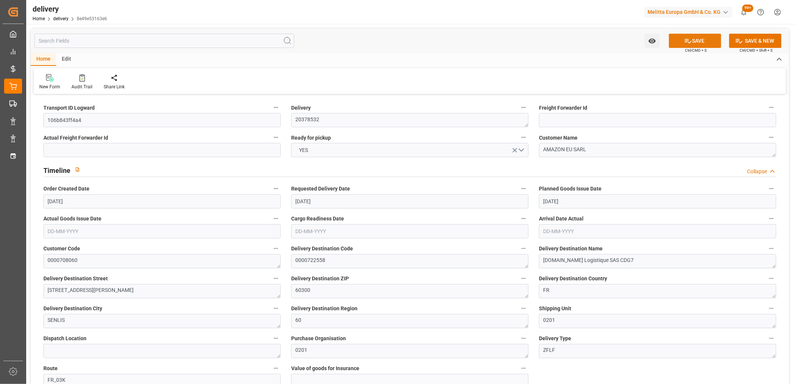
click at [694, 40] on button "SAVE" at bounding box center [695, 41] width 52 height 14
type input "1"
type input "127.389"
type input "388.396"
type input "745.568"
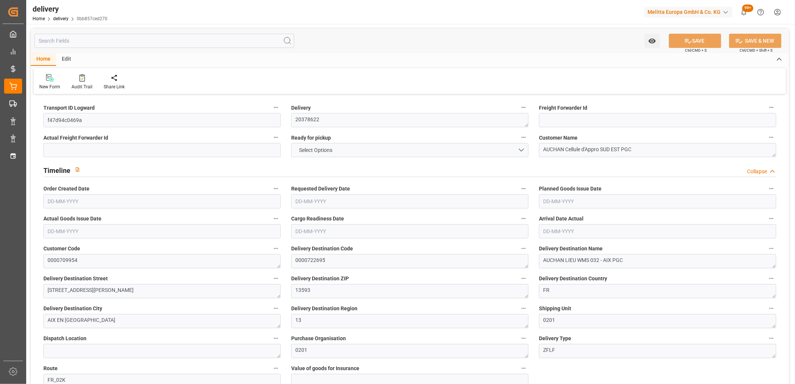
type input "81"
type input "10"
type input "0"
type input "2"
type input "0"
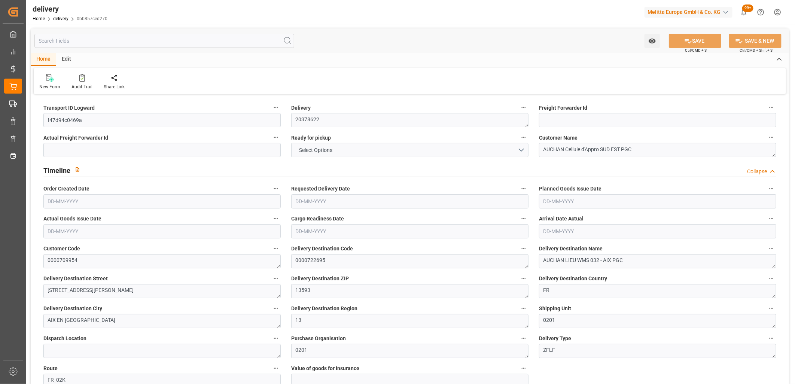
type input "0"
type input "199.2333"
type input "0"
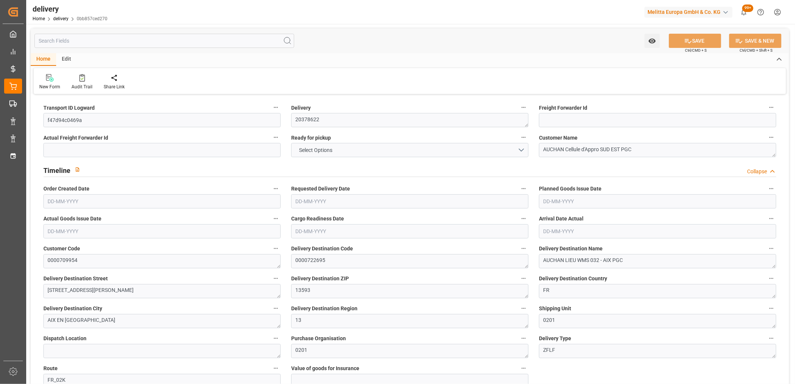
type input "29.16"
type input "1.5"
type input "1.3"
type input "0"
type input "15"
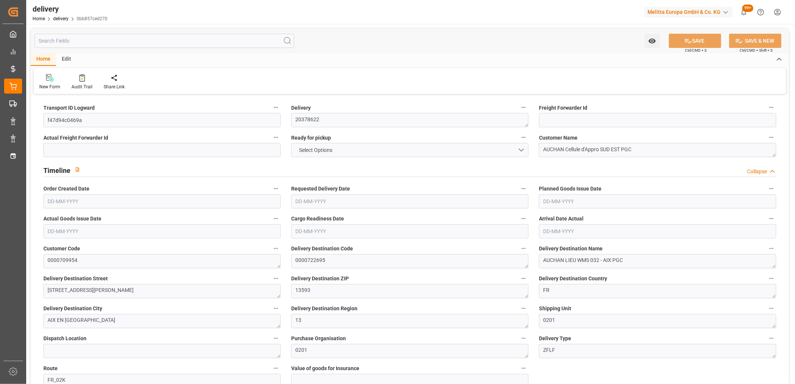
type input "158.396"
type input "101"
type input "1047.4479"
type input "0.0671"
type input "0"
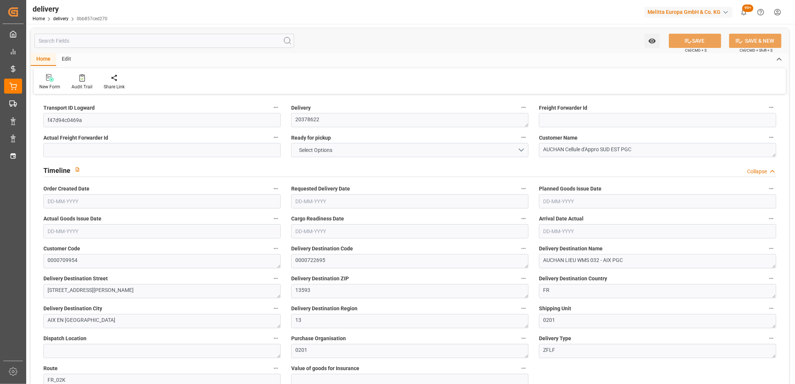
type input "[DATE]"
type input "18-09-2025 11:01"
click at [314, 151] on button "NO" at bounding box center [409, 150] width 237 height 14
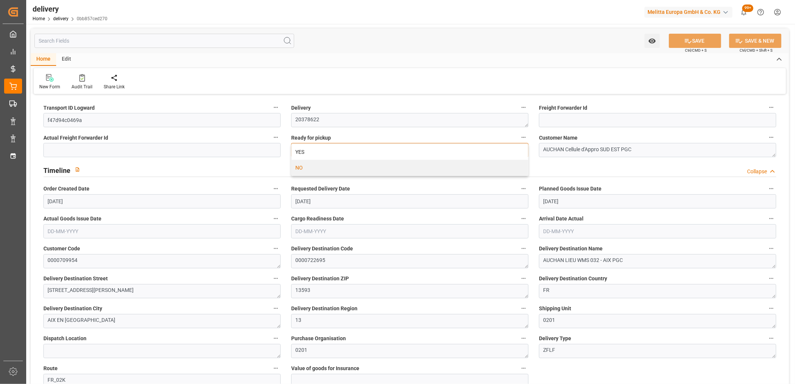
click at [314, 151] on div "YES" at bounding box center [410, 152] width 237 height 16
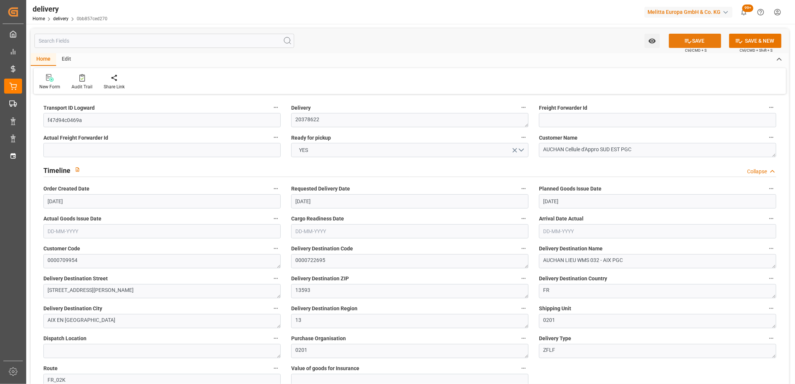
click at [684, 38] on icon at bounding box center [688, 41] width 8 height 8
type input "[DATE]"
type input "[DATE] 11:01"
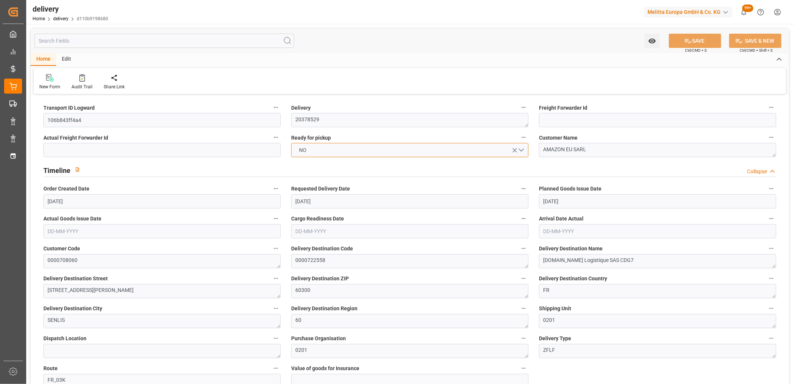
click at [306, 152] on span "NO" at bounding box center [303, 150] width 15 height 8
click at [306, 152] on div "YES" at bounding box center [410, 152] width 237 height 16
click at [684, 45] on button "SAVE" at bounding box center [695, 41] width 52 height 14
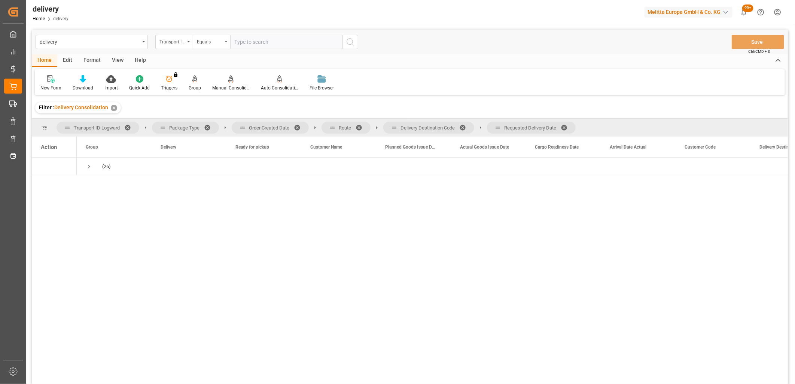
click at [567, 125] on span at bounding box center [567, 127] width 12 height 7
click at [466, 124] on span at bounding box center [465, 127] width 12 height 7
click at [362, 124] on span at bounding box center [362, 127] width 12 height 7
click at [299, 127] on span at bounding box center [300, 127] width 12 height 7
click at [90, 166] on span "Press SPACE to select this row." at bounding box center [89, 166] width 7 height 7
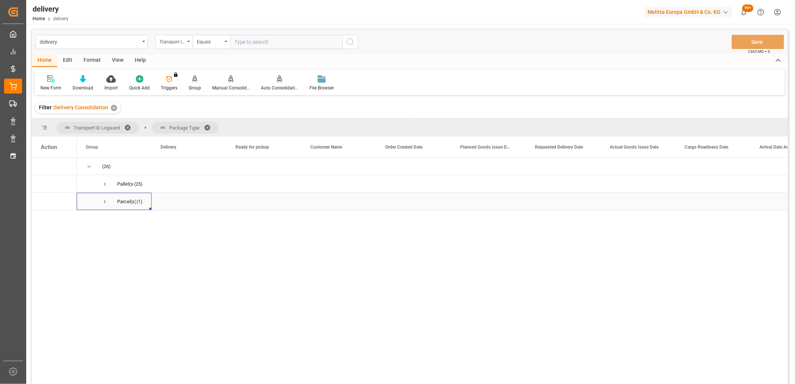
click at [102, 201] on span "Press SPACE to select this row." at bounding box center [104, 201] width 7 height 7
click at [45, 220] on input "Press Space to toggle row selection (unchecked)" at bounding box center [44, 219] width 7 height 7
checkbox input "true"
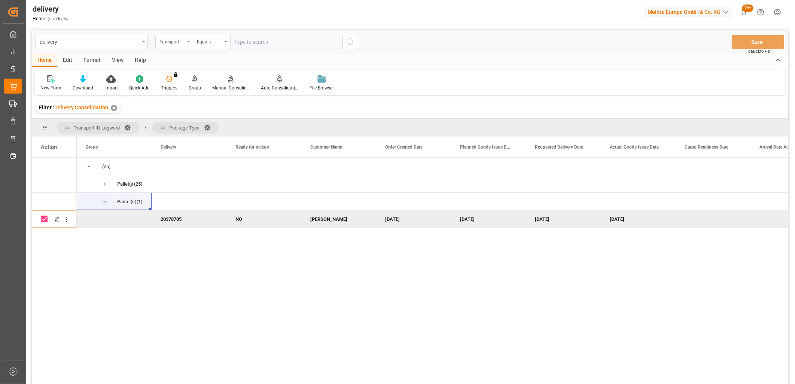
click at [277, 81] on icon at bounding box center [279, 78] width 5 height 7
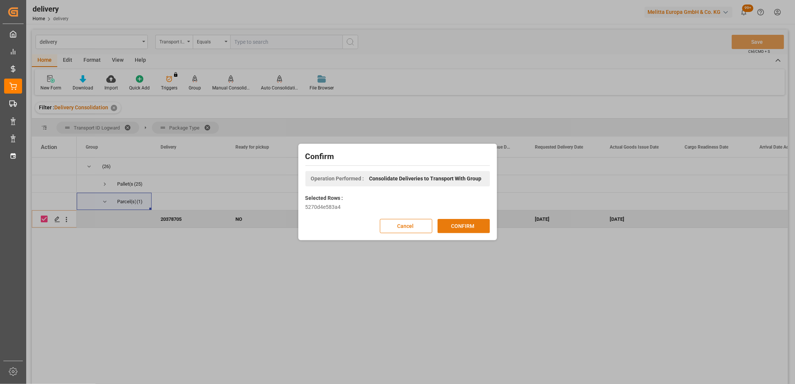
click at [453, 219] on button "CONFIRM" at bounding box center [463, 226] width 52 height 14
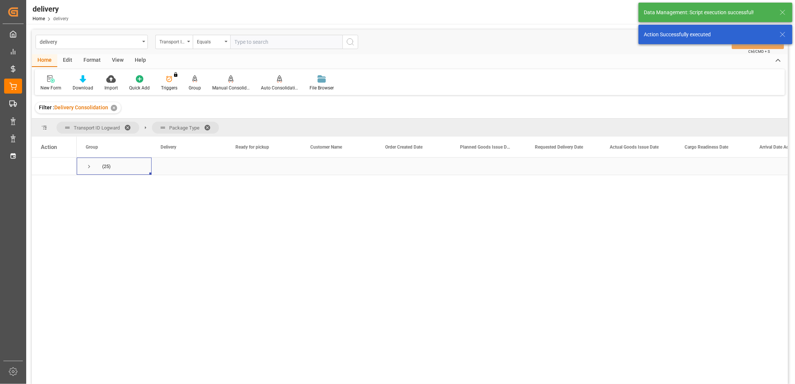
click at [89, 165] on span "Press SPACE to select this row." at bounding box center [89, 166] width 7 height 7
click at [103, 184] on span "Press SPACE to select this row." at bounding box center [104, 184] width 7 height 7
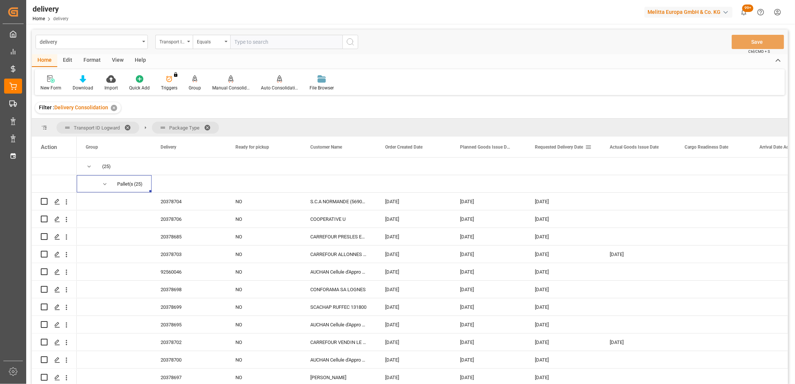
click at [558, 148] on span "Requested Delivery Date" at bounding box center [559, 146] width 48 height 5
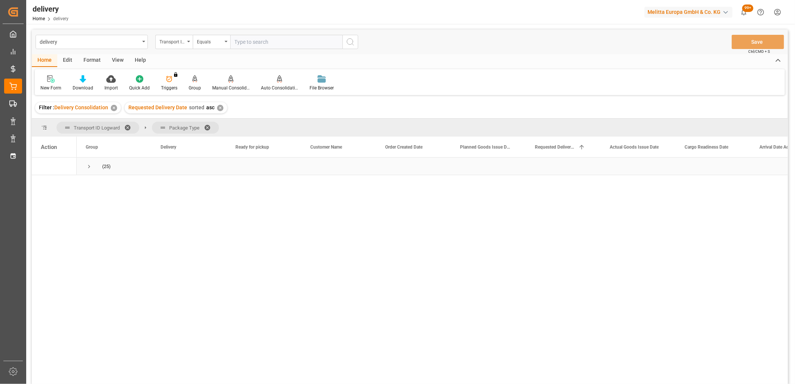
click at [88, 167] on span "Press SPACE to select this row." at bounding box center [89, 166] width 7 height 7
click at [103, 186] on span "Press SPACE to select this row." at bounding box center [104, 184] width 7 height 7
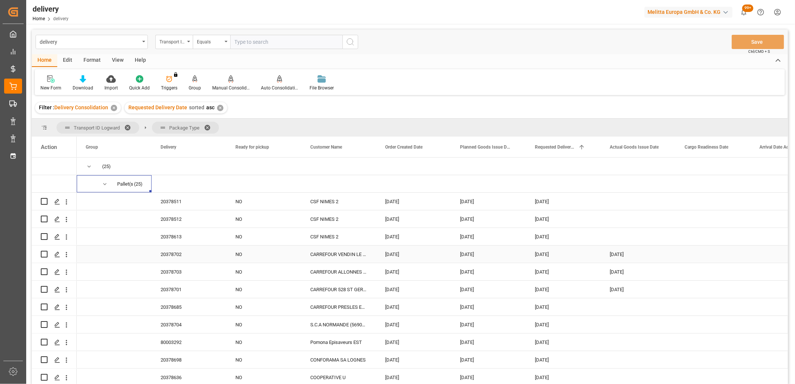
click at [174, 256] on div "20378702" at bounding box center [189, 253] width 75 height 17
drag, startPoint x: 173, startPoint y: 251, endPoint x: 174, endPoint y: 300, distance: 48.7
click at [217, 109] on div "✕" at bounding box center [220, 108] width 6 height 6
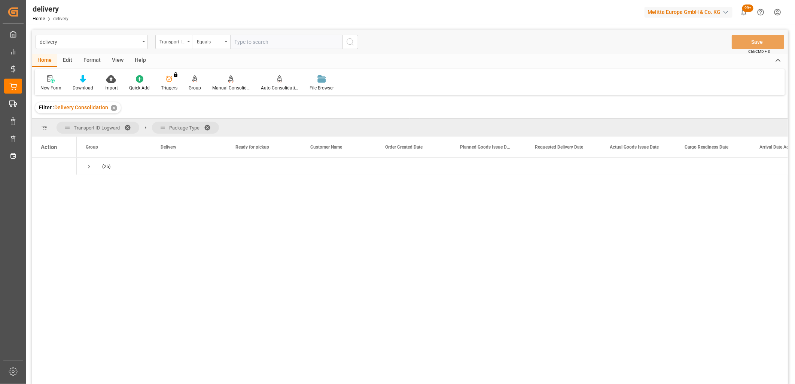
click at [114, 109] on div "✕" at bounding box center [114, 108] width 6 height 6
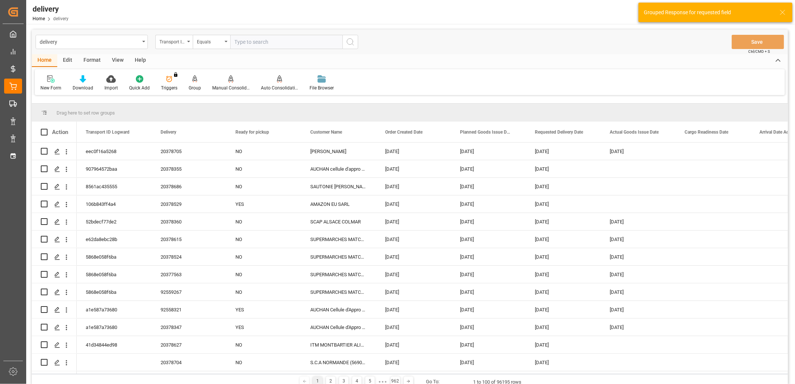
click at [184, 44] on div "Transport ID Logward" at bounding box center [171, 41] width 25 height 9
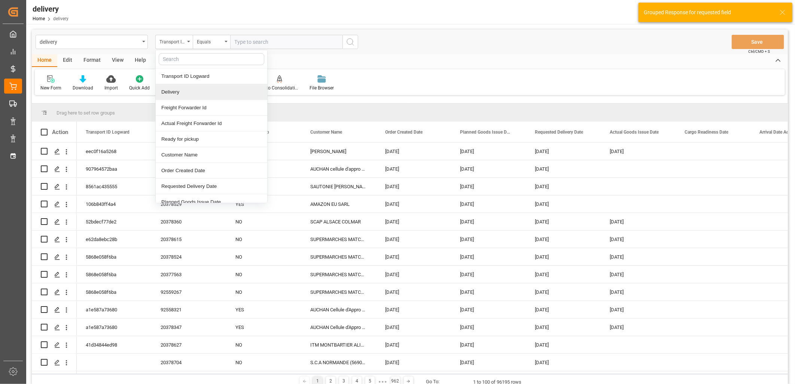
click at [179, 91] on div "Delivery" at bounding box center [212, 92] width 112 height 16
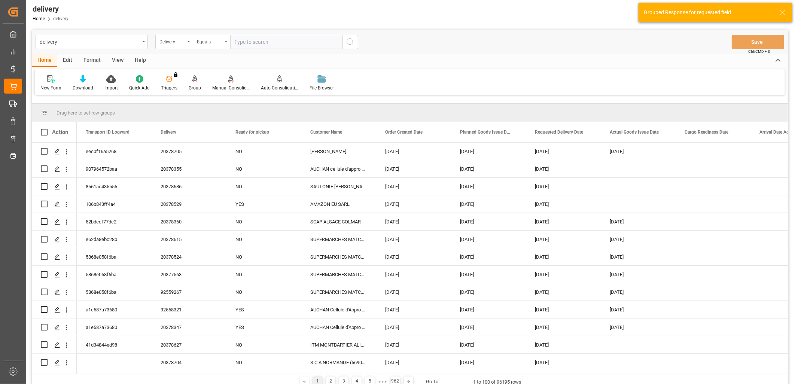
click at [218, 37] on div "Equals" at bounding box center [209, 41] width 25 height 9
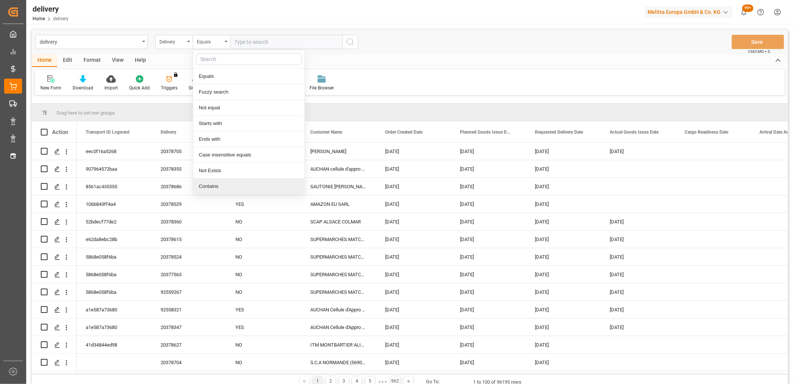
click at [208, 189] on div "Contains" at bounding box center [249, 187] width 112 height 16
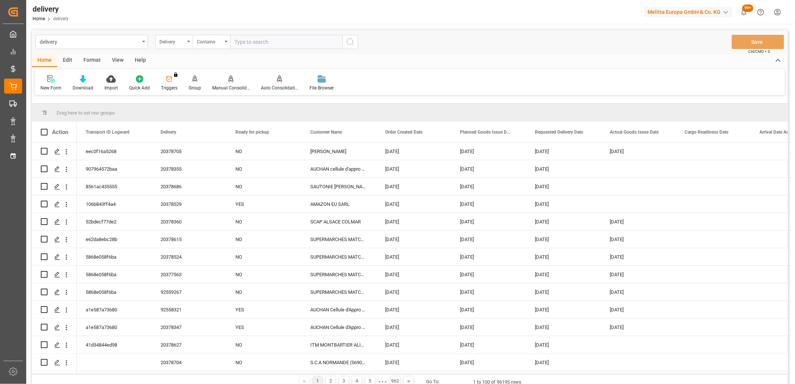
click at [238, 39] on input "text" at bounding box center [286, 42] width 112 height 14
paste input "20378702,20378703,20378701,20378685,0,0,0,0,0,0,0,0,0,0,0,0,0,0"
type input "20378702,20378703,20378701,20378685,0,0,0,0,0,0,0,0,0,0,0,0,0,0"
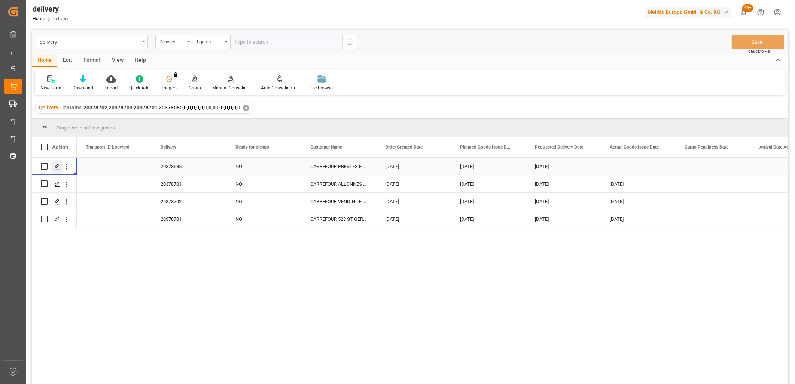
click at [59, 168] on icon "Press SPACE to select this row." at bounding box center [57, 167] width 6 height 6
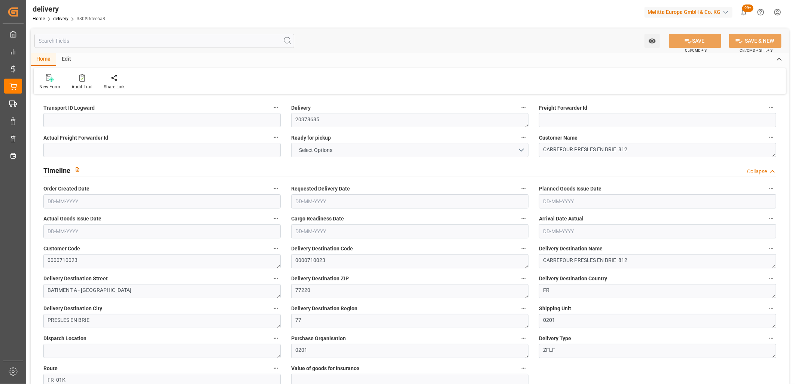
type input "192"
type input "232"
type input "702.912"
type input "24"
type input "1"
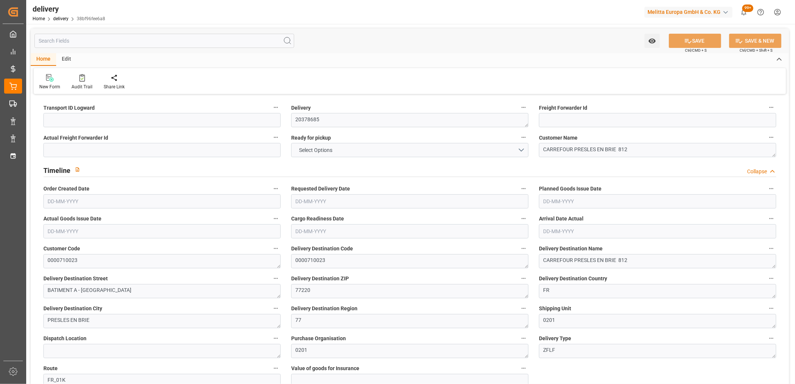
type input "0"
type input "1"
type input "0"
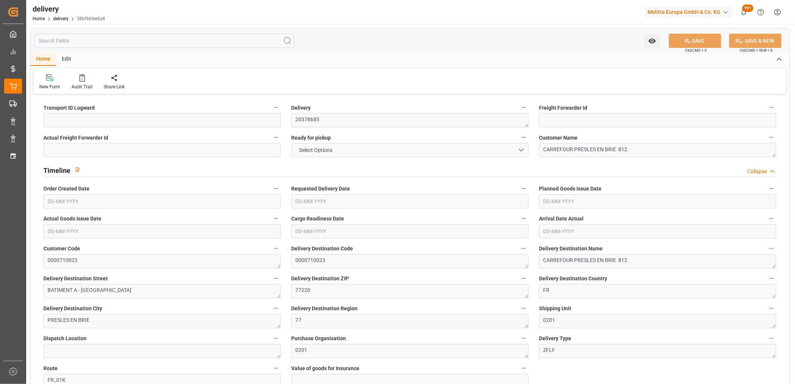
type input "0"
type input "8.64"
type input "1.5"
type input "1.3"
type input "0"
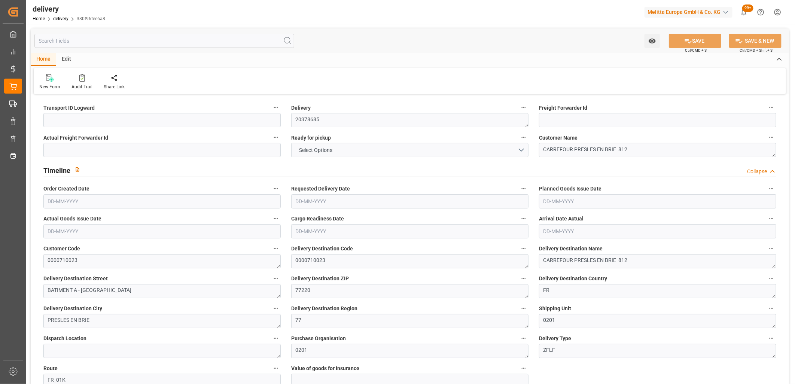
type input "1.5"
type input "196.416"
type input "101"
type input "0"
type input "[DATE]"
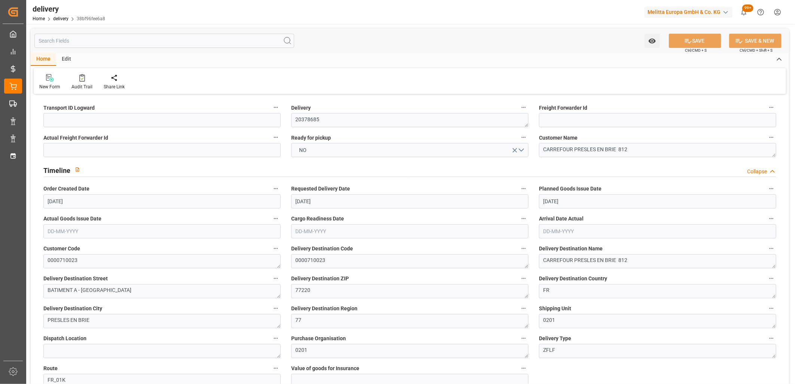
type input "[DATE]"
type input "19-09-2025 11:01"
click at [80, 122] on input at bounding box center [161, 120] width 237 height 14
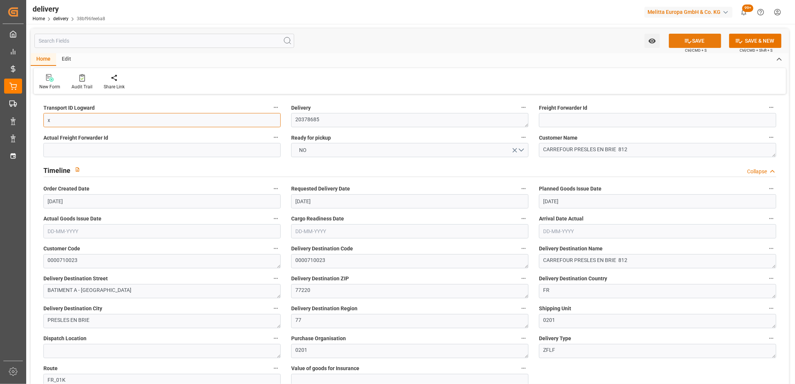
type input "x"
click at [696, 39] on button "SAVE" at bounding box center [695, 41] width 52 height 14
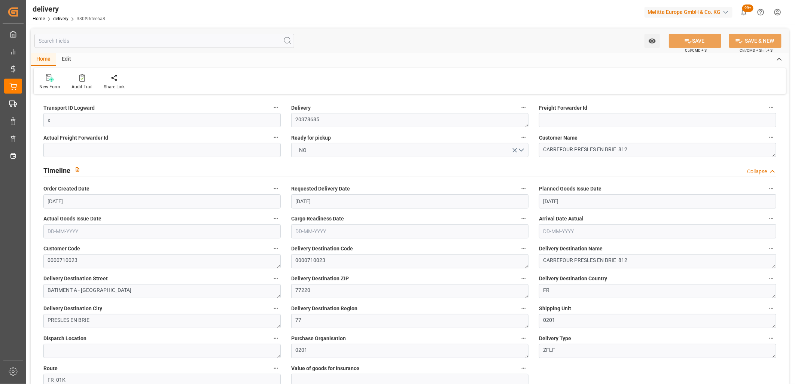
type textarea "x ~ Pallet(s) ~ 2025-09-19 00:00:00 ~ FR_01K ~ 2025-09-24 00:00:00~0000710023"
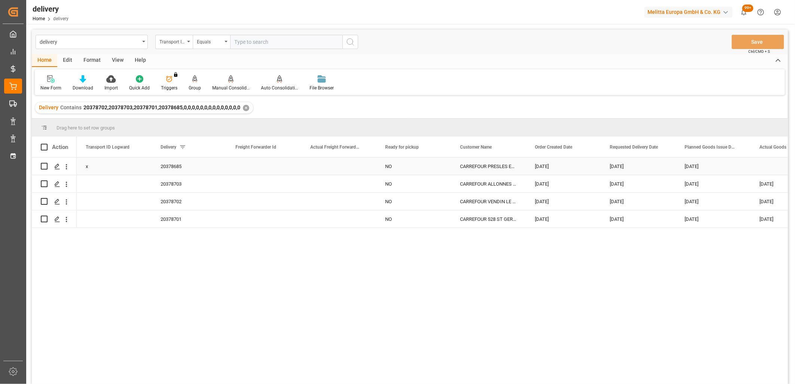
click at [114, 168] on div "x" at bounding box center [114, 166] width 75 height 17
drag, startPoint x: 150, startPoint y: 173, endPoint x: 150, endPoint y: 215, distance: 41.9
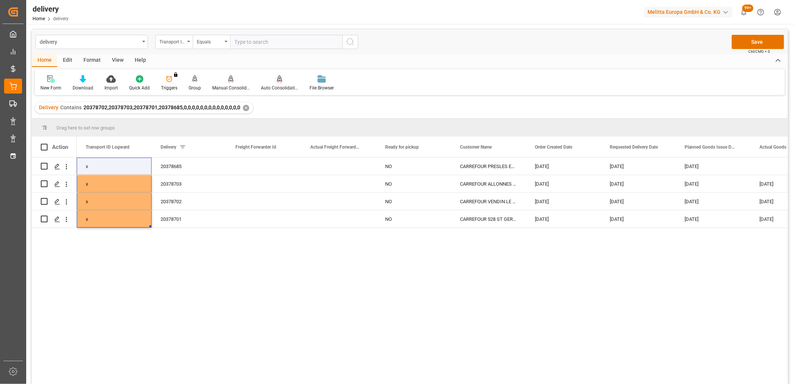
click at [278, 81] on icon at bounding box center [279, 78] width 5 height 7
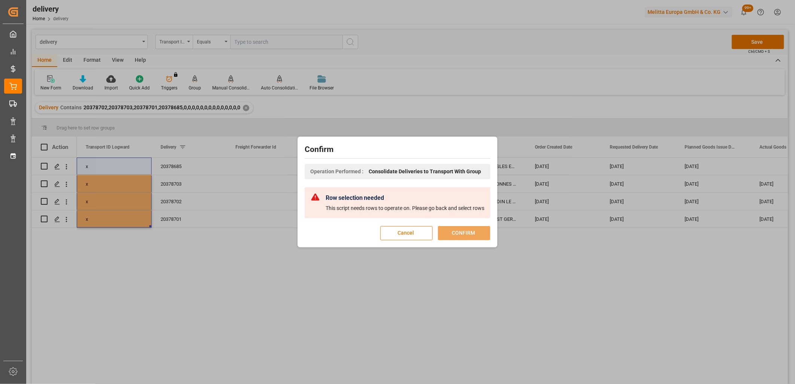
click at [401, 234] on button "Cancel" at bounding box center [406, 233] width 52 height 14
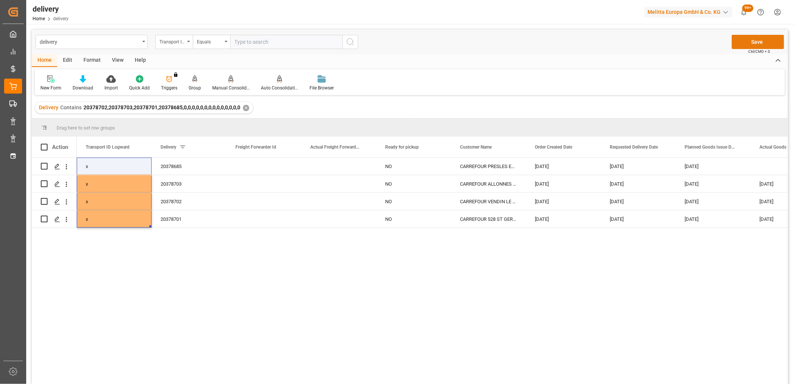
click at [762, 42] on button "Save" at bounding box center [758, 42] width 52 height 14
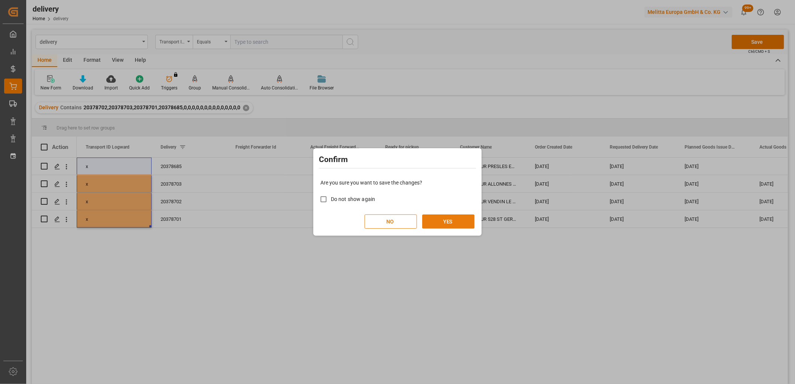
click at [450, 219] on button "YES" at bounding box center [448, 221] width 52 height 14
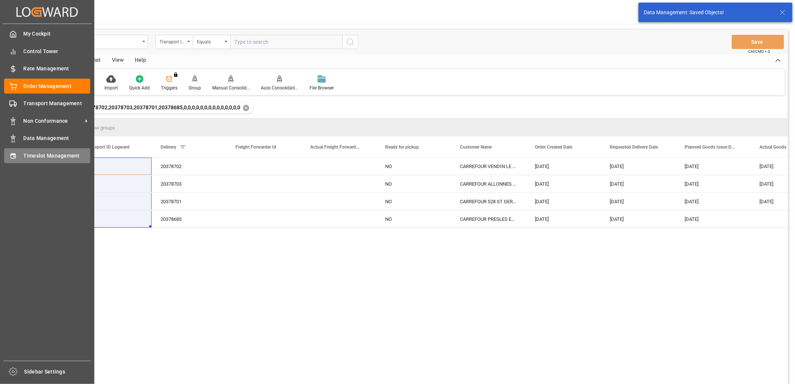
click at [19, 160] on div "Timeslot Management Timeslot Management" at bounding box center [47, 155] width 86 height 15
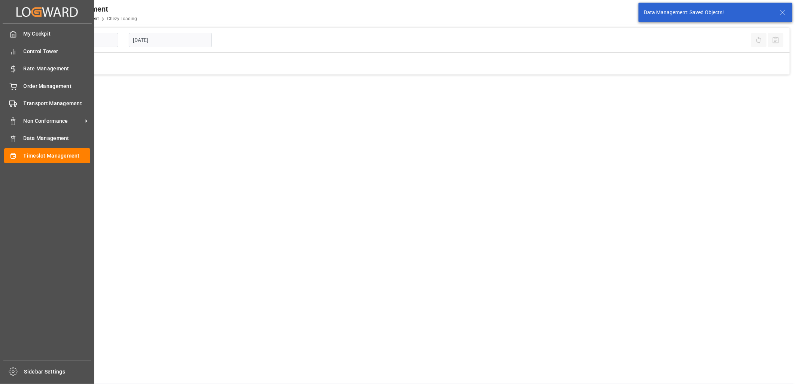
type input "Chezy Loading"
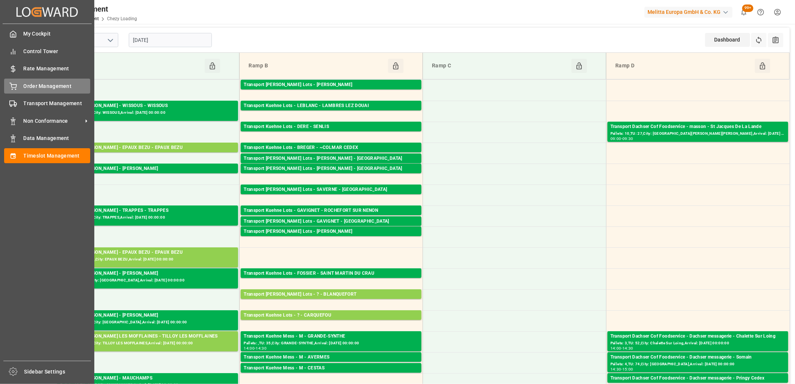
click at [21, 86] on div "Order Management Order Management" at bounding box center [47, 86] width 86 height 15
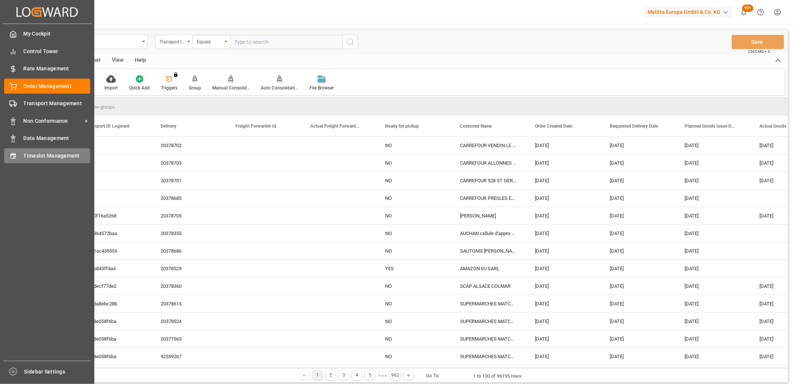
click at [14, 156] on icon at bounding box center [12, 155] width 5 height 5
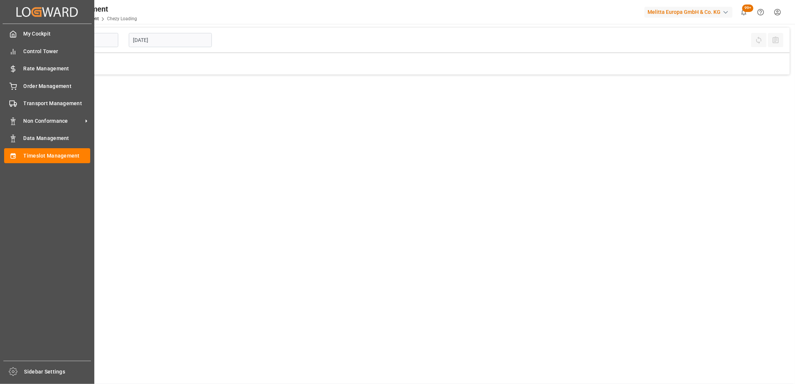
type input "Chezy Loading"
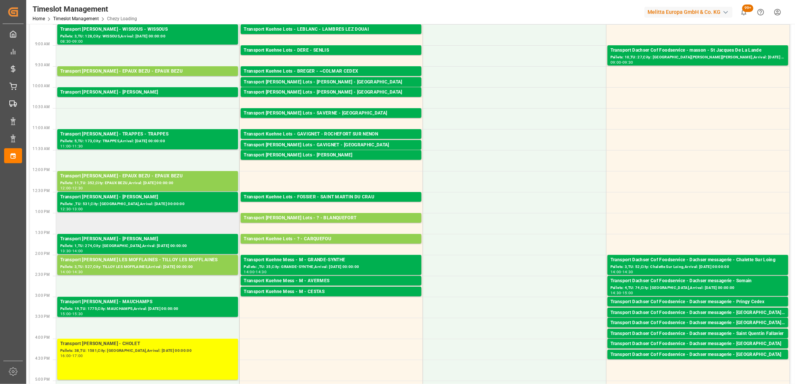
scroll to position [166, 0]
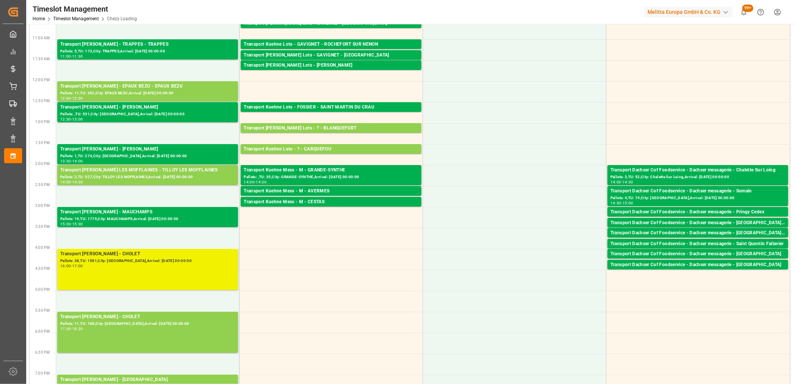
click at [149, 270] on div "Transport Delisle - CHOLET - CHOLET Pallets: 38,TU: 1581,City: CHOLET,Arrival: …" at bounding box center [147, 269] width 175 height 38
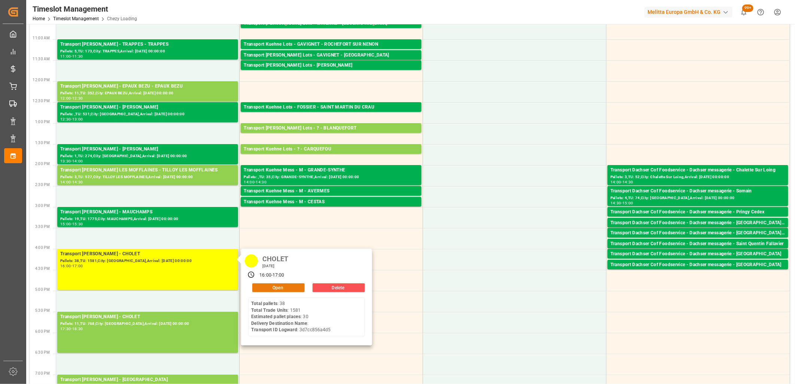
click at [259, 288] on button "Open" at bounding box center [278, 287] width 52 height 9
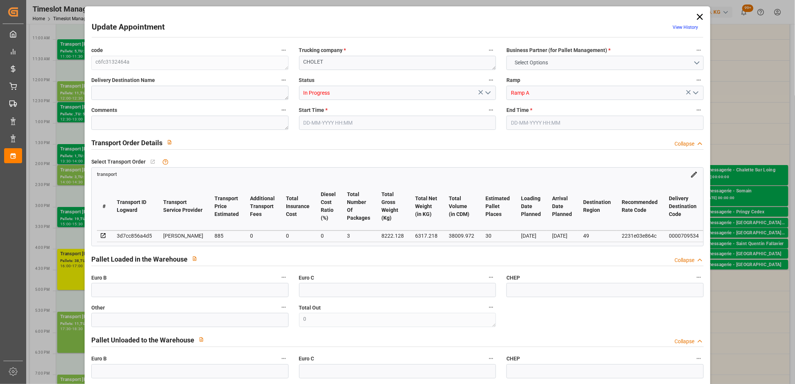
type input "30"
type input "885"
type input "0"
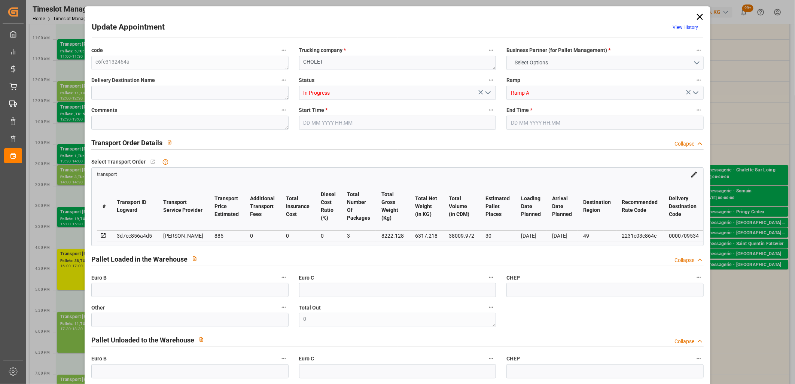
type input "855.087"
type input "-29.913"
type input "3"
type input "6317.218"
type input "9986.704"
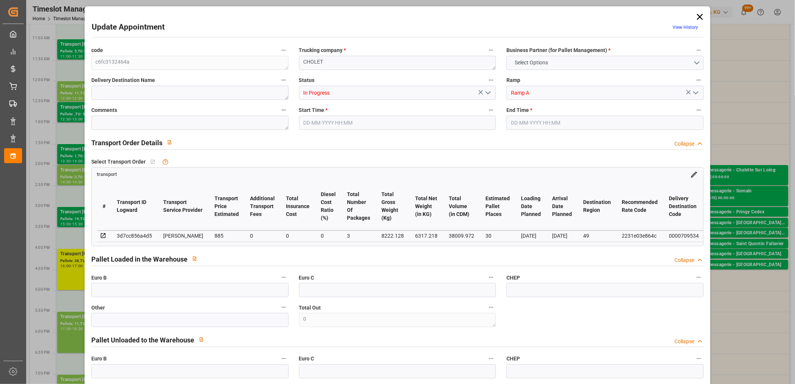
type input "38009.972"
type input "49"
type input "38"
type input "1581"
type input "61"
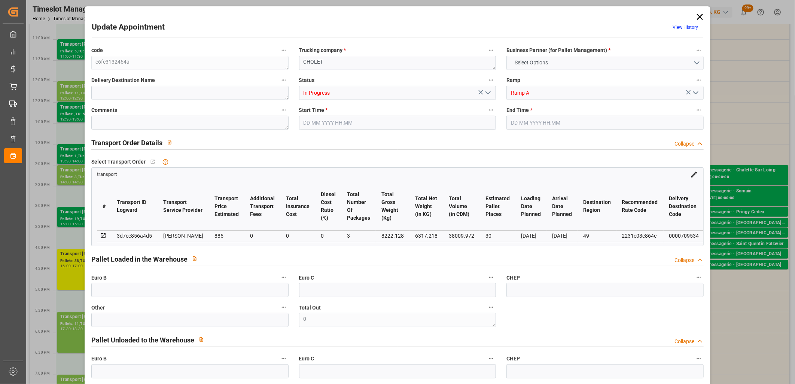
type input "101"
type input "8222.128"
type input "0"
type input "4710.8598"
type input "0"
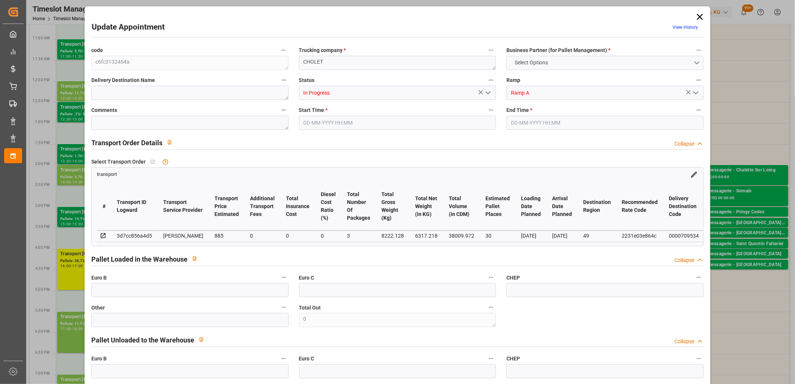
type input "0"
type input "21"
type input "35"
type input "19-09-2025 16:00"
type input "19-09-2025 17:00"
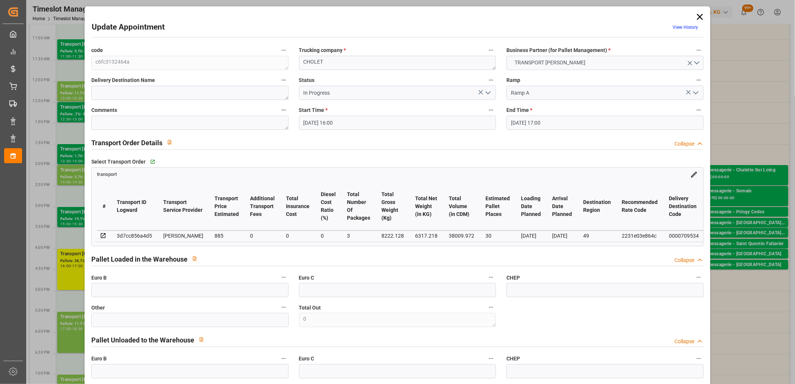
type input "18-09-2025 13:40"
type input "18-09-2025 11:40"
type input "[DATE]"
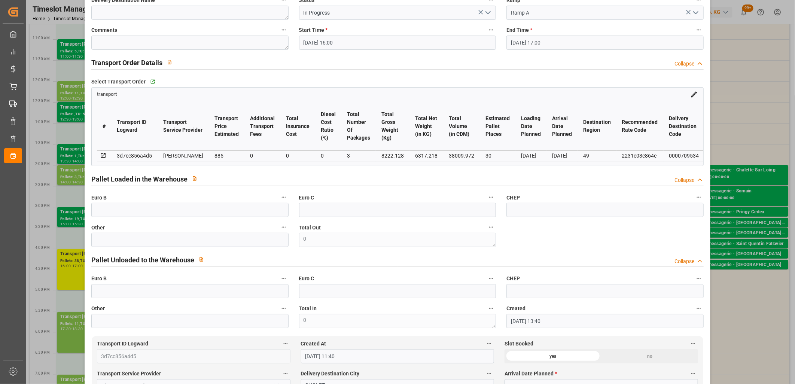
scroll to position [0, 0]
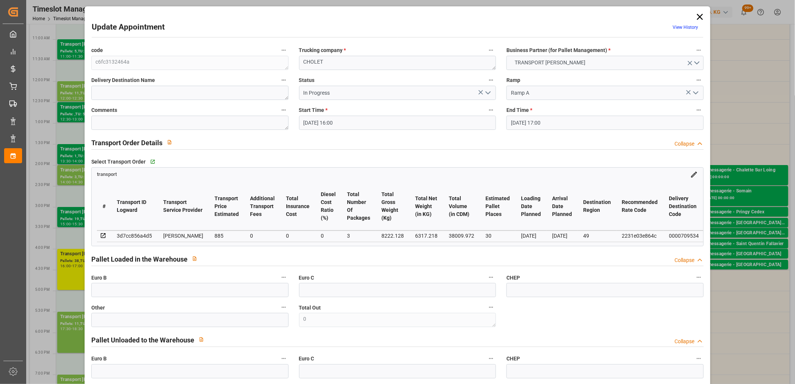
click at [489, 94] on icon "open menu" at bounding box center [488, 92] width 9 height 9
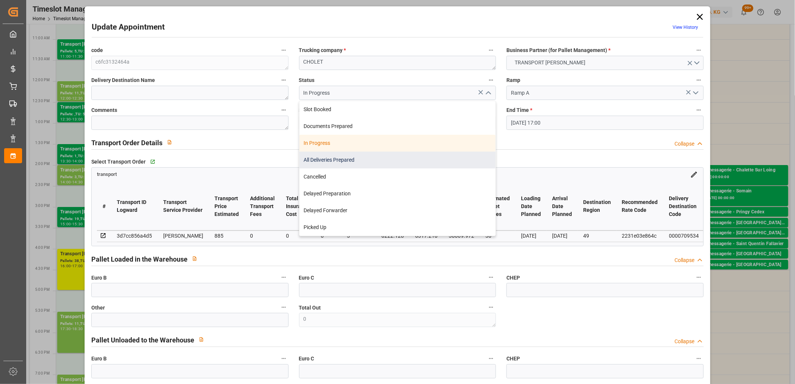
click at [379, 155] on div "All Deliveries Prepared" at bounding box center [397, 160] width 196 height 17
type input "All Deliveries Prepared"
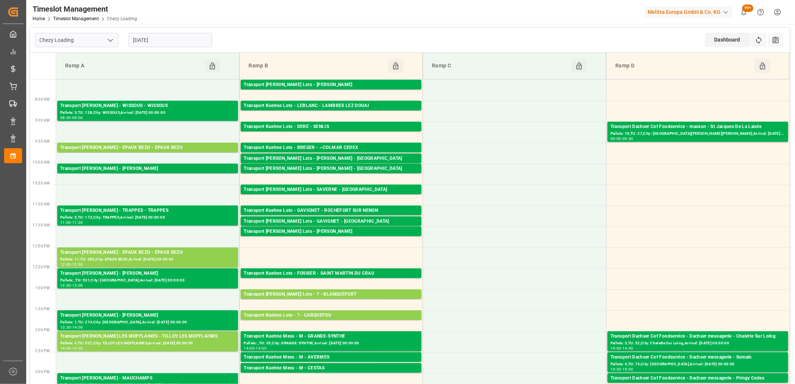
click at [182, 42] on input "[DATE]" at bounding box center [170, 40] width 83 height 14
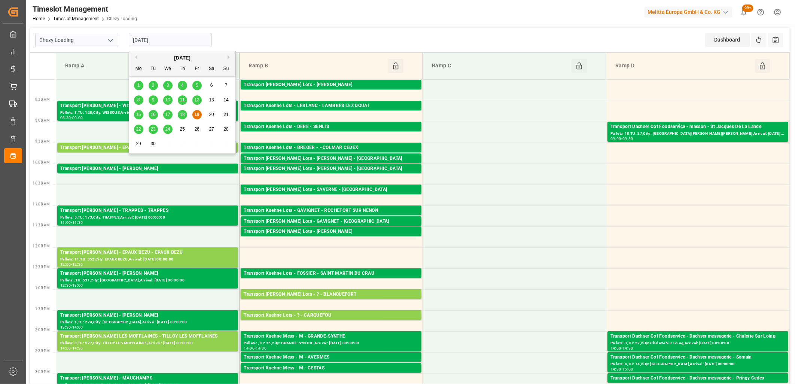
click at [140, 126] on div "22" at bounding box center [138, 129] width 9 height 9
type input "[DATE]"
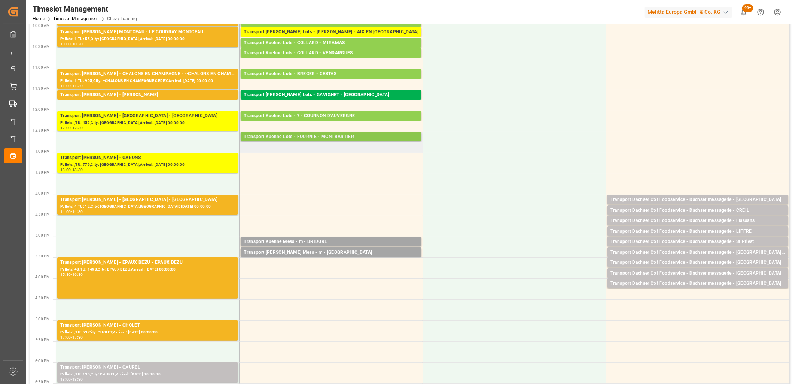
scroll to position [166, 0]
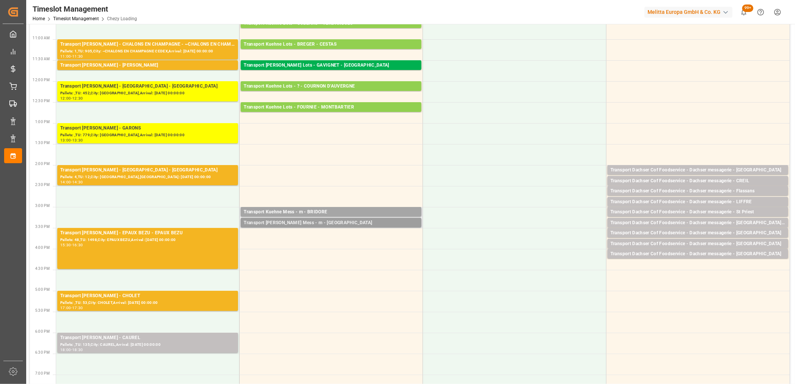
click at [308, 222] on div "Transport [PERSON_NAME] Mess - m - [GEOGRAPHIC_DATA]" at bounding box center [331, 222] width 175 height 7
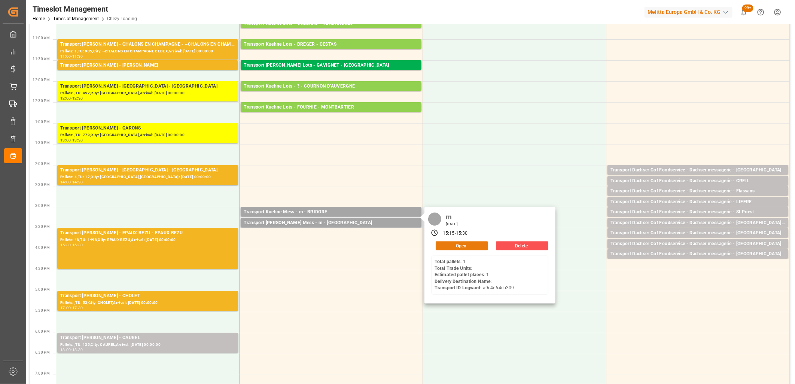
click at [442, 246] on button "Open" at bounding box center [462, 245] width 52 height 9
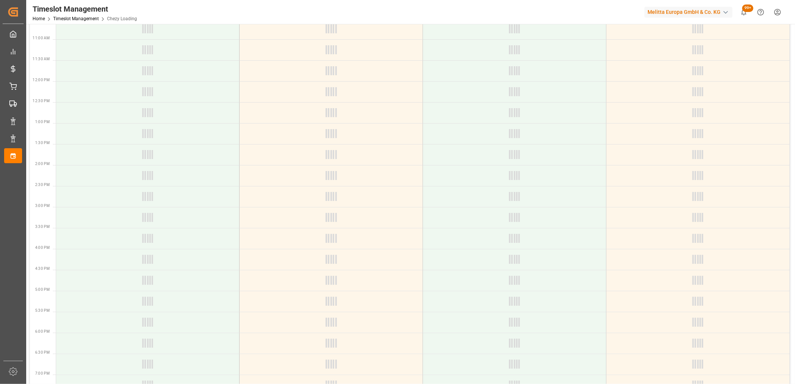
scroll to position [208, 0]
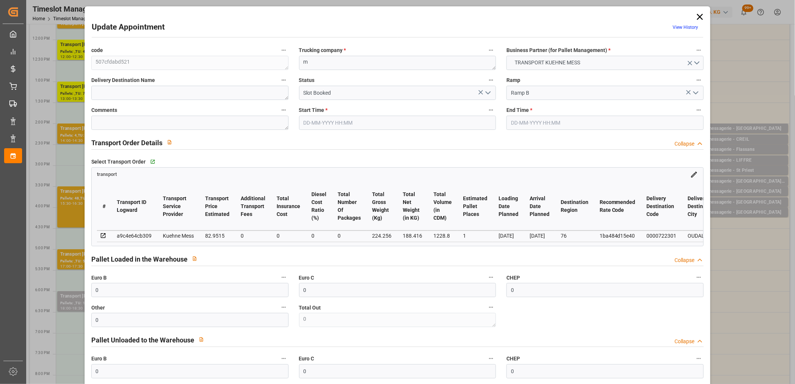
type input "22-09-2025 15:15"
type input "22-09-2025 15:30"
type input "19-09-2025 11:24"
type input "[DATE]"
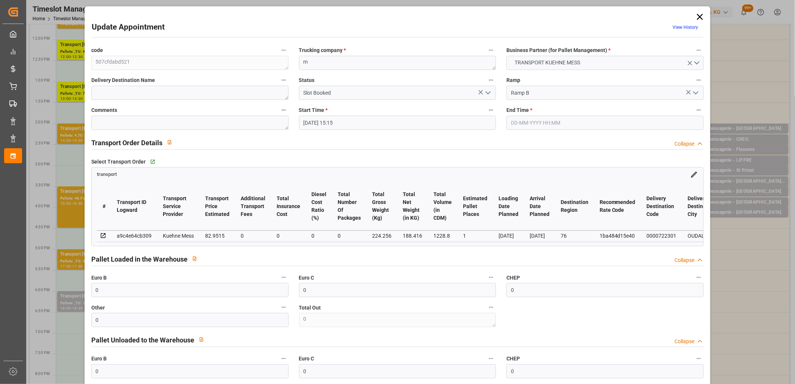
type input "[DATE]"
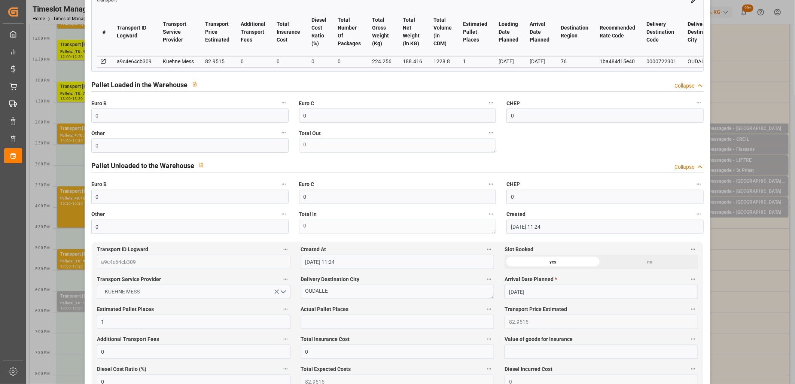
scroll to position [249, 0]
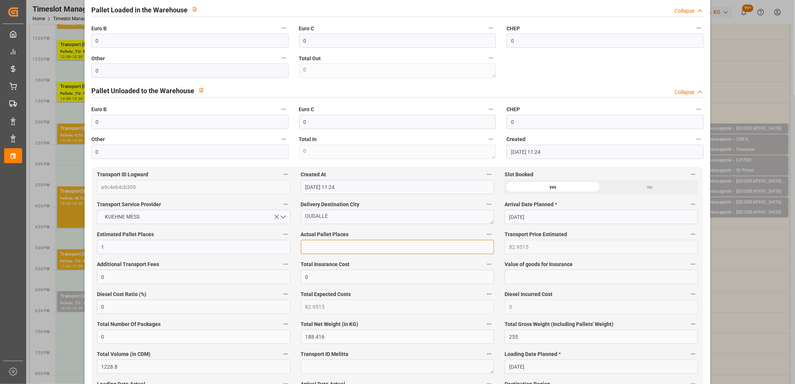
click at [306, 252] on input "text" at bounding box center [397, 247] width 193 height 14
type input "1"
click at [127, 75] on input "0" at bounding box center [189, 71] width 197 height 14
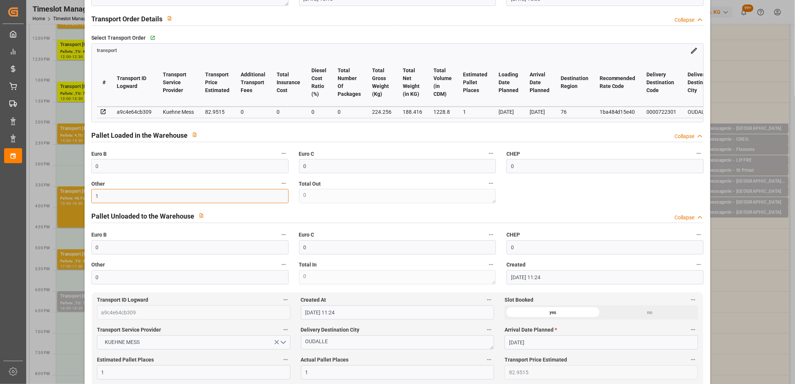
scroll to position [0, 0]
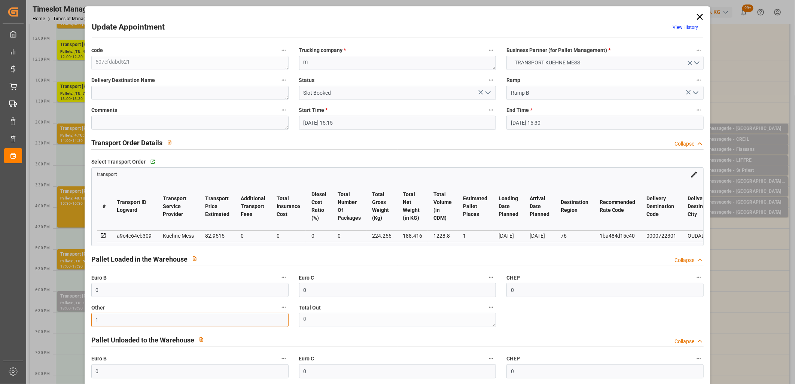
type input "1"
drag, startPoint x: 489, startPoint y: 90, endPoint x: 488, endPoint y: 94, distance: 3.9
click at [489, 92] on icon "open menu" at bounding box center [488, 92] width 9 height 9
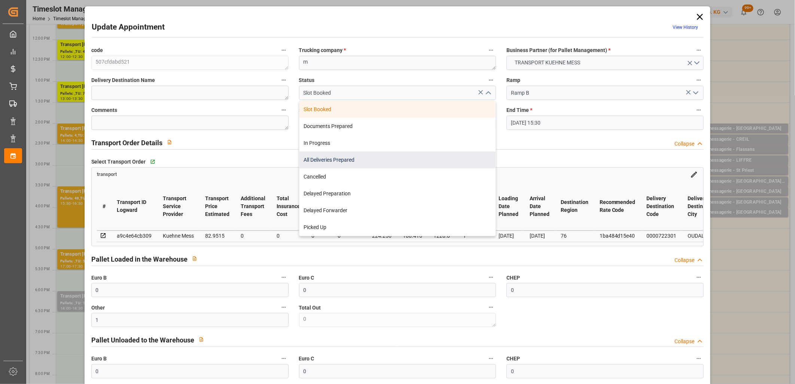
click at [434, 164] on div "All Deliveries Prepared" at bounding box center [397, 160] width 196 height 17
type input "All Deliveries Prepared"
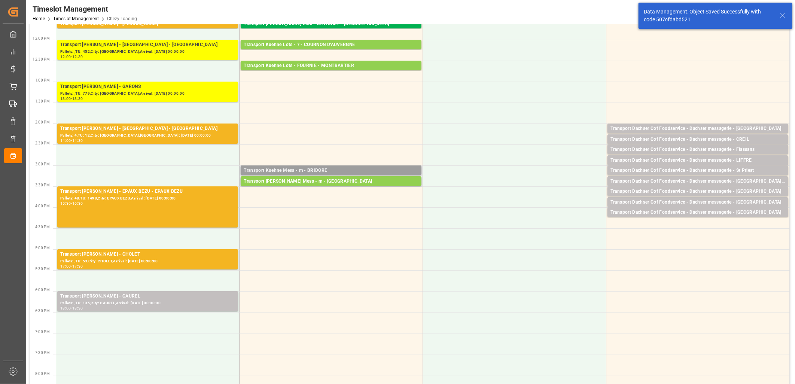
click at [314, 170] on div "Transport Kuehne Mess - m - BRIDORE" at bounding box center [331, 170] width 175 height 7
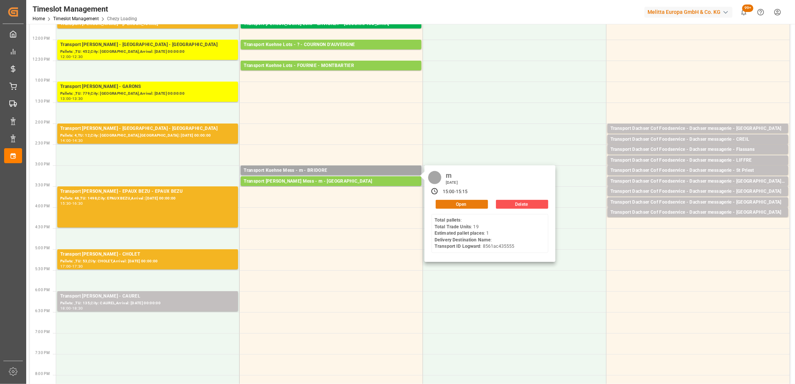
click at [452, 202] on button "Open" at bounding box center [462, 204] width 52 height 9
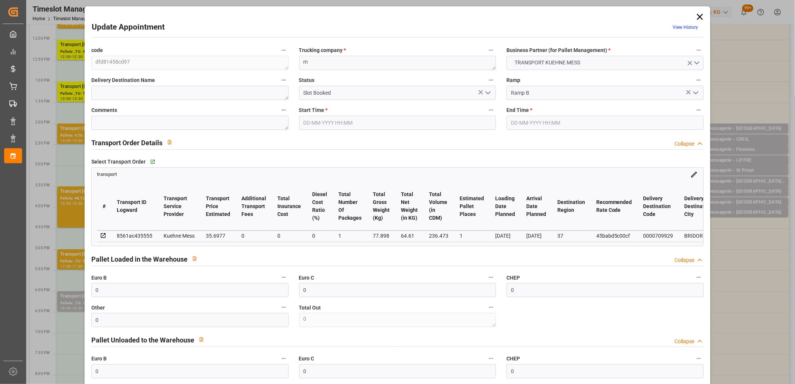
type input "22-09-2025 15:00"
type input "22-09-2025 15:15"
type input "19-09-2025 11:23"
type input "19-09-2025 11:22"
type input "[DATE]"
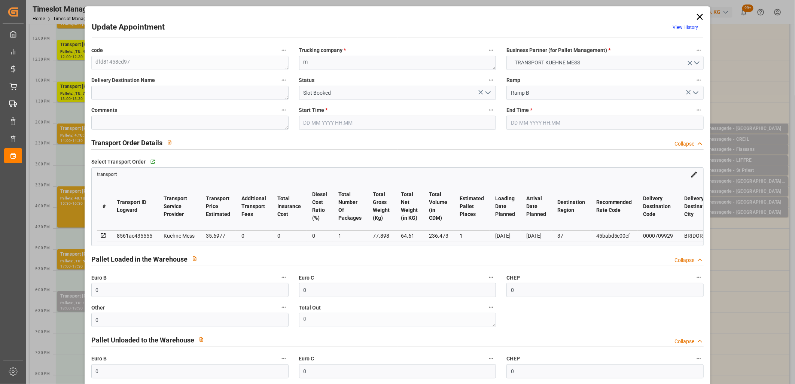
type input "[DATE]"
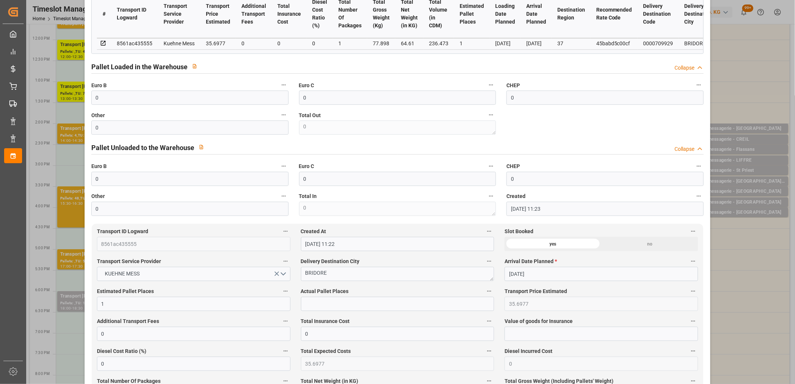
scroll to position [249, 0]
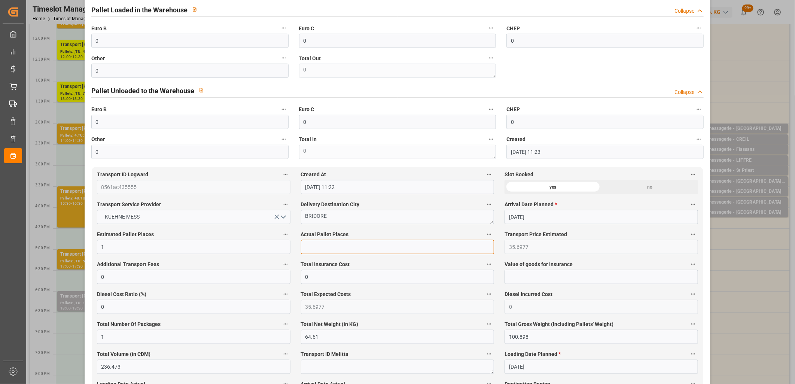
click at [386, 253] on input "text" at bounding box center [397, 247] width 193 height 14
type input "1"
click at [112, 75] on input "0" at bounding box center [189, 71] width 197 height 14
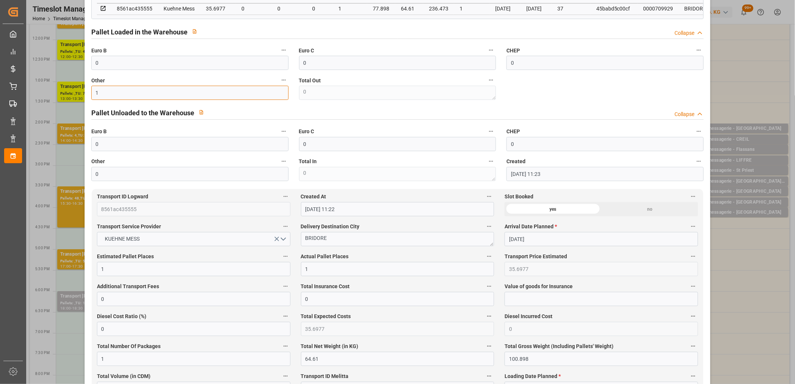
scroll to position [42, 0]
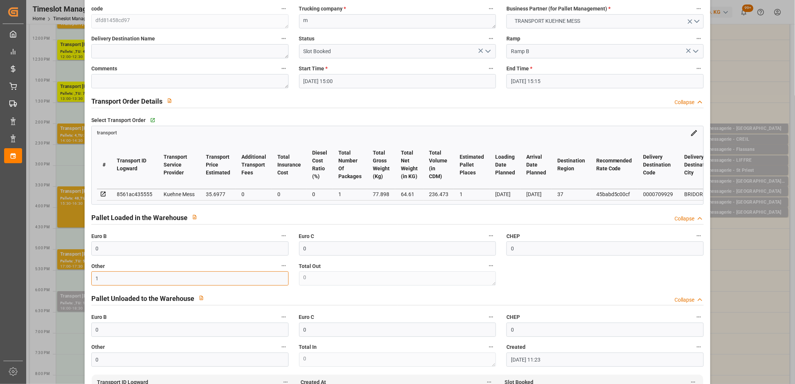
type input "1"
click at [484, 54] on icon "open menu" at bounding box center [488, 51] width 9 height 9
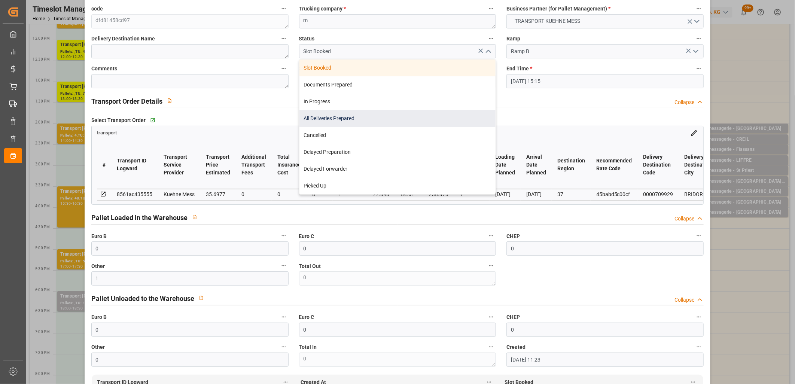
click at [399, 118] on div "All Deliveries Prepared" at bounding box center [397, 118] width 196 height 17
type input "All Deliveries Prepared"
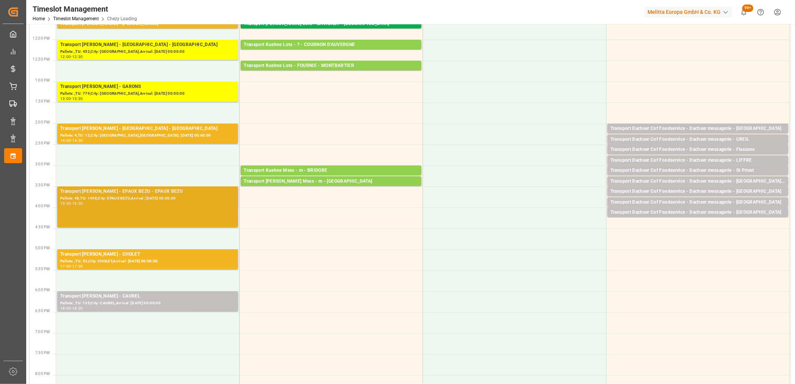
scroll to position [0, 0]
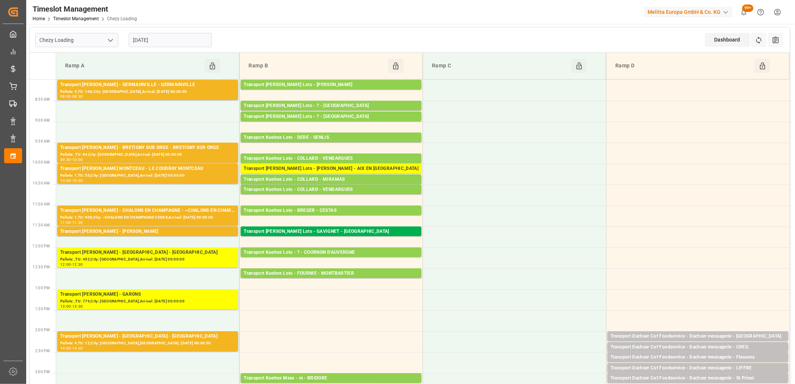
click at [184, 42] on input "[DATE]" at bounding box center [170, 40] width 83 height 14
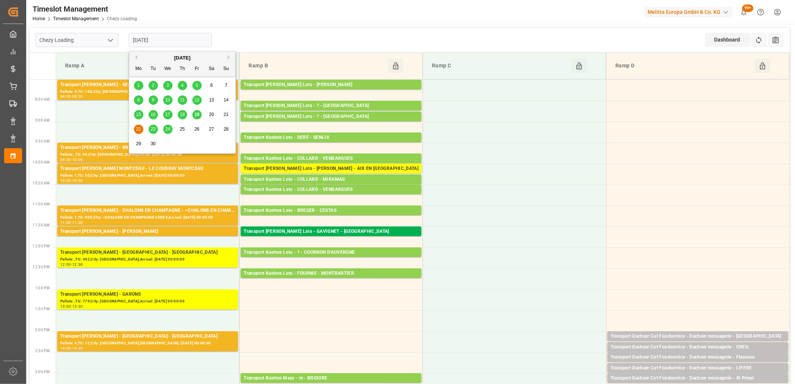
click at [193, 117] on div "19" at bounding box center [196, 114] width 9 height 9
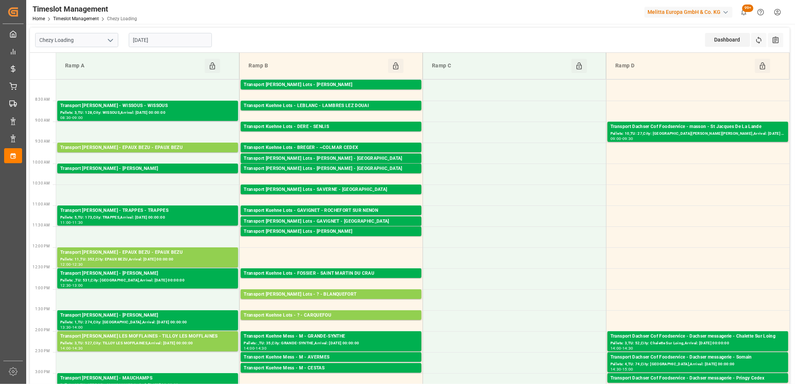
click at [164, 42] on input "[DATE]" at bounding box center [170, 40] width 83 height 14
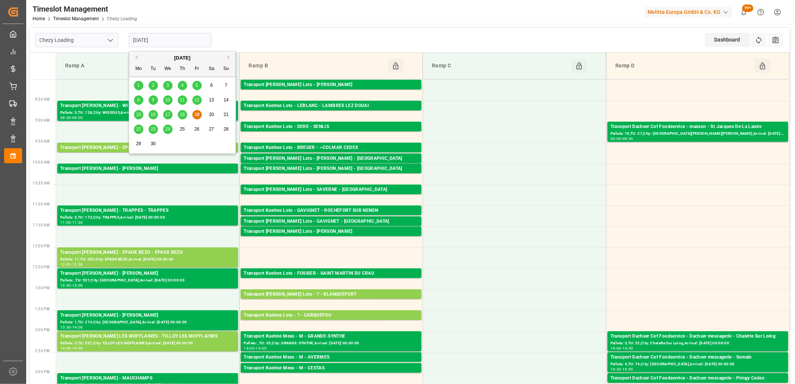
click at [138, 128] on span "22" at bounding box center [138, 128] width 5 height 5
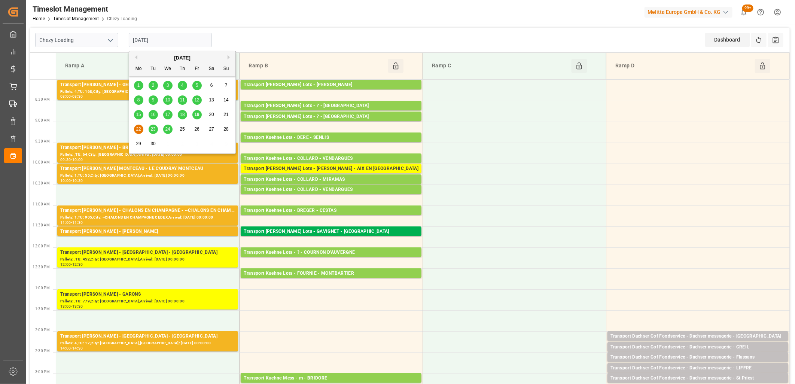
click at [173, 42] on input "[DATE]" at bounding box center [170, 40] width 83 height 14
click at [152, 131] on span "23" at bounding box center [152, 128] width 5 height 5
type input "[DATE]"
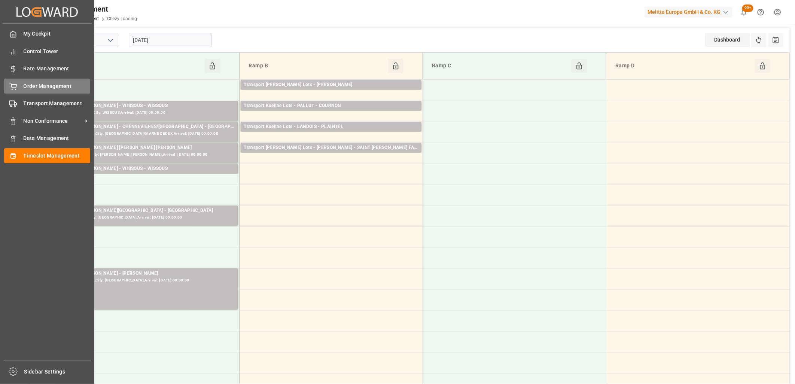
click at [24, 88] on span "Order Management" at bounding box center [57, 86] width 67 height 8
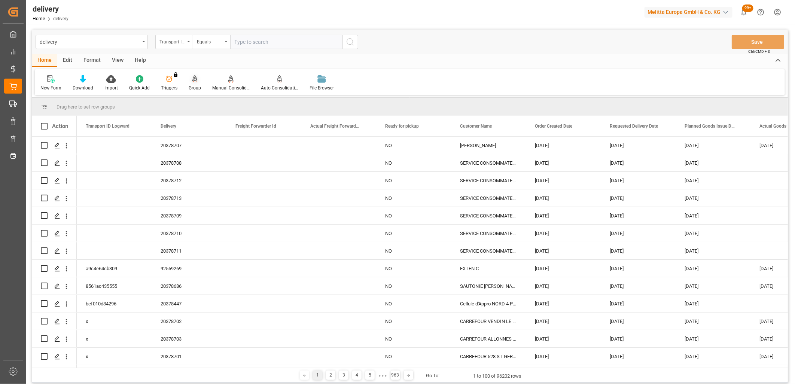
click at [197, 79] on div at bounding box center [195, 79] width 12 height 8
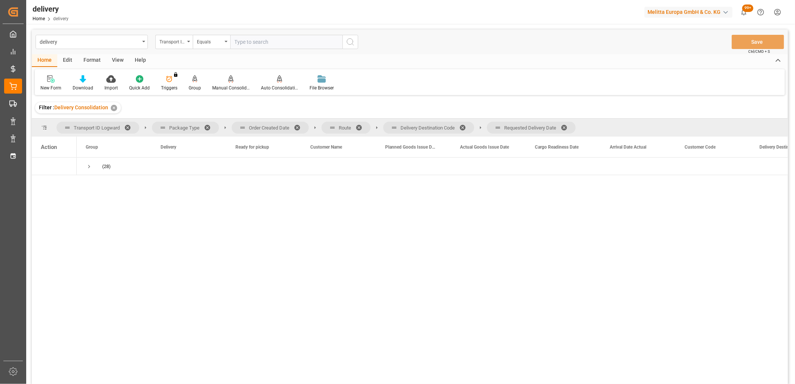
click at [566, 128] on span at bounding box center [567, 127] width 12 height 7
click at [465, 125] on span at bounding box center [465, 127] width 12 height 7
click at [362, 126] on span at bounding box center [362, 127] width 12 height 7
click at [298, 126] on span at bounding box center [300, 127] width 12 height 7
click at [91, 167] on span "Press SPACE to select this row." at bounding box center [89, 166] width 7 height 7
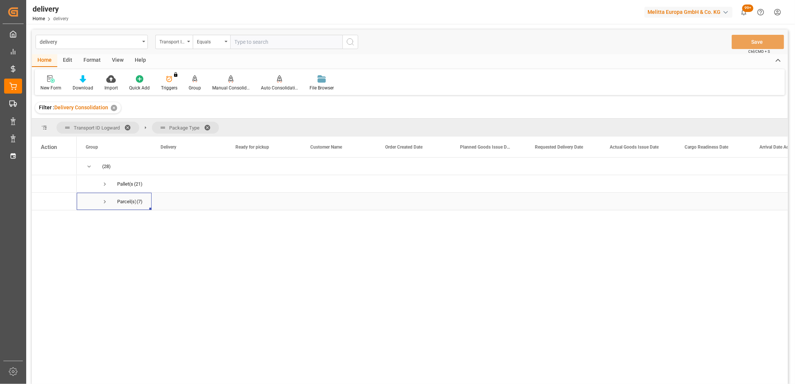
click at [106, 203] on span "Press SPACE to select this row." at bounding box center [104, 201] width 7 height 7
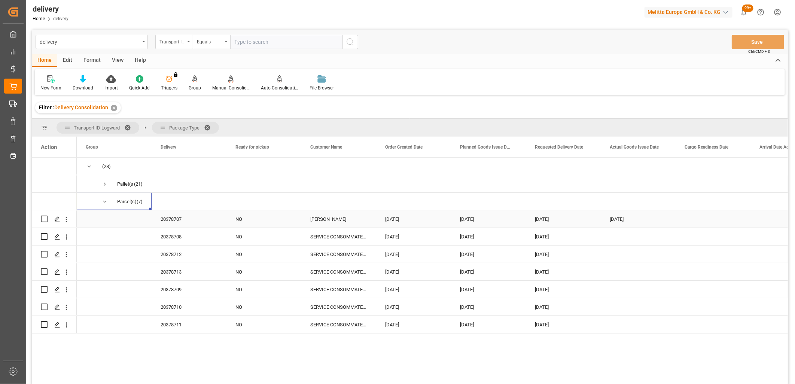
click at [44, 218] on input "Press Space to toggle row selection (unchecked)" at bounding box center [44, 219] width 7 height 7
checkbox input "true"
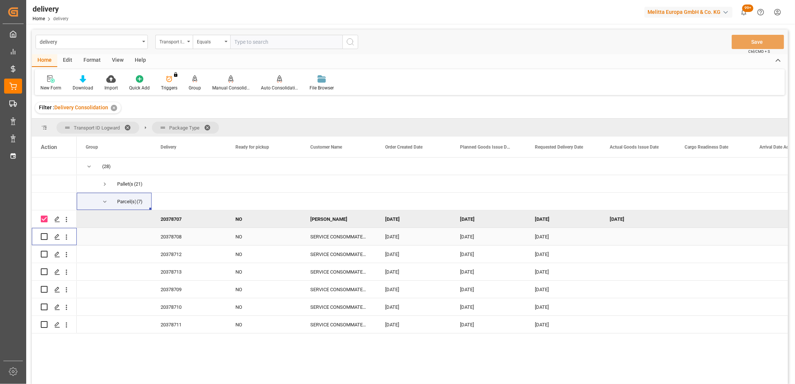
click at [44, 236] on input "Press Space to toggle row selection (unchecked)" at bounding box center [44, 236] width 7 height 7
checkbox input "true"
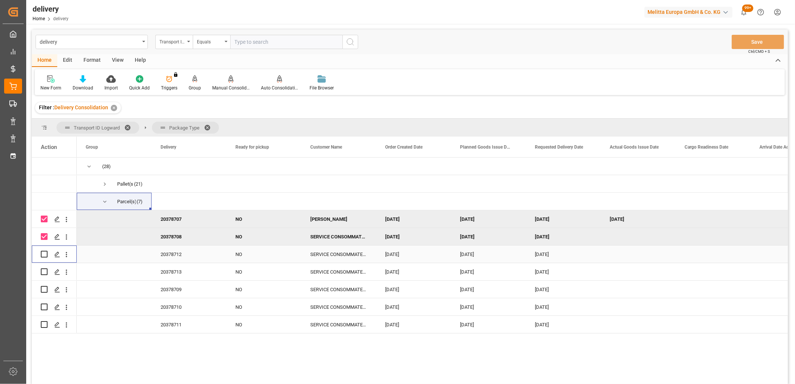
click at [42, 255] on input "Press Space to toggle row selection (unchecked)" at bounding box center [44, 254] width 7 height 7
checkbox input "true"
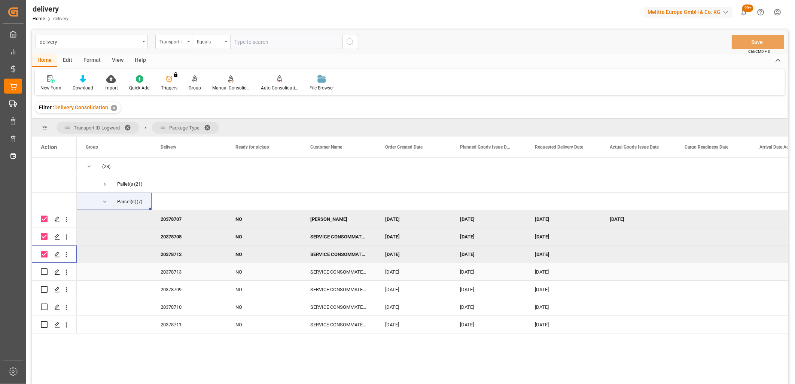
click at [41, 274] on input "Press Space to toggle row selection (unchecked)" at bounding box center [44, 271] width 7 height 7
checkbox input "true"
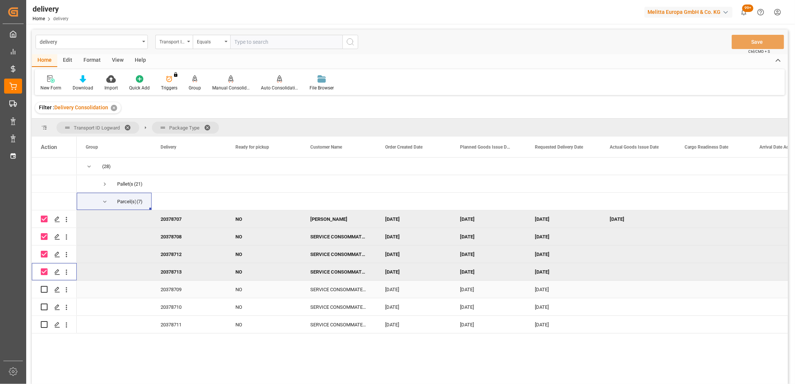
click at [43, 290] on input "Press Space to toggle row selection (unchecked)" at bounding box center [44, 289] width 7 height 7
checkbox input "true"
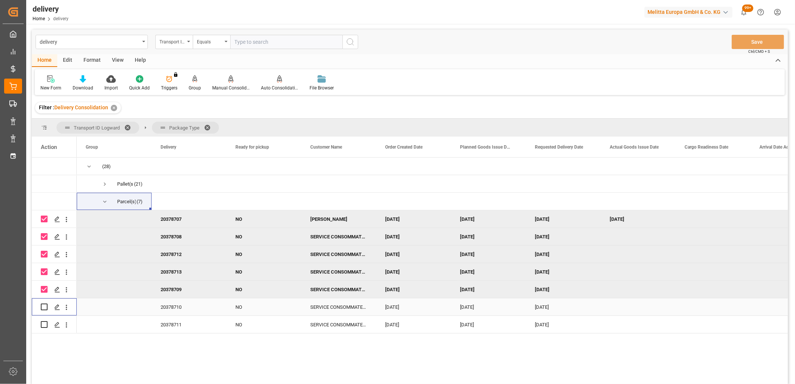
click at [43, 308] on input "Press Space to toggle row selection (unchecked)" at bounding box center [44, 307] width 7 height 7
checkbox input "true"
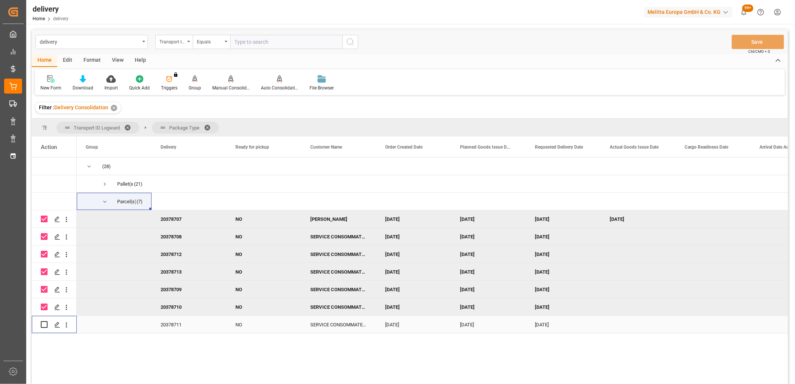
click at [43, 327] on input "Press Space to toggle row selection (unchecked)" at bounding box center [44, 324] width 7 height 7
checkbox input "true"
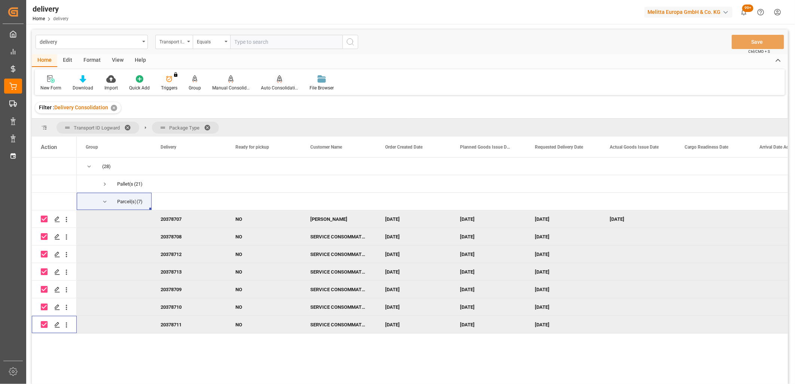
click at [273, 87] on div "Auto Consolidation" at bounding box center [279, 88] width 37 height 7
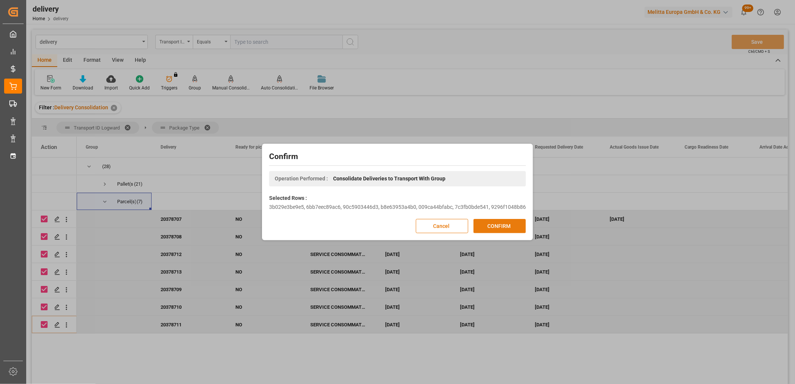
click at [476, 223] on button "CONFIRM" at bounding box center [499, 226] width 52 height 14
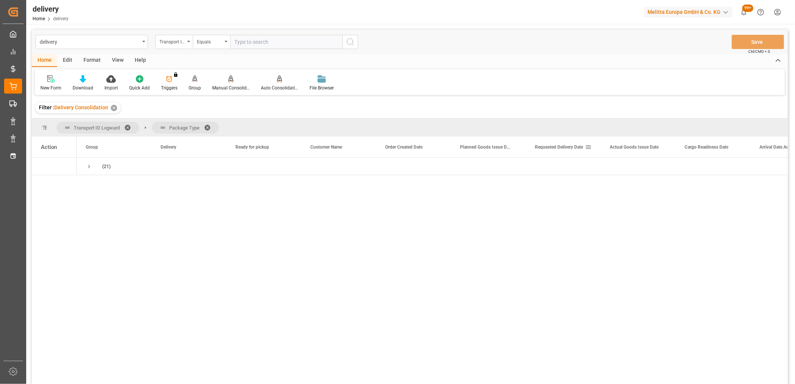
click at [558, 150] on div "Requested Delivery Date" at bounding box center [560, 147] width 50 height 21
click at [91, 165] on span "Press SPACE to select this row." at bounding box center [89, 166] width 7 height 7
click at [105, 183] on span "Press SPACE to select this row." at bounding box center [104, 184] width 7 height 7
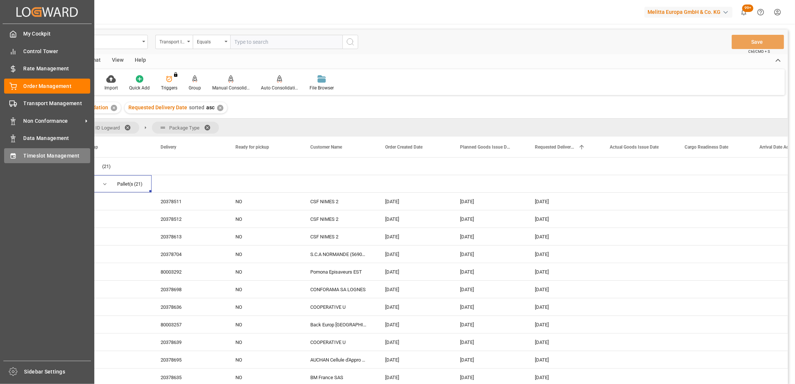
click at [7, 159] on div "Timeslot Management Timeslot Management" at bounding box center [47, 155] width 86 height 15
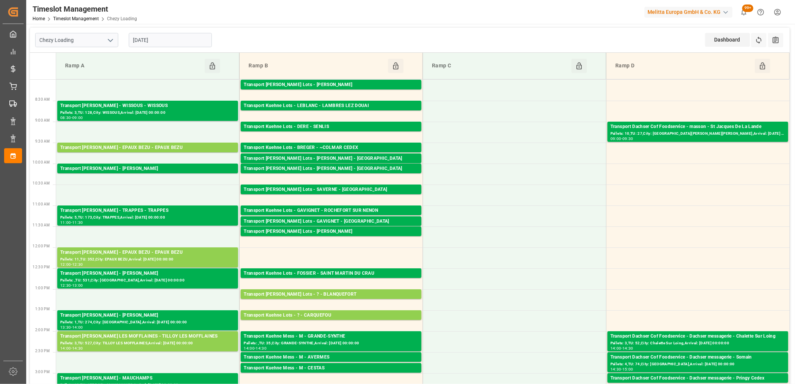
click at [169, 39] on input "[DATE]" at bounding box center [170, 40] width 83 height 14
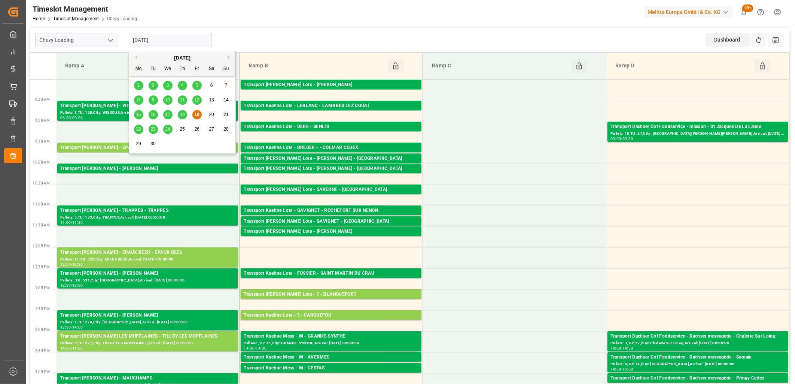
click at [167, 114] on span "17" at bounding box center [167, 114] width 5 height 5
type input "[DATE]"
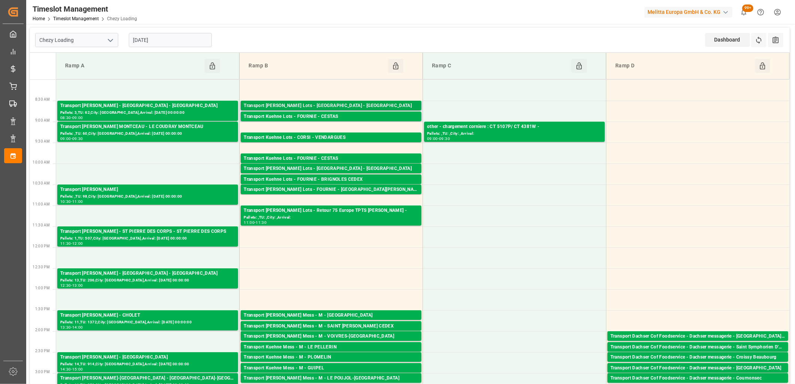
click at [289, 105] on div "Transport [PERSON_NAME] Lots - [GEOGRAPHIC_DATA] - [GEOGRAPHIC_DATA]" at bounding box center [331, 105] width 175 height 7
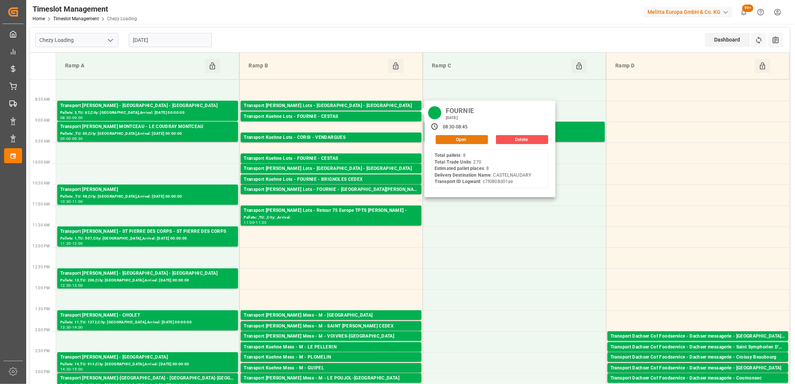
click at [469, 140] on button "Open" at bounding box center [462, 139] width 52 height 9
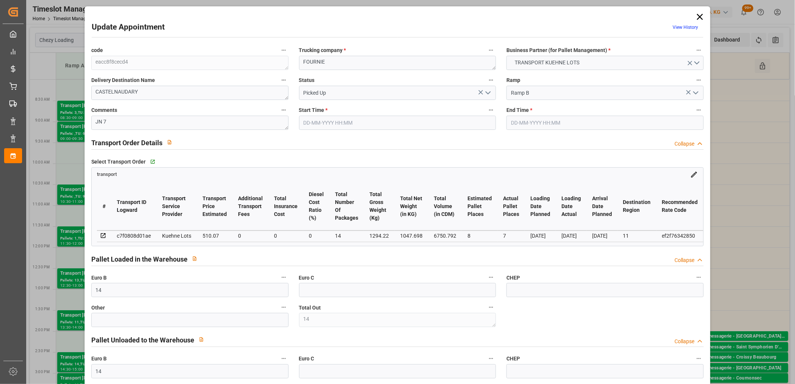
type input "[DATE] 08:30"
type input "[DATE] 08:45"
type input "[DATE] 12:37"
type input "[DATE] 11:34"
type input "[DATE]"
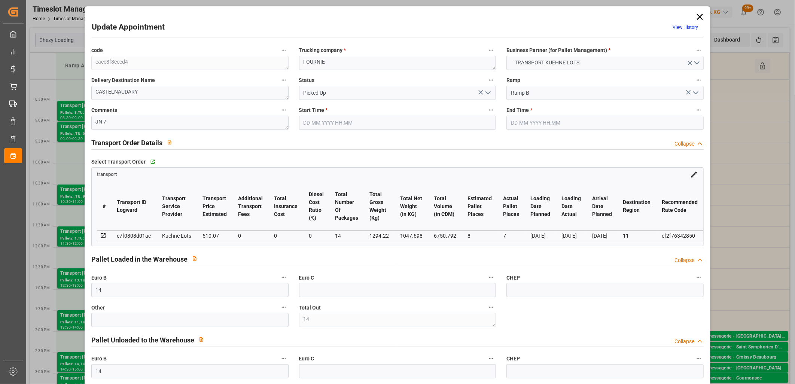
type input "[DATE]"
click at [697, 16] on icon at bounding box center [700, 17] width 10 height 10
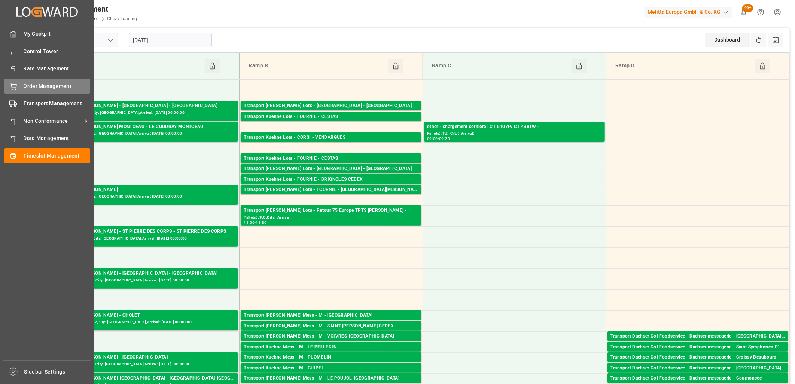
click at [17, 87] on div "Order Management Order Management" at bounding box center [47, 86] width 86 height 15
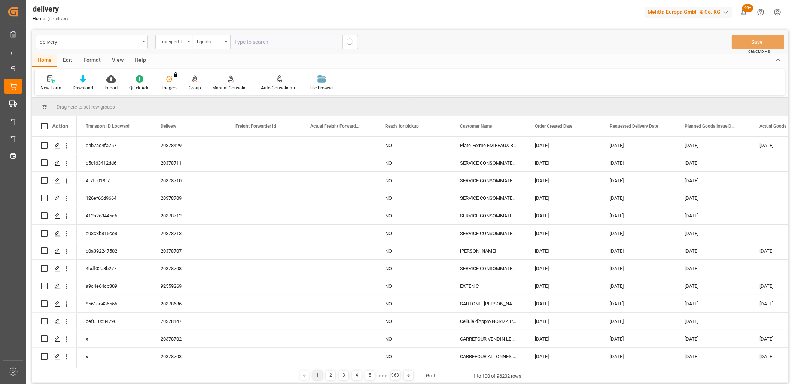
click at [186, 43] on div "Transport ID Logward" at bounding box center [173, 42] width 37 height 14
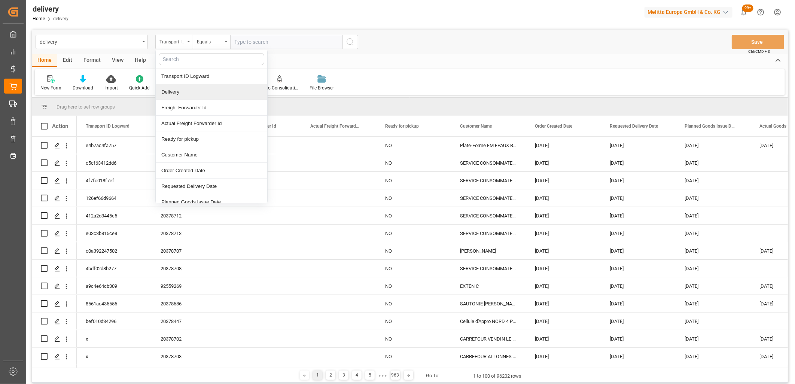
click at [173, 97] on div "Delivery" at bounding box center [212, 92] width 112 height 16
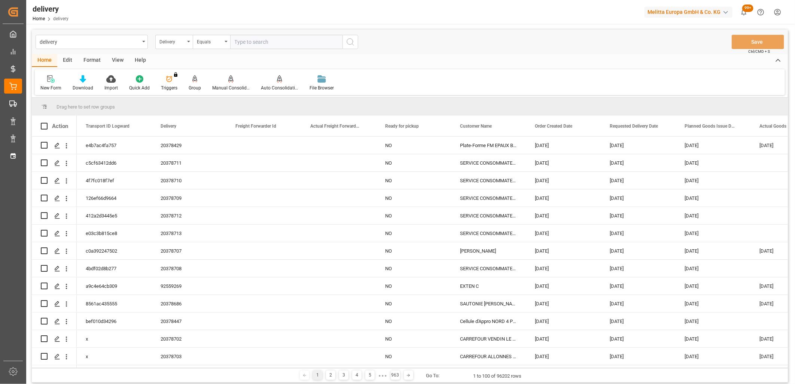
click at [249, 45] on input "text" at bounding box center [286, 42] width 112 height 14
type input "20378420"
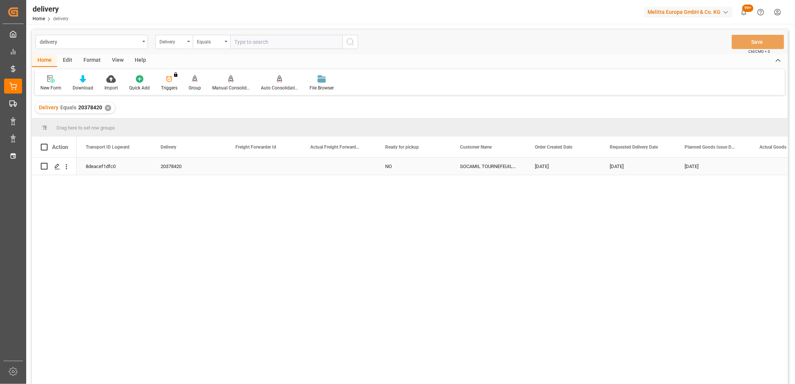
click at [116, 166] on div "8deacef1dfc0" at bounding box center [114, 166] width 75 height 17
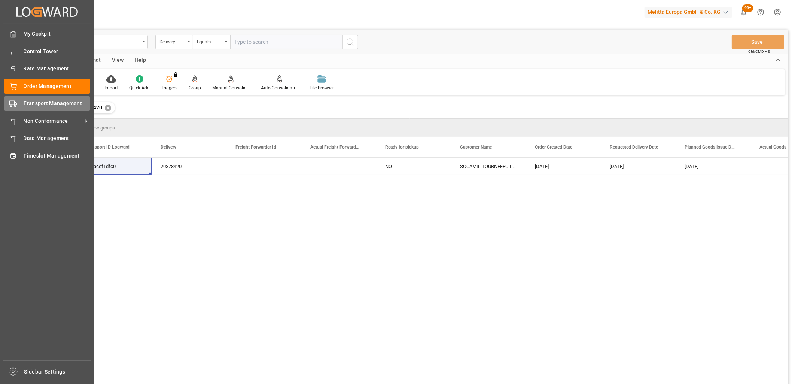
click at [13, 102] on icon at bounding box center [12, 103] width 7 height 7
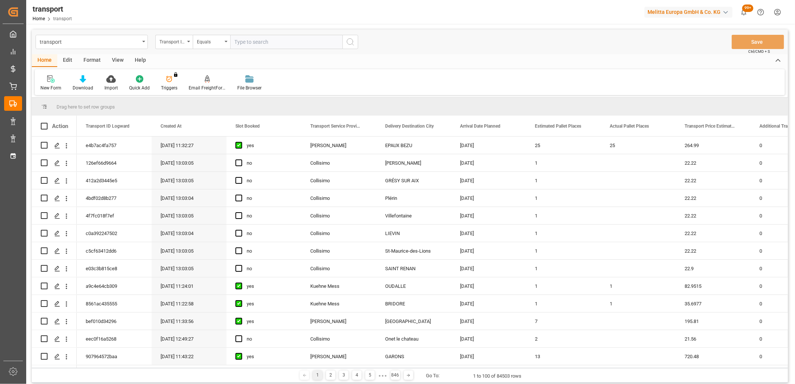
click at [259, 43] on input "text" at bounding box center [286, 42] width 112 height 14
paste input "8deacef1dfc0"
type input "8deacef1dfc0"
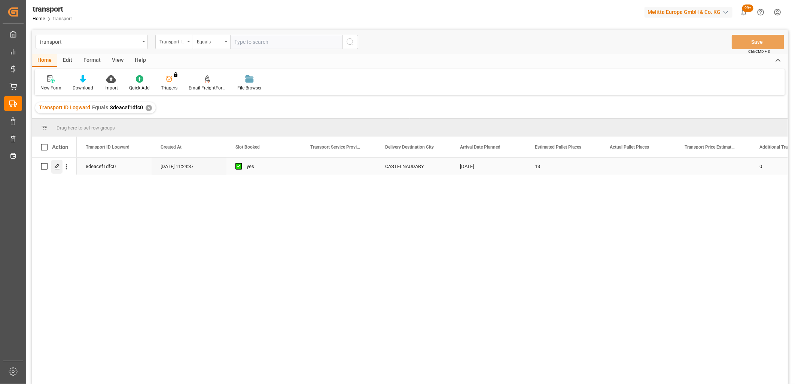
click at [55, 167] on polygon "Press SPACE to select this row." at bounding box center [57, 166] width 4 height 4
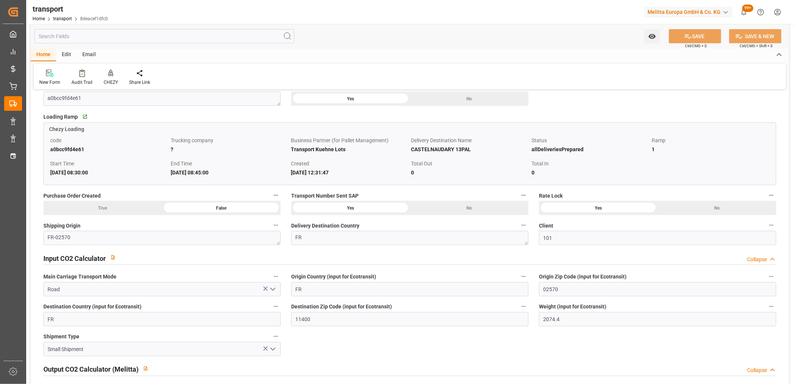
scroll to position [416, 0]
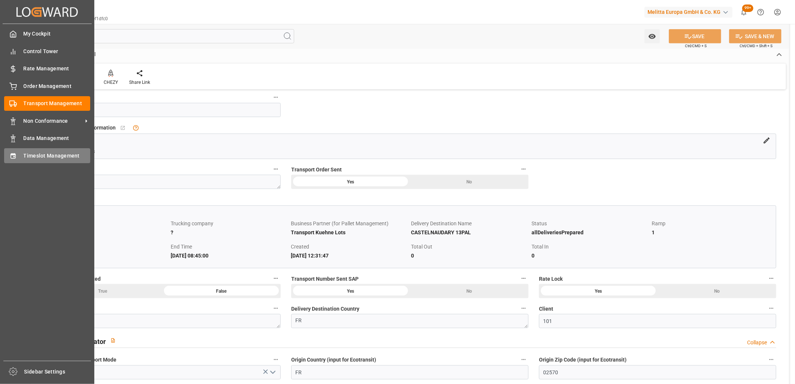
click at [21, 150] on div "Timeslot Management Timeslot Management" at bounding box center [47, 155] width 86 height 15
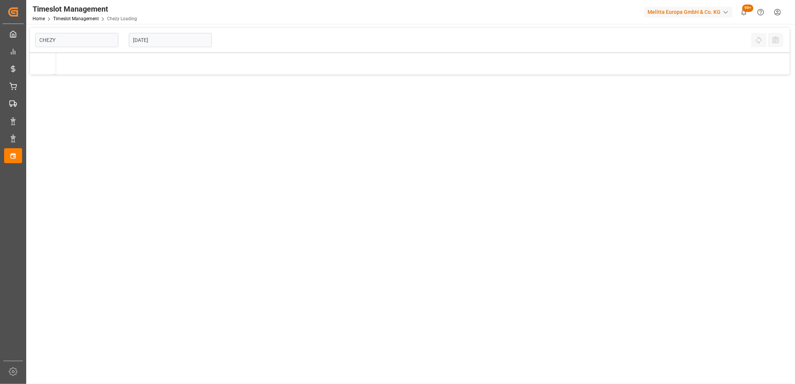
type input "Chezy Loading"
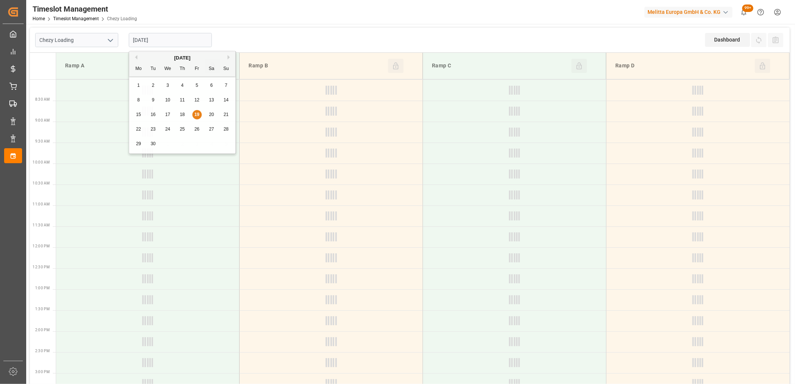
click at [178, 42] on input "[DATE]" at bounding box center [170, 40] width 83 height 14
click at [141, 129] on div "Previous Month Next Month [DATE] Mo Tu We Th Fr Sa Su 1 2 3 4 5 6 7 8 9 10 11 1…" at bounding box center [182, 103] width 107 height 105
click at [140, 129] on span "22" at bounding box center [138, 128] width 5 height 5
type input "[DATE]"
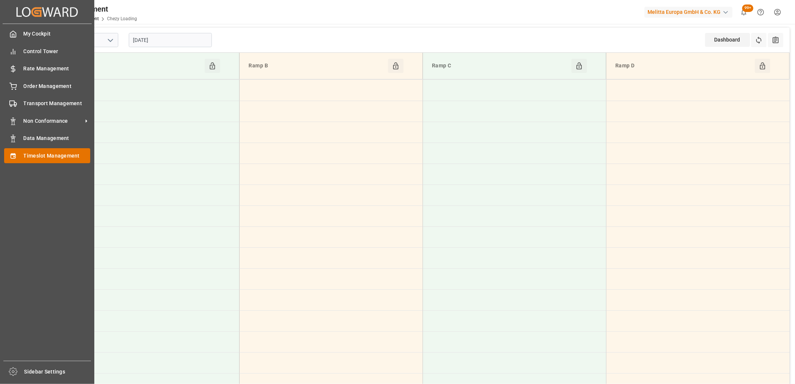
click at [21, 153] on div "Timeslot Management Timeslot Management" at bounding box center [47, 155] width 86 height 15
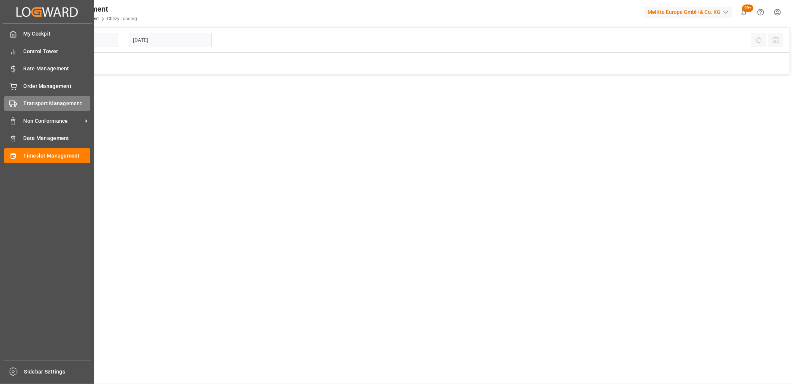
type input "Chezy Loading"
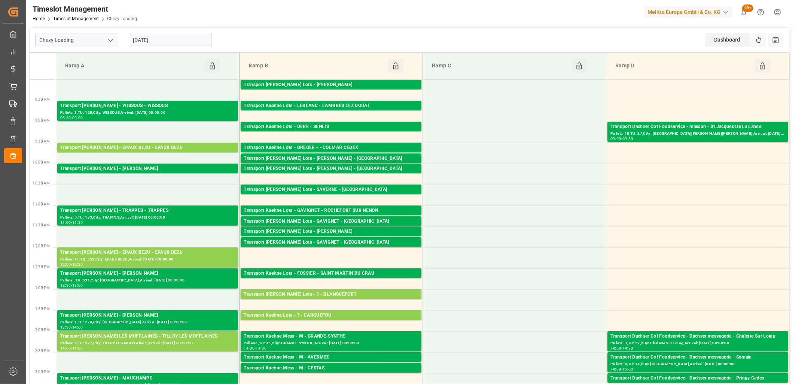
click at [197, 45] on input "[DATE]" at bounding box center [170, 40] width 83 height 14
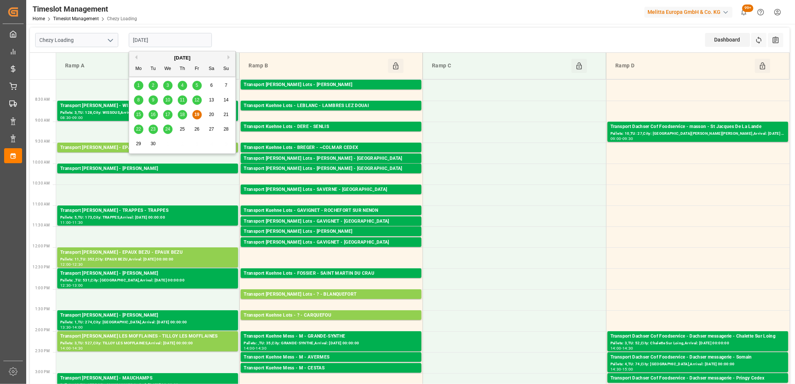
click at [139, 130] on span "22" at bounding box center [138, 128] width 5 height 5
type input "[DATE]"
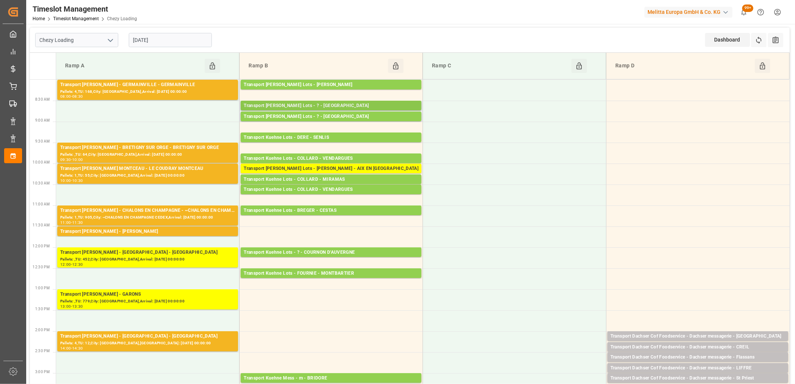
click at [317, 105] on div "Transport [PERSON_NAME] Lots - ? - [GEOGRAPHIC_DATA]" at bounding box center [331, 105] width 175 height 7
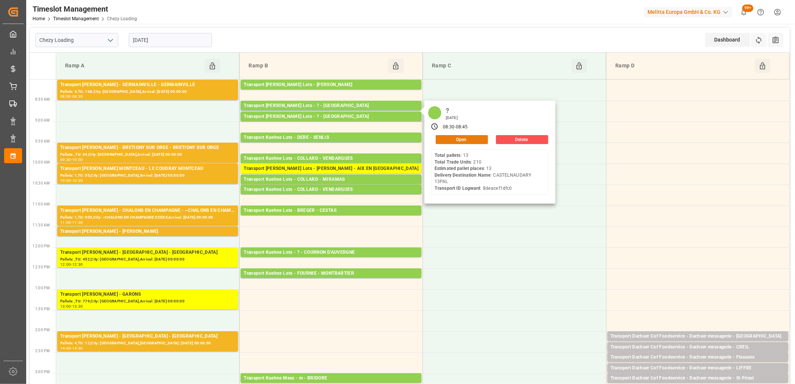
click at [455, 141] on button "Open" at bounding box center [462, 139] width 52 height 9
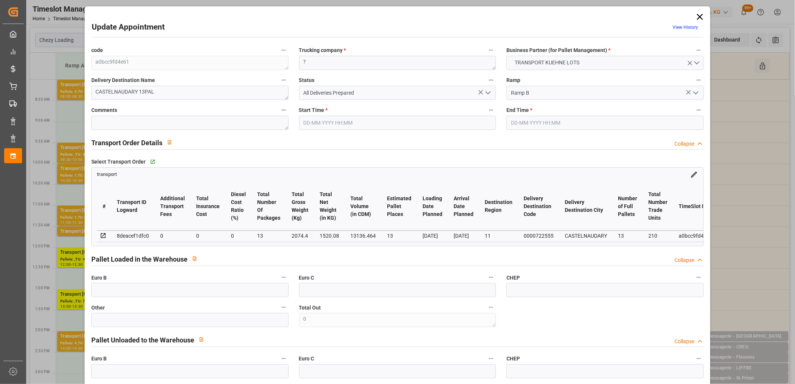
type input "[DATE] 08:30"
type input "[DATE] 08:45"
type input "[DATE] 12:31"
type input "[DATE] 11:24"
type input "[DATE]"
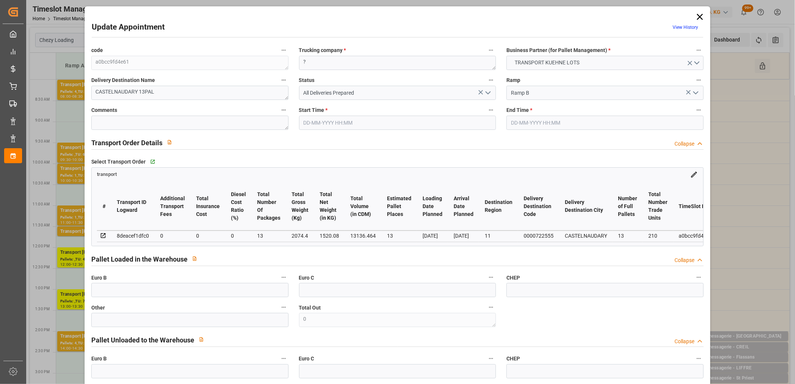
type input "[DATE]"
click at [696, 17] on icon at bounding box center [700, 17] width 10 height 10
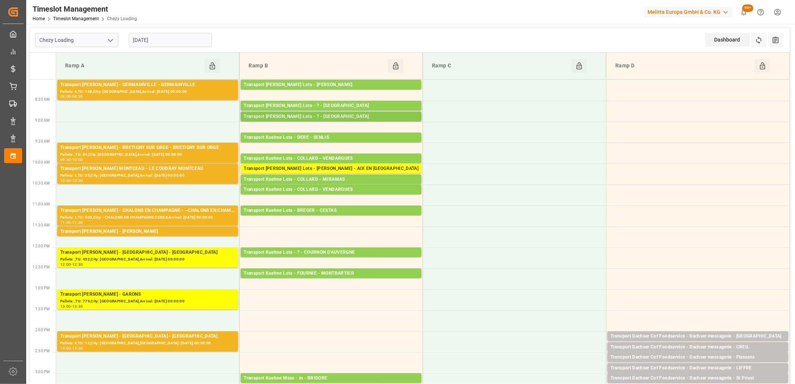
click at [283, 119] on div "Transport [PERSON_NAME] Lots - ? - [GEOGRAPHIC_DATA]" at bounding box center [331, 116] width 175 height 7
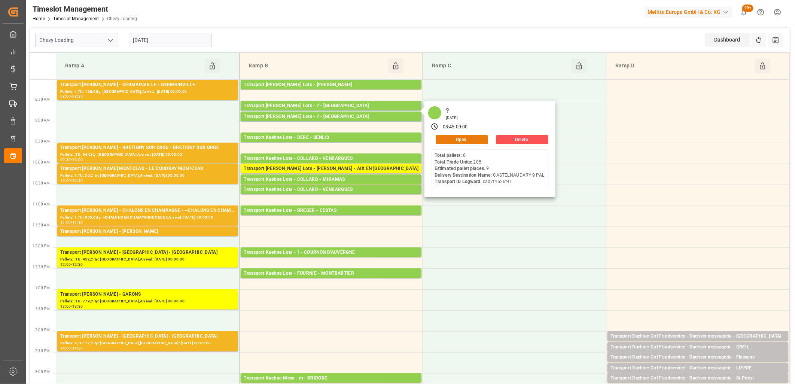
click at [441, 139] on button "Open" at bounding box center [462, 139] width 52 height 9
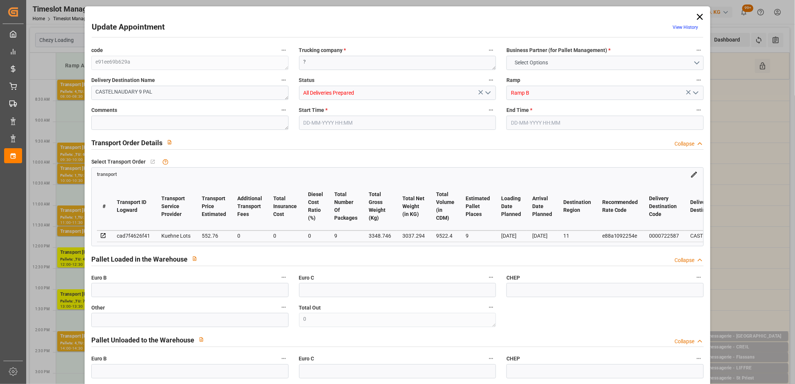
type input "9"
type input "552.76"
type input "0"
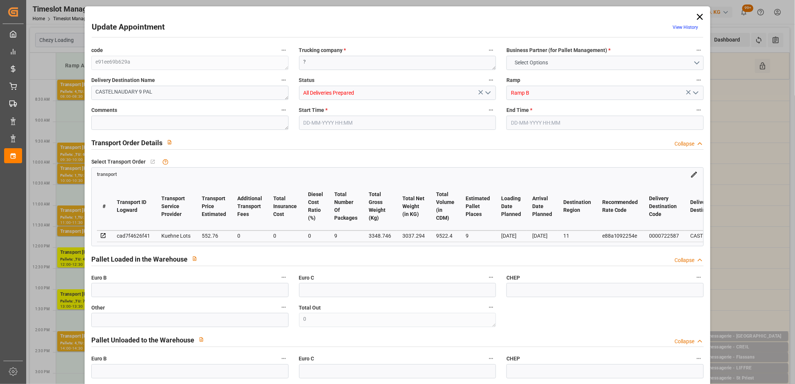
type input "552.76"
type input "0"
type input "9"
type input "3037.294"
type input "3732.498"
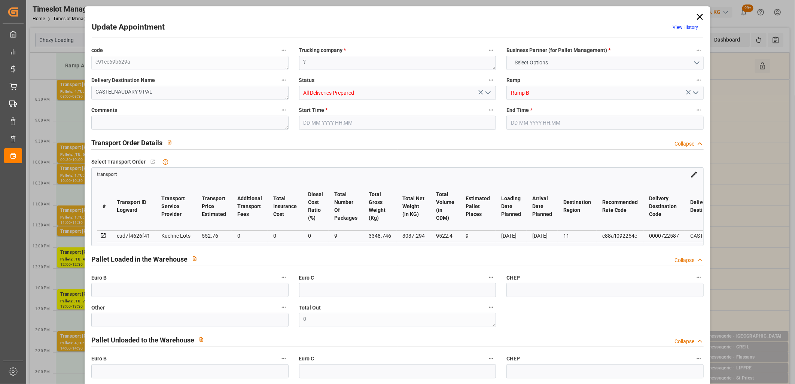
type input "9522.4"
type input "11"
type input "6"
type input "205"
type input "9"
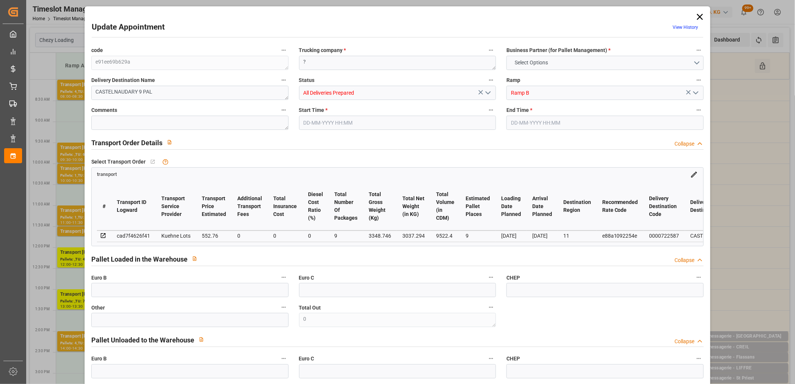
type input "101"
type input "3348.746"
type input "0"
type input "4710.8598"
type input "0"
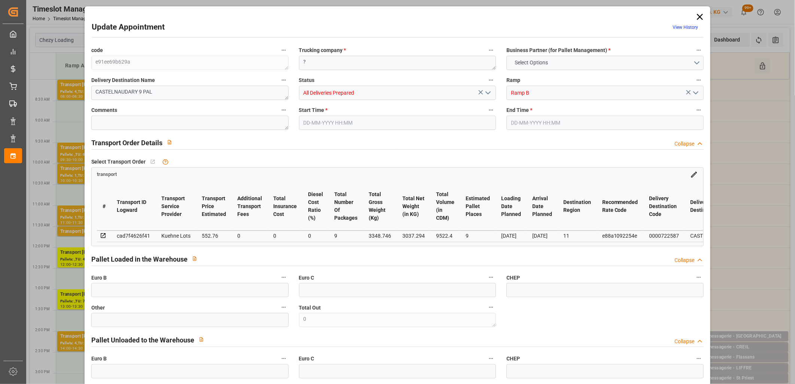
type input "0"
type input "21"
type input "35"
type input "[DATE] 08:45"
type input "[DATE] 09:00"
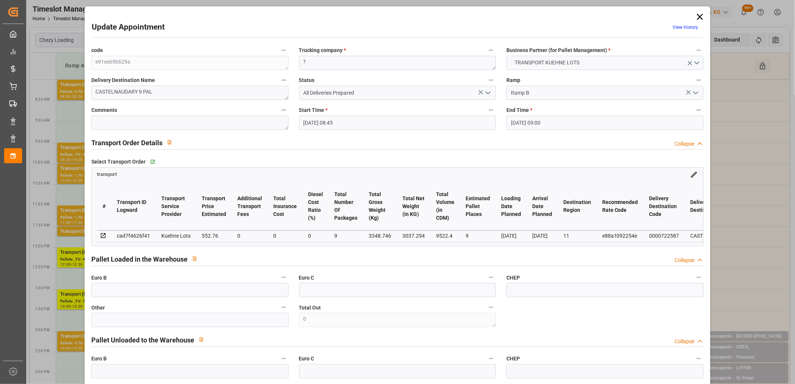
type input "[DATE] 12:32"
type input "[DATE] 11:25"
type input "[DATE]"
click at [700, 16] on icon at bounding box center [700, 17] width 10 height 10
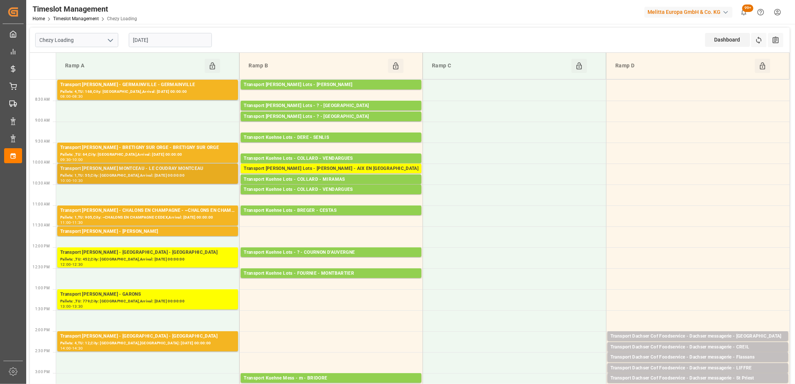
click at [187, 173] on div "Pallets: 1,TU: 55,City: [GEOGRAPHIC_DATA],Arrival: [DATE] 00:00:00" at bounding box center [147, 176] width 175 height 6
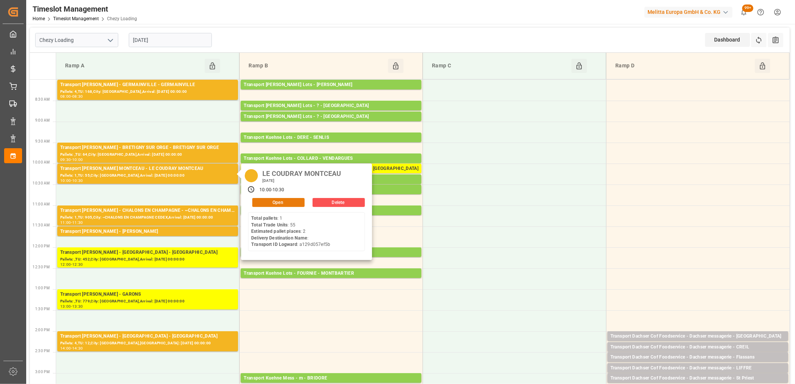
click at [267, 199] on button "Open" at bounding box center [278, 202] width 52 height 9
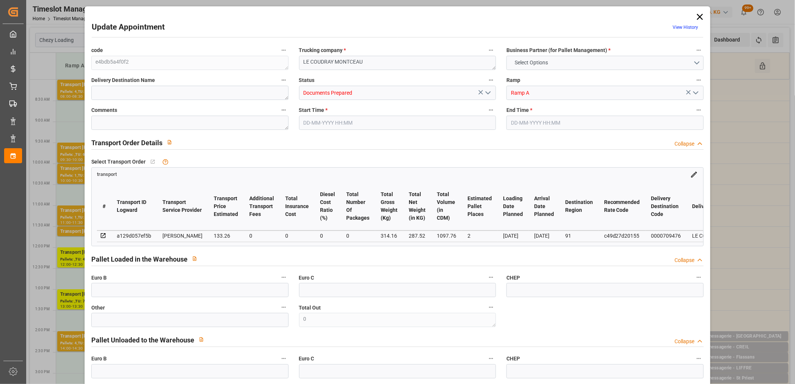
type input "2"
type input "133.26"
type input "0"
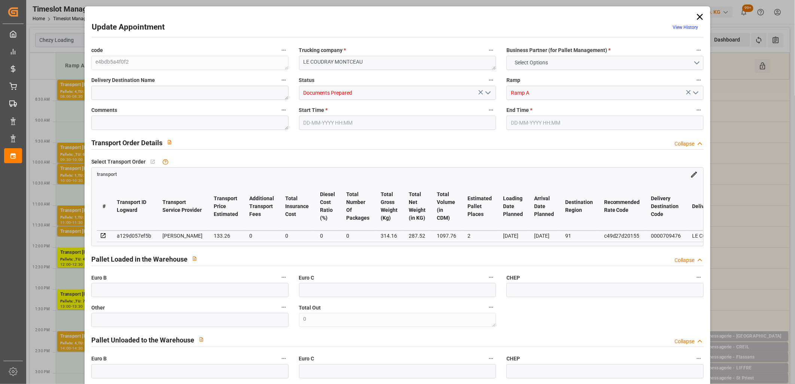
type input "128.7558"
type input "-4.5042"
type input "0"
type input "287.52"
type input "389.4"
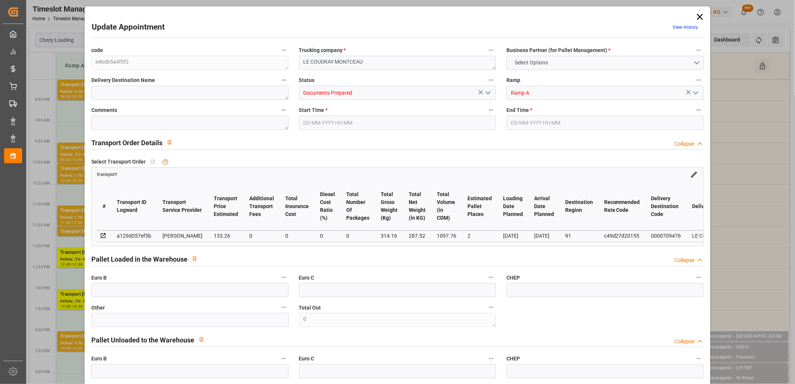
type input "1097.76"
type input "91"
type input "1"
type input "55"
type input "2"
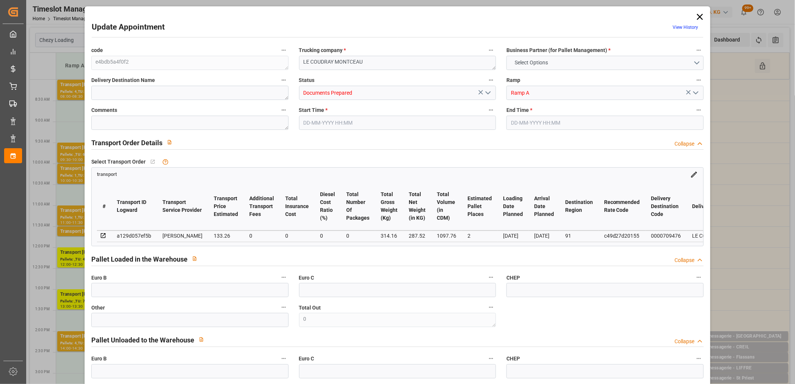
type input "101"
type input "314.16"
type input "0"
type input "4710.8598"
type input "0"
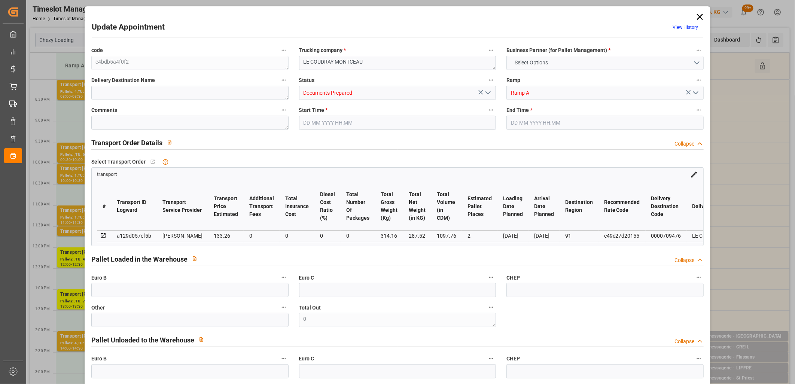
type input "0"
type input "21"
type input "35"
type input "[DATE] 10:00"
type input "[DATE] 10:30"
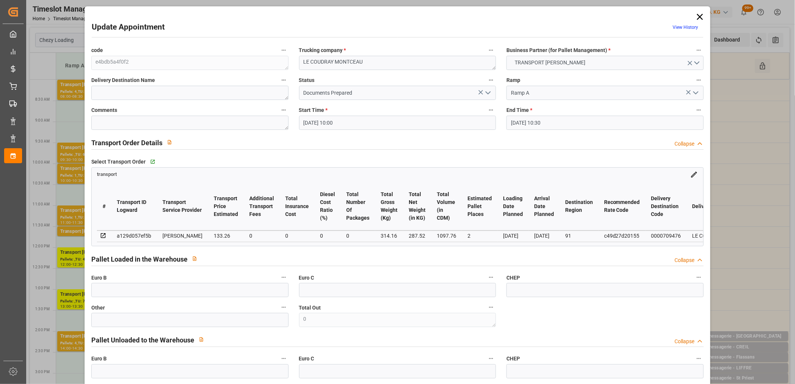
type input "[DATE] 12:48"
type input "[DATE] 11:32"
type input "[DATE]"
click at [698, 18] on icon at bounding box center [700, 17] width 10 height 10
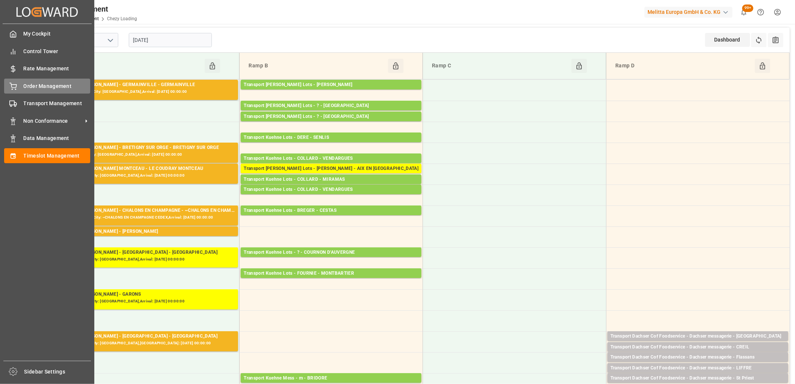
click at [16, 87] on icon at bounding box center [12, 86] width 7 height 7
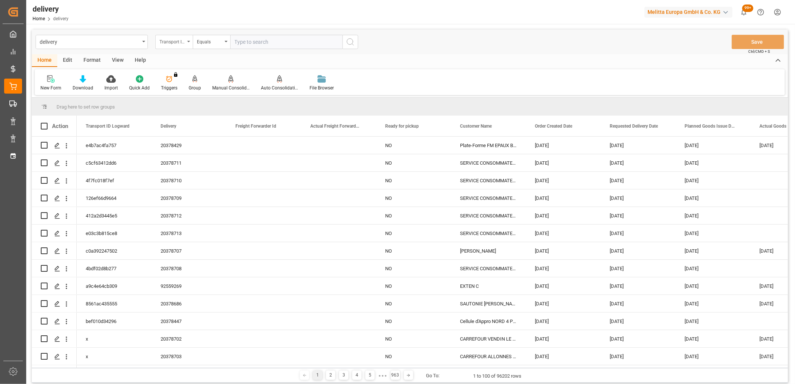
click at [177, 43] on div "Transport ID Logward" at bounding box center [171, 41] width 25 height 9
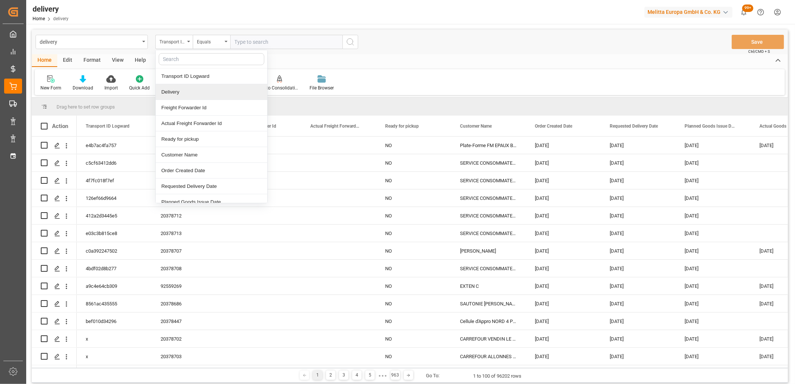
click at [177, 95] on div "Delivery" at bounding box center [212, 92] width 112 height 16
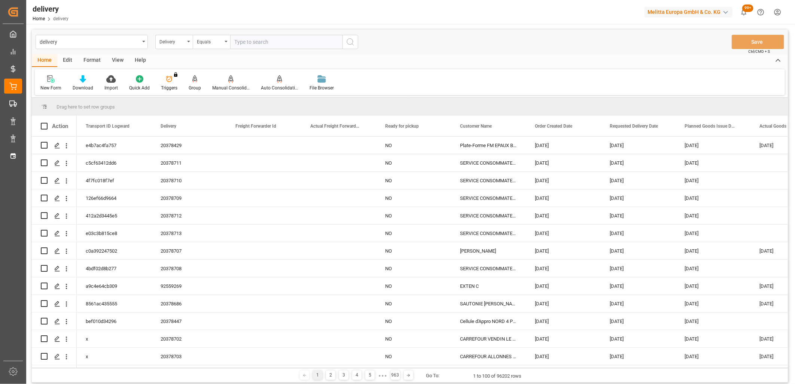
click at [258, 42] on input "text" at bounding box center [286, 42] width 112 height 14
type input "20376780"
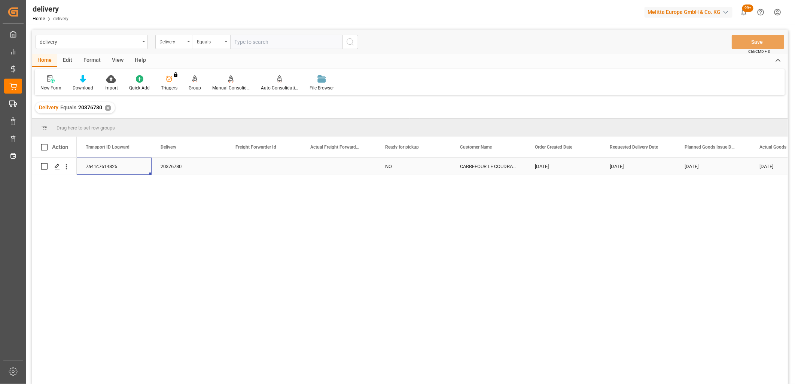
click at [93, 165] on div "7a41c7614825" at bounding box center [114, 166] width 75 height 17
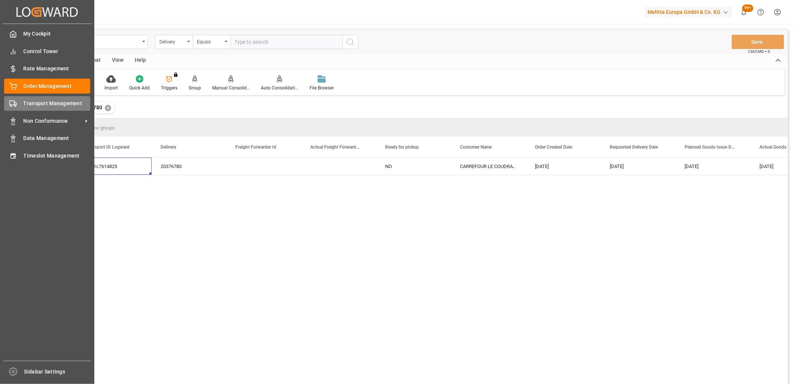
click at [22, 103] on div "Transport Management Transport Management" at bounding box center [47, 103] width 86 height 15
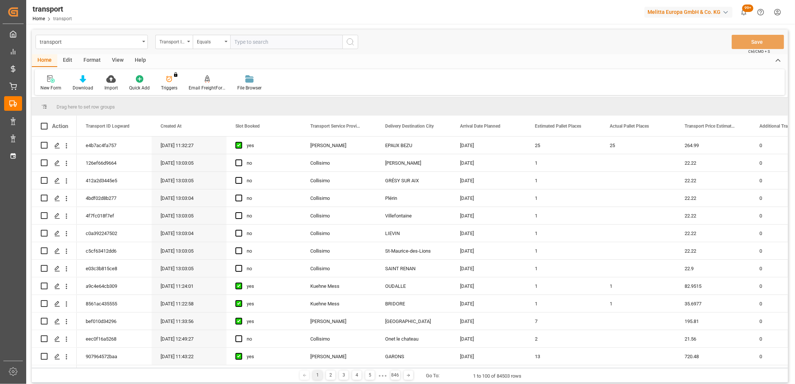
click at [244, 43] on input "text" at bounding box center [286, 42] width 112 height 14
paste input "7a41c7614825"
type input "7a41c7614825"
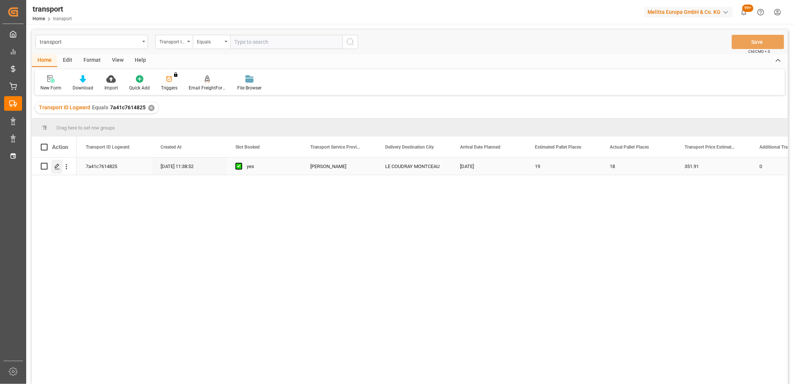
click at [58, 167] on icon "Press SPACE to select this row." at bounding box center [57, 167] width 6 height 6
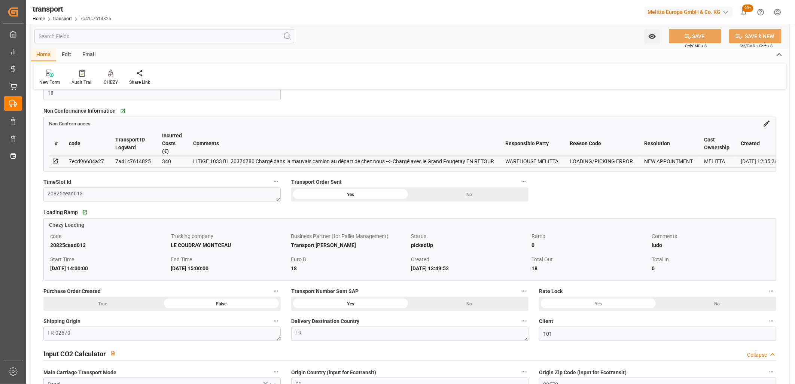
scroll to position [582, 0]
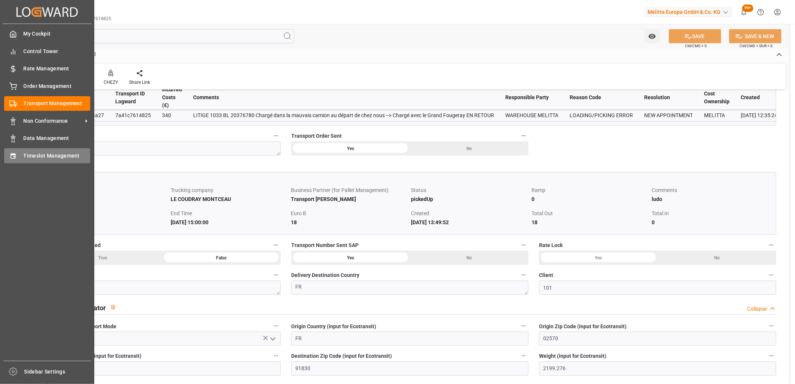
click at [17, 158] on div "Timeslot Management Timeslot Management" at bounding box center [47, 155] width 86 height 15
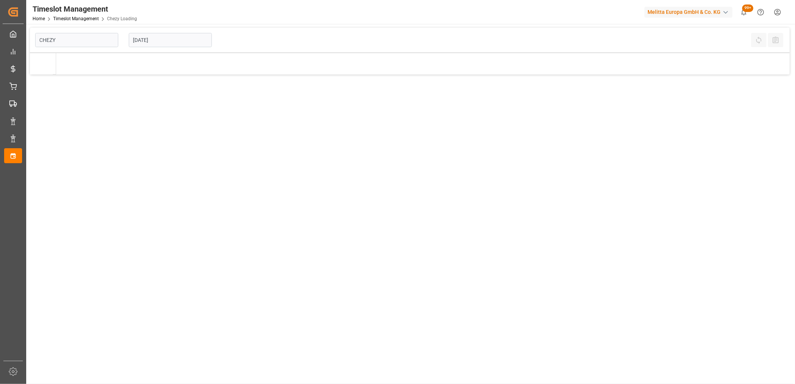
type input "Chezy Loading"
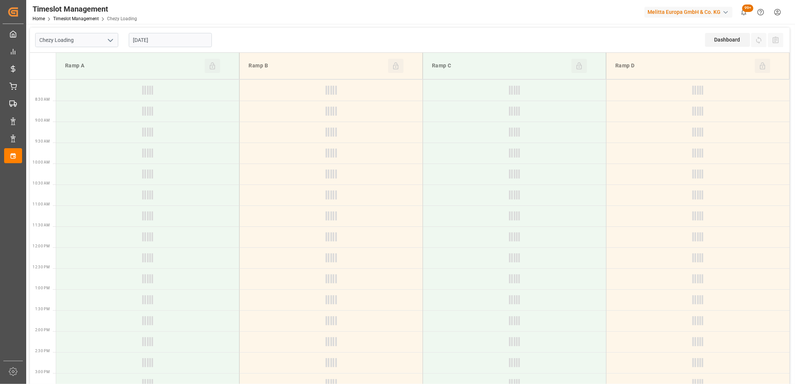
click at [159, 38] on input "[DATE]" at bounding box center [170, 40] width 83 height 14
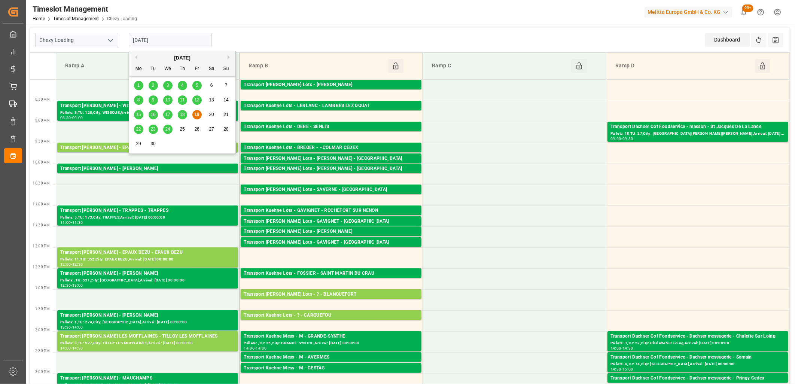
click at [169, 84] on div "3" at bounding box center [167, 85] width 9 height 9
type input "03-09-2025"
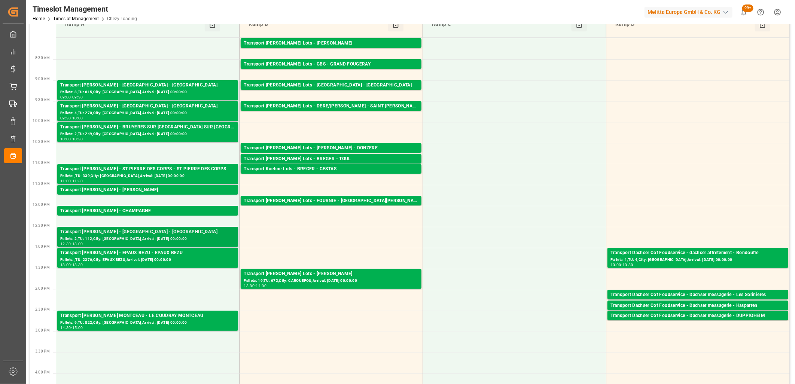
scroll to position [83, 0]
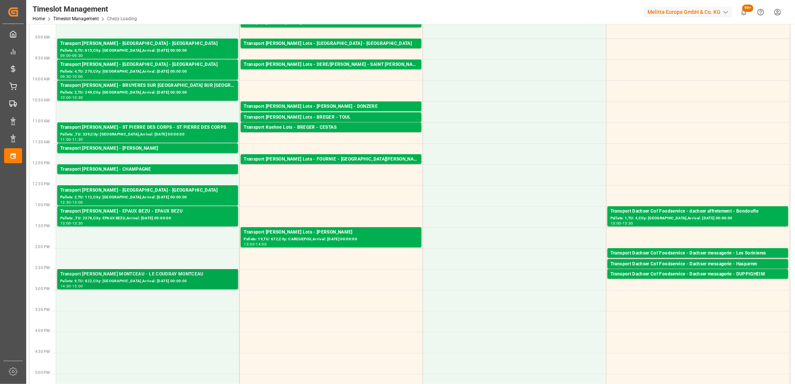
click at [187, 275] on div "Transport Delisle - LE COUDRAY MONTCEAU - LE COUDRAY MONTCEAU" at bounding box center [147, 274] width 175 height 7
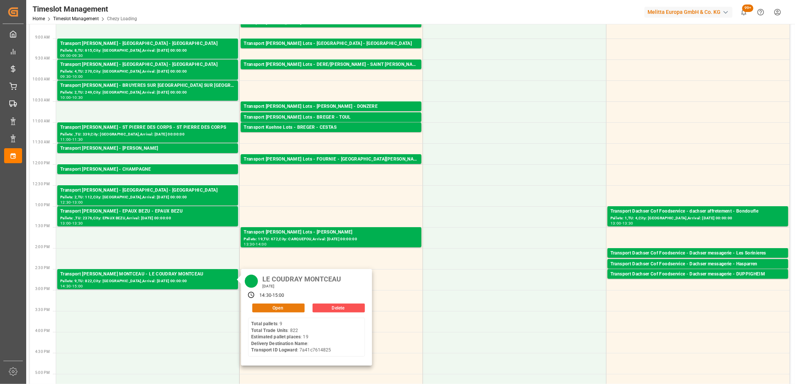
click at [272, 304] on button "Open" at bounding box center [278, 308] width 52 height 9
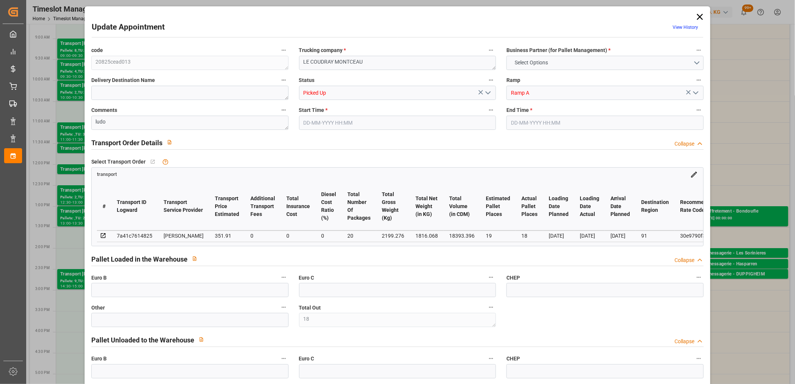
type input "18"
type input "19"
type input "18"
type input "351.91"
type input "0"
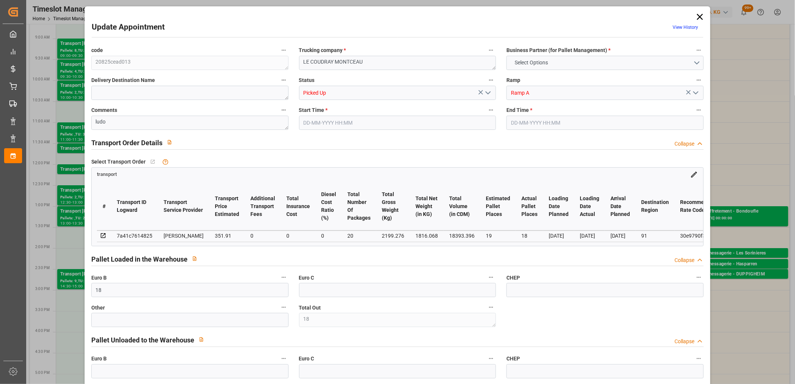
type input "0"
type input "340.0154"
type input "-11.8946"
type input "20"
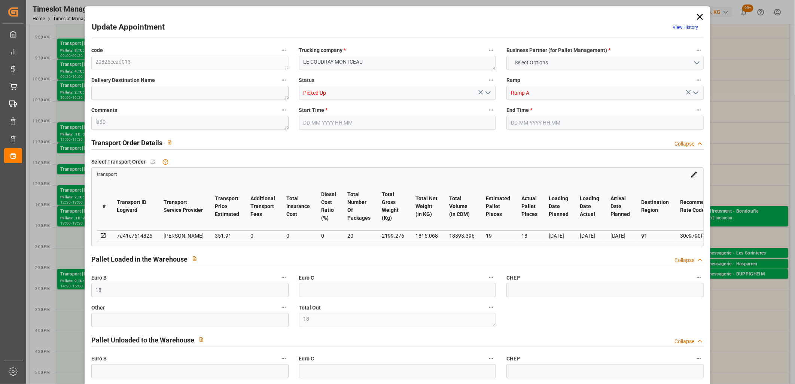
type input "1816.068"
type input "2826.188"
type input "18393.396"
type input "91"
type input "9"
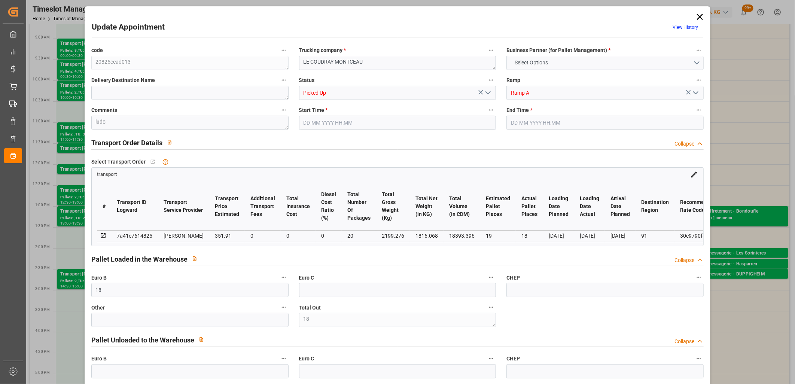
type input "822"
type input "18"
type input "101"
type input "2199.276"
type input "0"
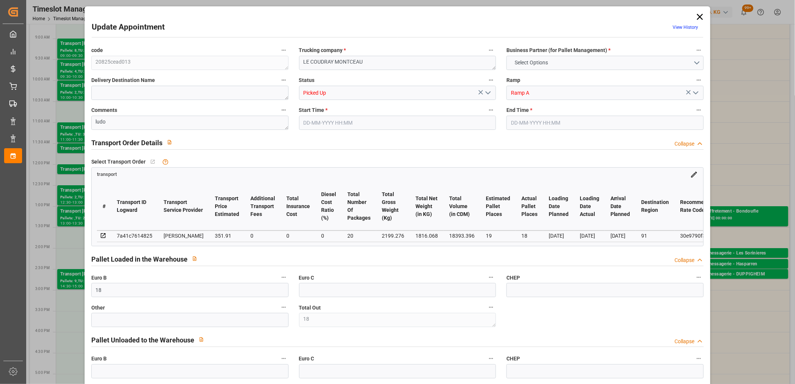
type input "10767.6795"
type input "0"
type input "21"
type input "80"
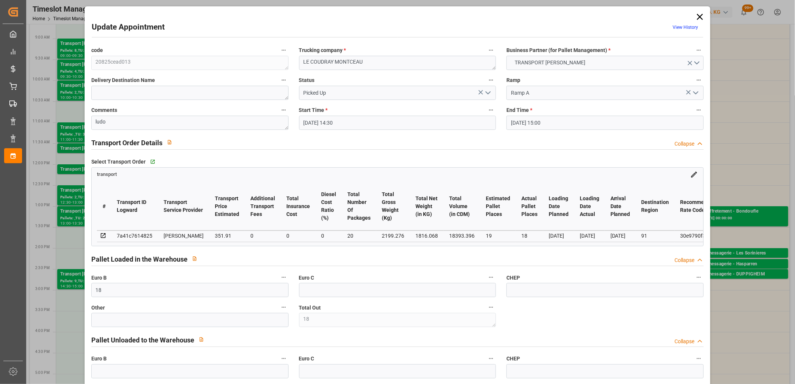
type input "03-09-2025 14:30"
type input "03-09-2025 15:00"
type input "25-08-2025 13:49"
type input "25-08-2025 11:38"
type input "01-09-2025"
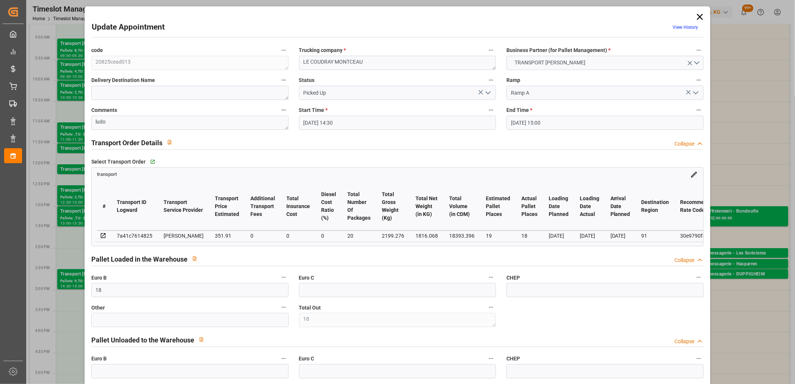
type input "29-08-2025"
type input "03-09-2025"
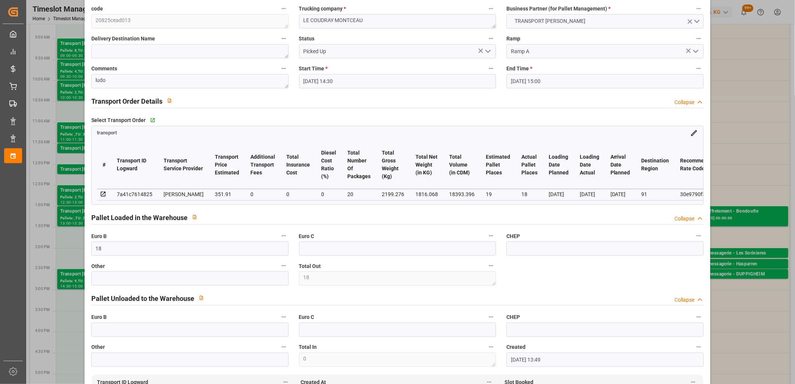
scroll to position [0, 0]
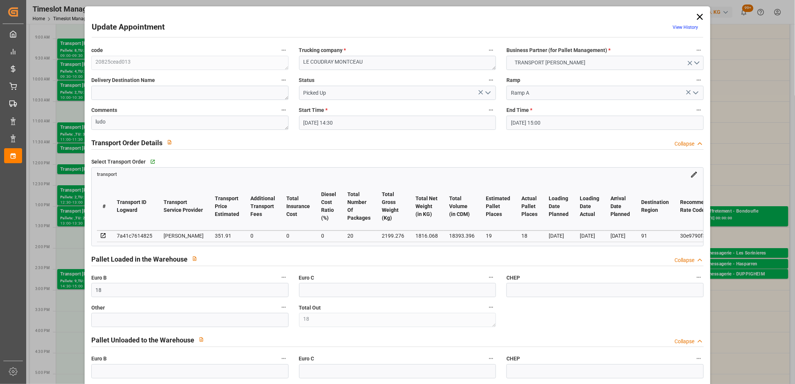
click at [698, 14] on icon at bounding box center [700, 17] width 10 height 10
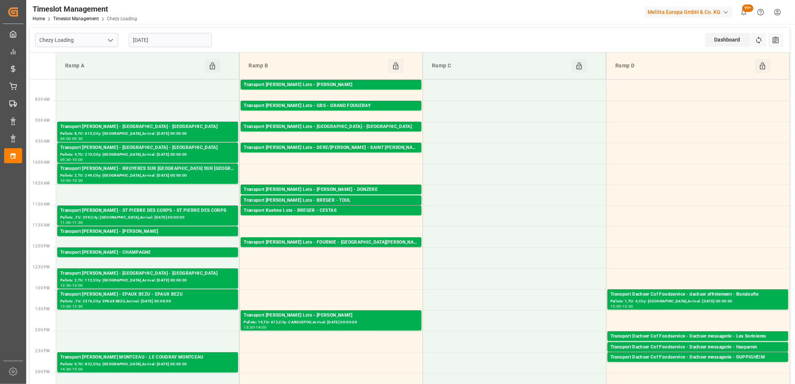
click at [175, 45] on input "03-09-2025" at bounding box center [170, 40] width 83 height 14
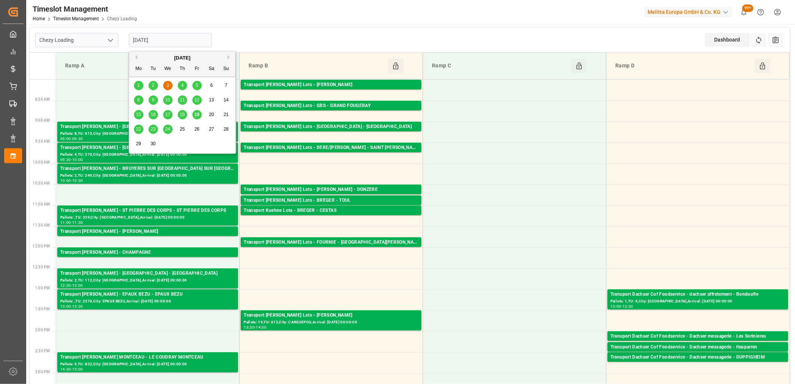
click at [137, 126] on div "22" at bounding box center [138, 129] width 9 height 9
type input "[DATE]"
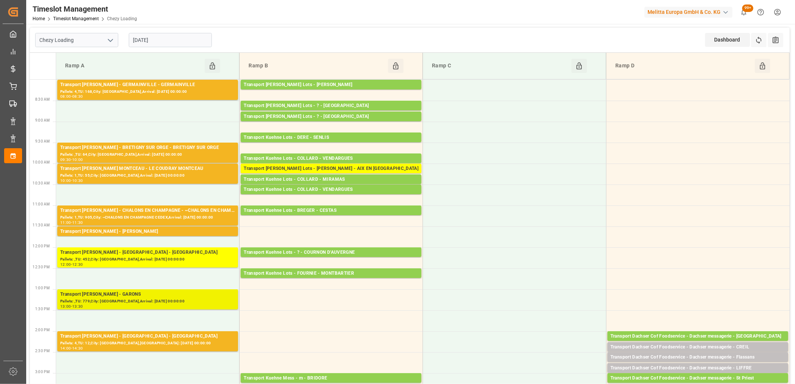
click at [168, 304] on div "Pallets: ,TU: 779,City: GARONS,Arrival: 2025-09-24 00:00:00" at bounding box center [147, 301] width 175 height 6
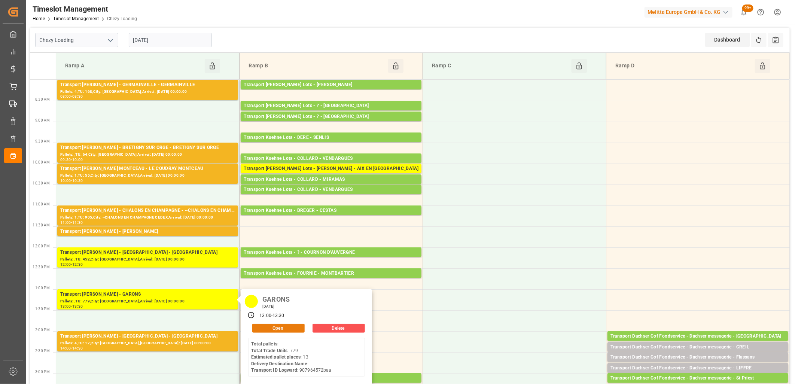
click at [255, 329] on button "Open" at bounding box center [278, 328] width 52 height 9
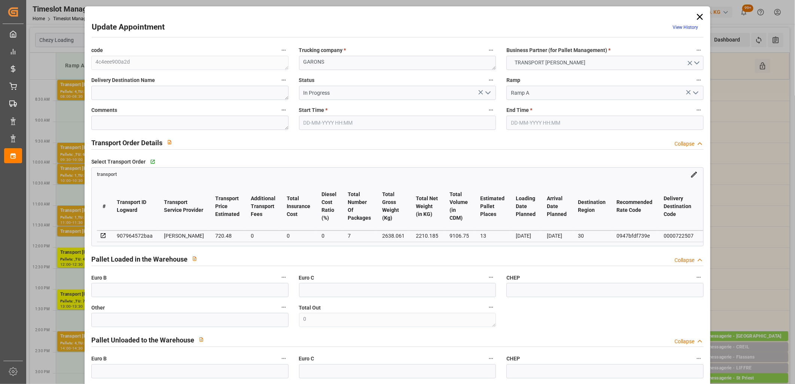
type input "13"
type input "720.48"
type input "0"
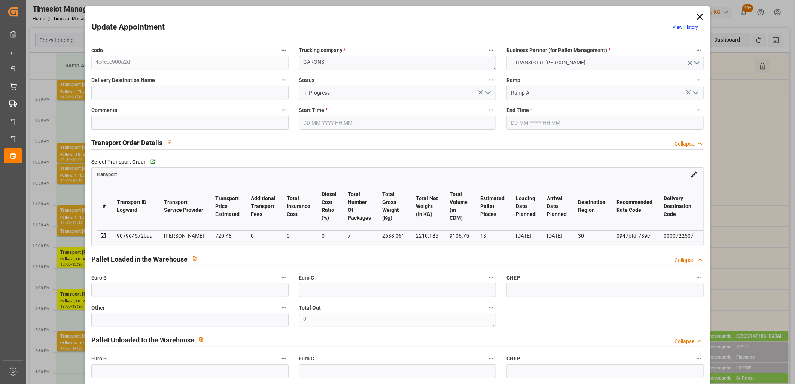
type input "696.1278"
type input "-24.3522"
type input "7"
type input "2210.185"
type input "3550.765"
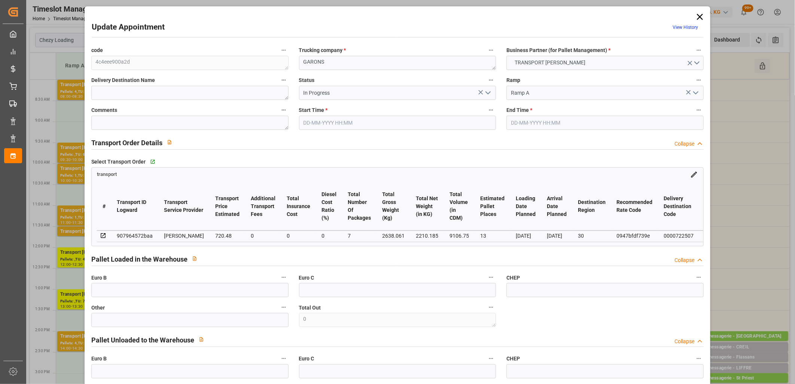
type input "9106.75"
type input "30"
type input "0"
type input "779"
type input "39"
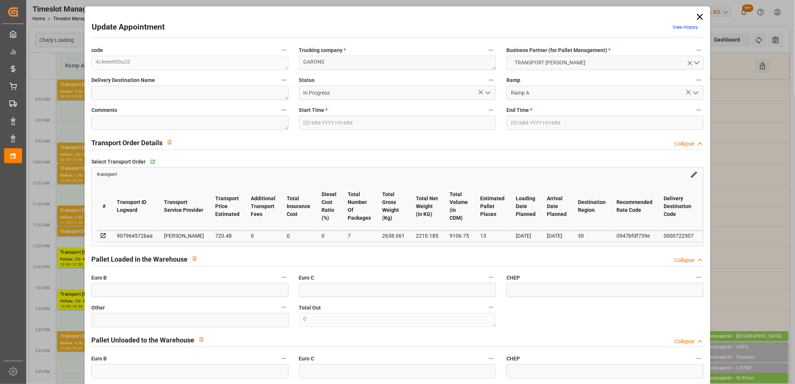
type input "101"
type input "2638.061"
type input "0"
type input "4710.8598"
type input "0"
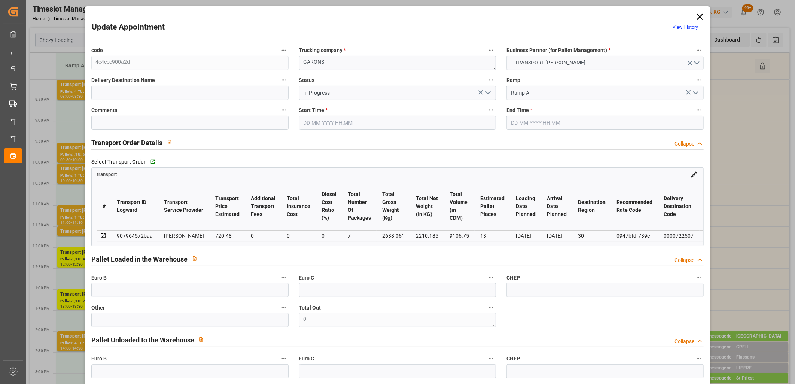
type input "0"
type input "21"
type input "35"
type input "22-09-2025 13:00"
type input "22-09-2025 13:30"
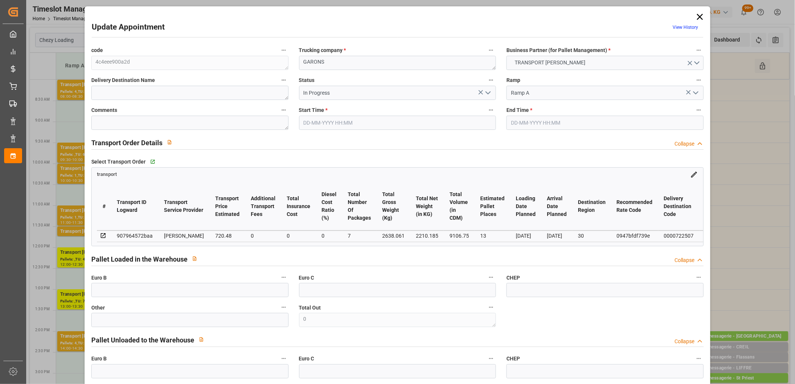
type input "18-09-2025 13:42"
type input "18-09-2025 11:43"
type input "[DATE]"
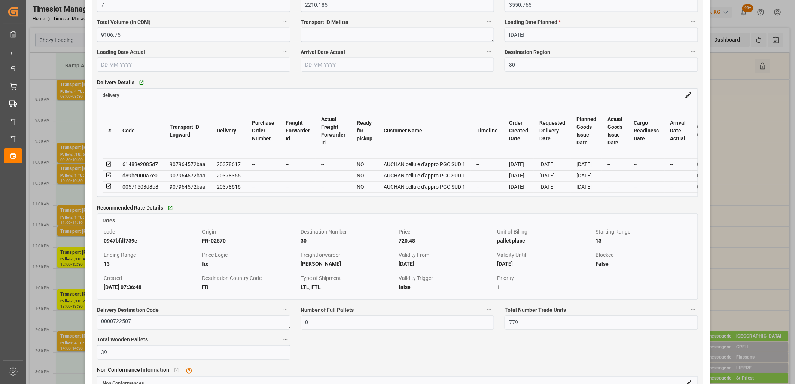
scroll to position [582, 0]
click at [108, 165] on icon at bounding box center [108, 163] width 5 height 5
click at [109, 176] on icon at bounding box center [109, 174] width 7 height 7
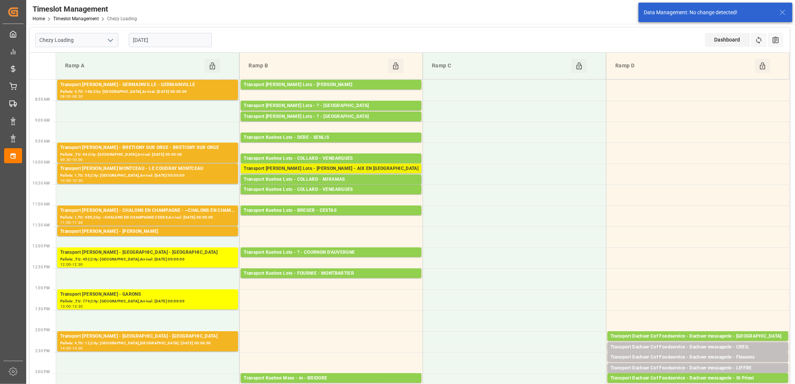
click at [293, 169] on div "Transport Kuehne Lots - COLLARD - AIX EN PROVENCE" at bounding box center [331, 168] width 175 height 7
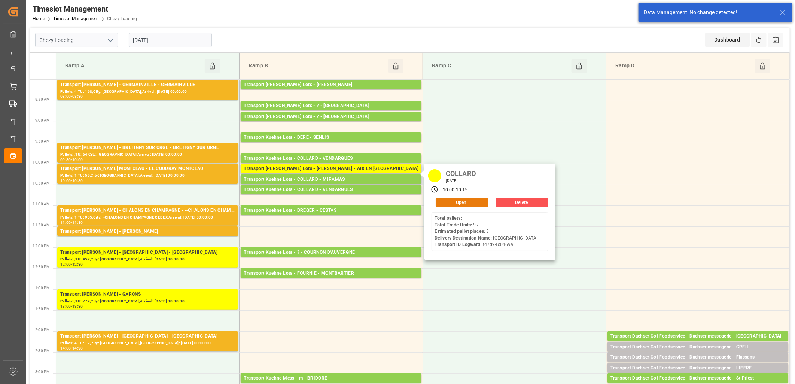
click at [474, 203] on button "Open" at bounding box center [462, 202] width 52 height 9
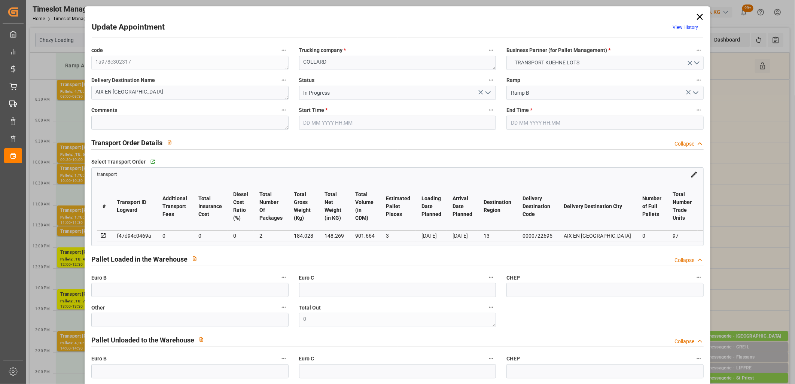
type input "22-09-2025 10:00"
type input "22-09-2025 10:15"
type input "18-09-2025 15:53"
type input "18-09-2025 11:35"
type input "[DATE]"
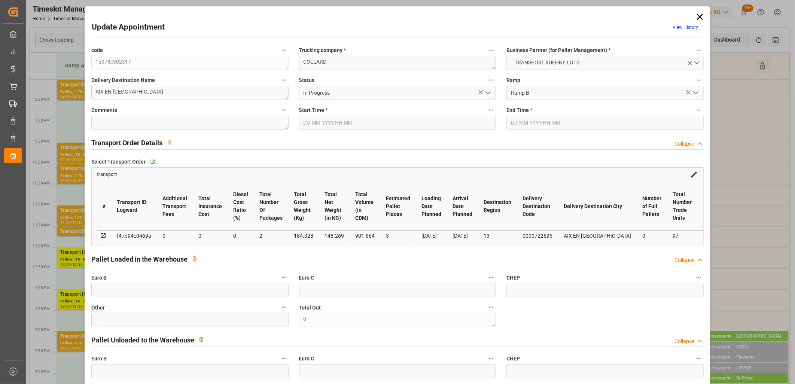
type input "[DATE]"
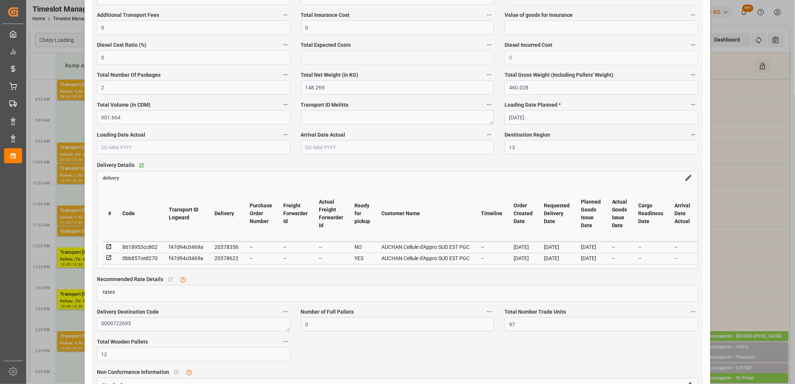
scroll to position [499, 0]
click at [107, 245] on icon at bounding box center [108, 246] width 5 height 5
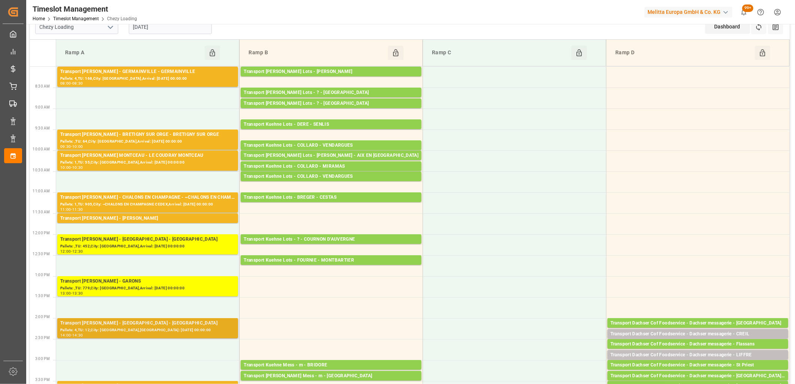
scroll to position [0, 0]
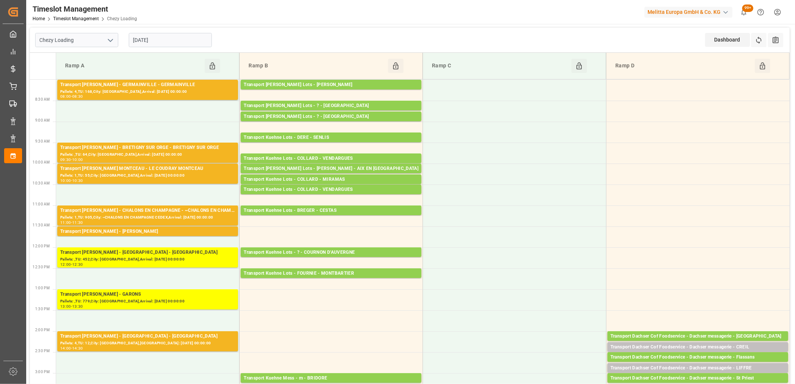
click at [170, 31] on div "[DATE]" at bounding box center [170, 40] width 94 height 25
click at [169, 39] on input "[DATE]" at bounding box center [170, 40] width 83 height 14
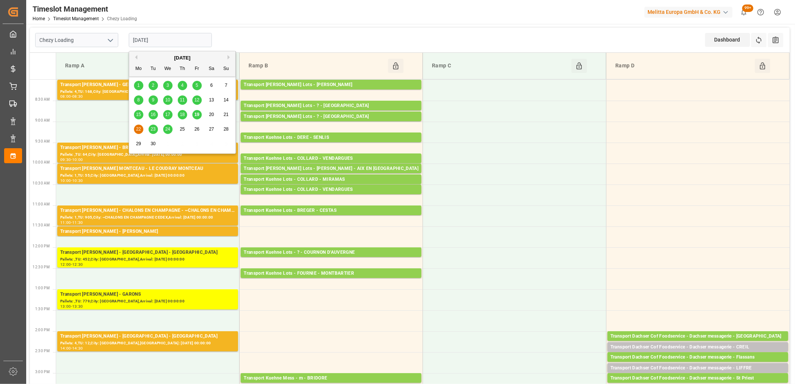
click at [154, 128] on span "23" at bounding box center [152, 128] width 5 height 5
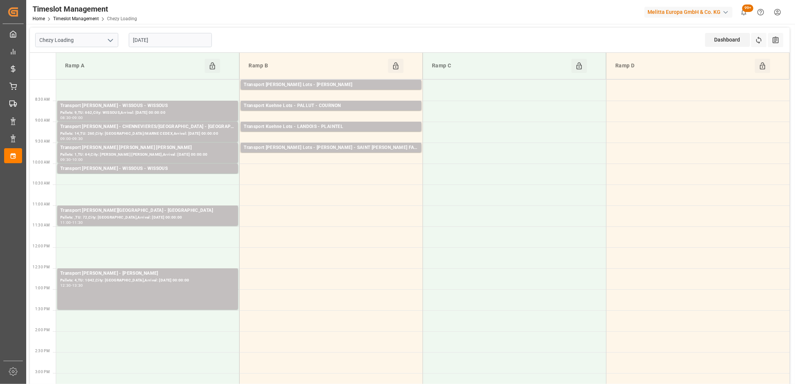
click at [167, 42] on input "[DATE]" at bounding box center [170, 40] width 83 height 14
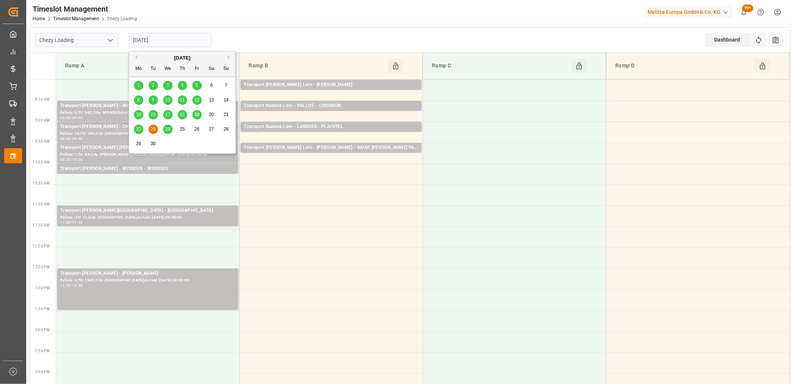
click at [165, 132] on div "24" at bounding box center [167, 129] width 9 height 9
type input "[DATE]"
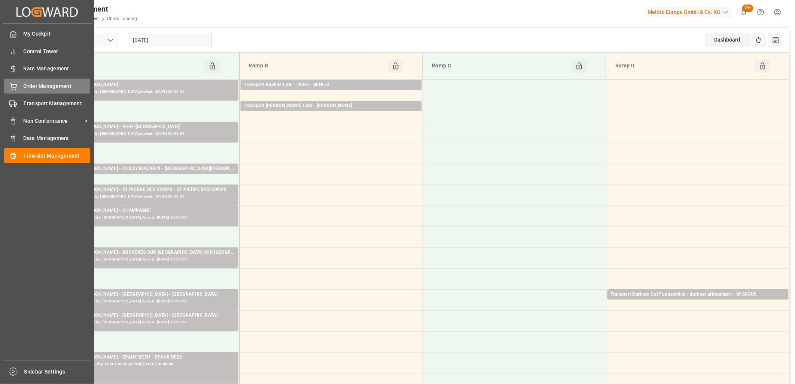
click at [17, 90] on div "Order Management Order Management" at bounding box center [47, 86] width 86 height 15
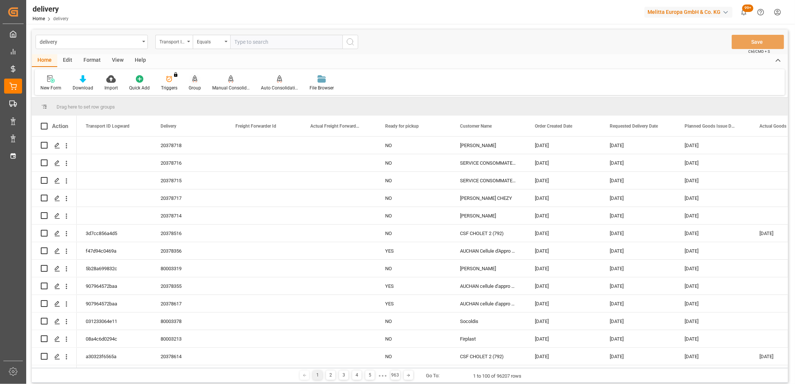
click at [193, 77] on icon at bounding box center [194, 78] width 5 height 7
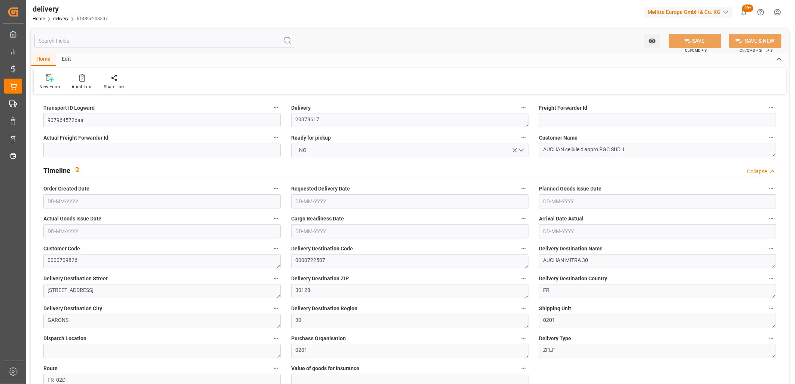
type input "[DATE]"
type input "[DATE] 11:01"
click at [340, 147] on button "NO" at bounding box center [409, 150] width 237 height 14
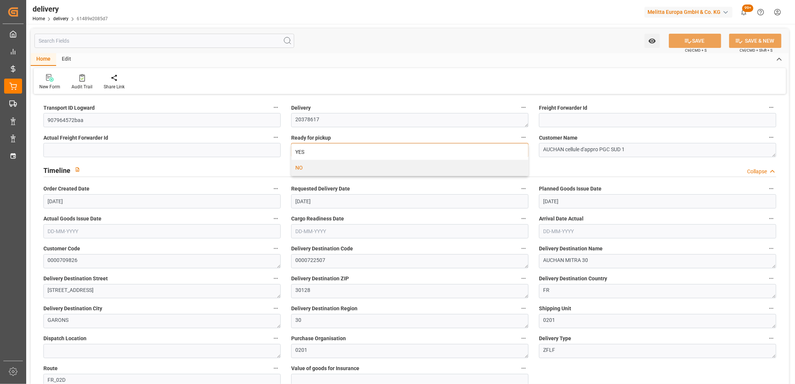
click at [340, 147] on div "YES" at bounding box center [410, 152] width 237 height 16
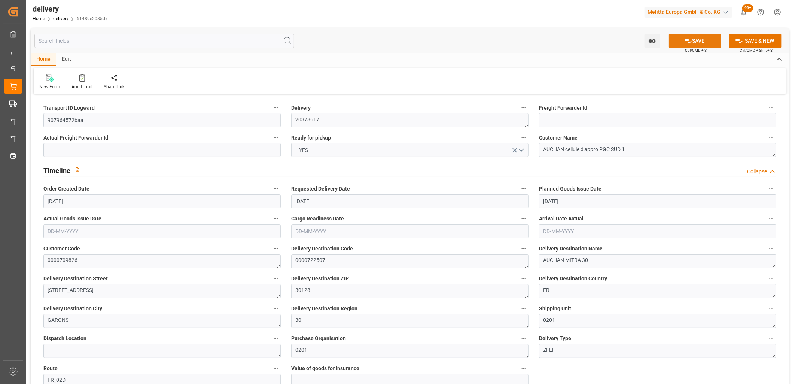
click at [680, 36] on button "SAVE" at bounding box center [695, 41] width 52 height 14
type input "1"
type input "134.847"
type input "245.988"
type input "1209.924"
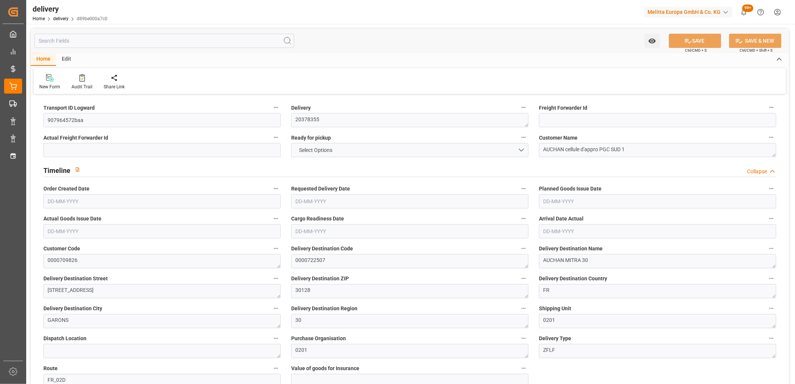
type input "106"
type input "3"
type input "0"
type input "2"
type input "0"
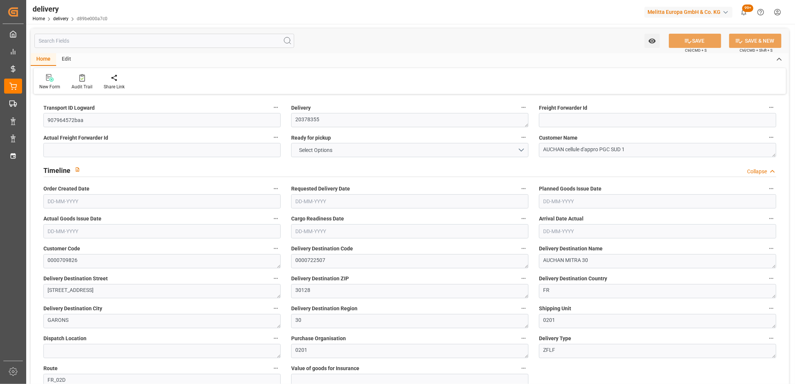
type input "0"
type input "-3.7465"
type input "110.8431"
type input "107.0966"
type input "0"
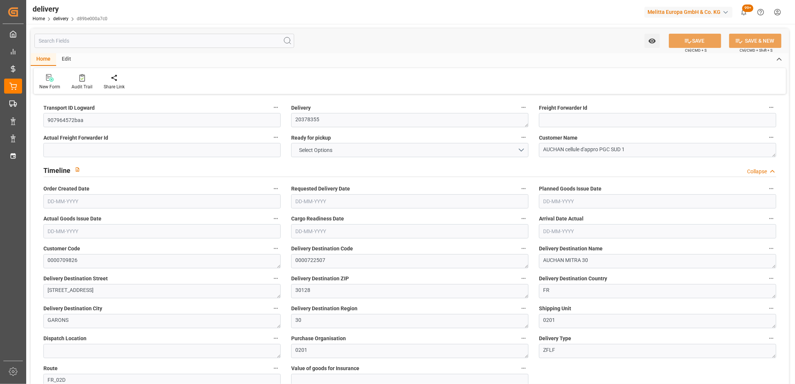
type input "38.16"
type input "1.5"
type input "1.3"
type input "0"
type input "4.5"
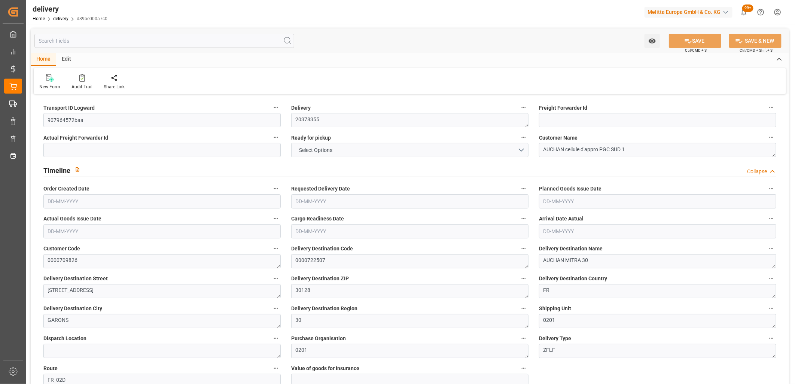
type input "176.988"
type input "101"
type input "2290.0825"
type input "0.1469"
type input "0"
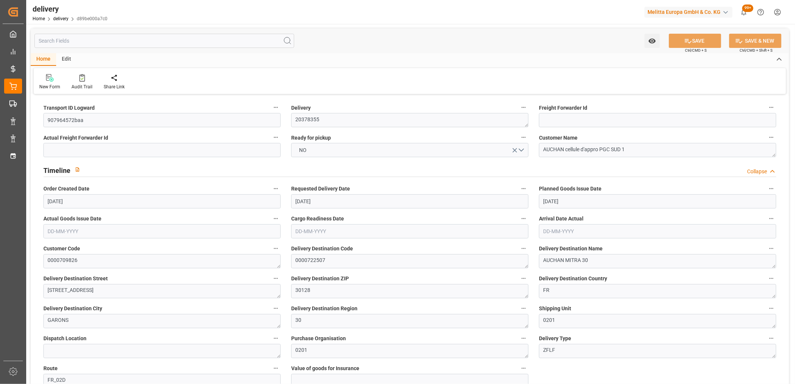
type input "[DATE]"
type input "[DATE] 11:01"
click at [324, 145] on button "NO" at bounding box center [409, 150] width 237 height 14
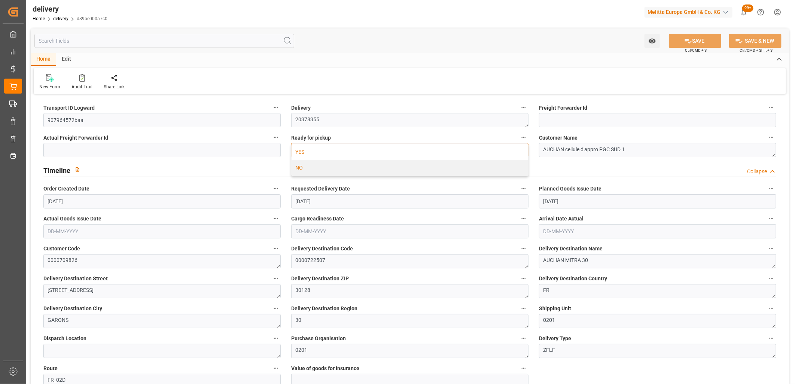
click at [324, 149] on div "YES" at bounding box center [410, 152] width 237 height 16
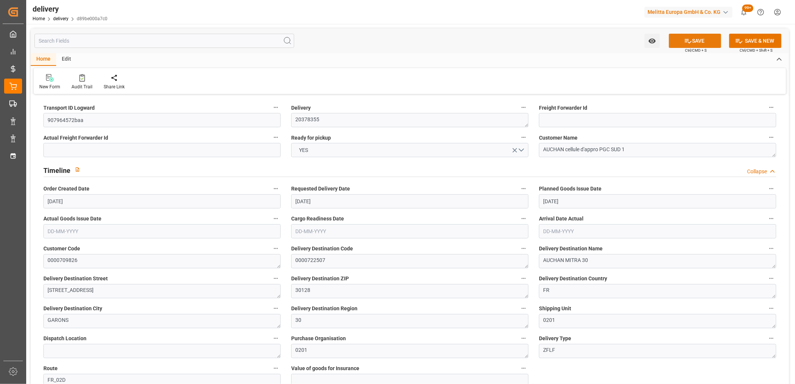
click at [690, 39] on button "SAVE" at bounding box center [695, 41] width 52 height 14
type input "1"
type input "20.88"
type input "71.632"
type input "156.096"
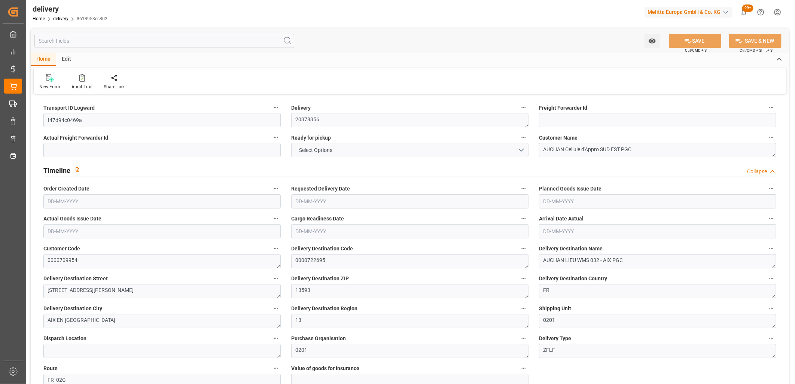
type input "16"
type input "2"
type input "0"
type input "1"
type input "0"
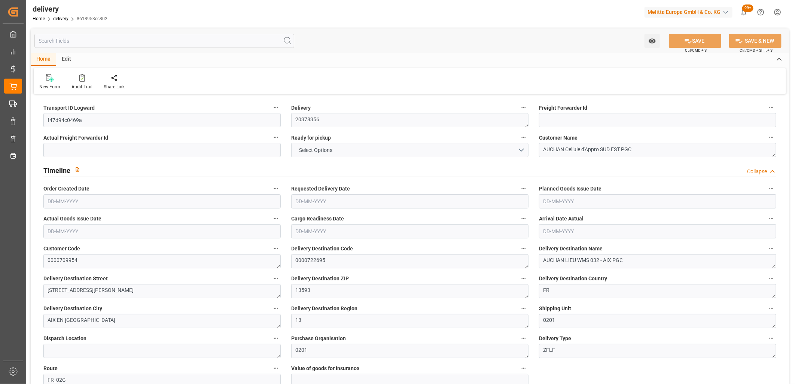
type input "0"
type input "99.6167"
type input "0"
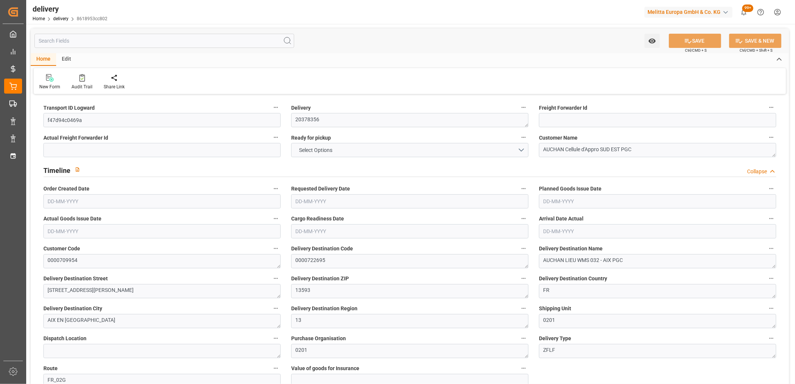
type input "5.76"
type input "1.5"
type input "1.3"
type input "0"
type input "3"
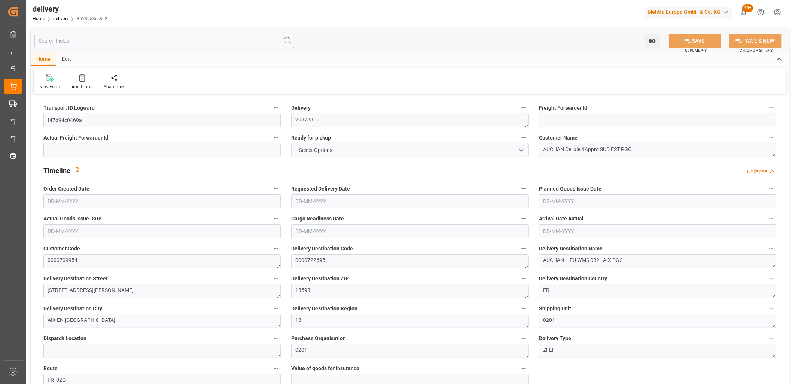
type input "25.632"
type input "101"
type input "219.2991"
type input "0.0141"
type input "0"
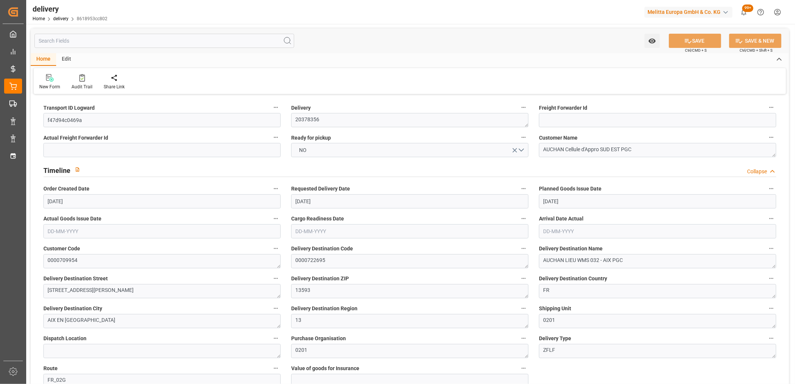
type input "[DATE]"
type input "[DATE] 11:02"
click at [338, 150] on button "NO" at bounding box center [409, 150] width 237 height 14
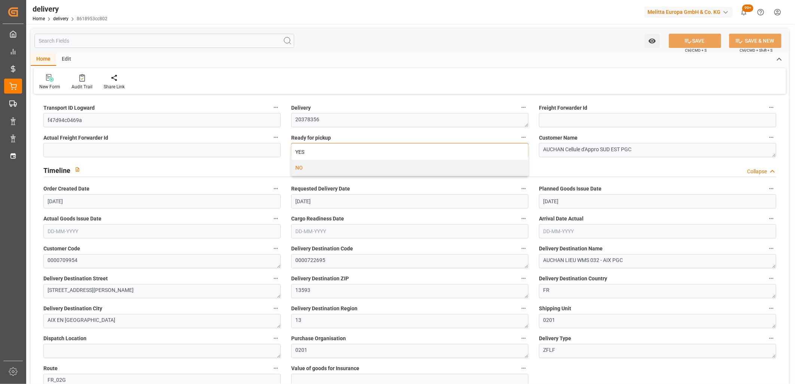
click at [338, 150] on div "YES" at bounding box center [410, 152] width 237 height 16
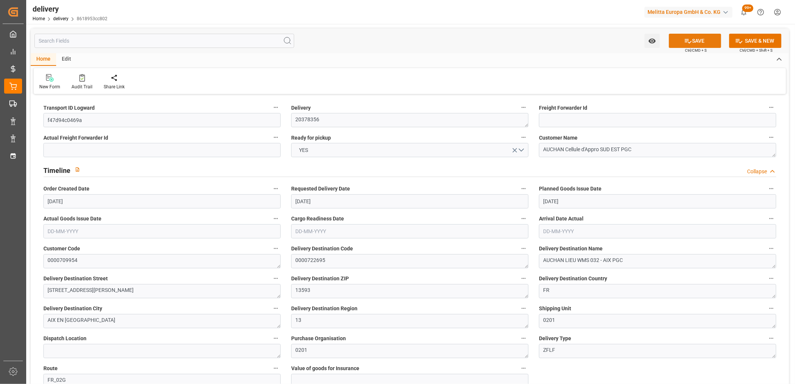
click at [694, 42] on button "SAVE" at bounding box center [695, 41] width 52 height 14
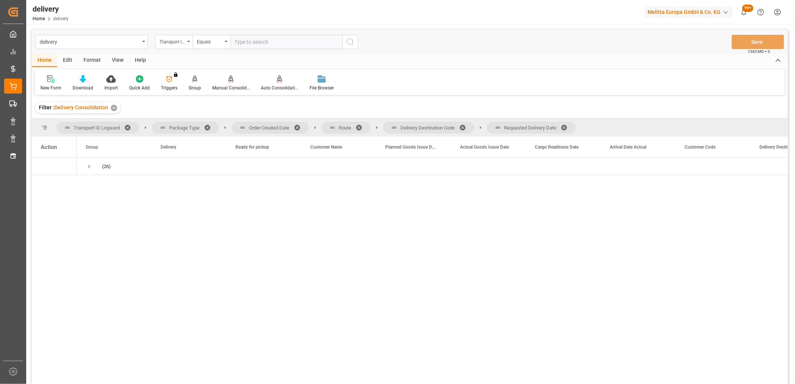
click at [567, 129] on span at bounding box center [567, 127] width 12 height 7
click at [466, 125] on span at bounding box center [465, 127] width 12 height 7
click at [362, 126] on span at bounding box center [362, 127] width 12 height 7
click at [296, 126] on span at bounding box center [300, 127] width 12 height 7
click at [88, 167] on span "Press SPACE to select this row." at bounding box center [89, 166] width 7 height 7
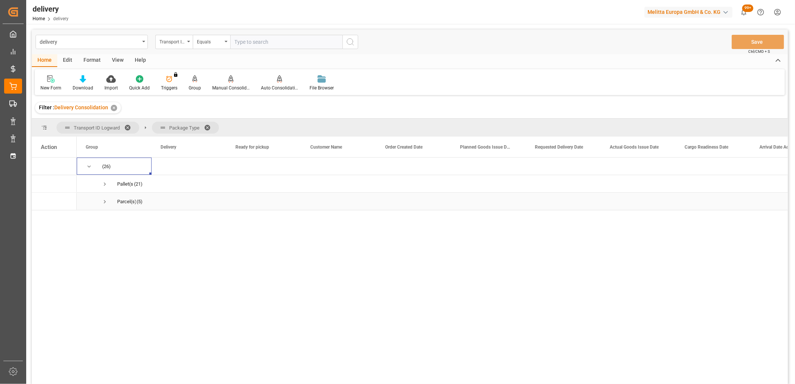
click at [103, 202] on span "Press SPACE to select this row." at bounding box center [104, 201] width 7 height 7
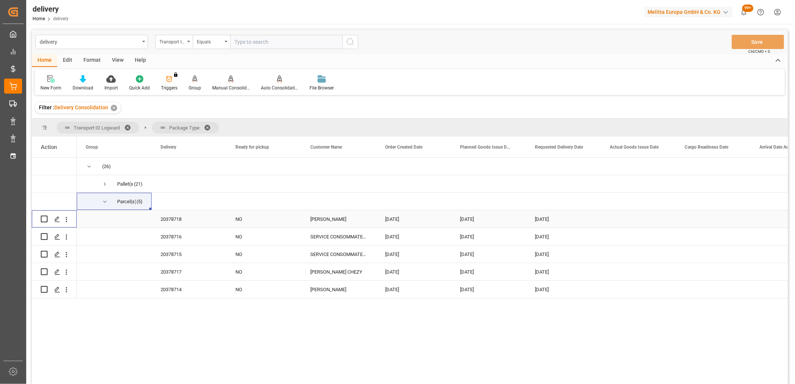
click at [47, 219] on input "Press Space to toggle row selection (unchecked)" at bounding box center [44, 219] width 7 height 7
checkbox input "true"
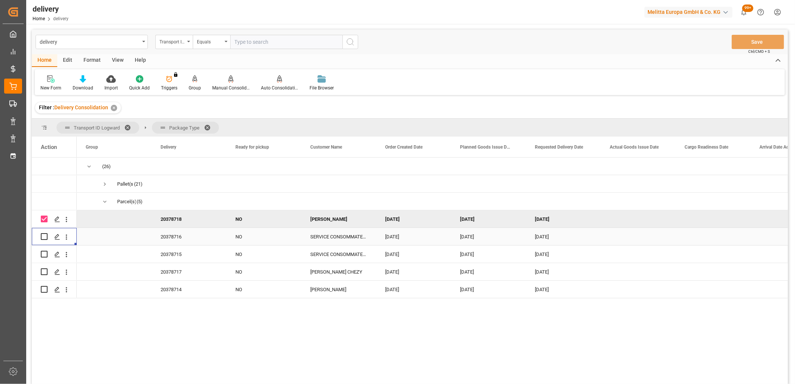
click at [48, 237] on div "Press SPACE to select this row." at bounding box center [54, 236] width 27 height 16
click at [43, 238] on input "Press Space to toggle row selection (unchecked)" at bounding box center [44, 236] width 7 height 7
checkbox input "true"
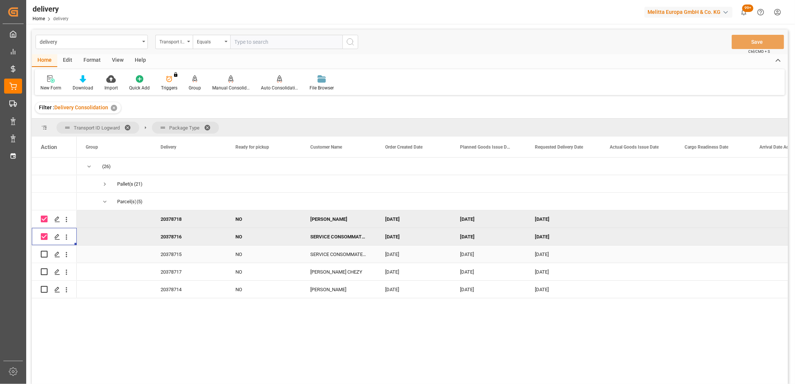
click at [43, 254] on input "Press Space to toggle row selection (unchecked)" at bounding box center [44, 254] width 7 height 7
checkbox input "true"
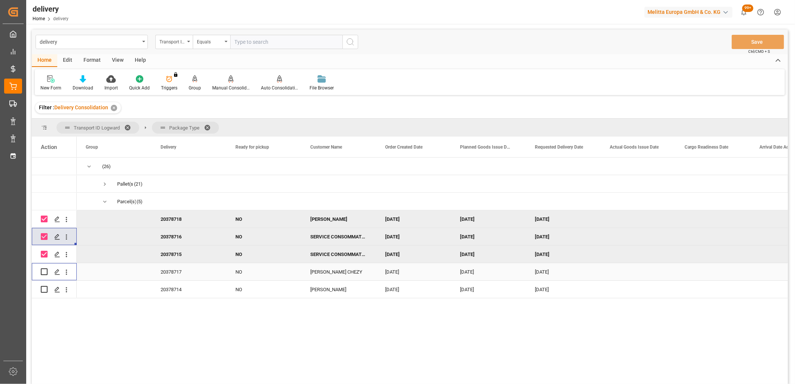
click at [42, 271] on input "Press Space to toggle row selection (unchecked)" at bounding box center [44, 271] width 7 height 7
checkbox input "true"
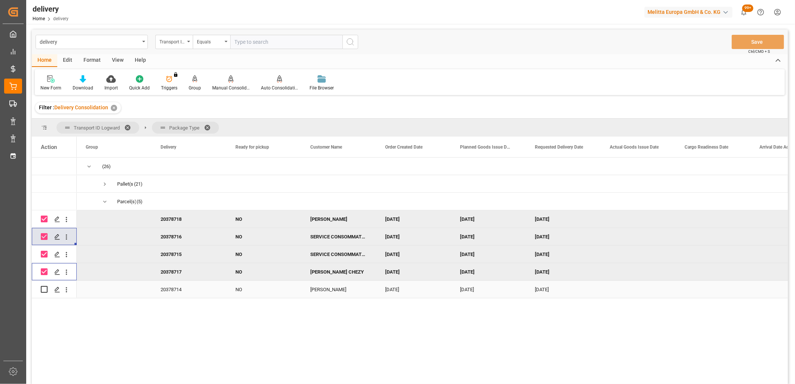
click at [45, 288] on input "Press Space to toggle row selection (unchecked)" at bounding box center [44, 289] width 7 height 7
checkbox input "true"
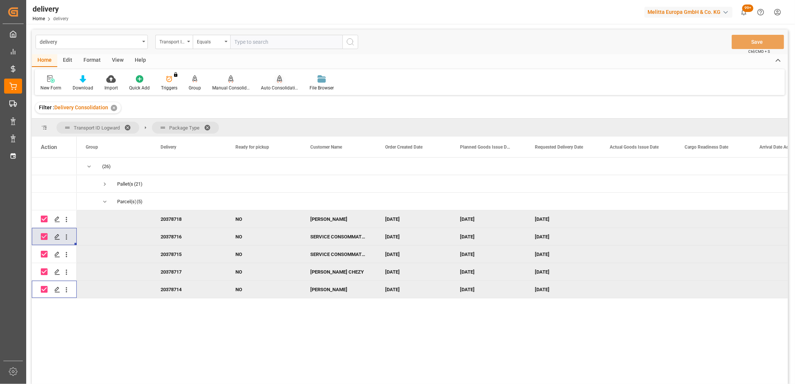
click at [275, 83] on div "Auto Consolidation" at bounding box center [279, 83] width 49 height 16
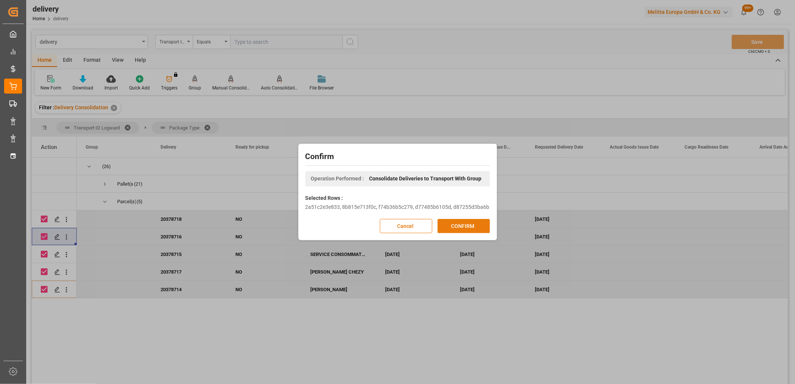
click at [448, 222] on button "CONFIRM" at bounding box center [463, 226] width 52 height 14
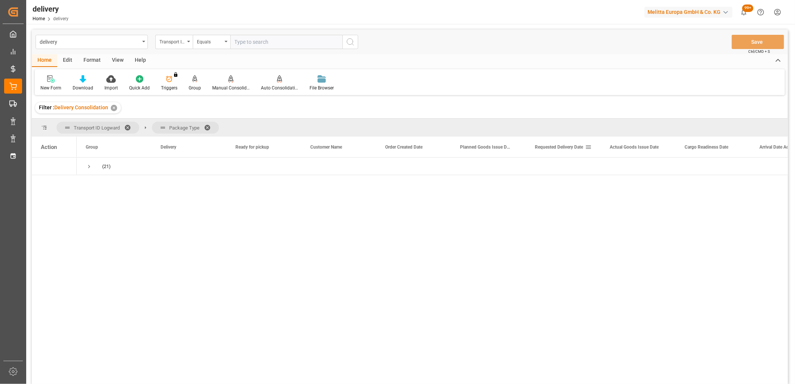
click at [561, 147] on span "Requested Delivery Date" at bounding box center [559, 146] width 48 height 5
click at [91, 166] on span "Press SPACE to select this row." at bounding box center [89, 166] width 7 height 7
click at [101, 182] on span "Press SPACE to select this row." at bounding box center [104, 184] width 7 height 7
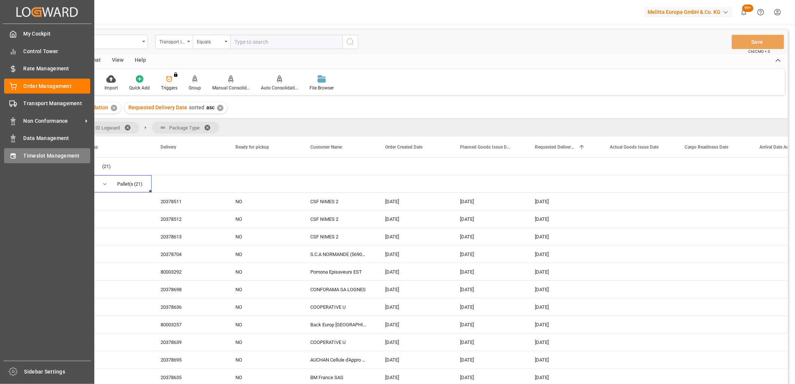
click at [12, 156] on icon at bounding box center [12, 155] width 7 height 7
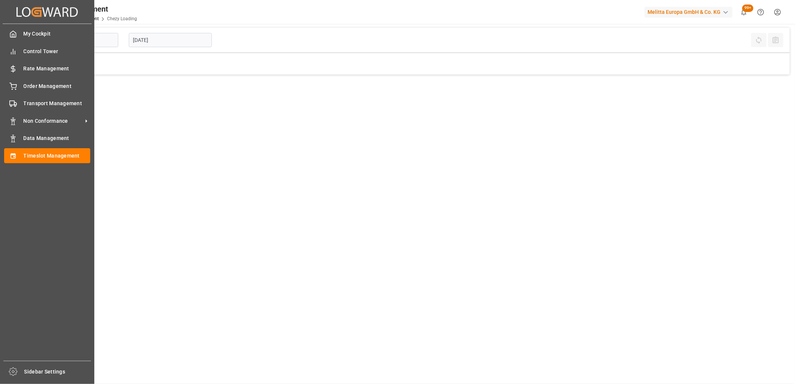
type input "Chezy Loading"
